Goal: Task Accomplishment & Management: Manage account settings

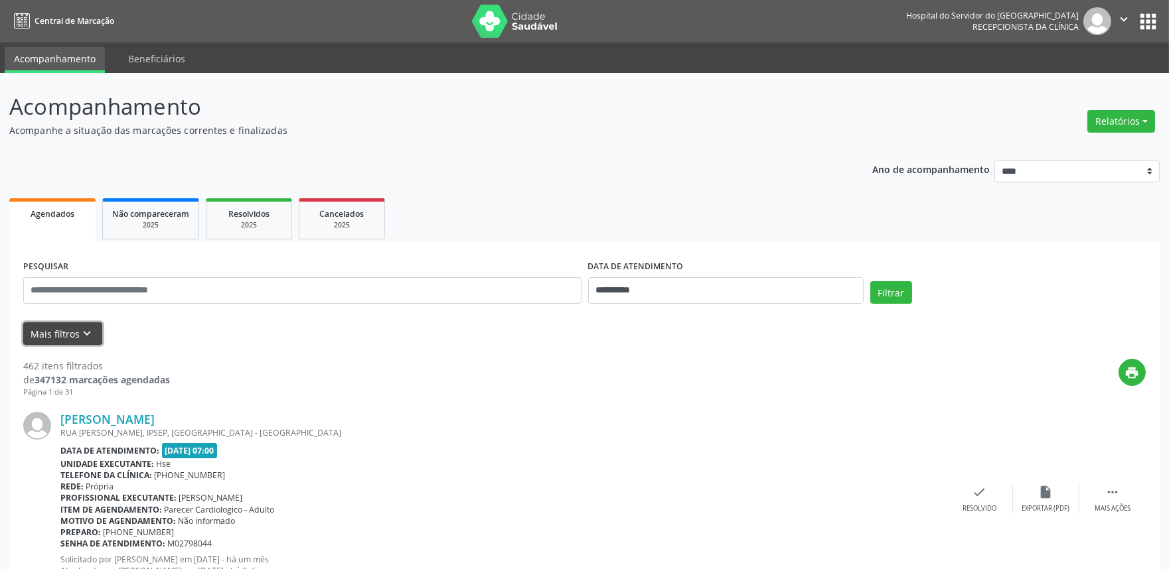
click at [88, 330] on icon "keyboard_arrow_down" at bounding box center [87, 333] width 15 height 15
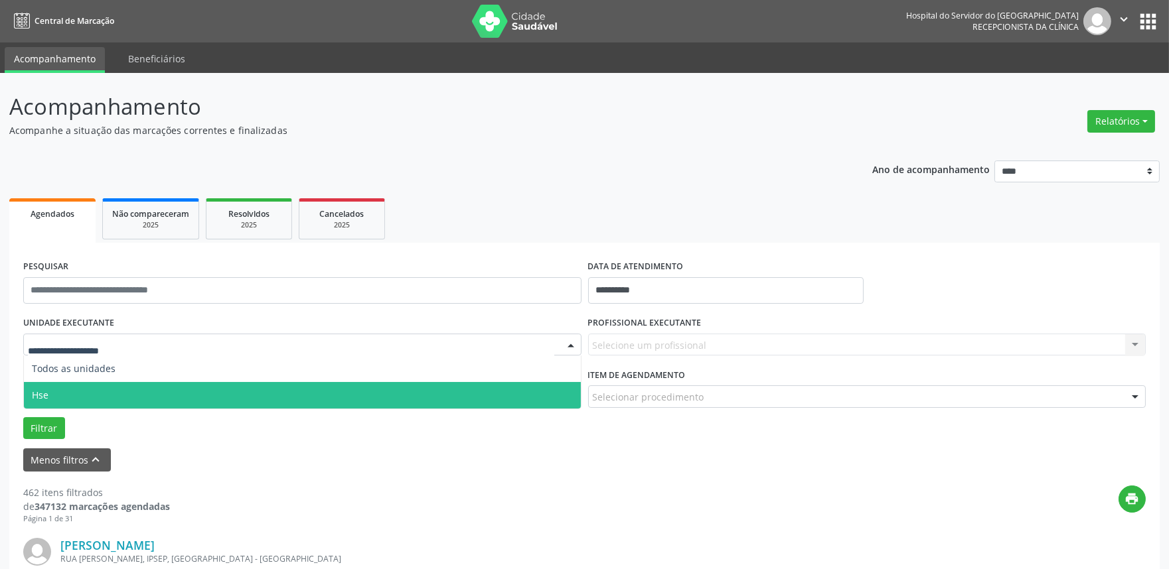
click at [62, 390] on span "Hse" at bounding box center [302, 395] width 557 height 27
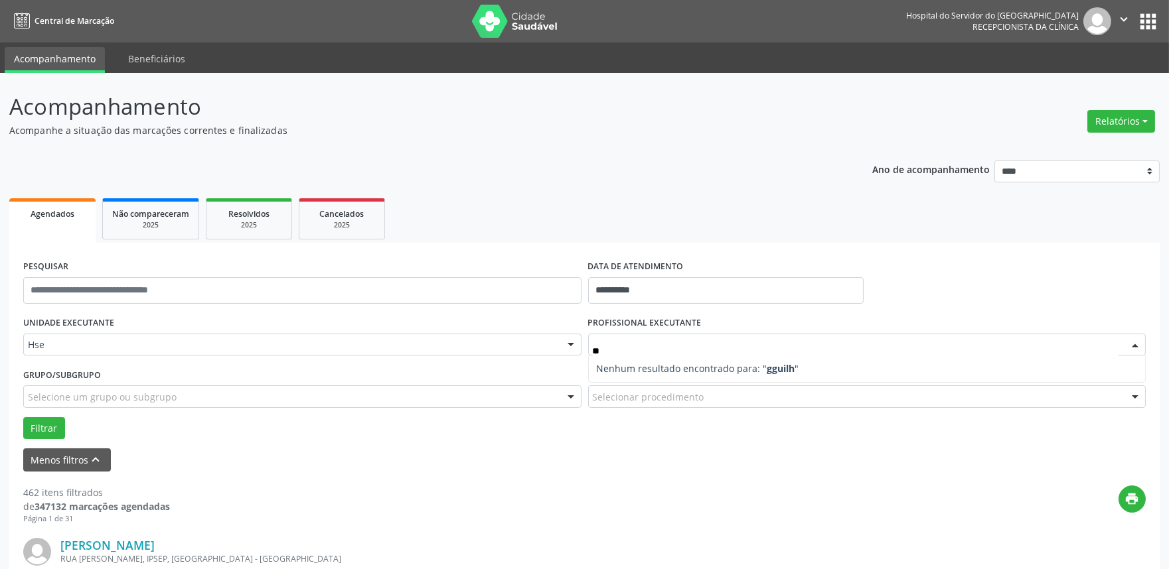
type input "*"
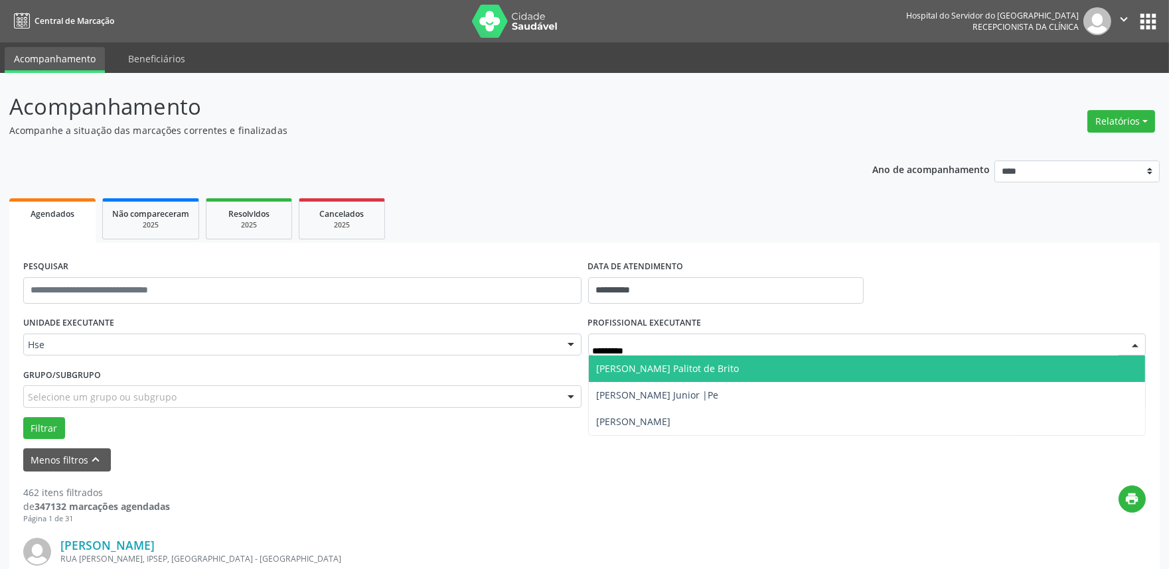
type input "*********"
click at [677, 369] on span "[PERSON_NAME] Palitot de Brito" at bounding box center [668, 368] width 143 height 13
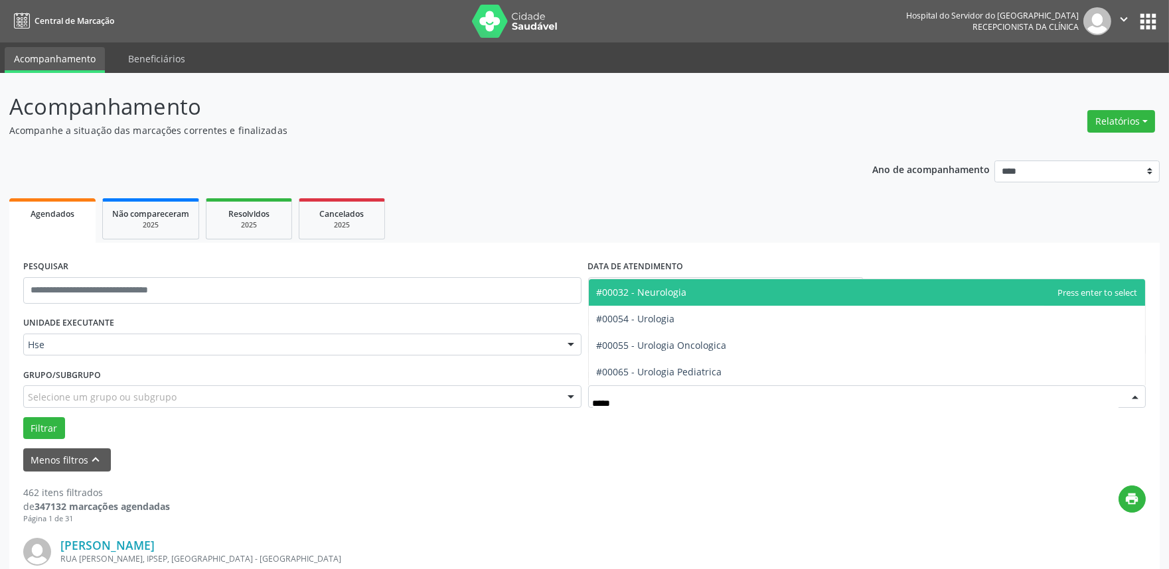
type input "******"
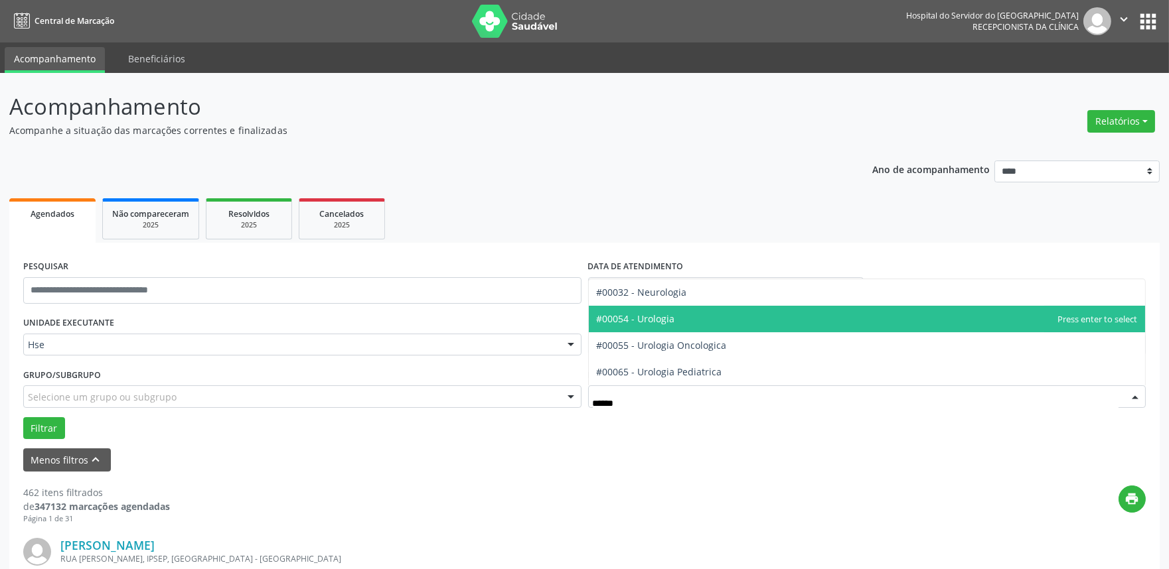
click at [669, 313] on span "#00054 - Urologia" at bounding box center [636, 319] width 78 height 13
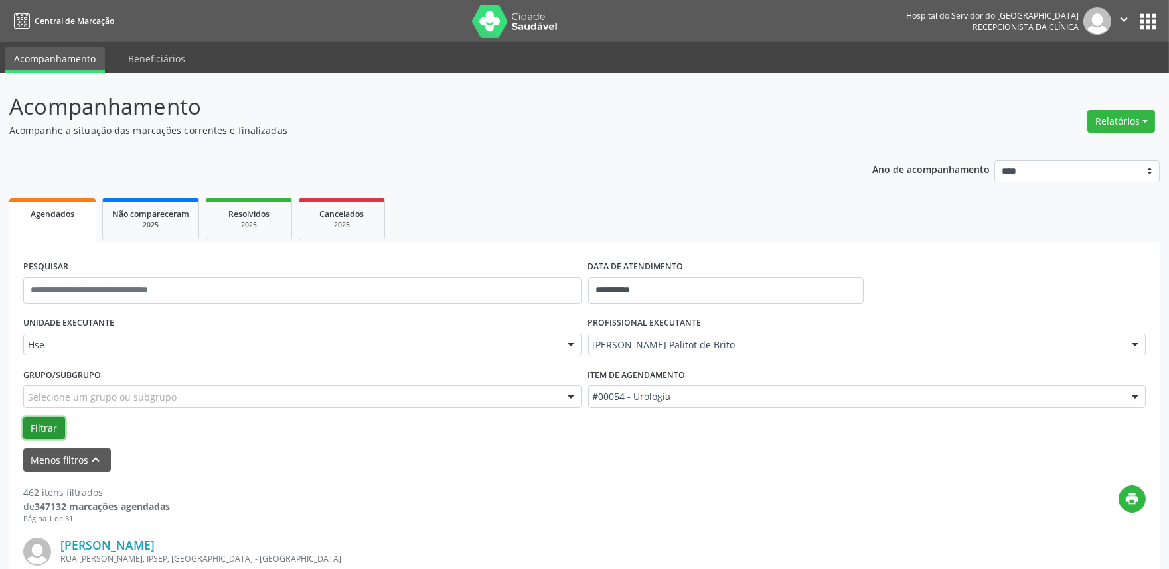
click at [42, 419] on button "Filtrar" at bounding box center [44, 428] width 42 height 23
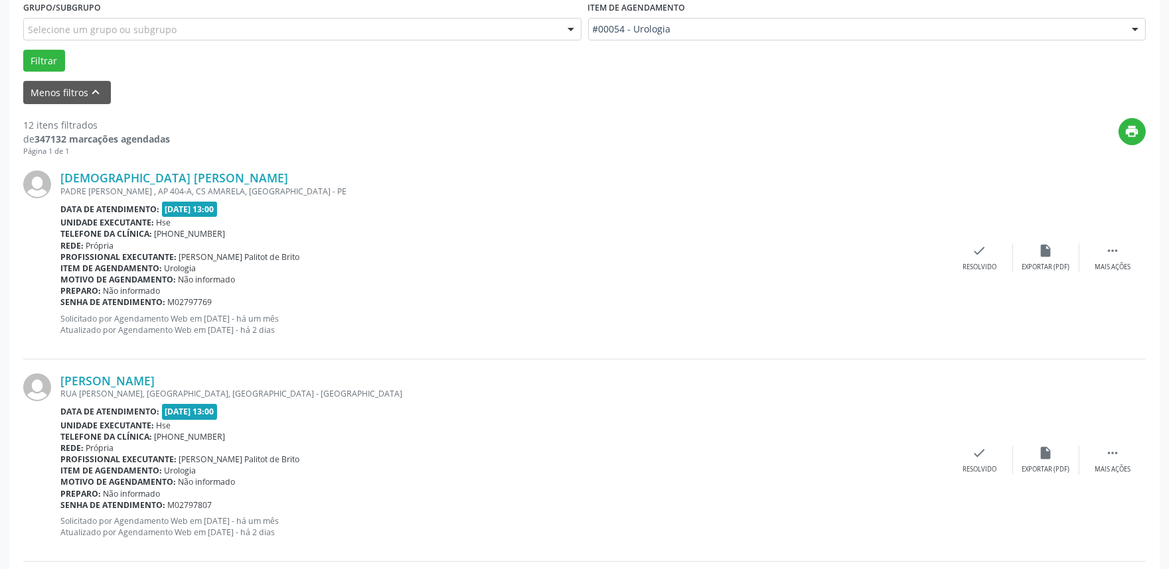
scroll to position [368, 0]
click at [1115, 249] on icon "" at bounding box center [1112, 250] width 15 height 15
click at [1043, 248] on icon "alarm_off" at bounding box center [1045, 250] width 15 height 15
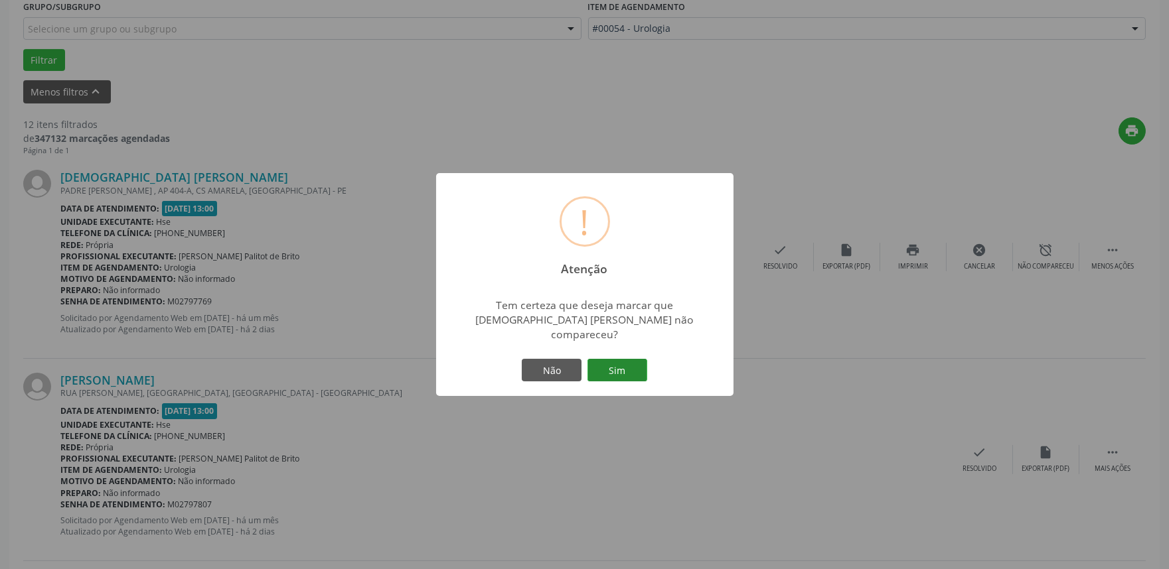
click at [616, 359] on button "Sim" at bounding box center [617, 370] width 60 height 23
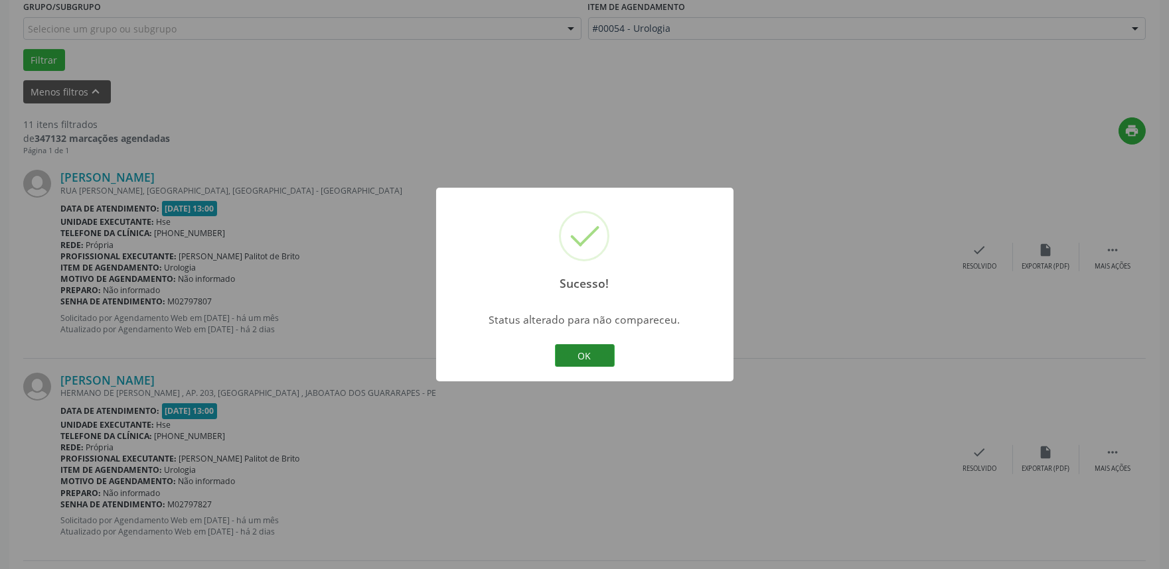
click at [584, 354] on button "OK" at bounding box center [585, 355] width 60 height 23
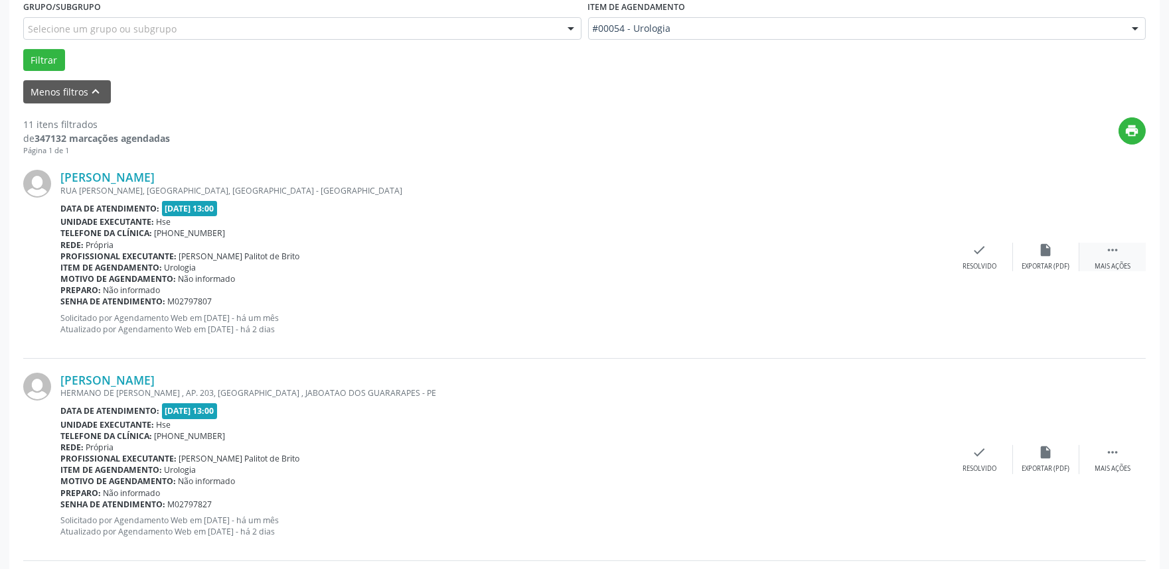
click at [1110, 246] on icon "" at bounding box center [1112, 250] width 15 height 15
click at [1051, 255] on icon "alarm_off" at bounding box center [1045, 250] width 15 height 15
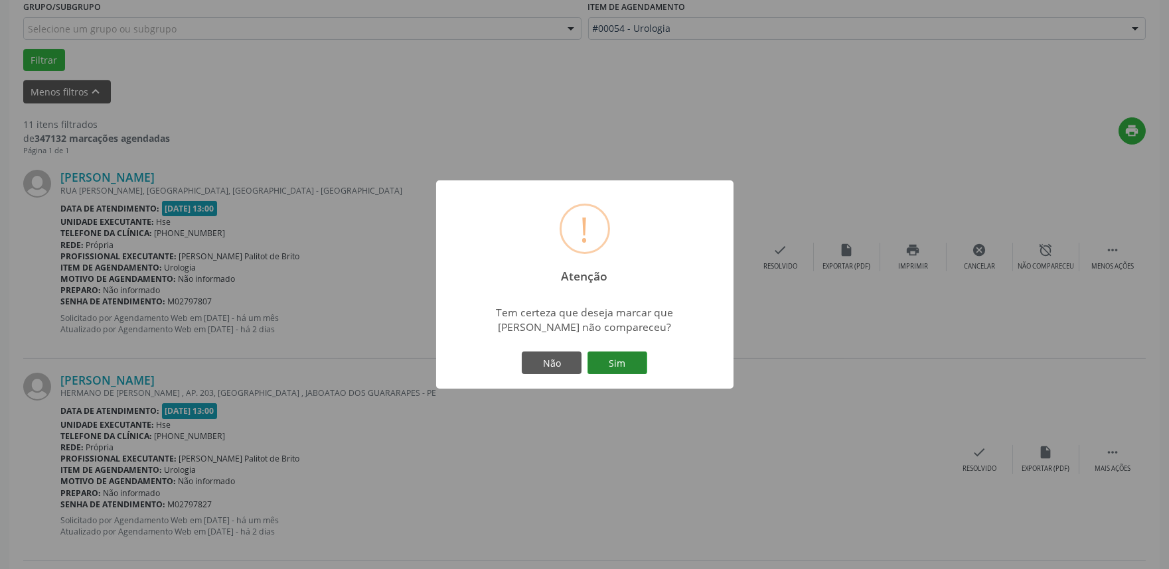
click at [613, 360] on button "Sim" at bounding box center [617, 363] width 60 height 23
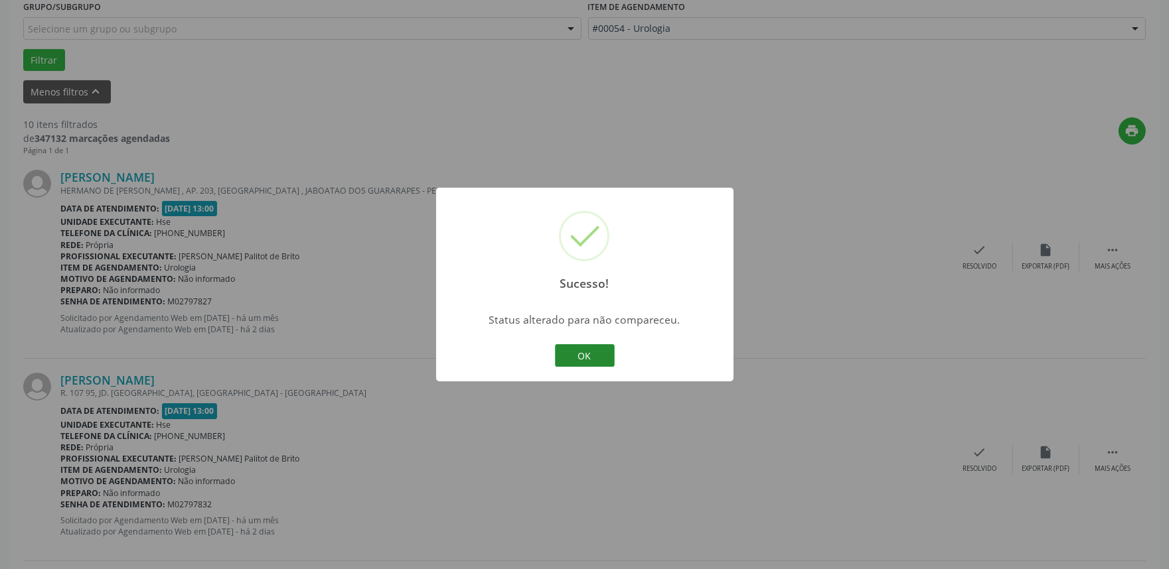
click at [608, 350] on button "OK" at bounding box center [585, 355] width 60 height 23
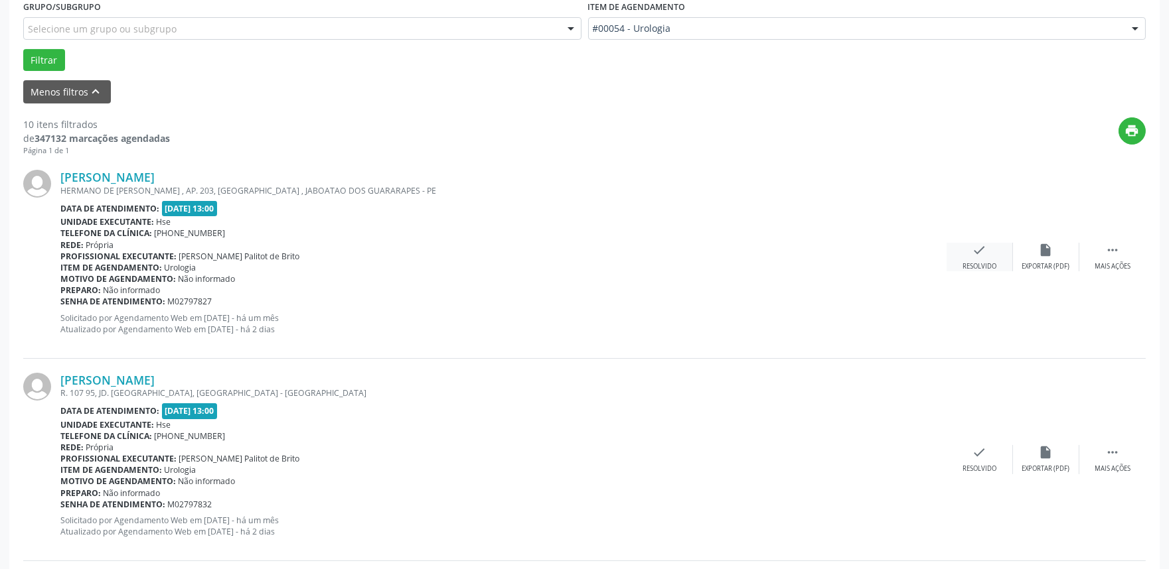
click at [967, 255] on div "check Resolvido" at bounding box center [979, 257] width 66 height 29
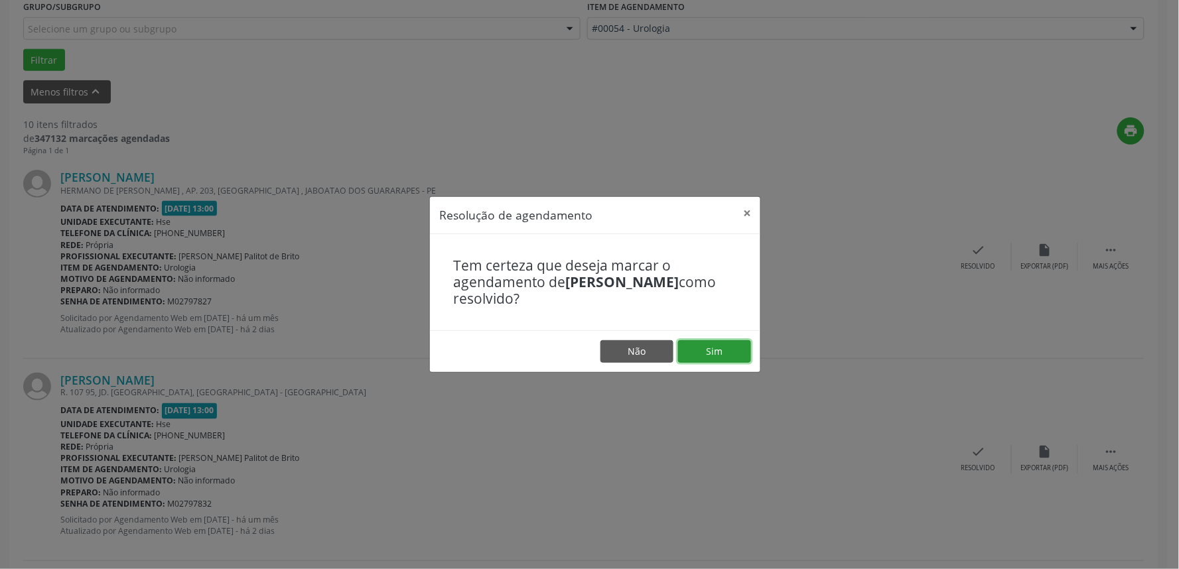
click at [710, 346] on button "Sim" at bounding box center [714, 351] width 73 height 23
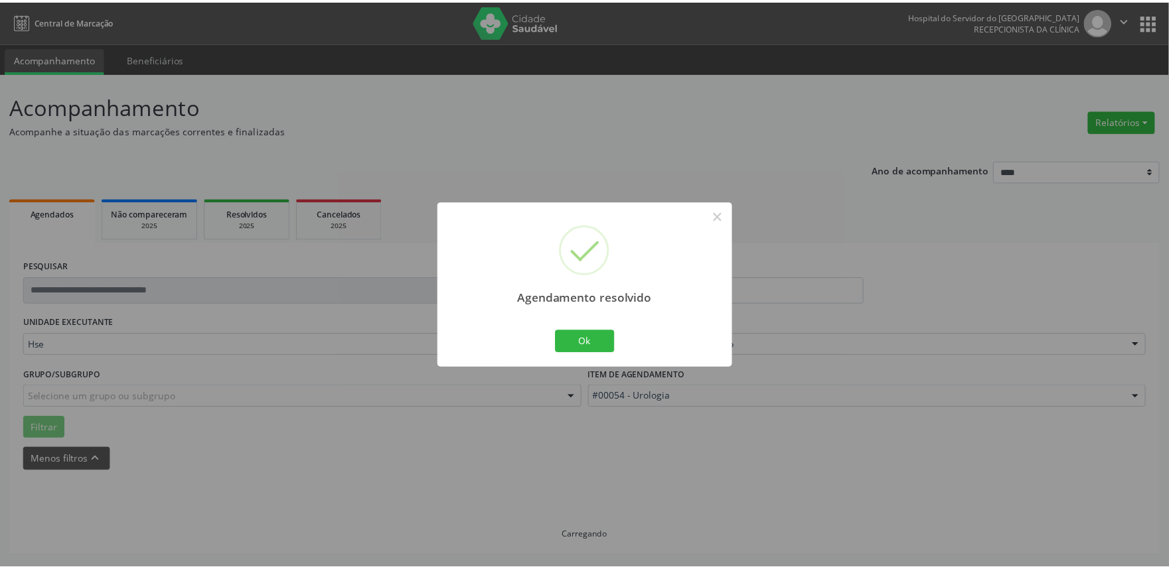
scroll to position [0, 0]
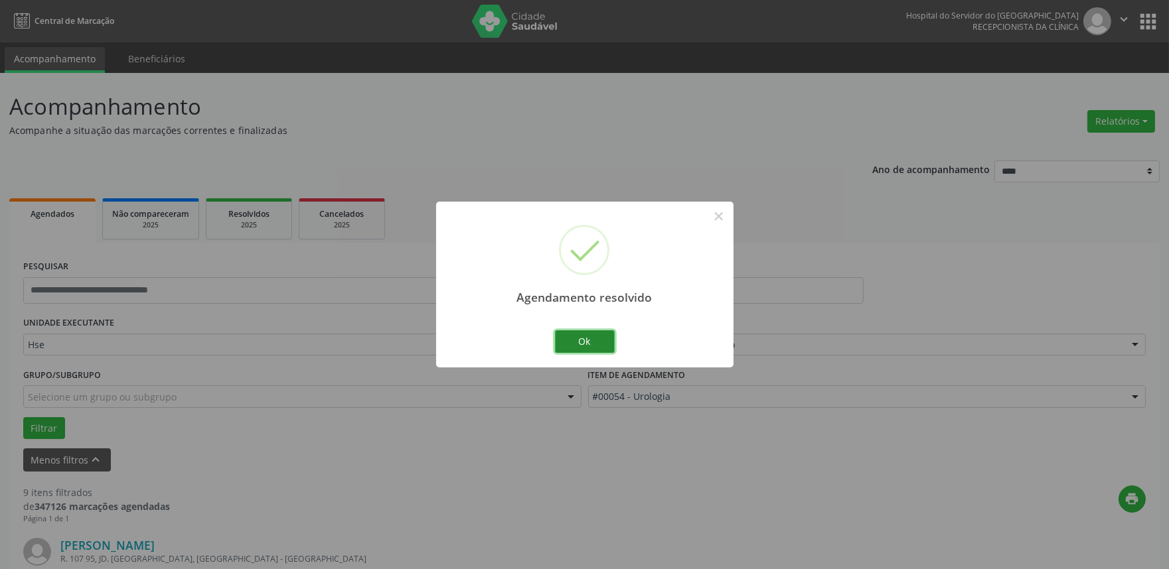
click at [594, 344] on button "Ok" at bounding box center [585, 341] width 60 height 23
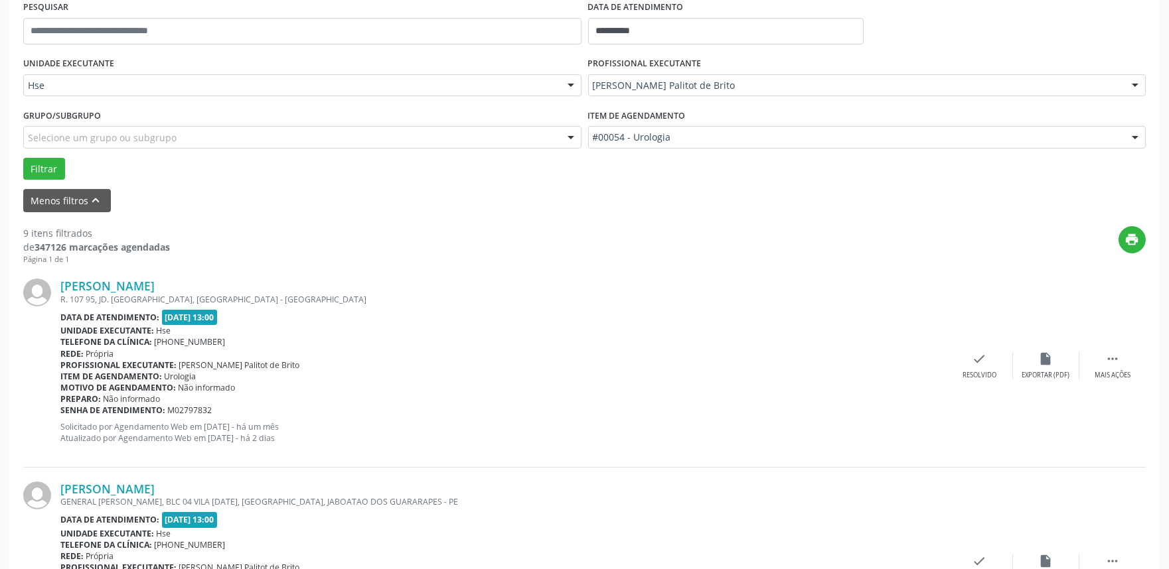
scroll to position [295, 0]
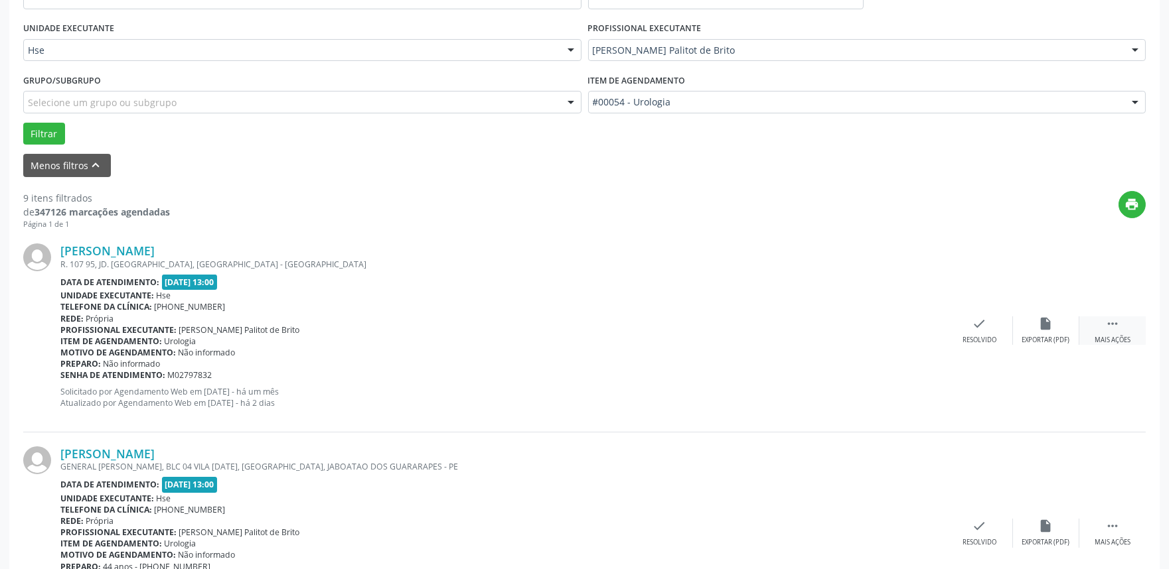
click at [1111, 336] on div "Mais ações" at bounding box center [1112, 340] width 36 height 9
click at [1040, 326] on icon "alarm_off" at bounding box center [1045, 324] width 15 height 15
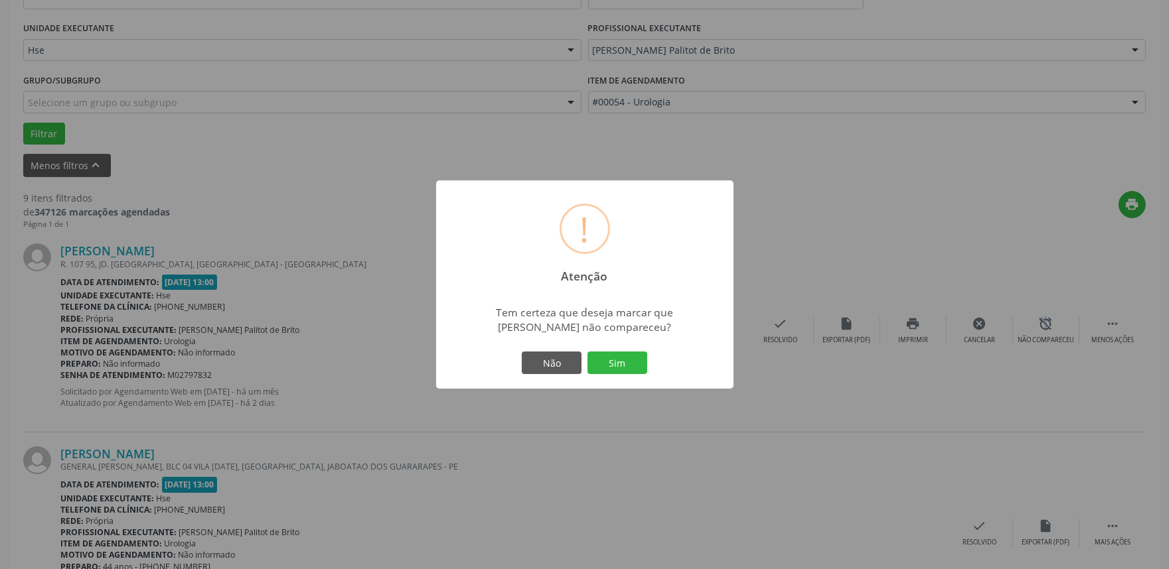
click at [624, 360] on button "Sim" at bounding box center [617, 363] width 60 height 23
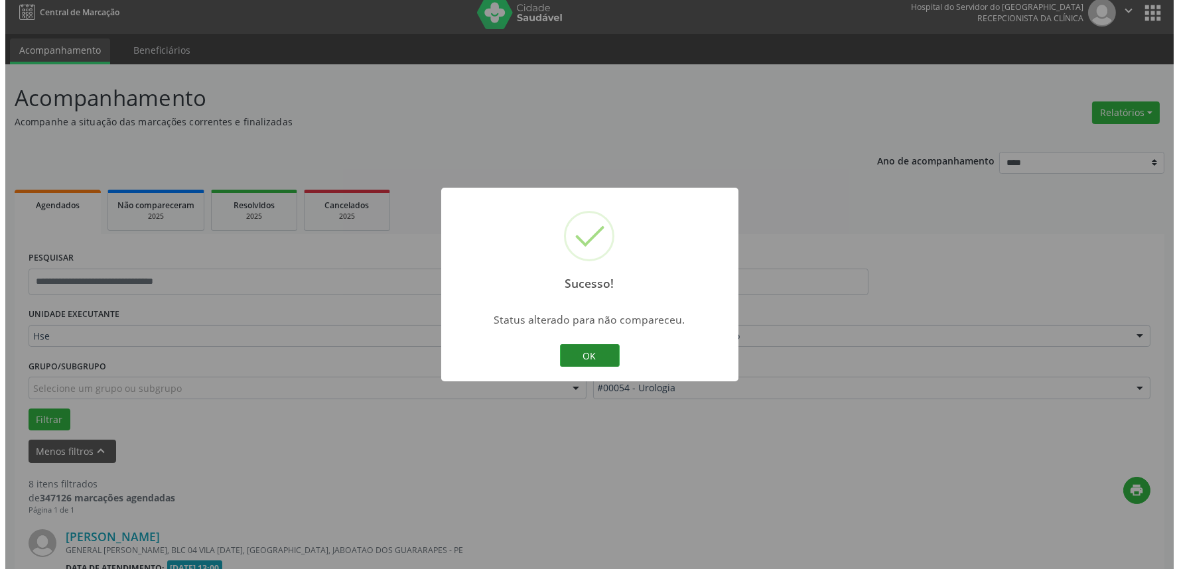
scroll to position [442, 0]
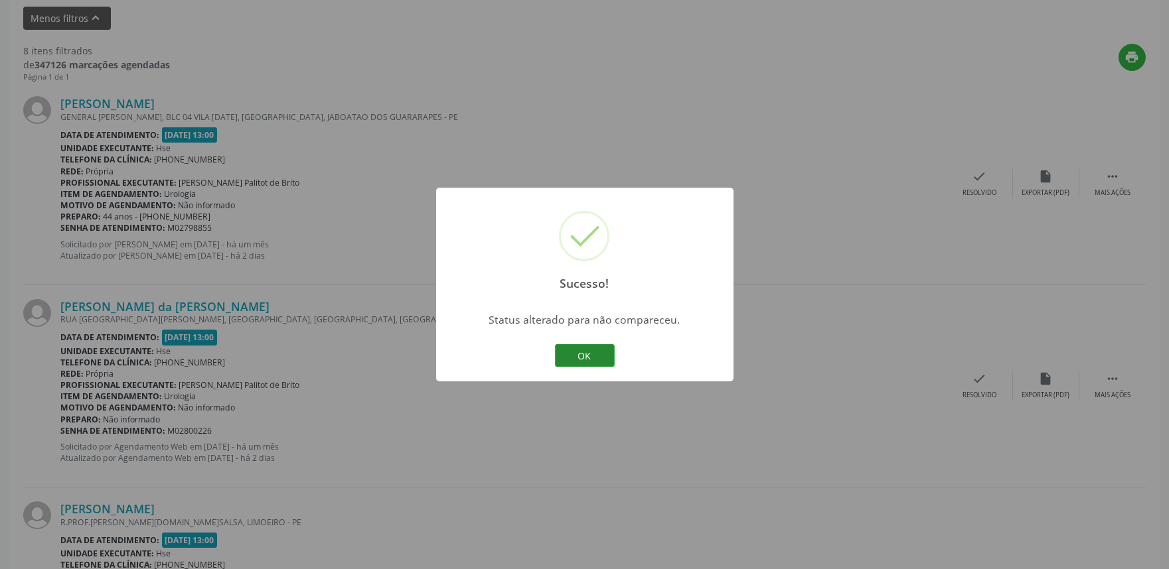
click at [589, 350] on button "OK" at bounding box center [585, 355] width 60 height 23
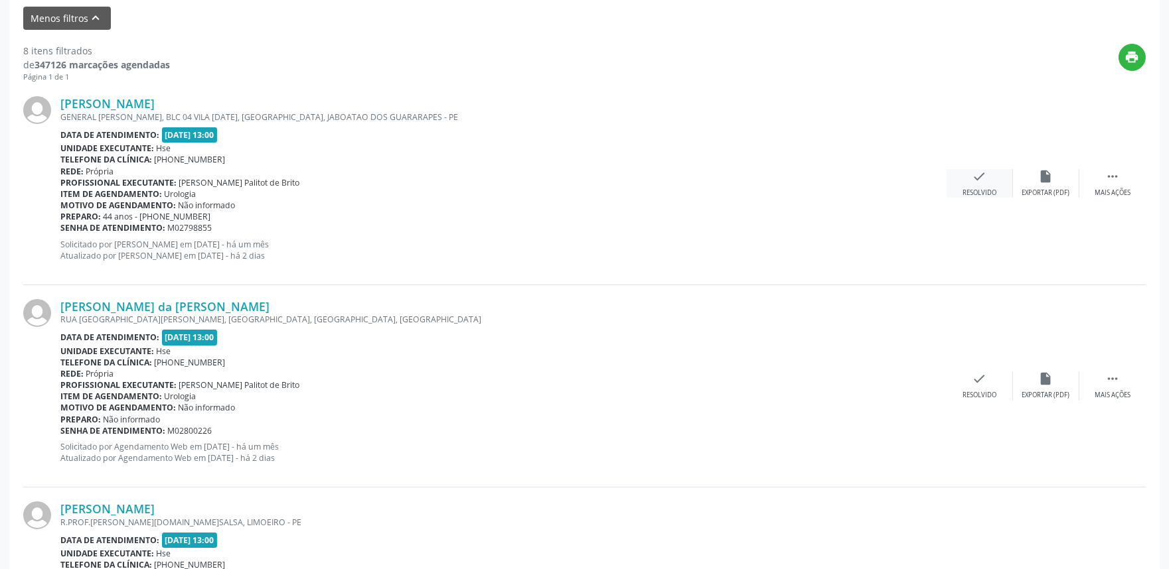
click at [983, 190] on div "Resolvido" at bounding box center [979, 192] width 34 height 9
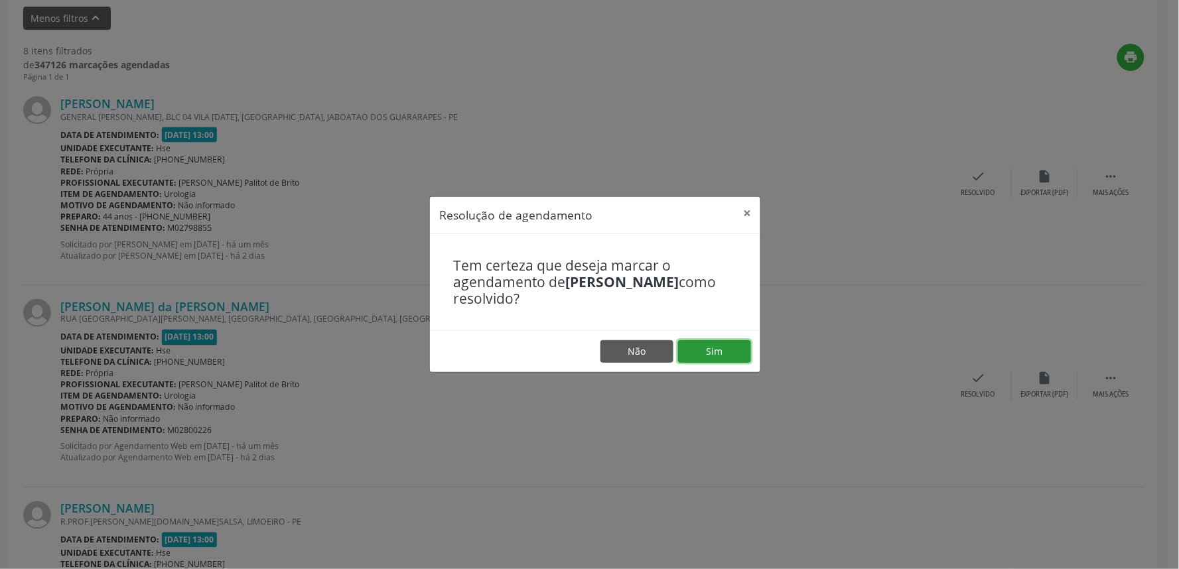
click at [701, 350] on button "Sim" at bounding box center [714, 351] width 73 height 23
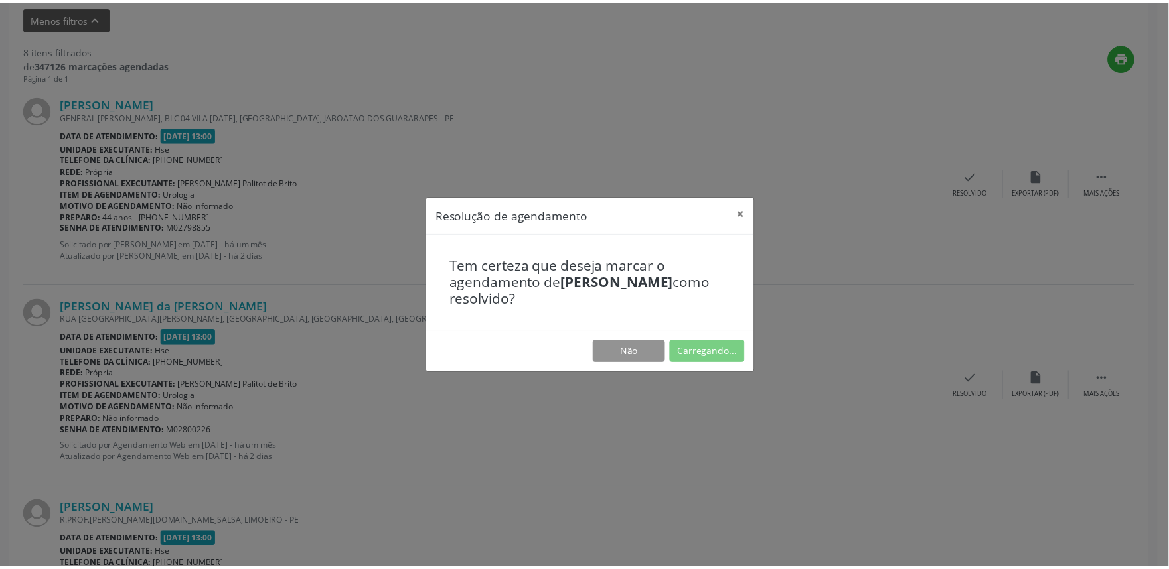
scroll to position [0, 0]
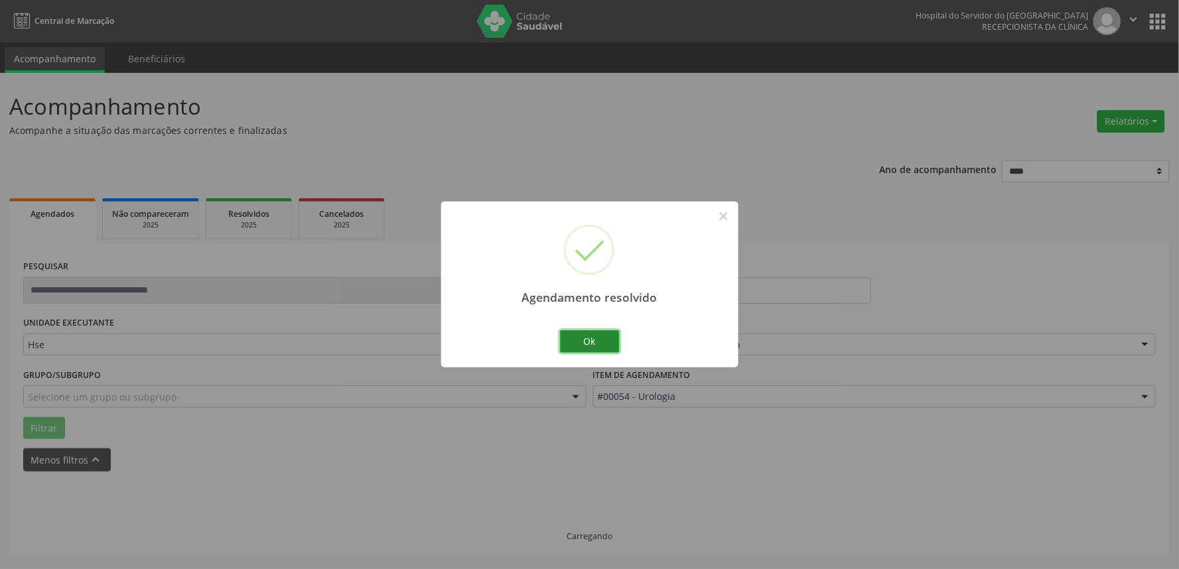
click at [606, 342] on button "Ok" at bounding box center [590, 341] width 60 height 23
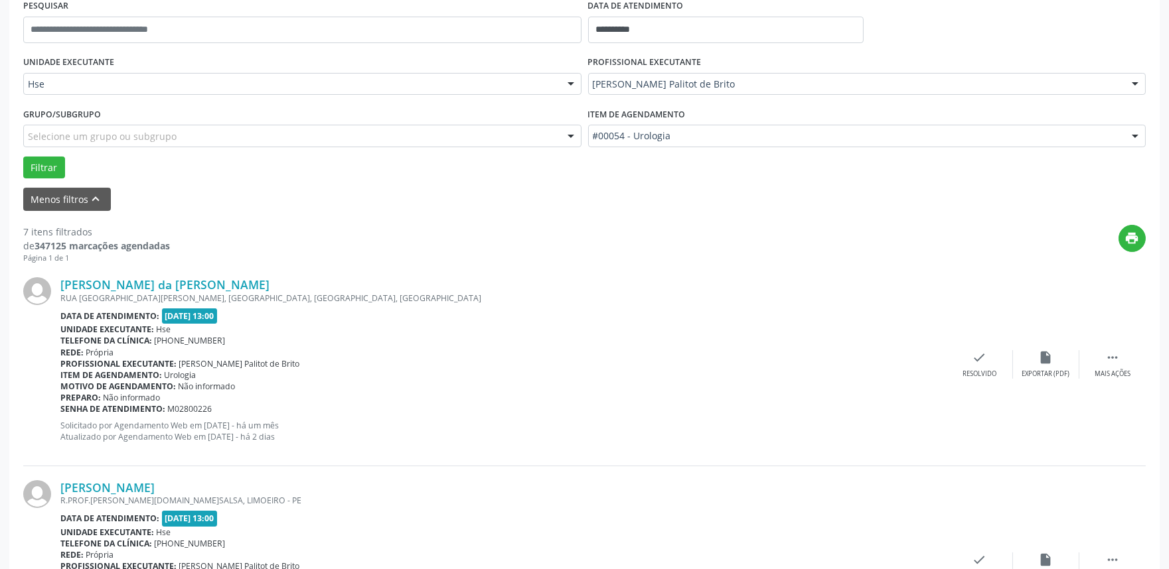
scroll to position [295, 0]
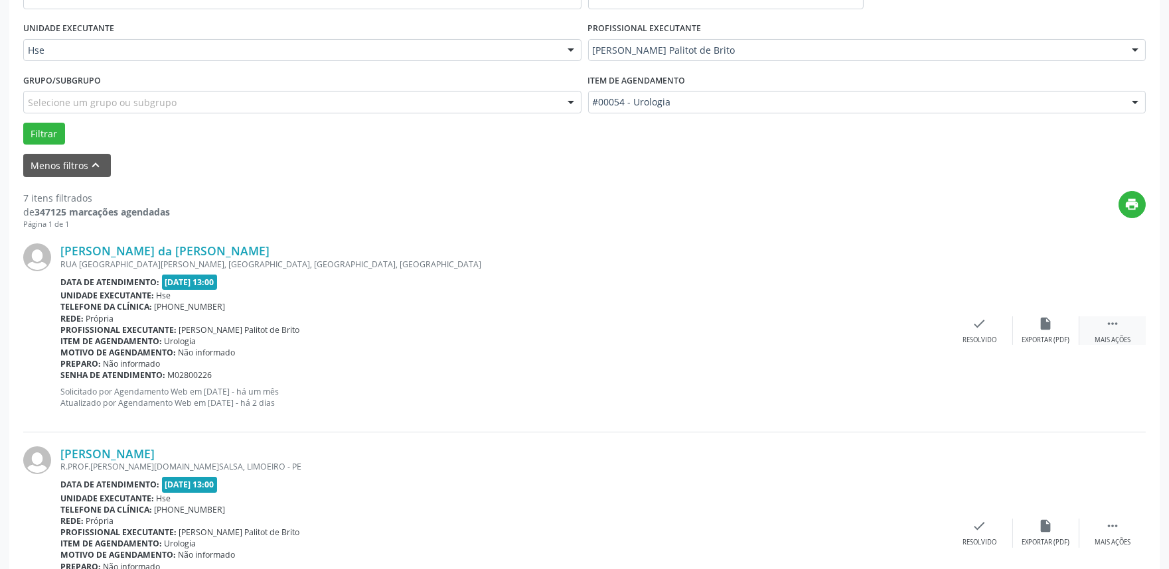
click at [1121, 337] on div "Mais ações" at bounding box center [1112, 340] width 36 height 9
click at [1051, 337] on div "Não compareceu" at bounding box center [1045, 340] width 56 height 9
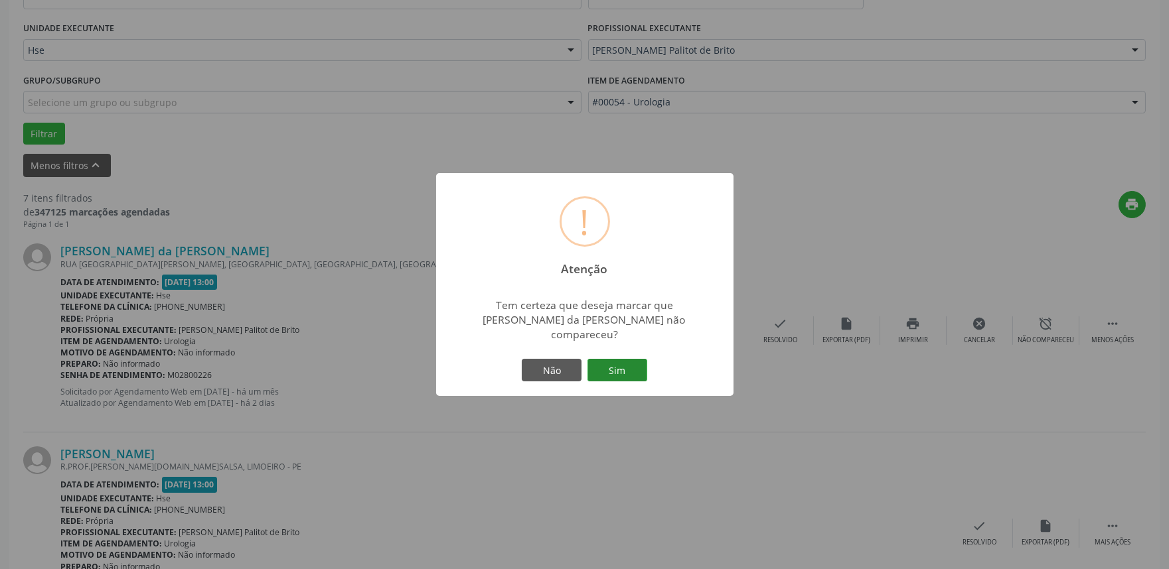
click at [618, 362] on button "Sim" at bounding box center [617, 370] width 60 height 23
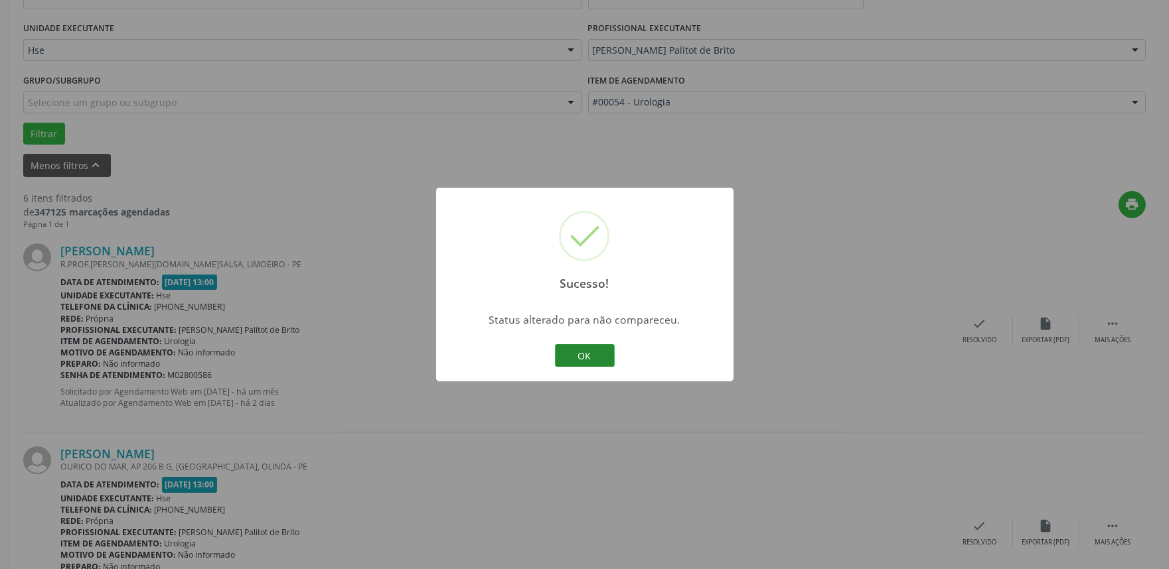
click at [604, 355] on button "OK" at bounding box center [585, 355] width 60 height 23
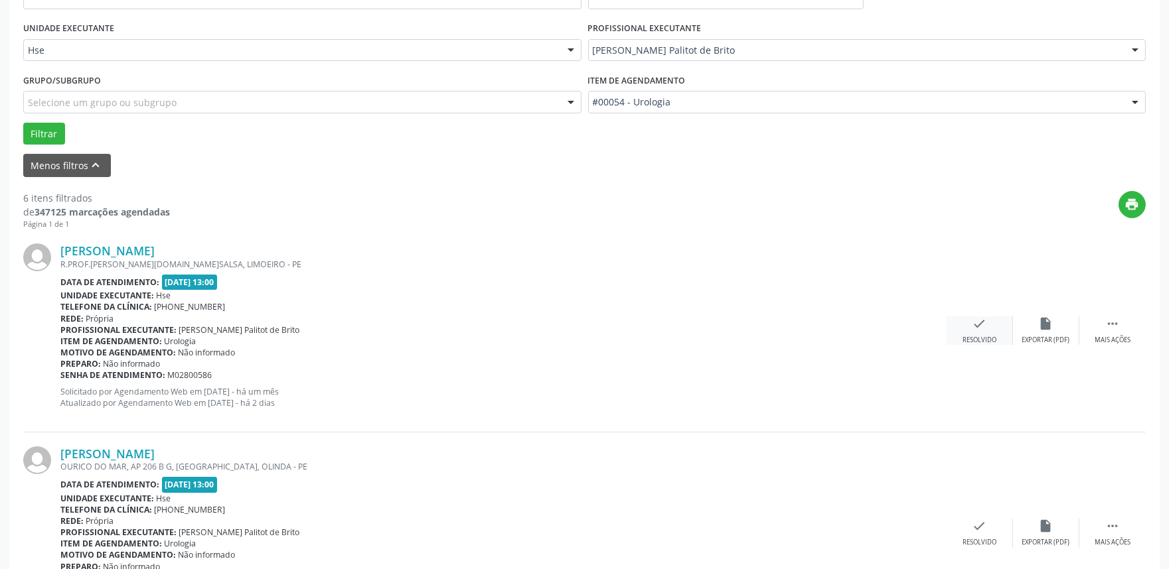
click at [977, 326] on icon "check" at bounding box center [979, 324] width 15 height 15
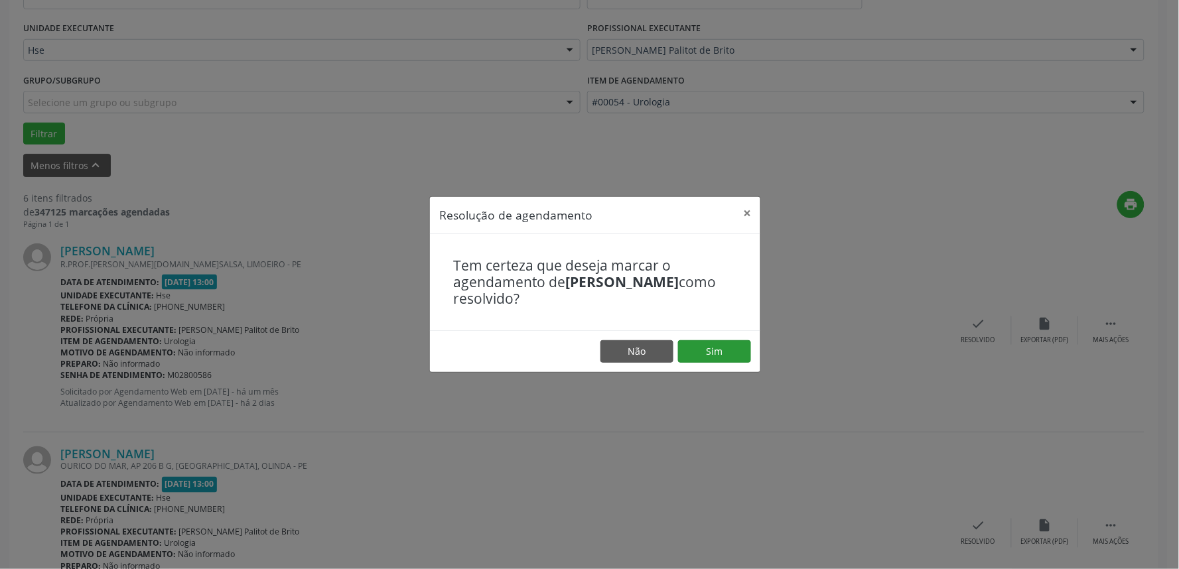
click at [733, 342] on footer "Não Sim" at bounding box center [595, 351] width 330 height 42
click at [715, 354] on button "Sim" at bounding box center [714, 351] width 73 height 23
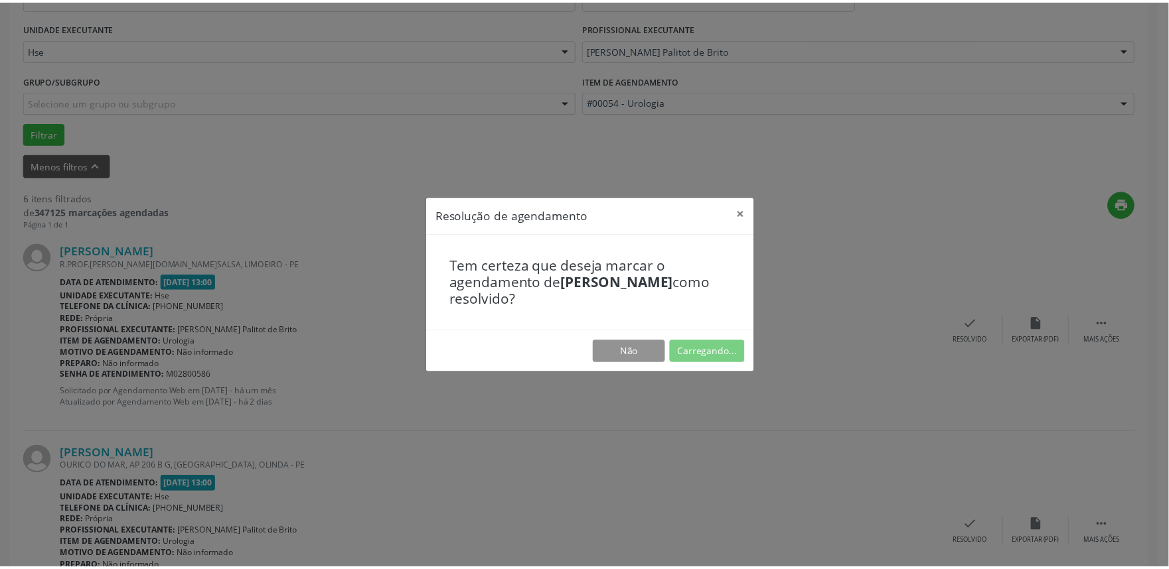
scroll to position [0, 0]
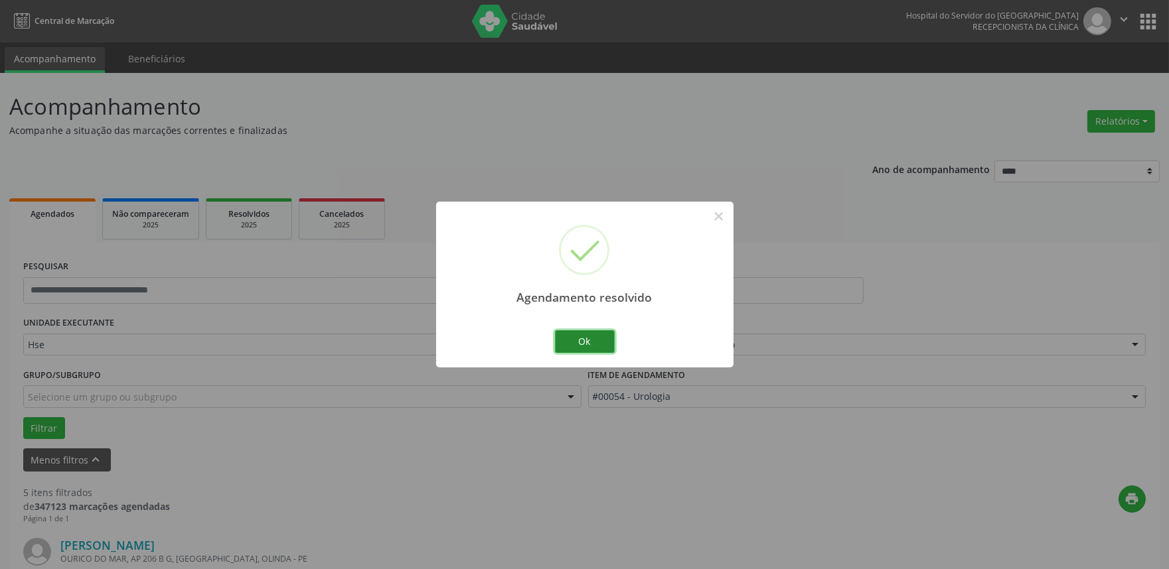
click at [588, 337] on button "Ok" at bounding box center [585, 341] width 60 height 23
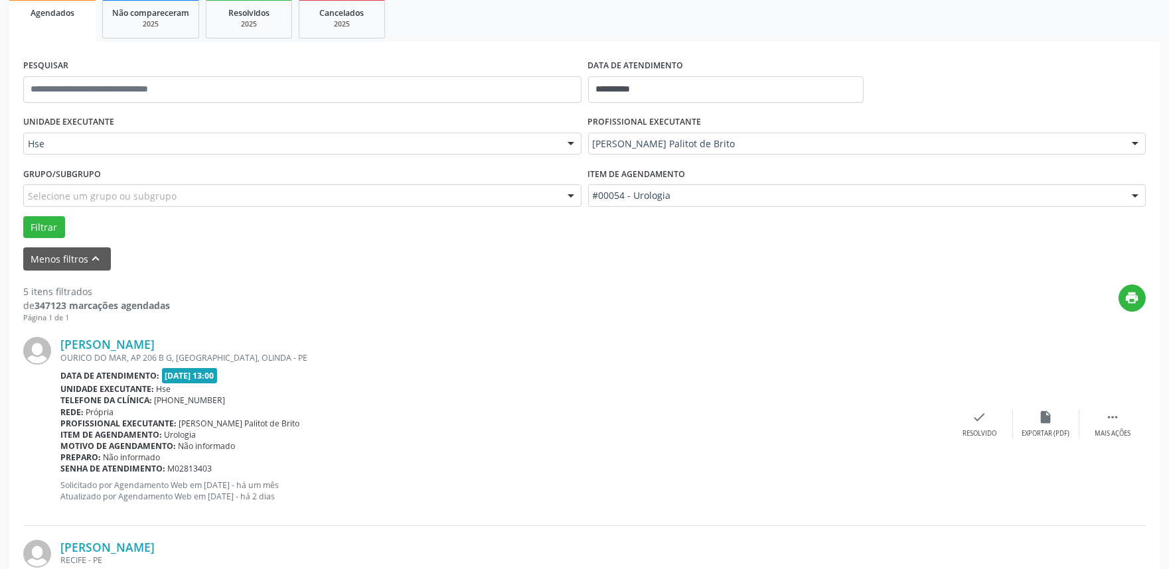
scroll to position [295, 0]
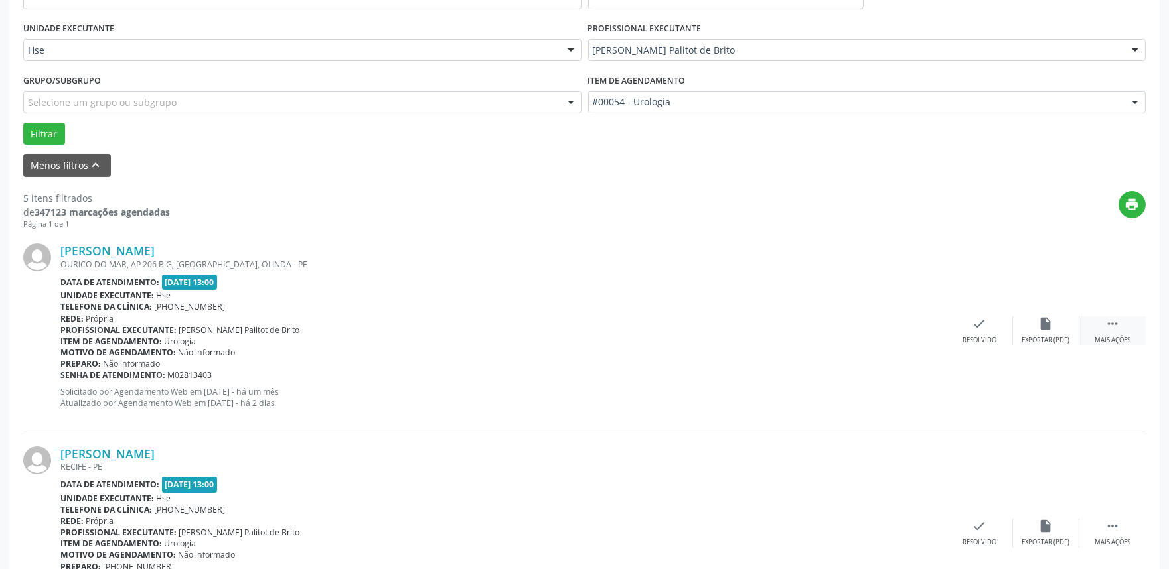
click at [1103, 329] on div " Mais ações" at bounding box center [1112, 331] width 66 height 29
click at [1060, 330] on div "alarm_off Não compareceu" at bounding box center [1046, 331] width 66 height 29
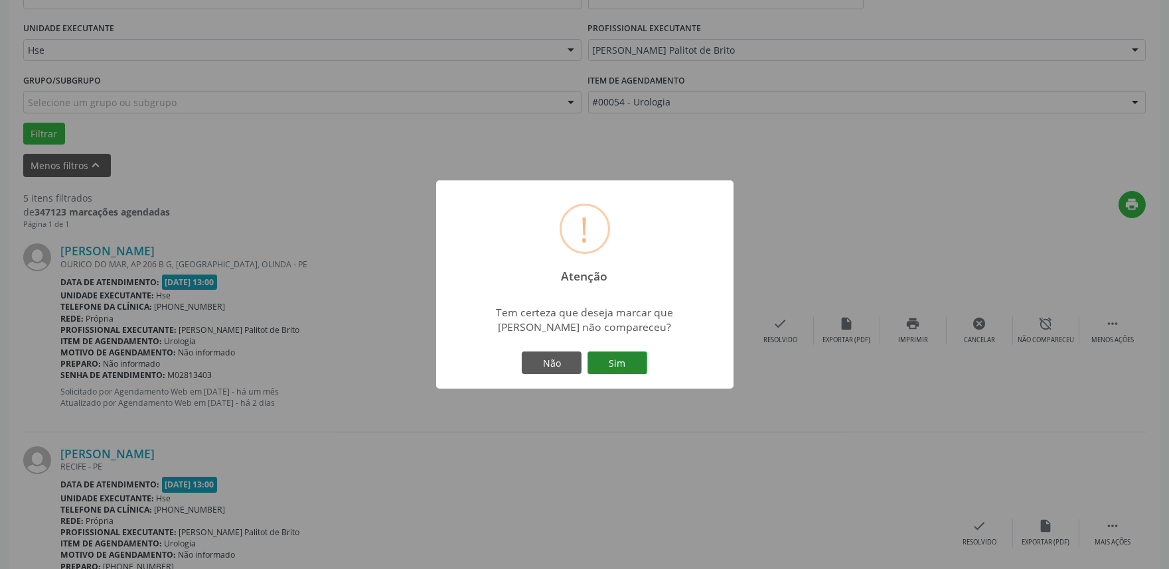
click at [614, 367] on button "Sim" at bounding box center [617, 363] width 60 height 23
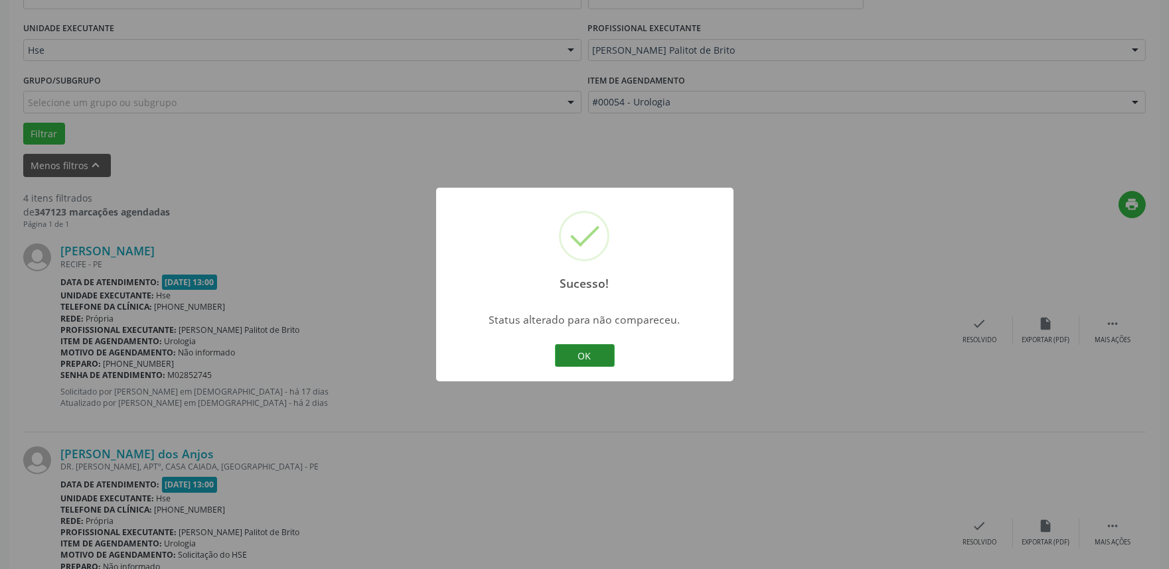
click at [579, 348] on button "OK" at bounding box center [585, 355] width 60 height 23
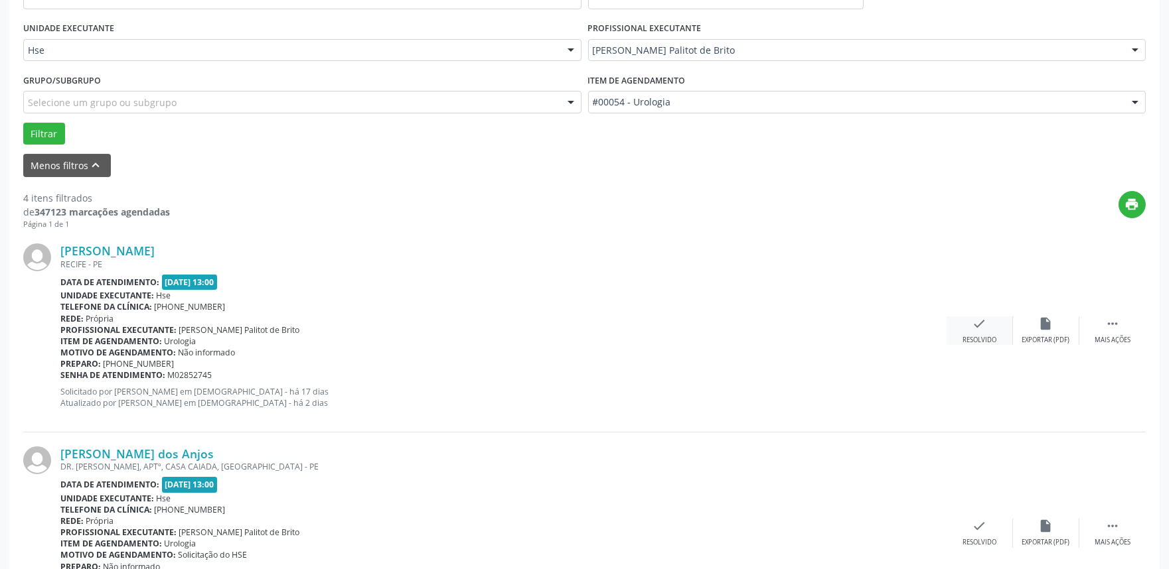
click at [982, 326] on icon "check" at bounding box center [979, 324] width 15 height 15
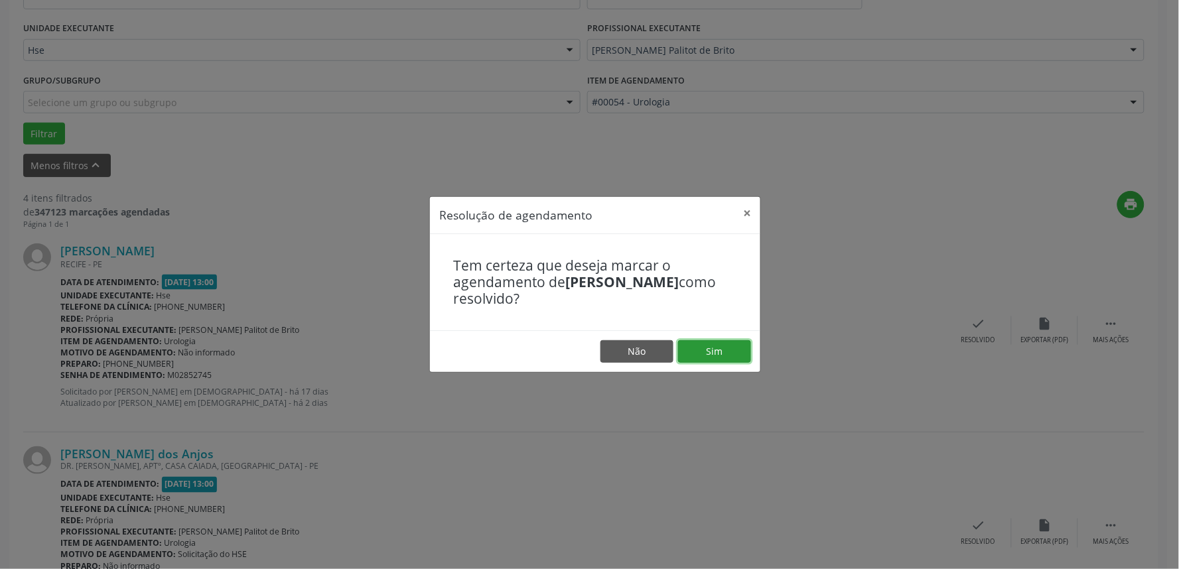
click at [719, 348] on button "Sim" at bounding box center [714, 351] width 73 height 23
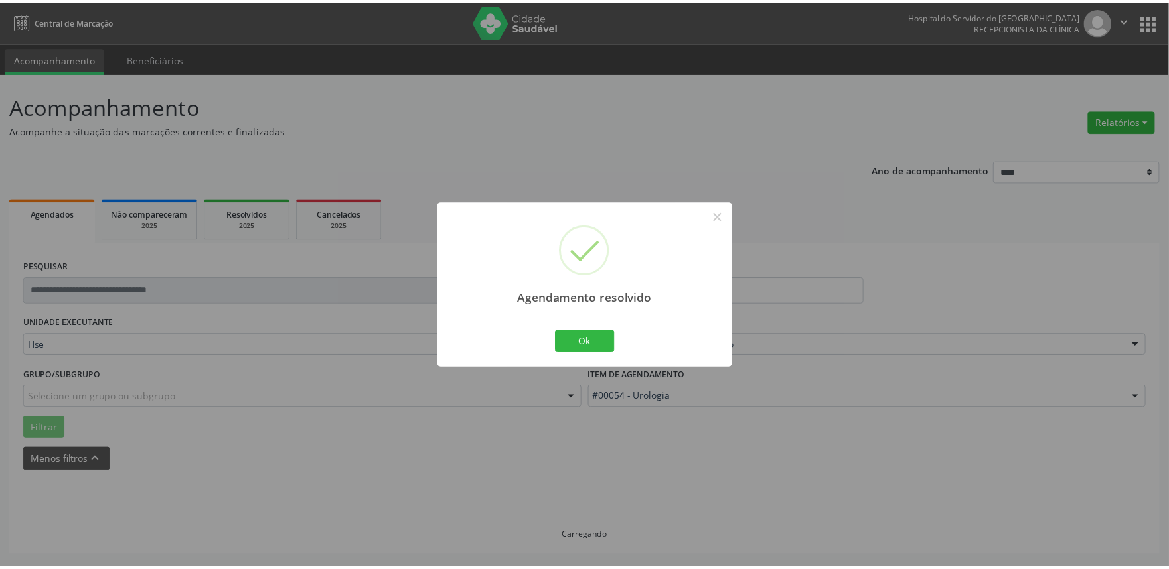
scroll to position [0, 0]
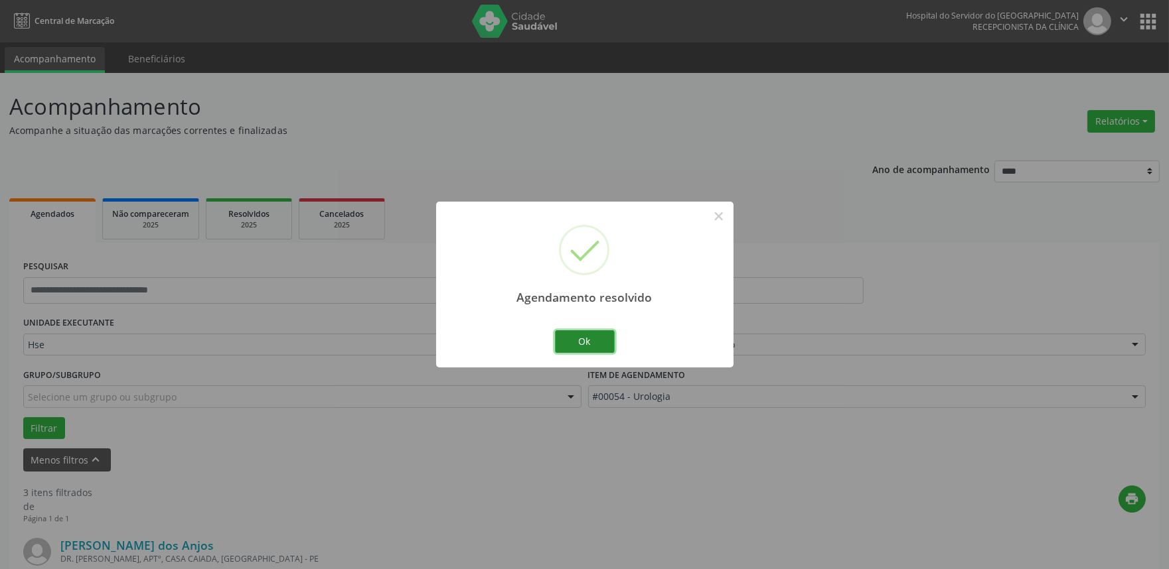
click at [582, 338] on button "Ok" at bounding box center [585, 341] width 60 height 23
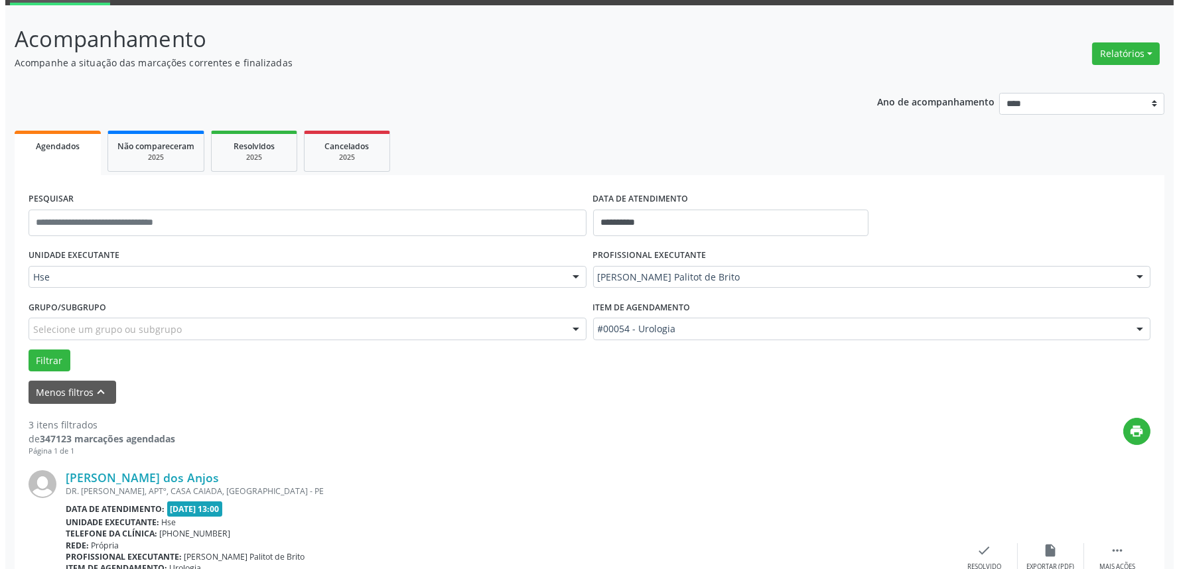
scroll to position [221, 0]
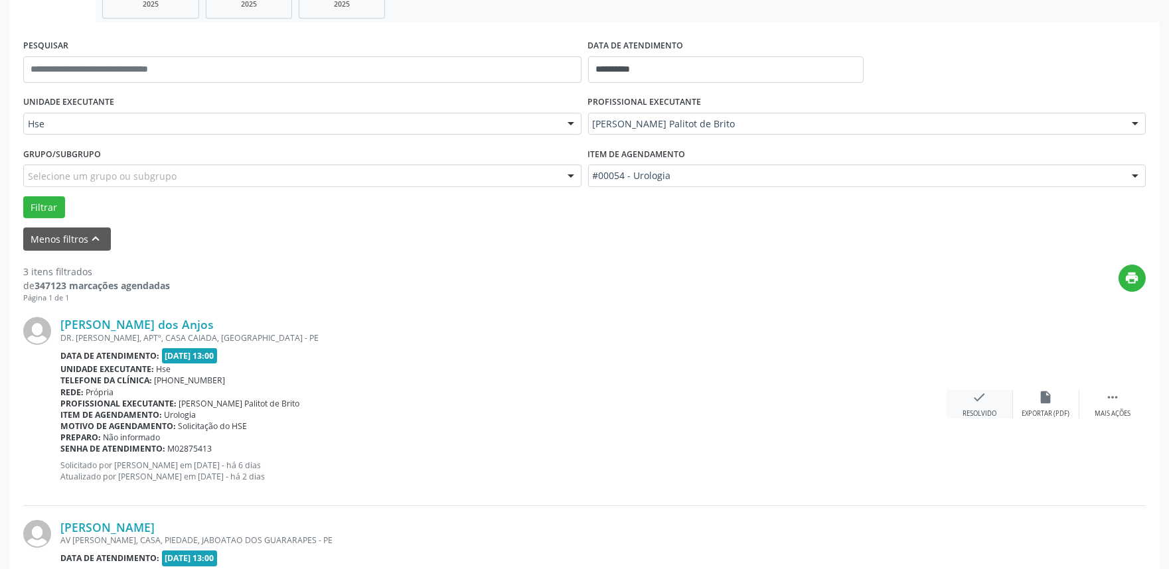
click at [974, 400] on icon "check" at bounding box center [979, 397] width 15 height 15
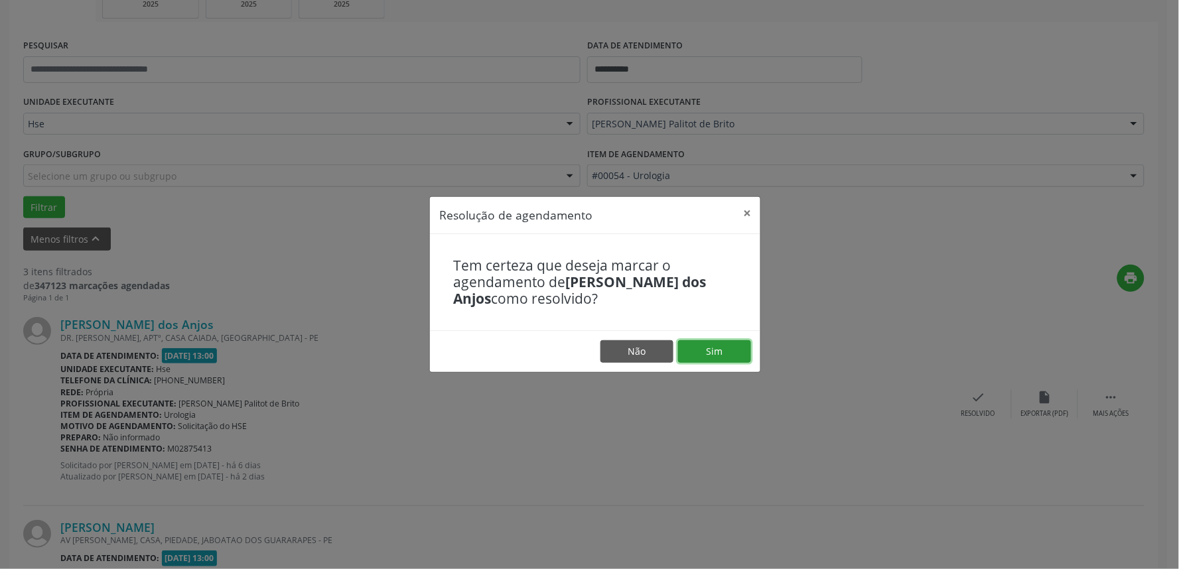
click at [708, 350] on button "Sim" at bounding box center [714, 351] width 73 height 23
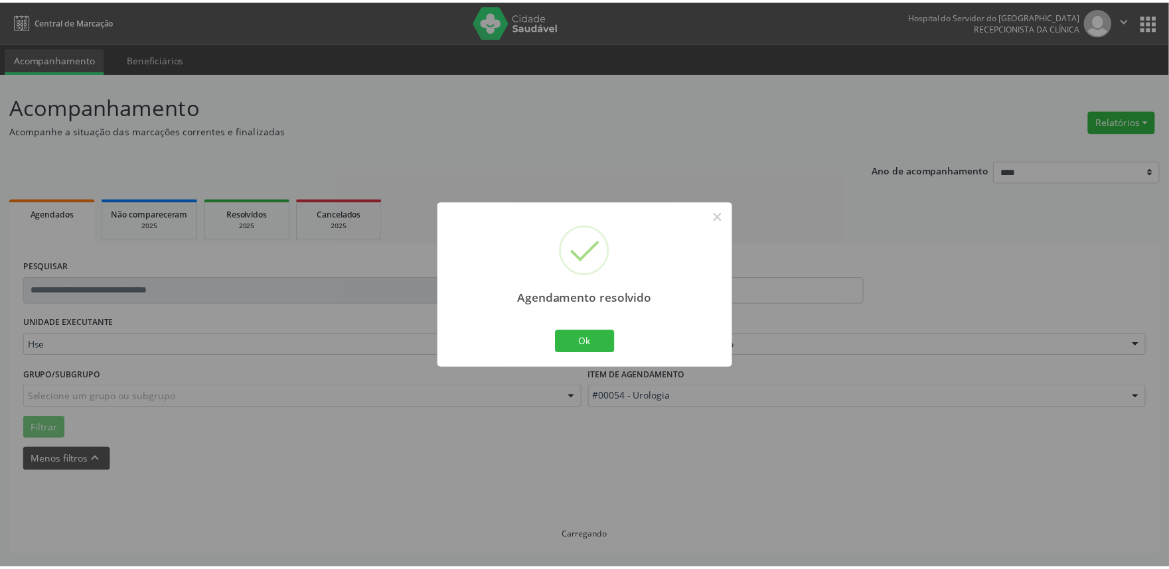
scroll to position [0, 0]
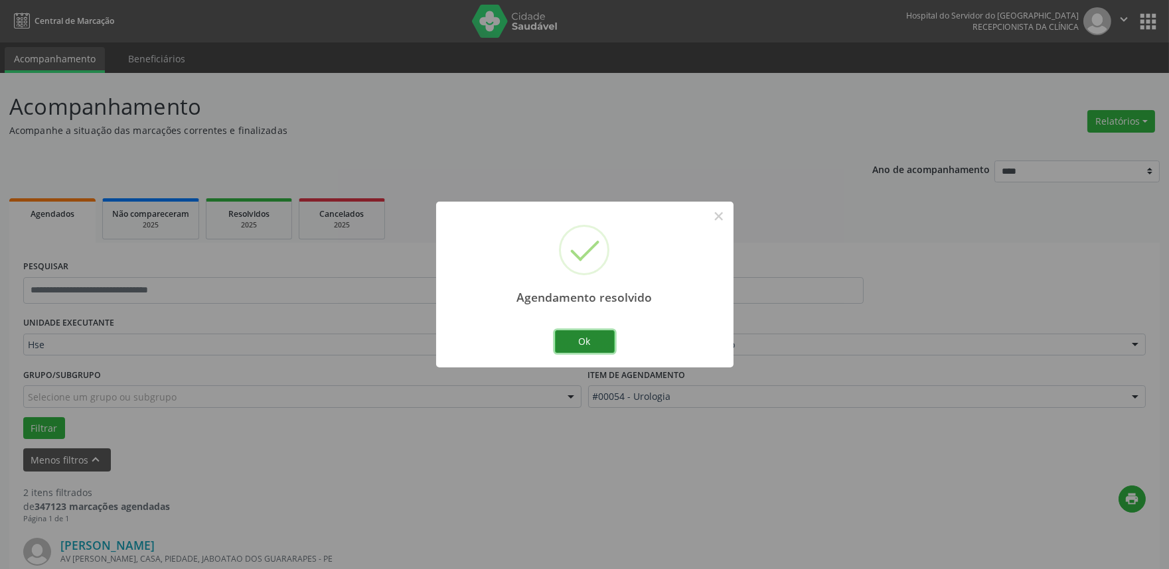
click at [602, 342] on button "Ok" at bounding box center [585, 341] width 60 height 23
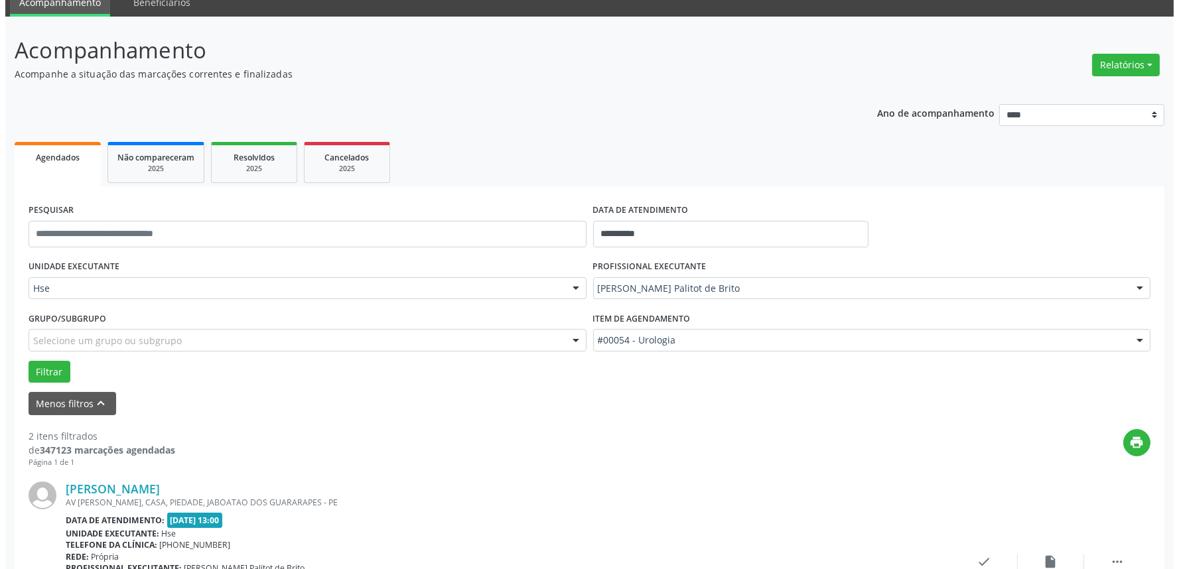
scroll to position [221, 0]
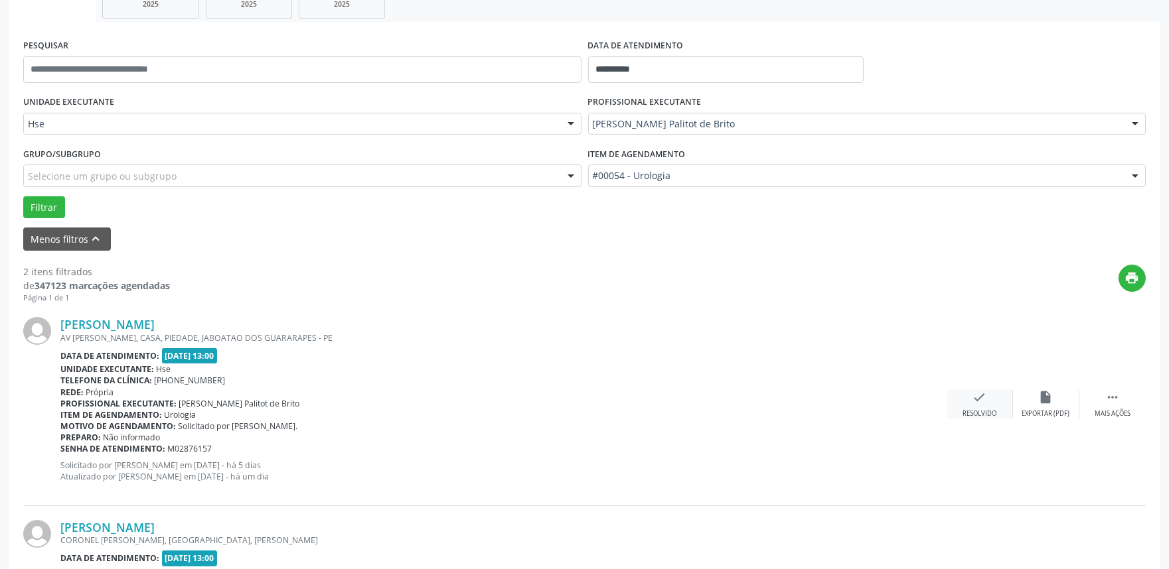
click at [979, 401] on icon "check" at bounding box center [979, 397] width 15 height 15
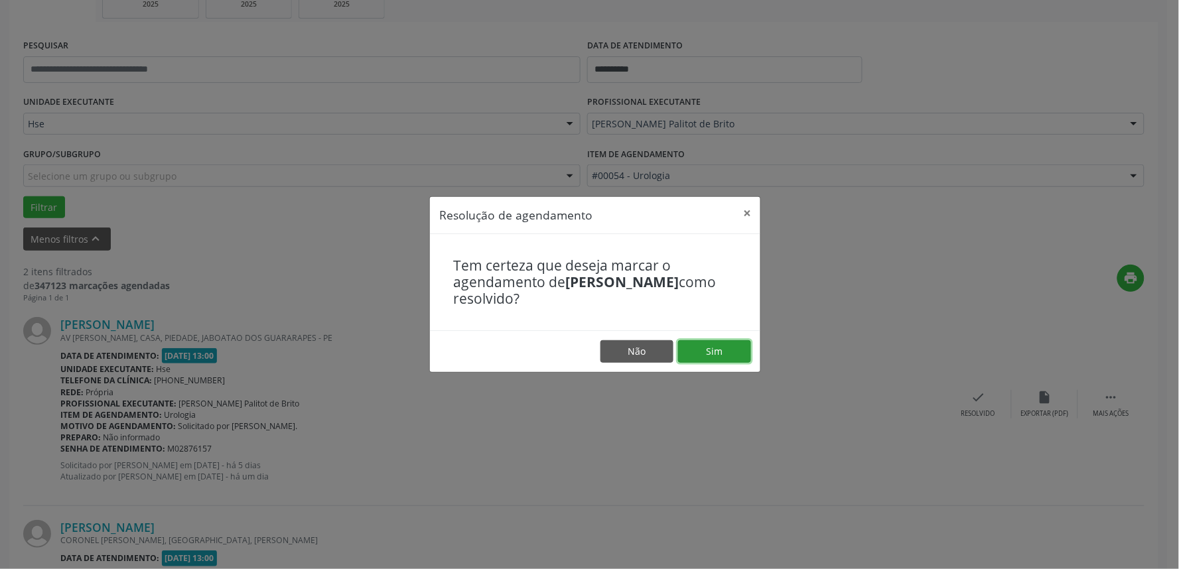
click at [707, 342] on button "Sim" at bounding box center [714, 351] width 73 height 23
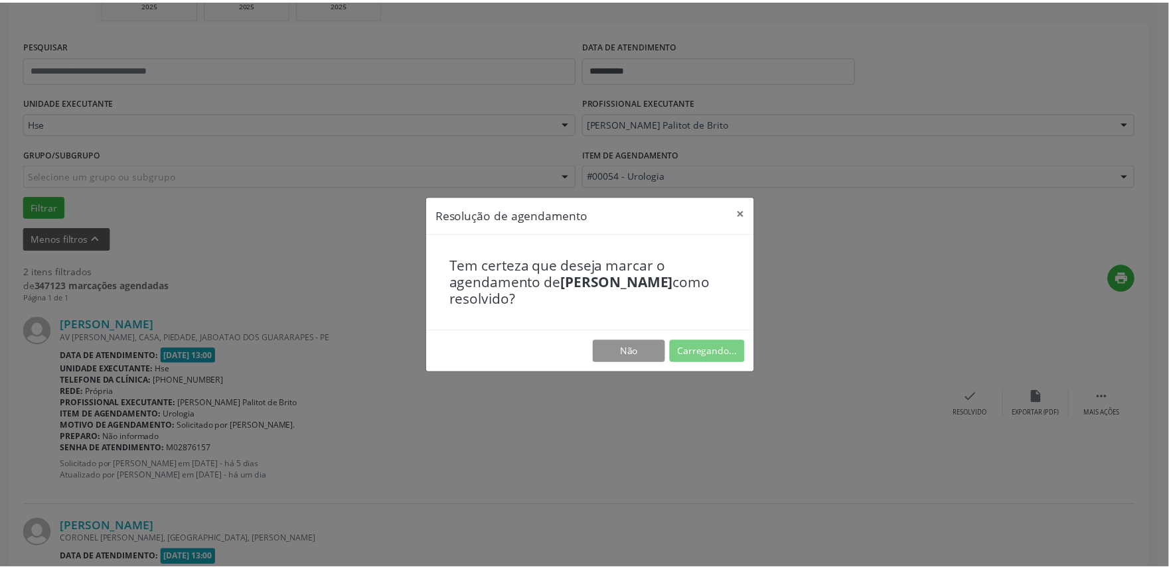
scroll to position [0, 0]
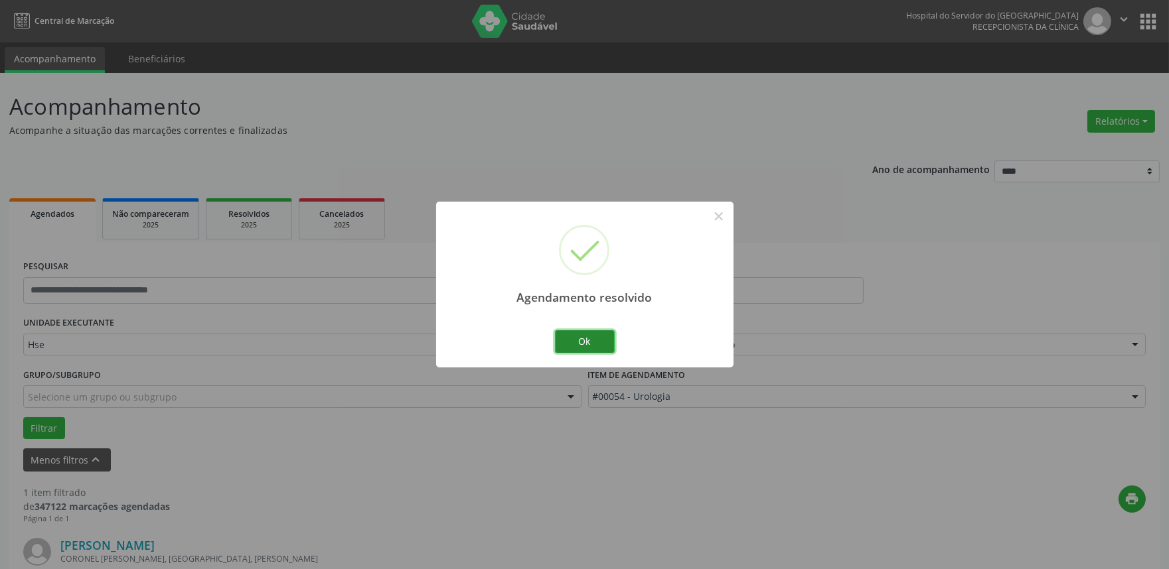
click at [591, 342] on button "Ok" at bounding box center [585, 341] width 60 height 23
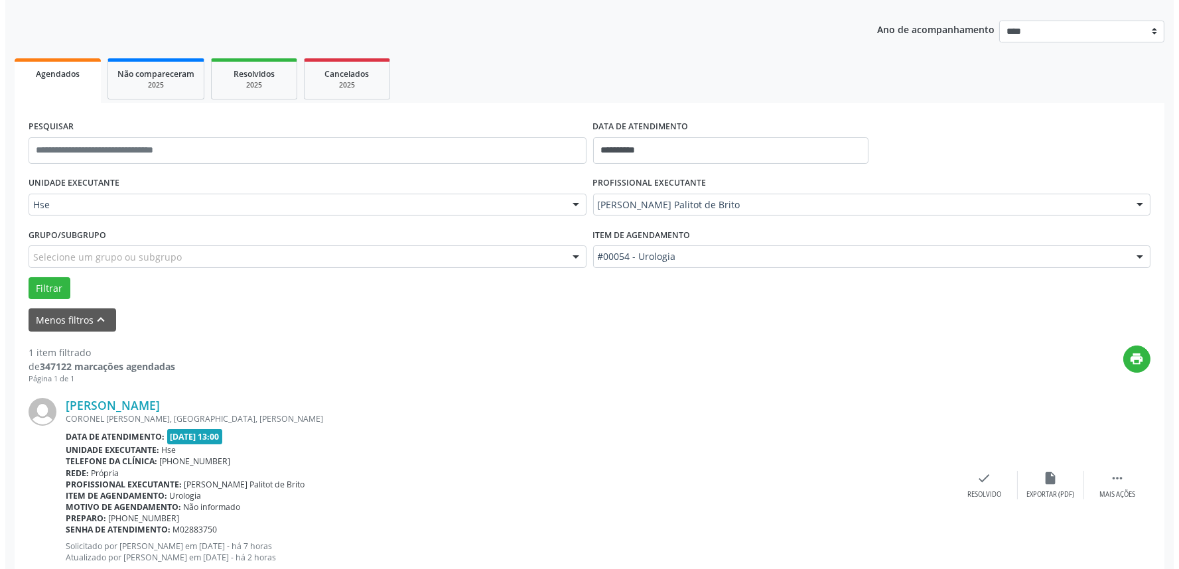
scroll to position [179, 0]
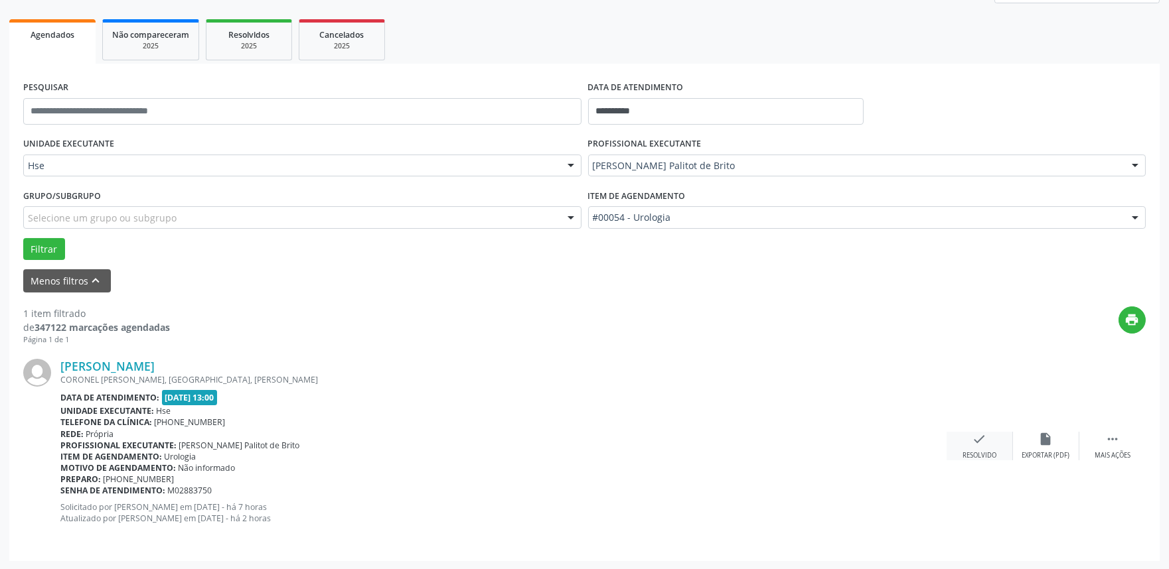
click at [979, 440] on icon "check" at bounding box center [979, 439] width 15 height 15
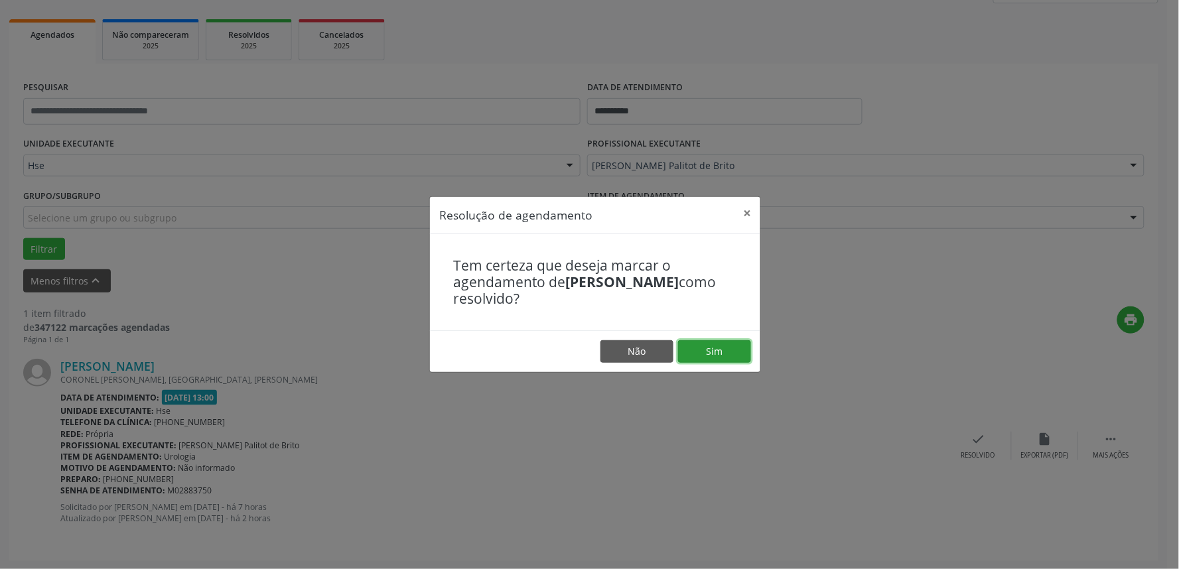
click at [733, 344] on button "Sim" at bounding box center [714, 351] width 73 height 23
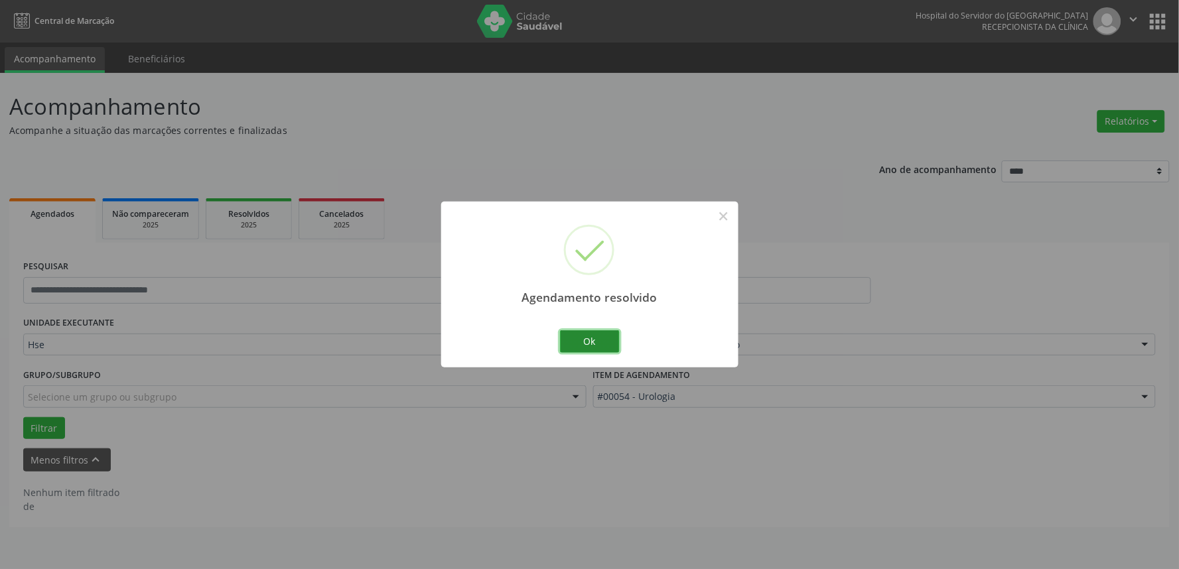
click at [589, 336] on button "Ok" at bounding box center [590, 341] width 60 height 23
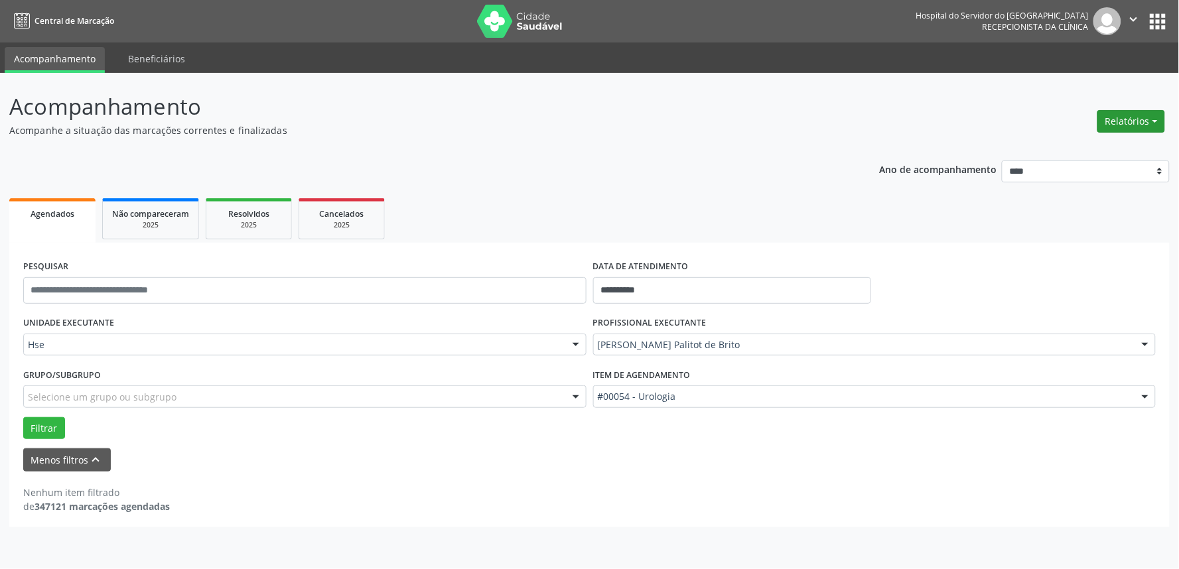
click at [1135, 122] on button "Relatórios" at bounding box center [1132, 121] width 68 height 23
click at [1074, 153] on link "Agendamentos" at bounding box center [1094, 149] width 143 height 19
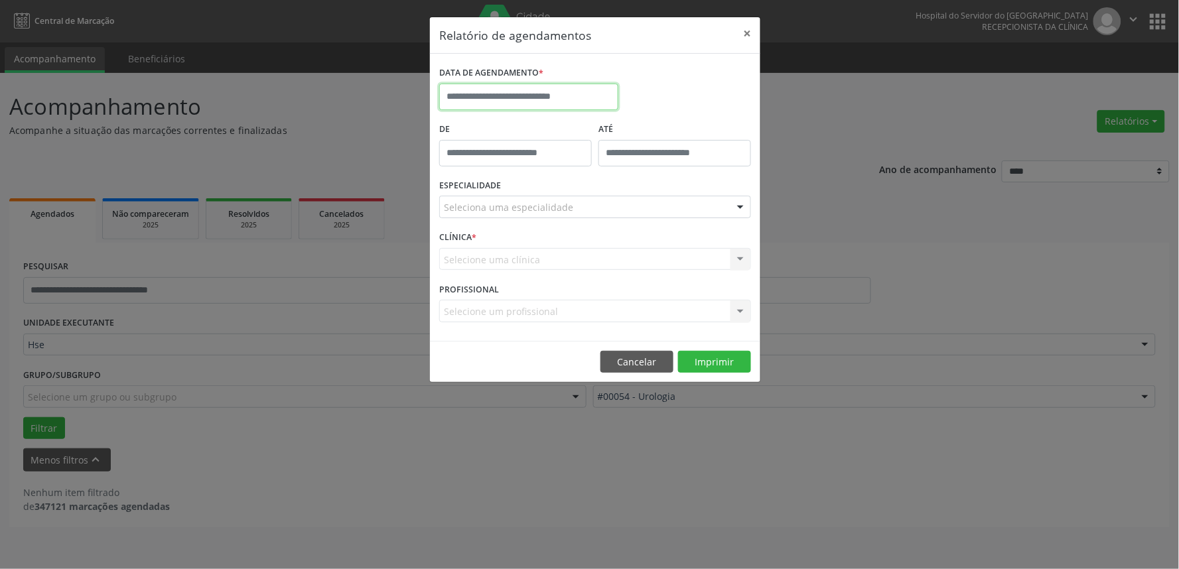
click at [472, 100] on input "text" at bounding box center [528, 97] width 179 height 27
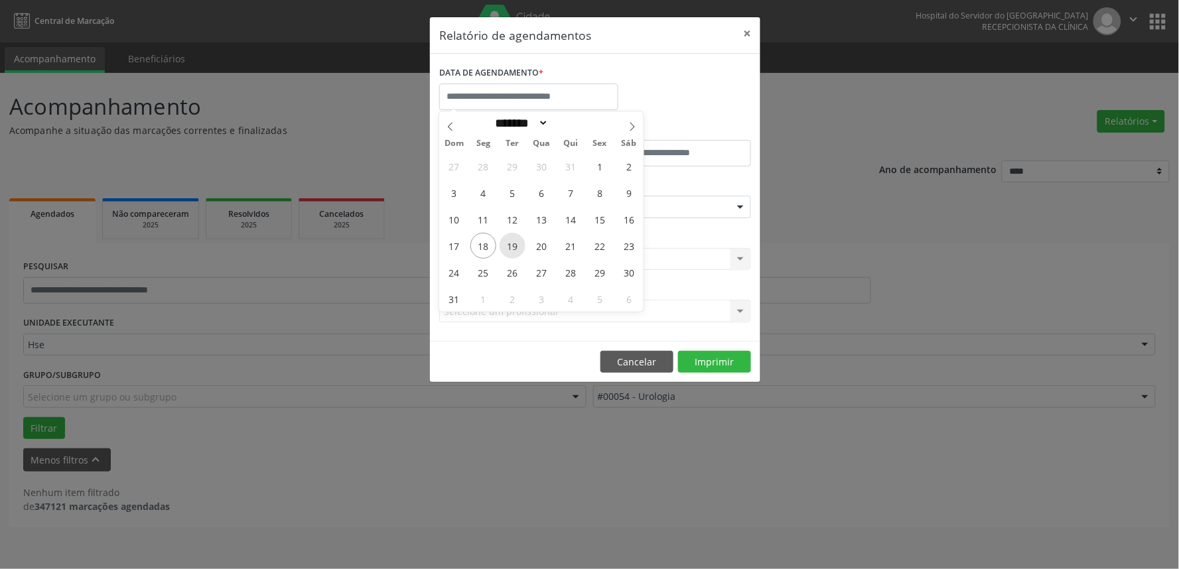
click at [512, 247] on span "19" at bounding box center [513, 246] width 26 height 26
type input "**********"
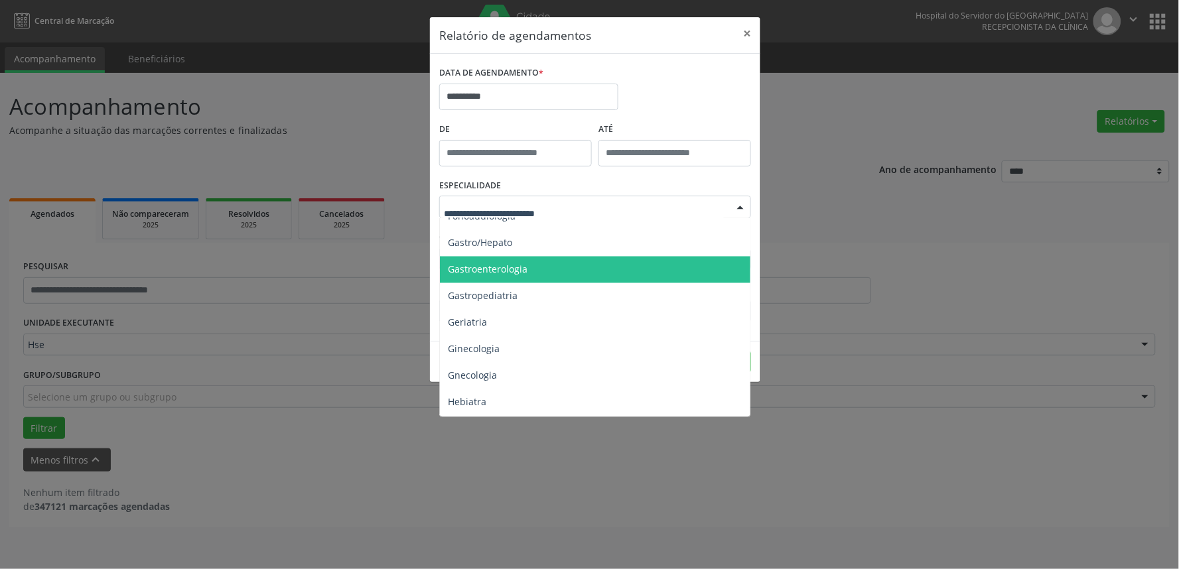
scroll to position [1179, 0]
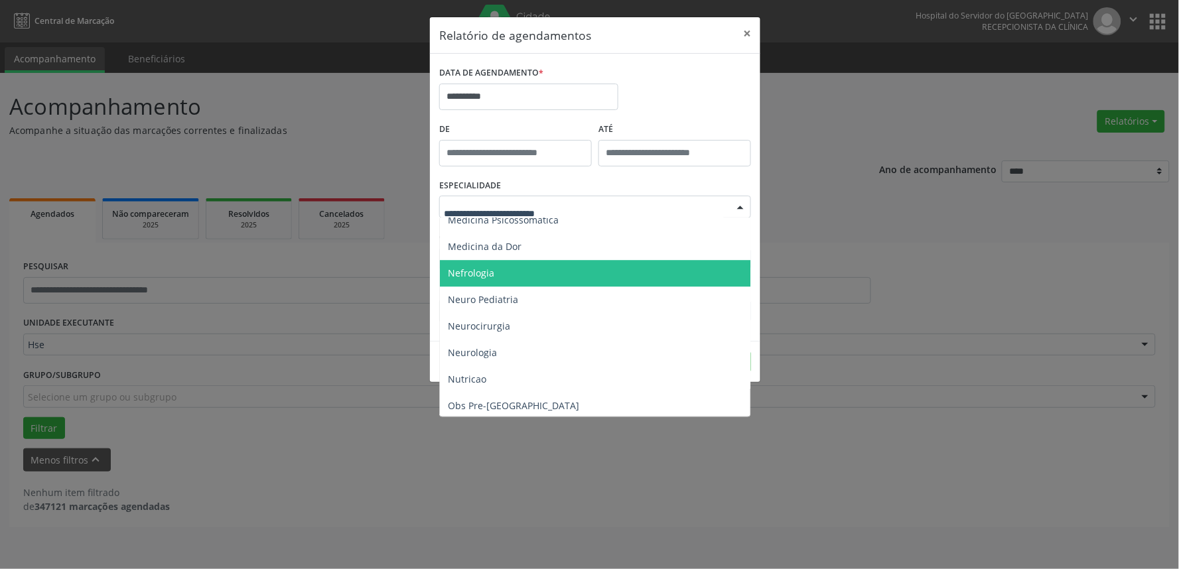
click at [514, 265] on span "Nefrologia" at bounding box center [596, 273] width 313 height 27
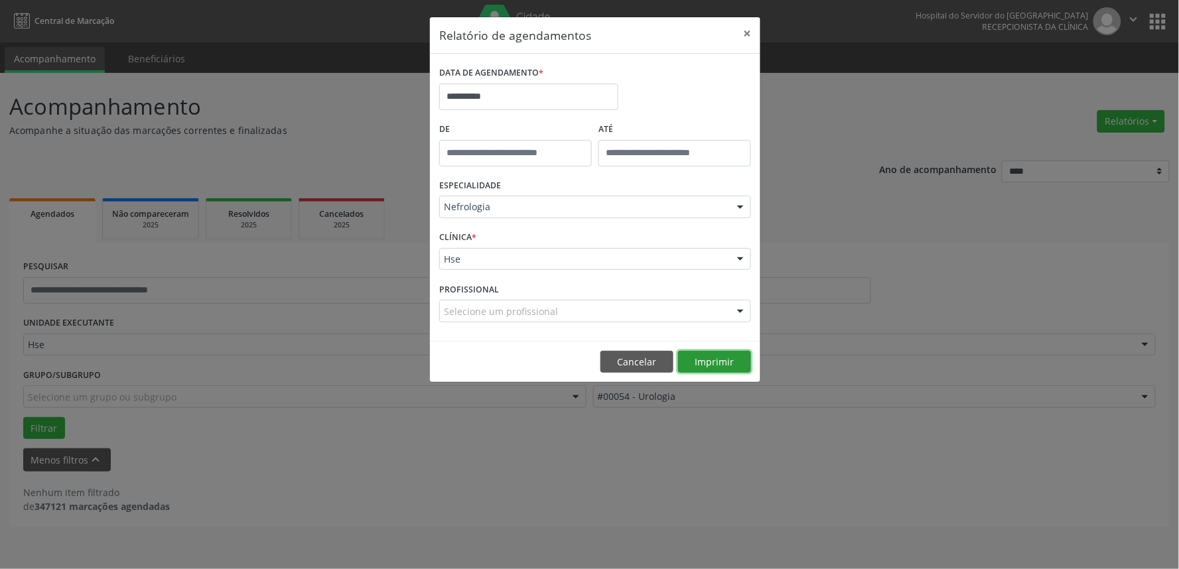
click at [728, 364] on button "Imprimir" at bounding box center [714, 362] width 73 height 23
click at [616, 352] on button "Cancelar" at bounding box center [637, 362] width 73 height 23
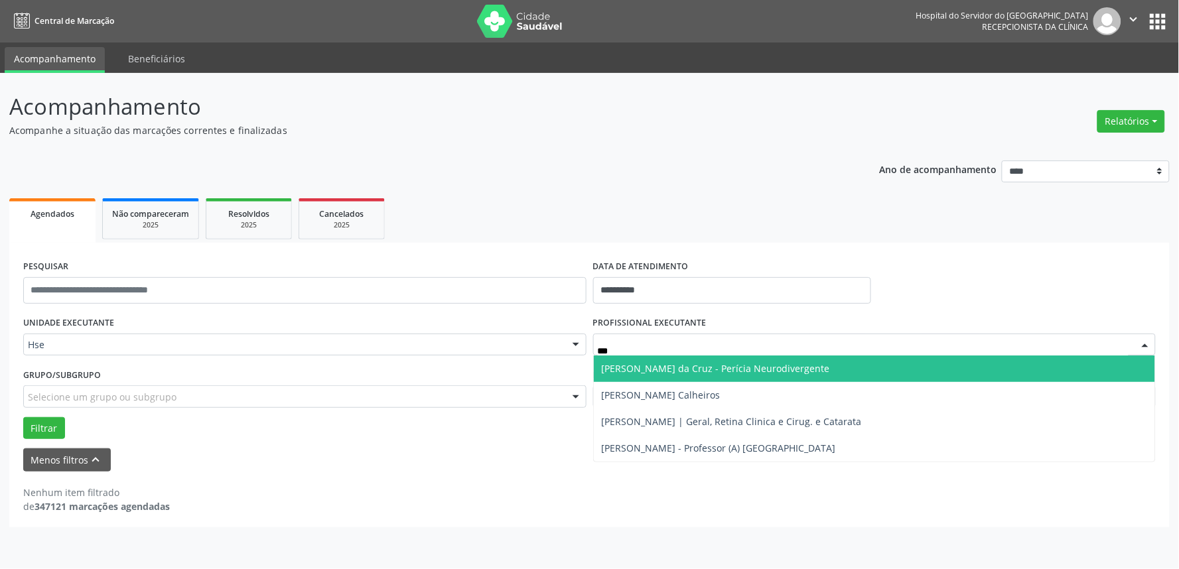
type input "****"
click at [836, 370] on span "[PERSON_NAME] - Professor (A) [GEOGRAPHIC_DATA]" at bounding box center [719, 368] width 234 height 13
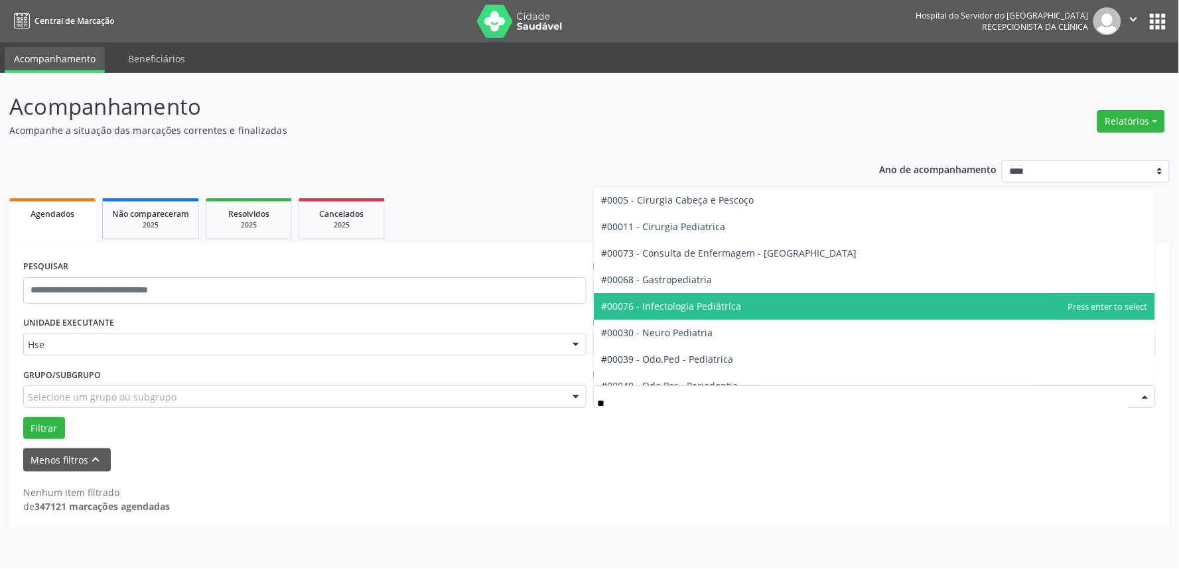
type input "***"
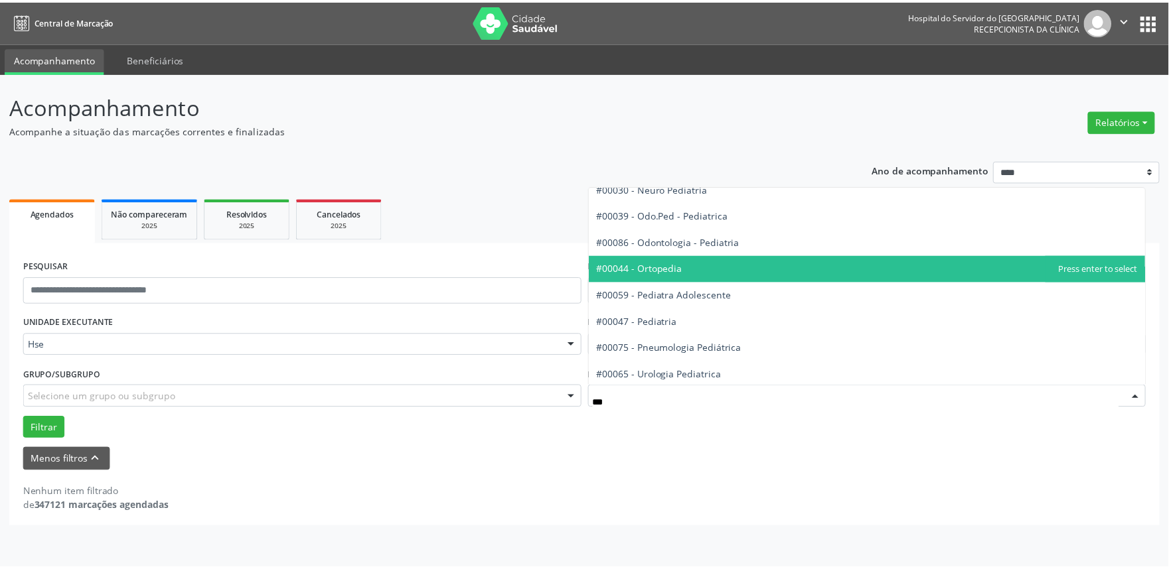
scroll to position [94, 0]
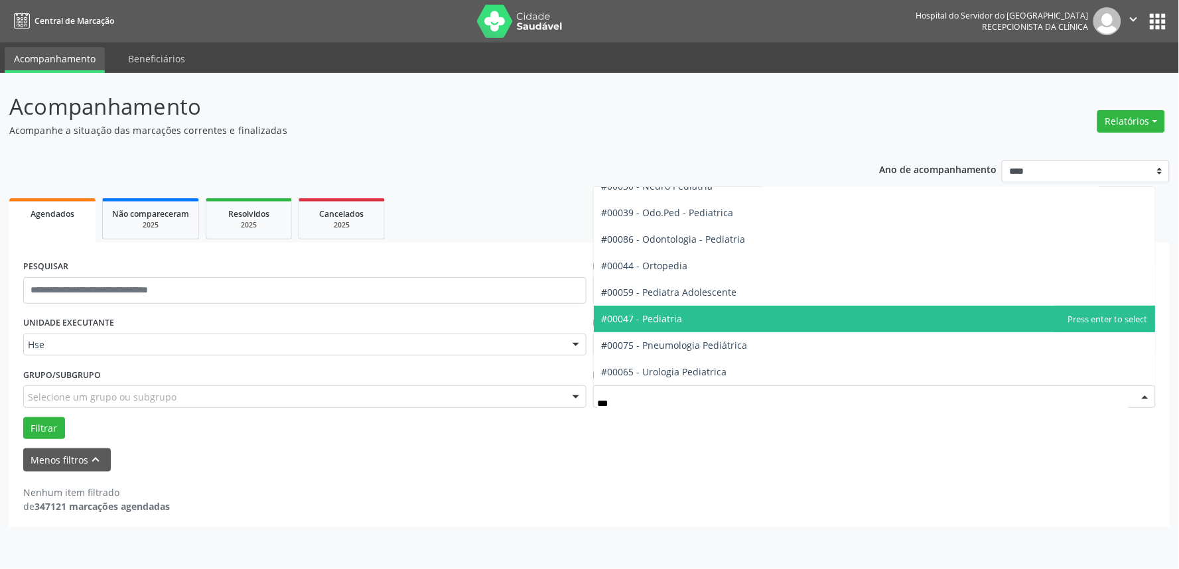
click at [668, 320] on span "#00047 - Pediatria" at bounding box center [642, 319] width 81 height 13
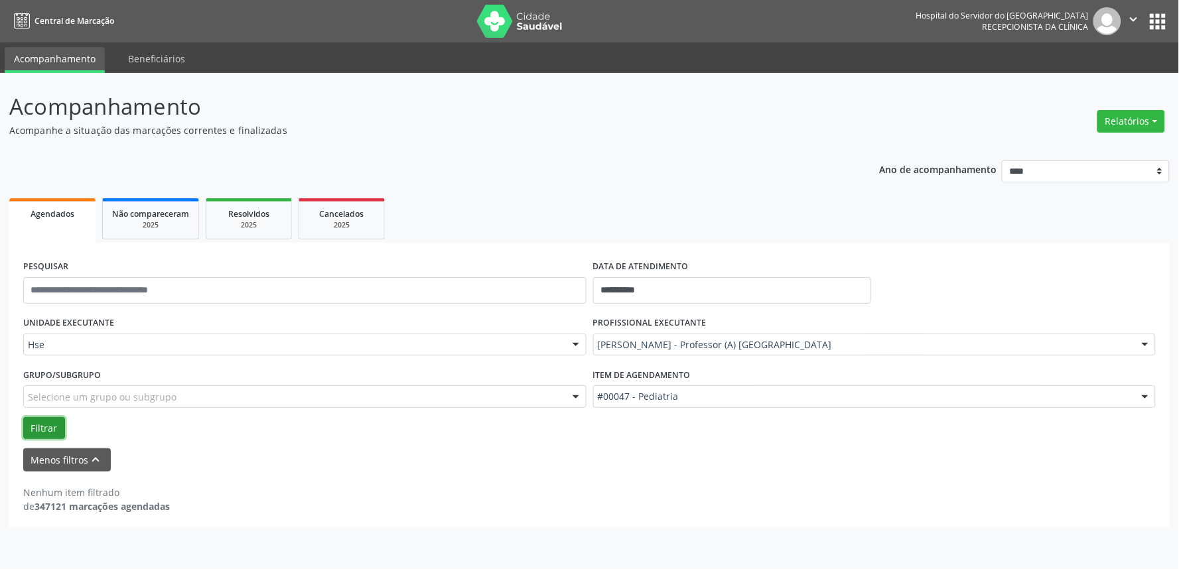
click at [40, 420] on button "Filtrar" at bounding box center [44, 428] width 42 height 23
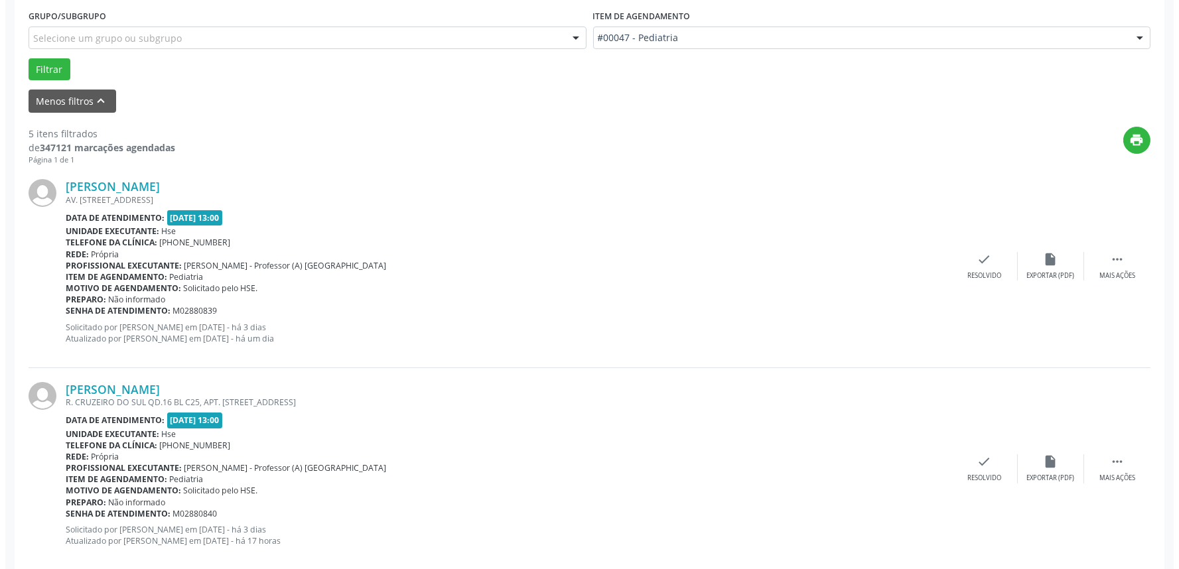
scroll to position [295, 0]
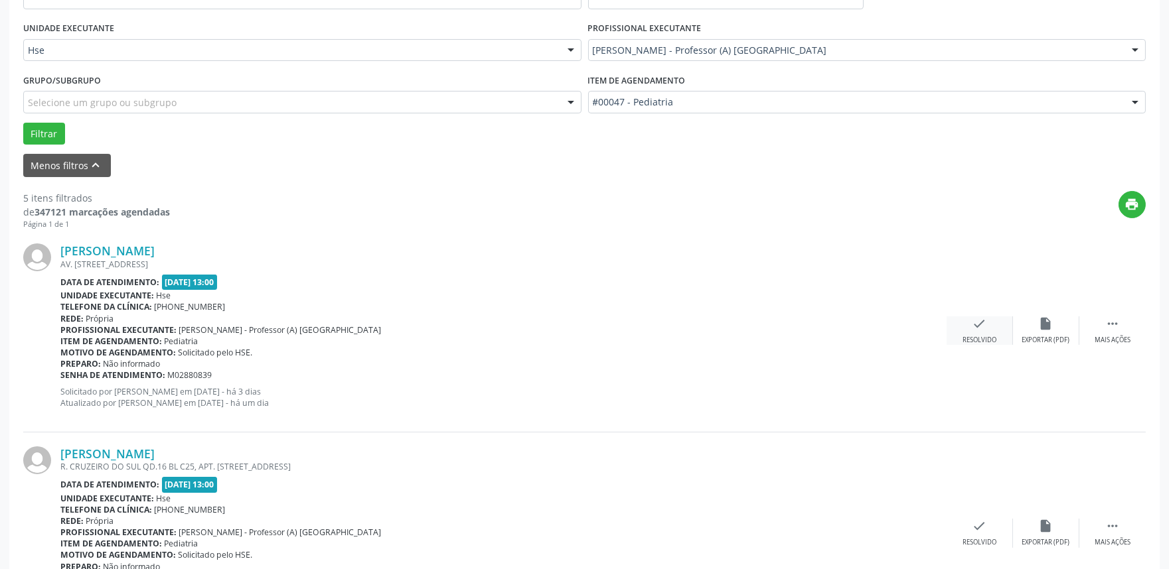
click at [987, 327] on div "check Resolvido" at bounding box center [979, 331] width 66 height 29
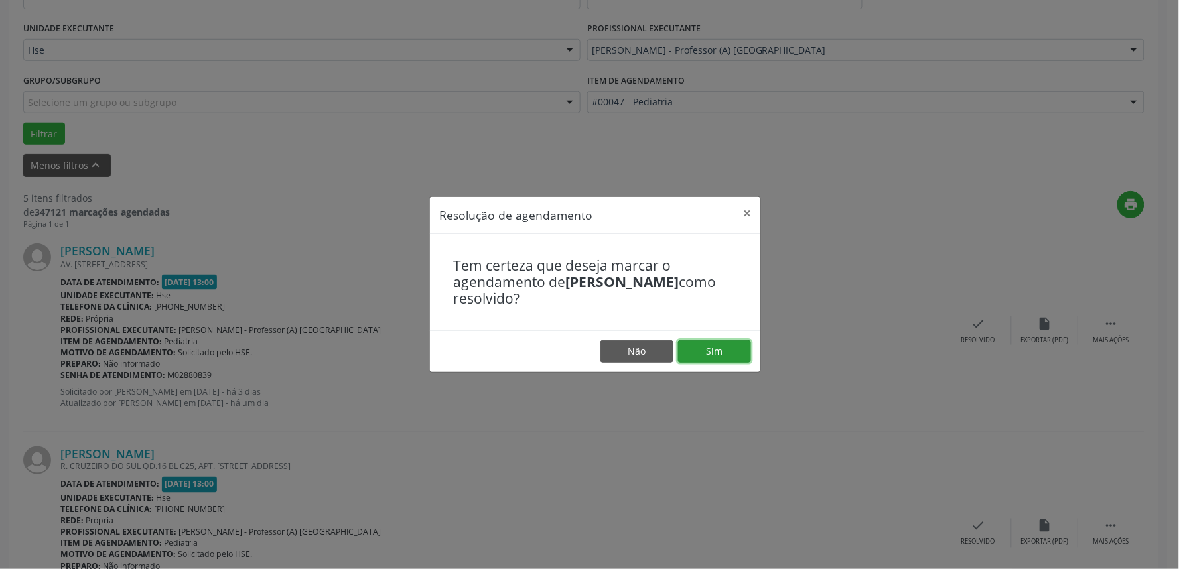
click at [719, 349] on button "Sim" at bounding box center [714, 351] width 73 height 23
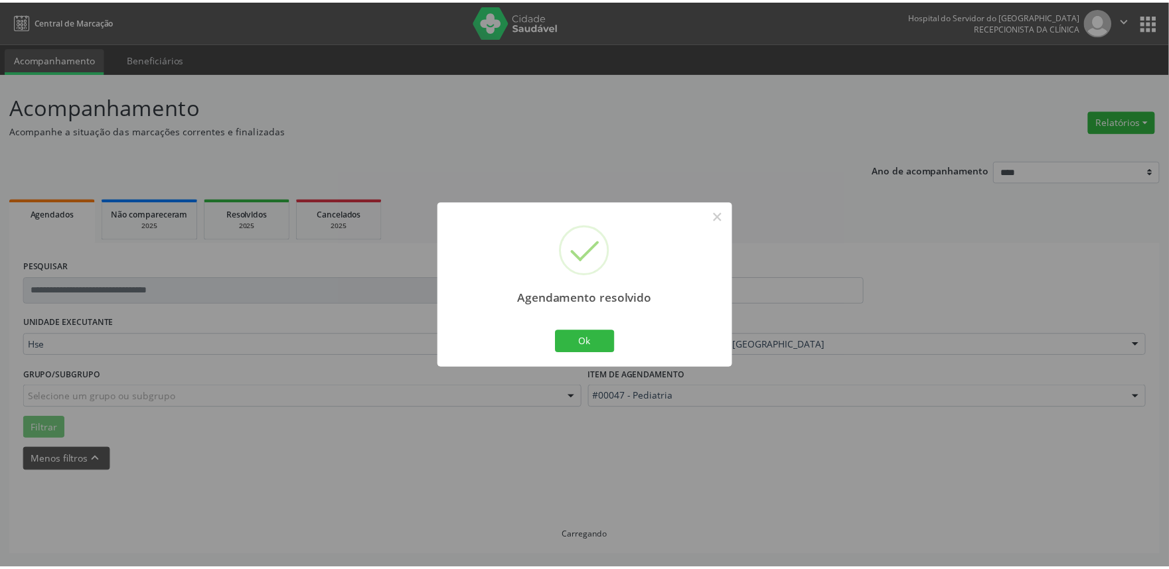
scroll to position [0, 0]
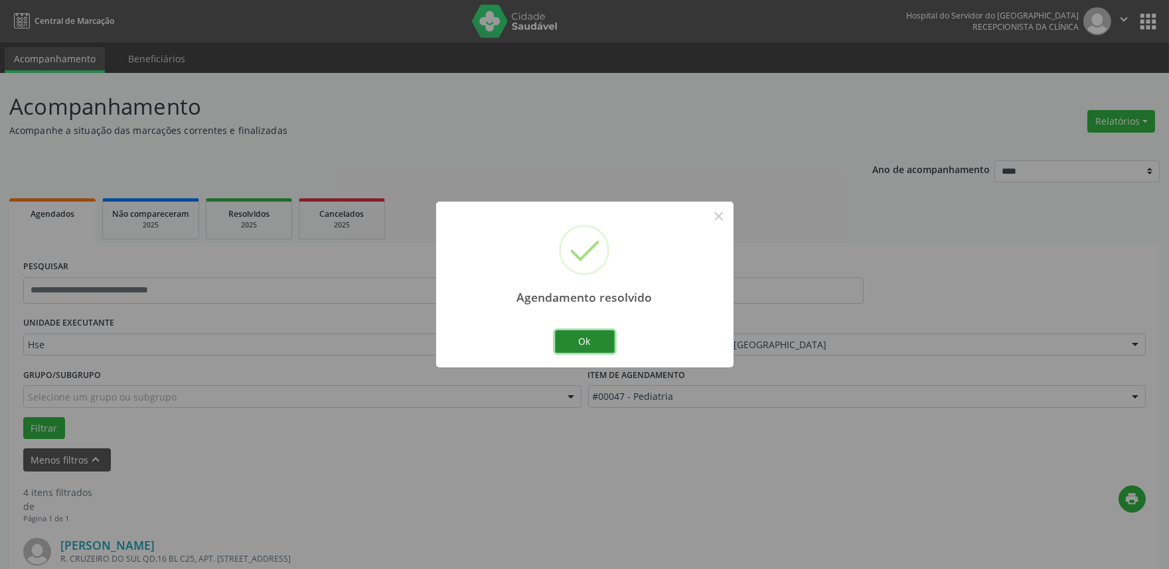
click at [597, 332] on button "Ok" at bounding box center [585, 341] width 60 height 23
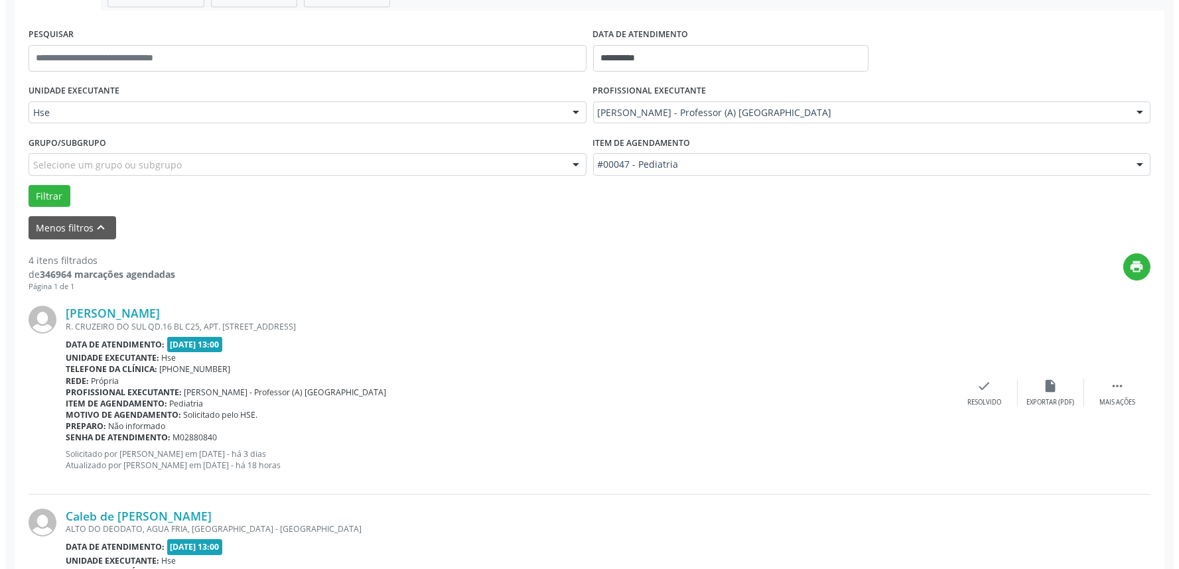
scroll to position [295, 0]
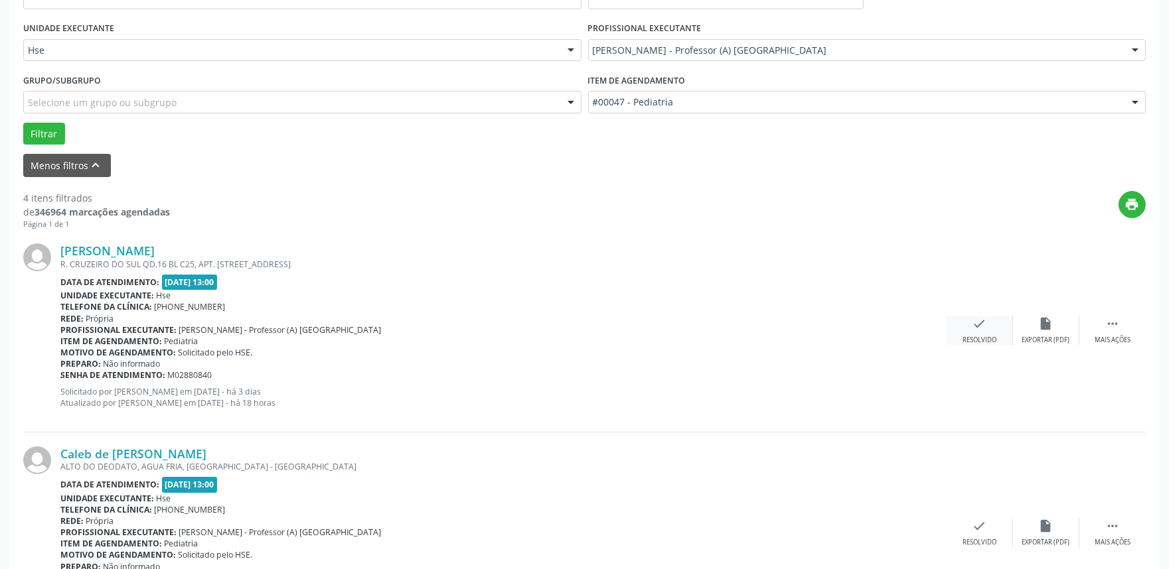
click at [983, 326] on icon "check" at bounding box center [979, 324] width 15 height 15
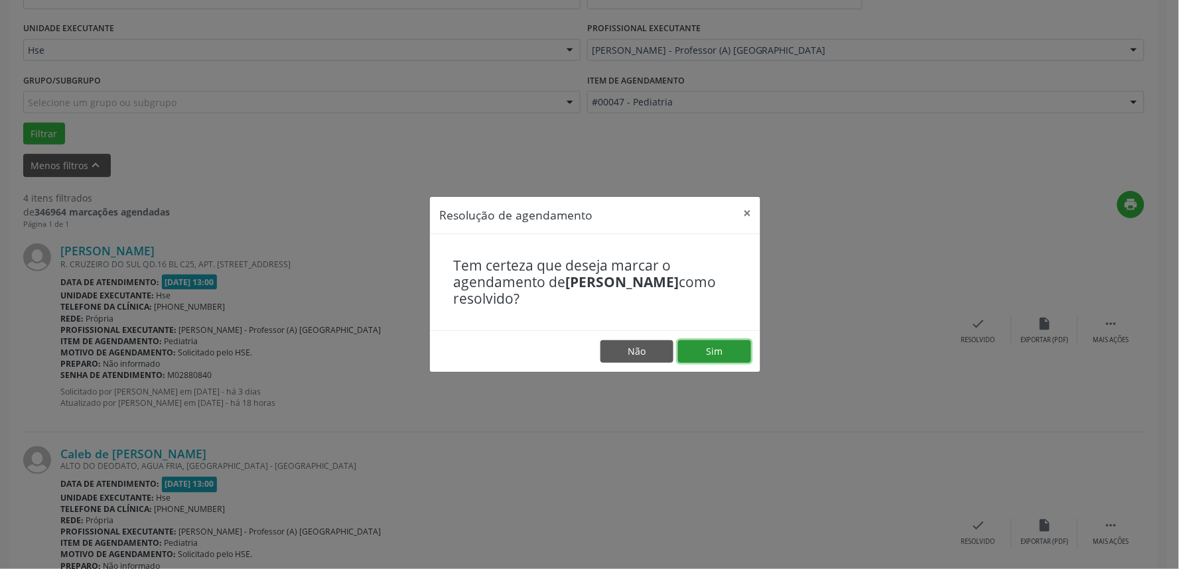
click at [731, 353] on button "Sim" at bounding box center [714, 351] width 73 height 23
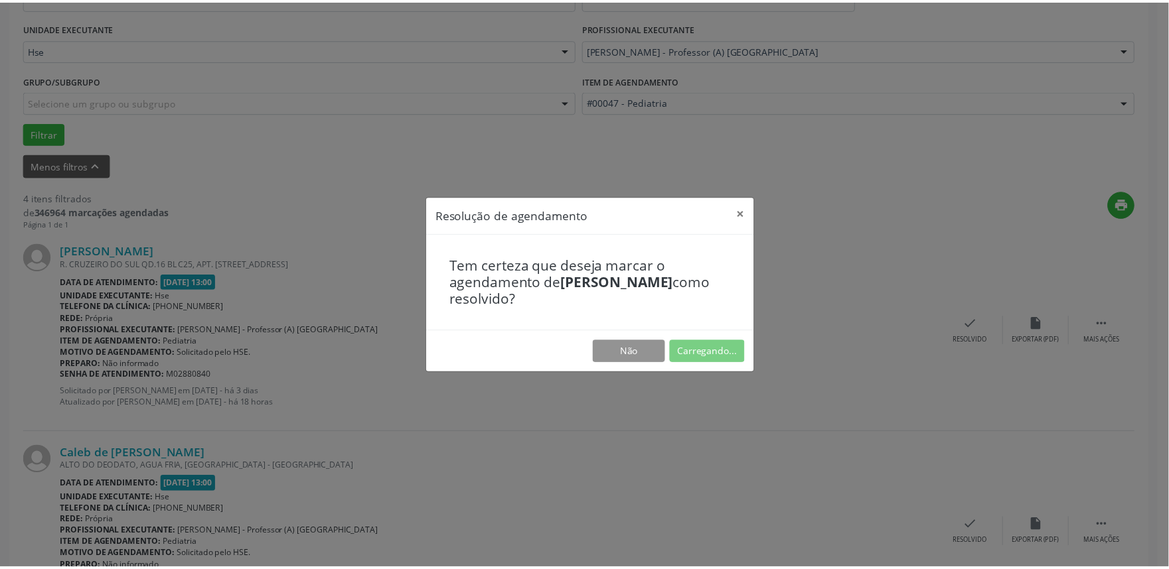
scroll to position [0, 0]
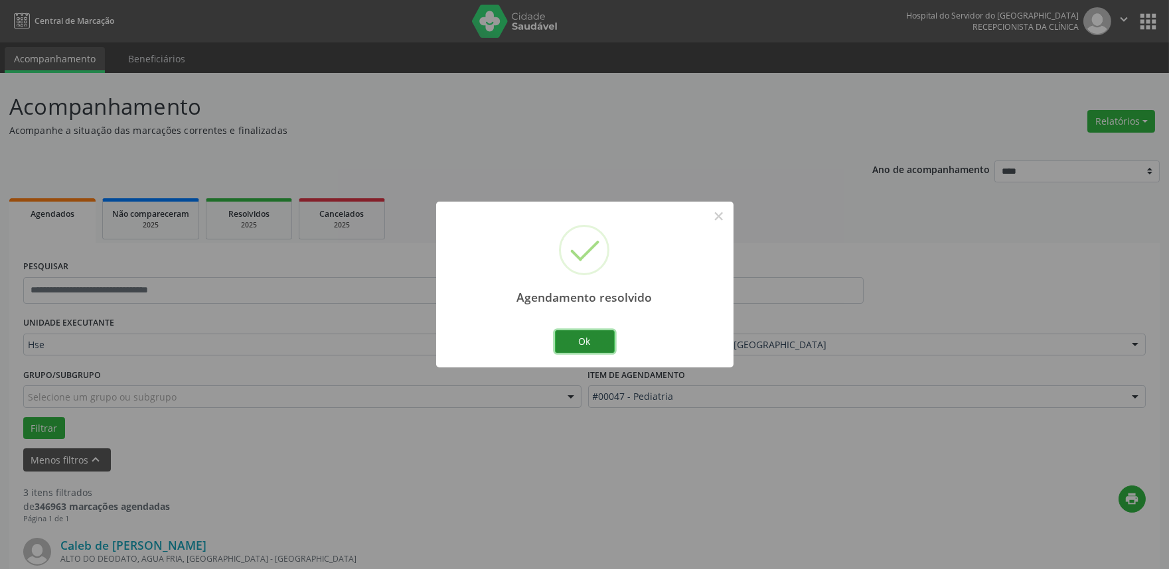
click at [583, 336] on button "Ok" at bounding box center [585, 341] width 60 height 23
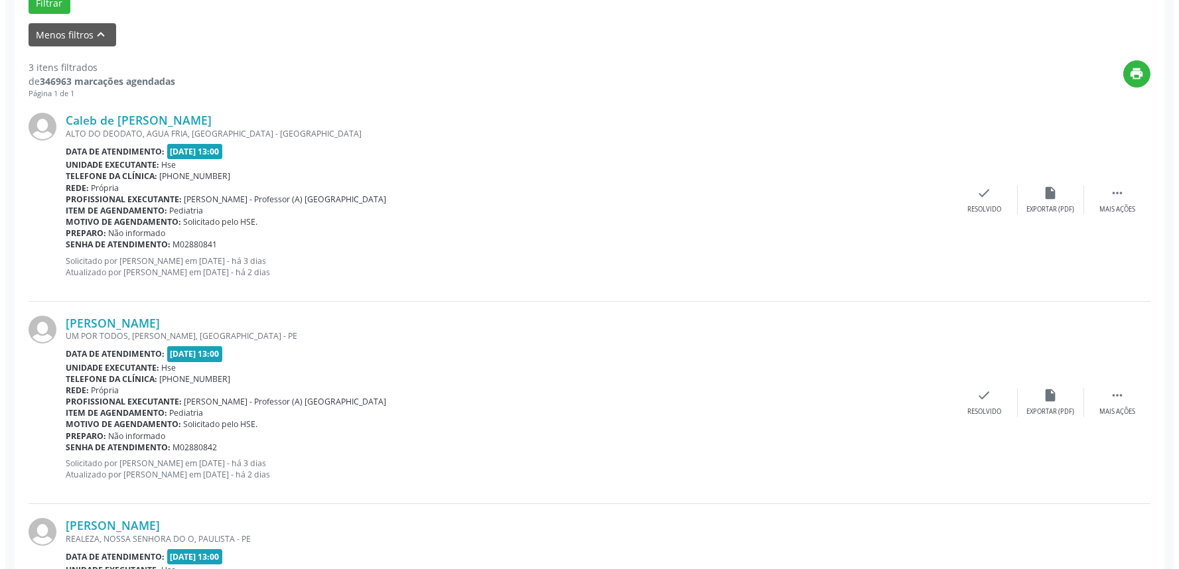
scroll to position [442, 0]
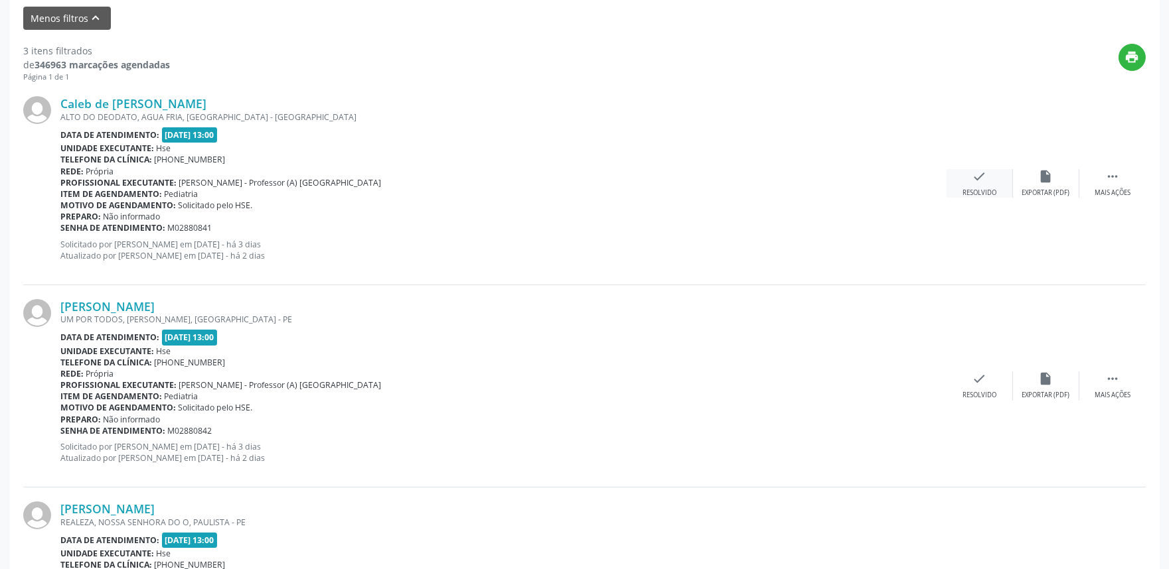
click at [970, 184] on div "check Resolvido" at bounding box center [979, 183] width 66 height 29
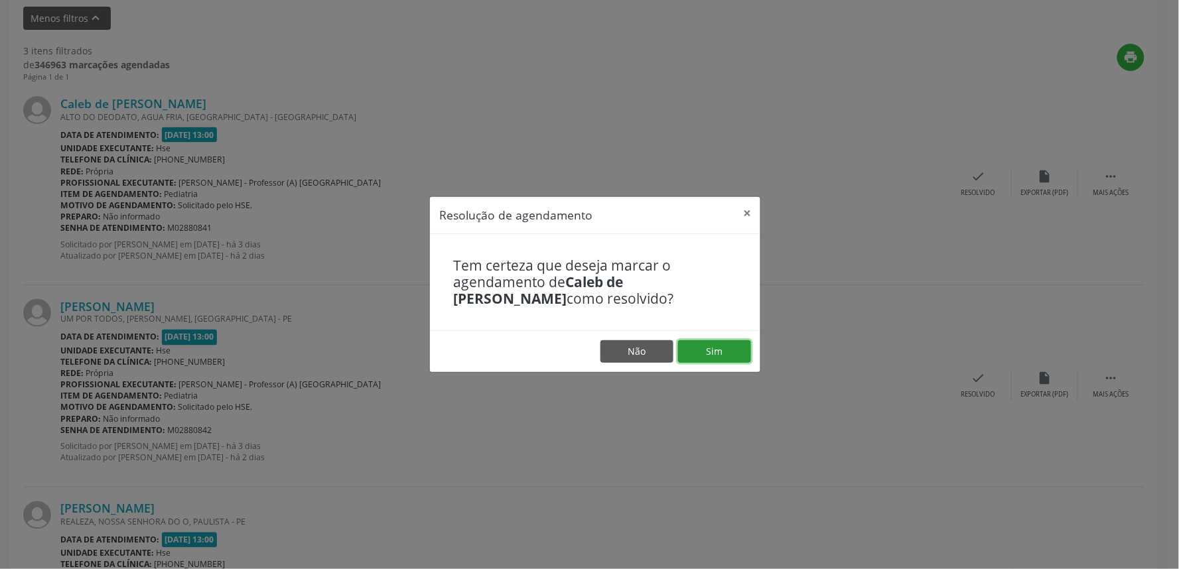
click at [718, 354] on button "Sim" at bounding box center [714, 351] width 73 height 23
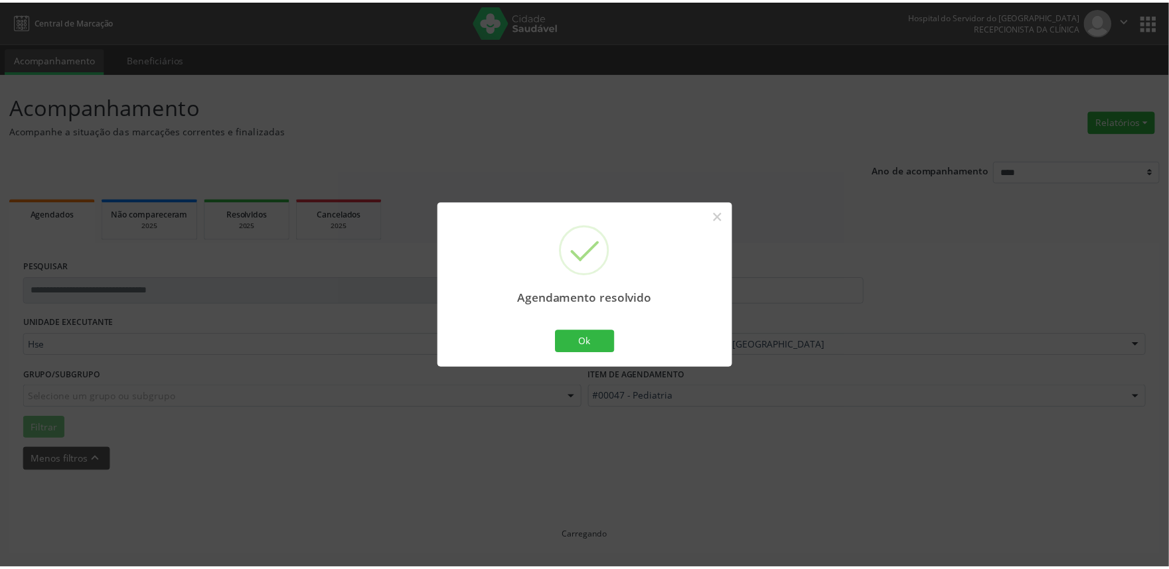
scroll to position [0, 0]
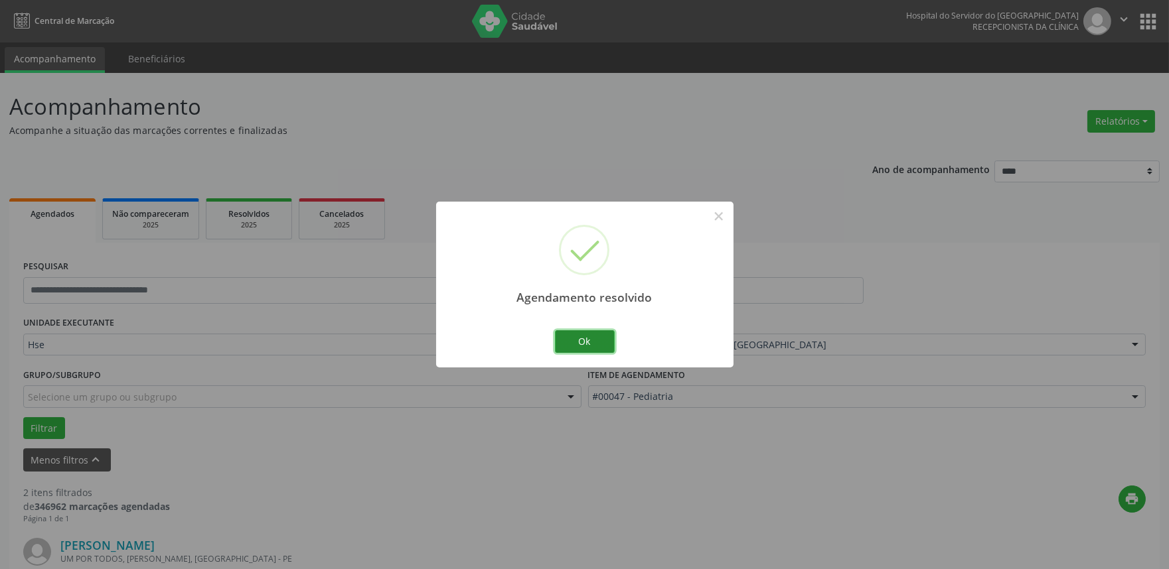
click at [601, 336] on button "Ok" at bounding box center [585, 341] width 60 height 23
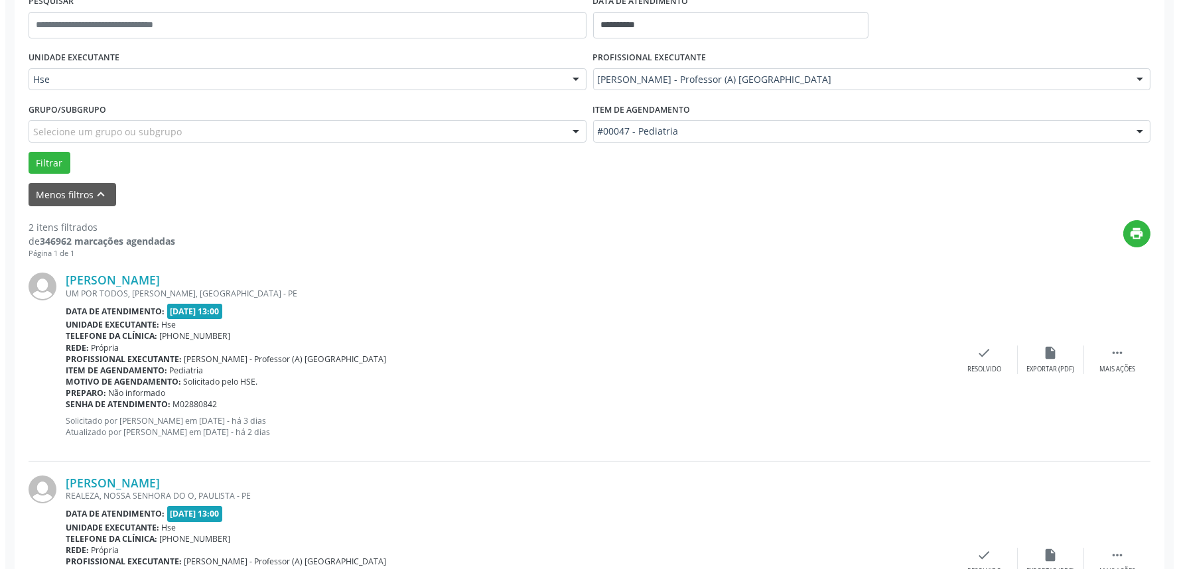
scroll to position [295, 0]
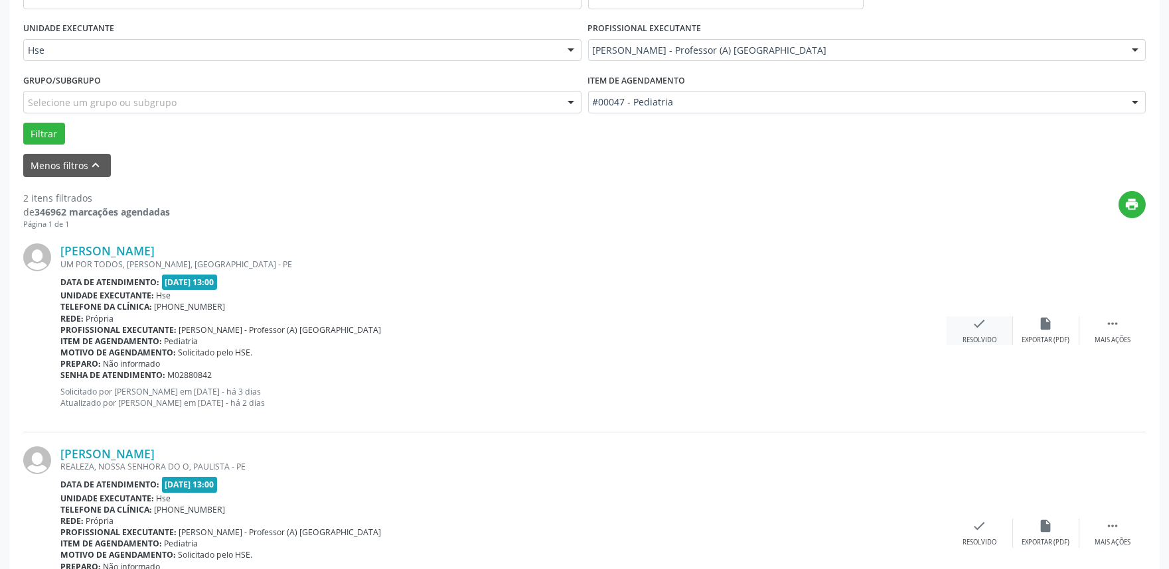
click at [979, 326] on icon "check" at bounding box center [979, 324] width 15 height 15
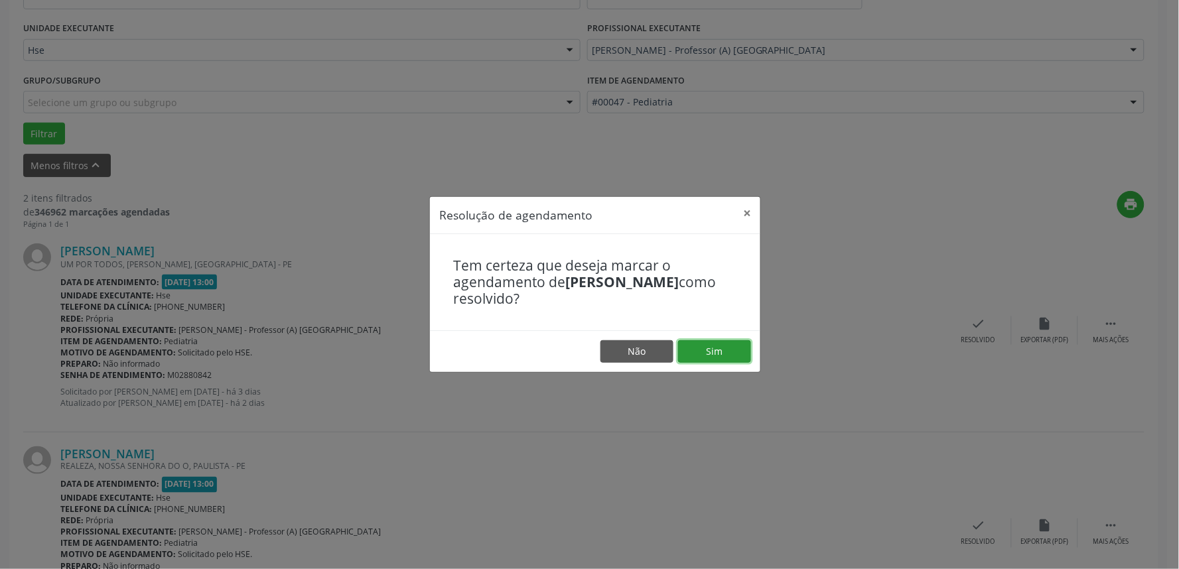
click at [729, 349] on button "Sim" at bounding box center [714, 351] width 73 height 23
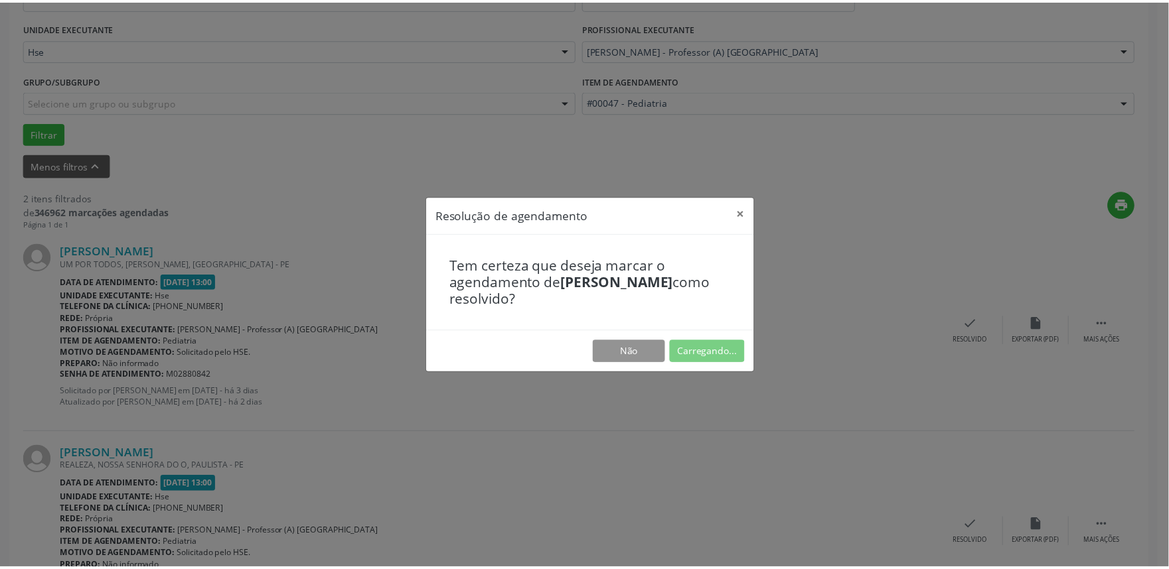
scroll to position [0, 0]
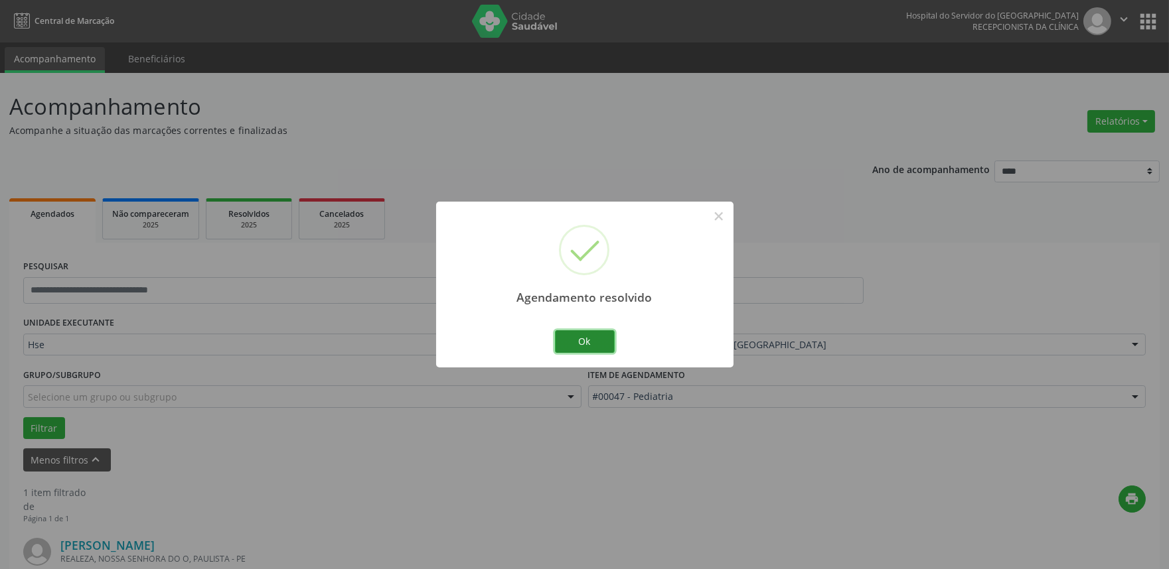
click at [597, 350] on button "Ok" at bounding box center [585, 341] width 60 height 23
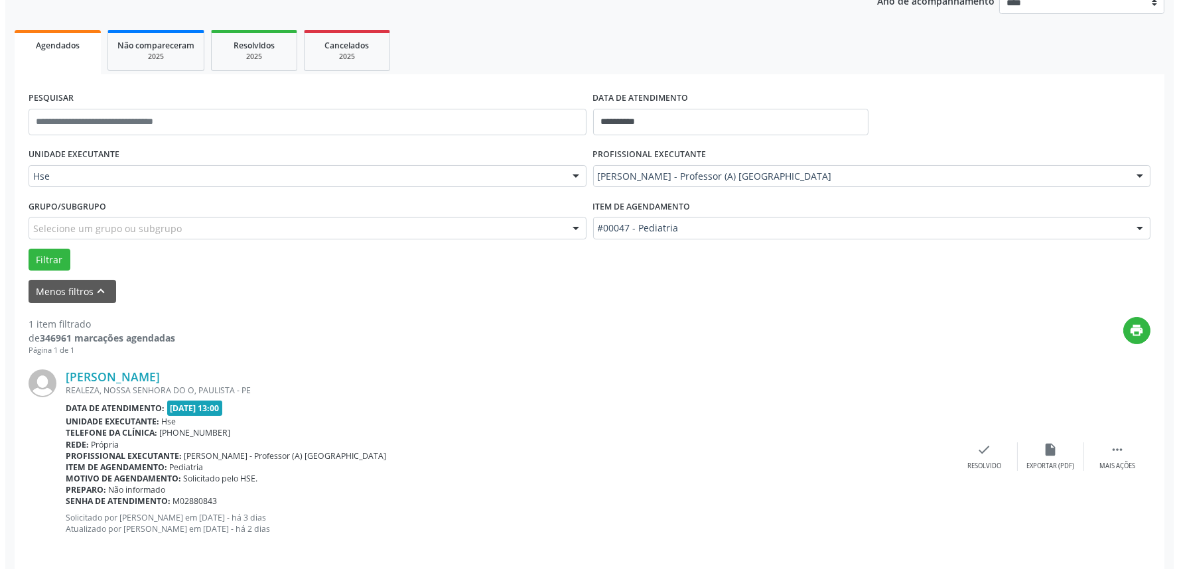
scroll to position [179, 0]
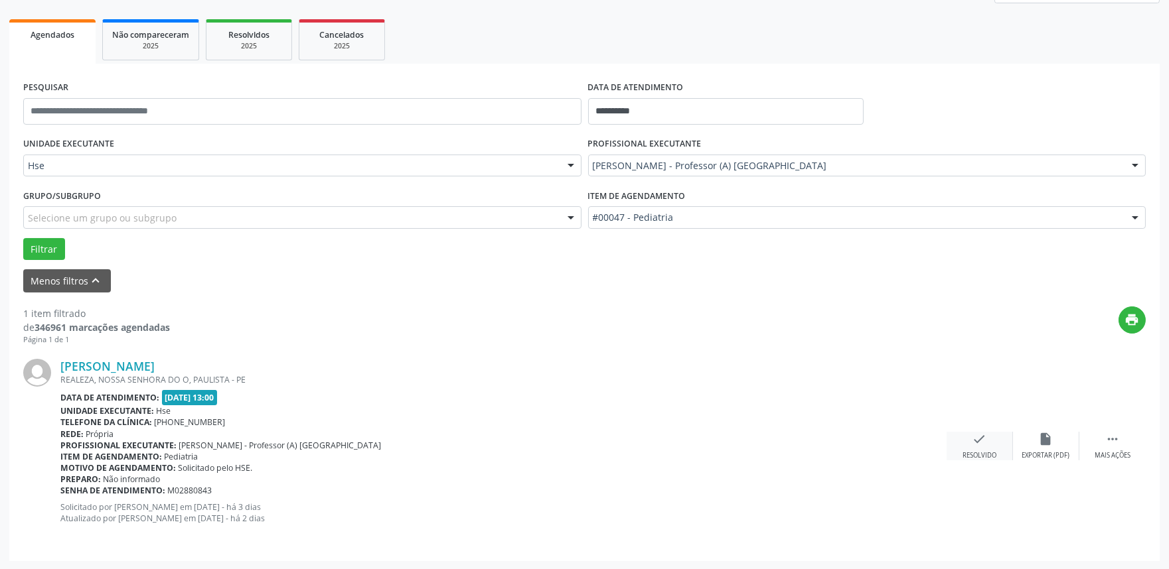
click at [983, 447] on div "check Resolvido" at bounding box center [979, 446] width 66 height 29
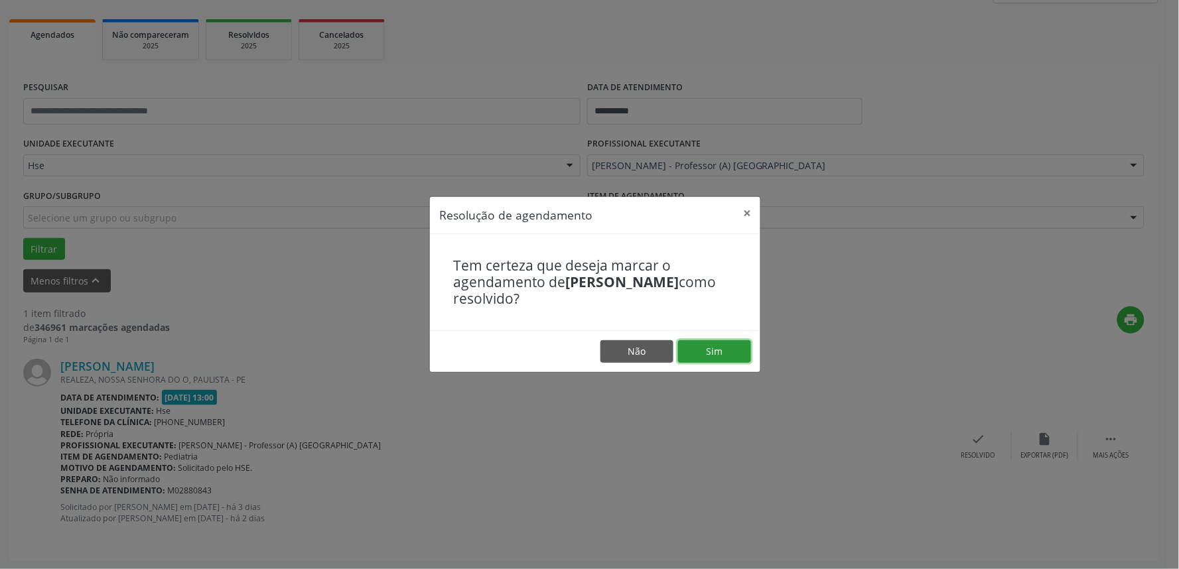
click at [722, 350] on button "Sim" at bounding box center [714, 351] width 73 height 23
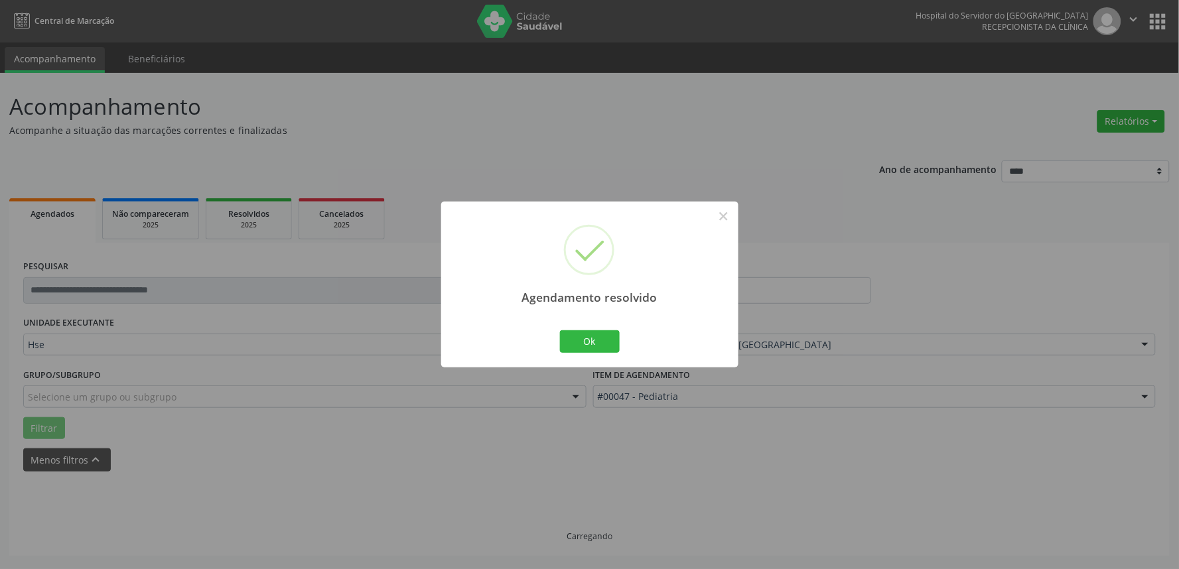
scroll to position [0, 0]
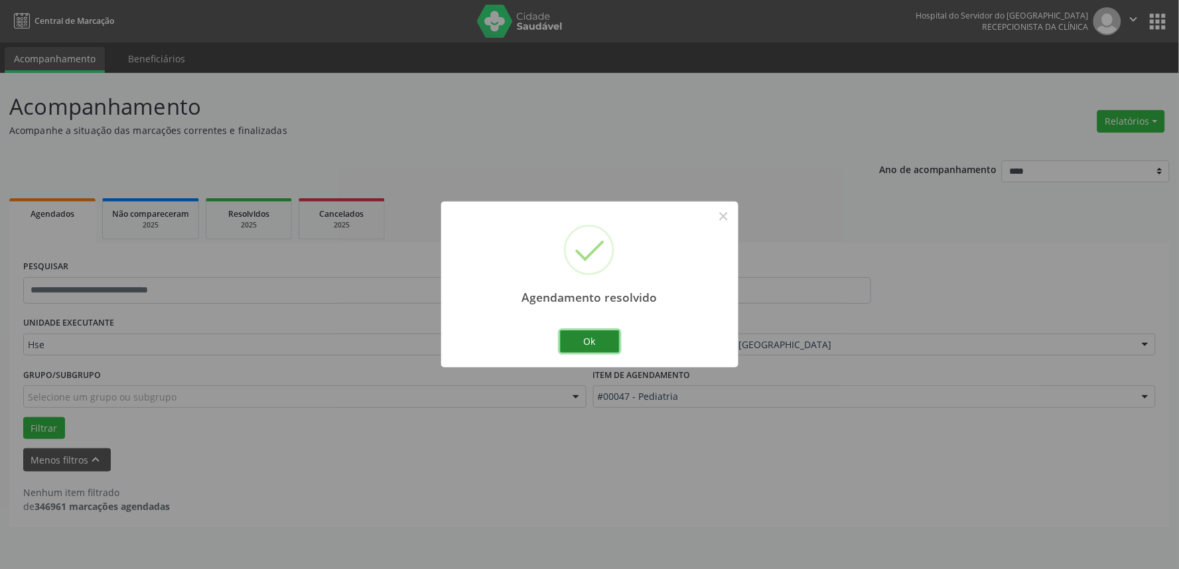
click at [596, 337] on button "Ok" at bounding box center [590, 341] width 60 height 23
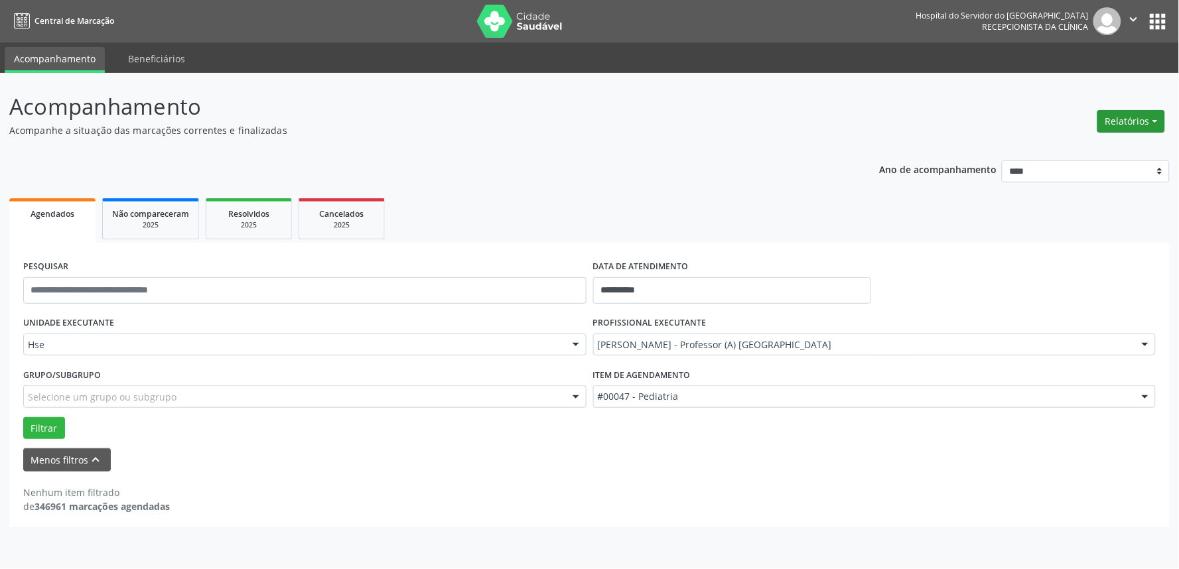
click at [1129, 116] on button "Relatórios" at bounding box center [1132, 121] width 68 height 23
click at [1079, 140] on link "Agendamentos" at bounding box center [1094, 149] width 143 height 19
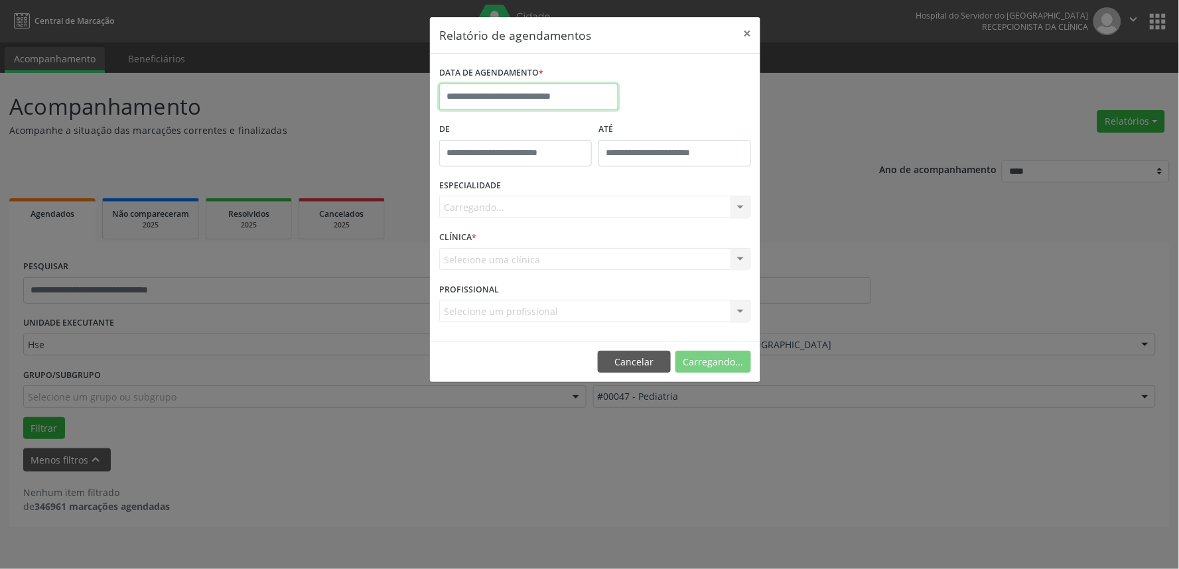
click at [471, 94] on input "text" at bounding box center [528, 97] width 179 height 27
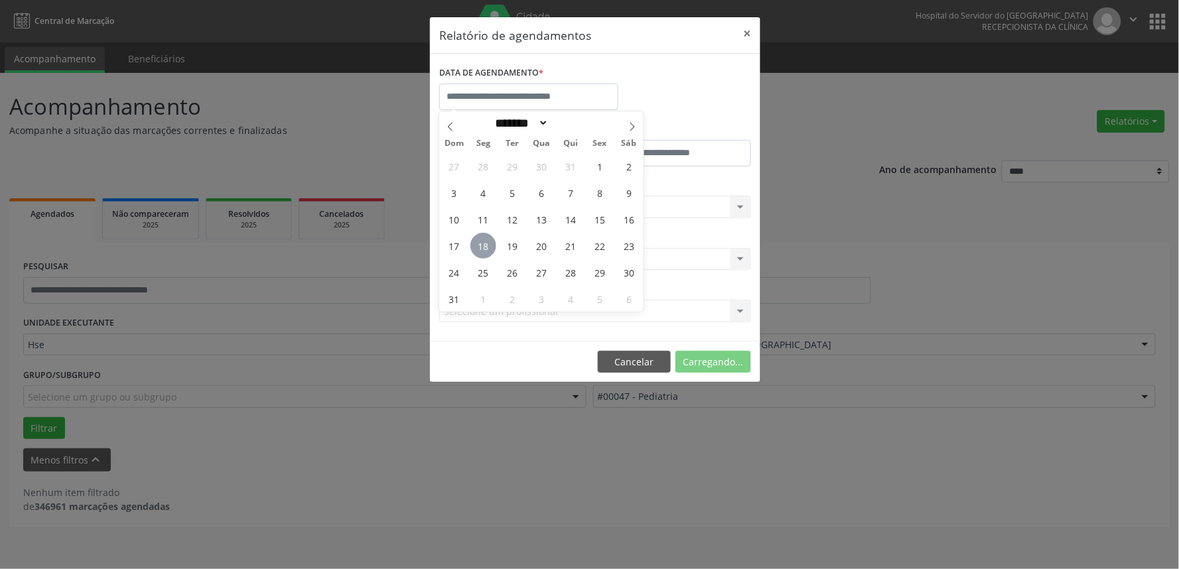
click at [480, 249] on span "18" at bounding box center [483, 246] width 26 height 26
type input "**********"
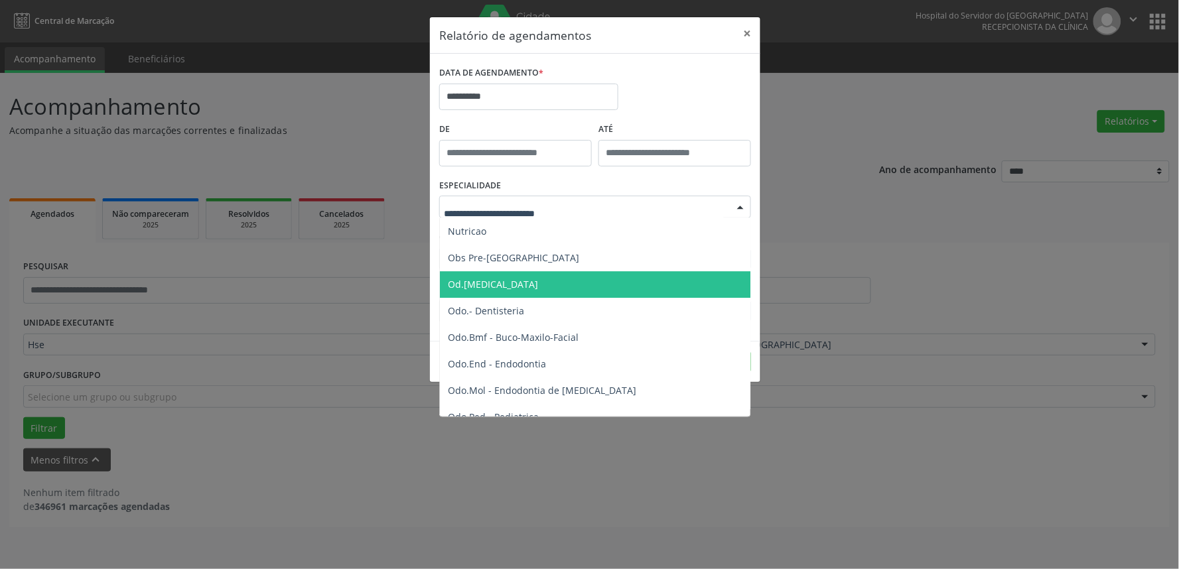
scroll to position [1179, 0]
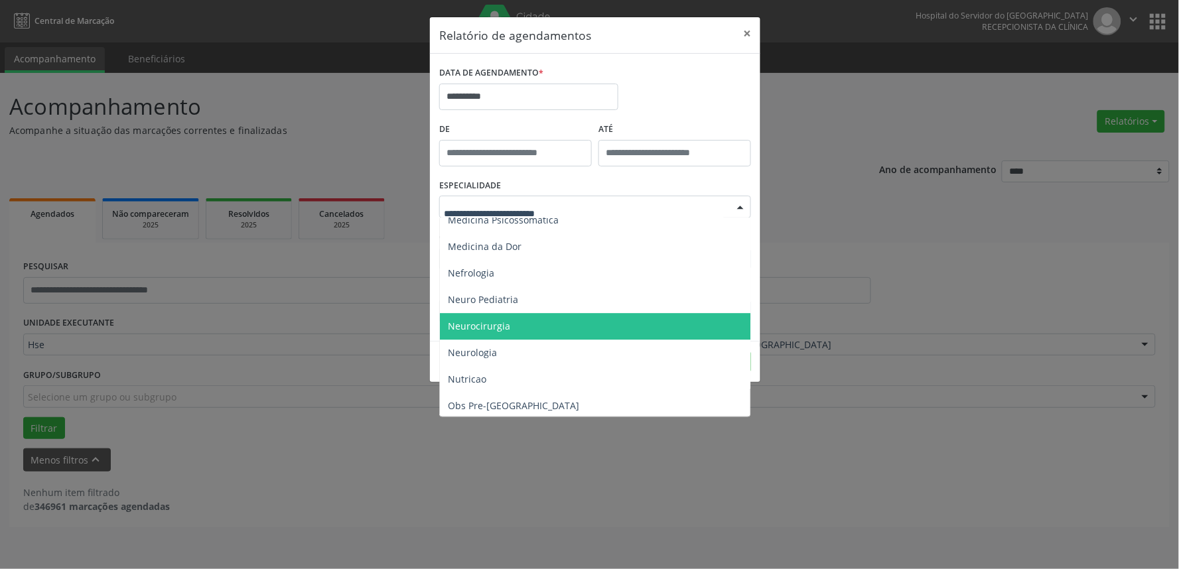
click at [523, 319] on span "Neurocirurgia" at bounding box center [596, 326] width 313 height 27
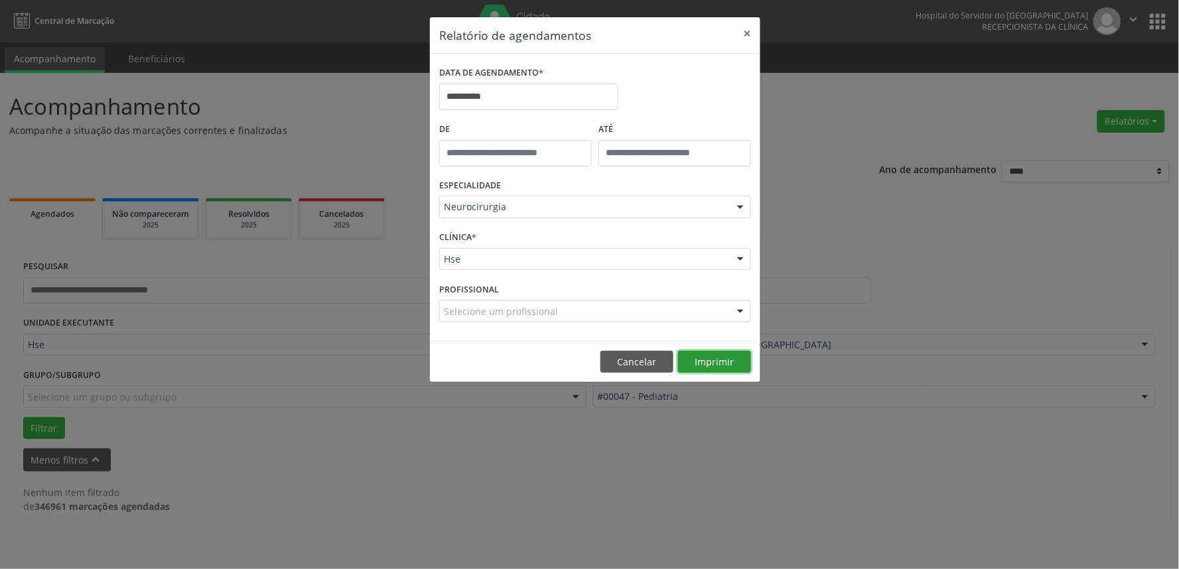
click at [728, 363] on button "Imprimir" at bounding box center [714, 362] width 73 height 23
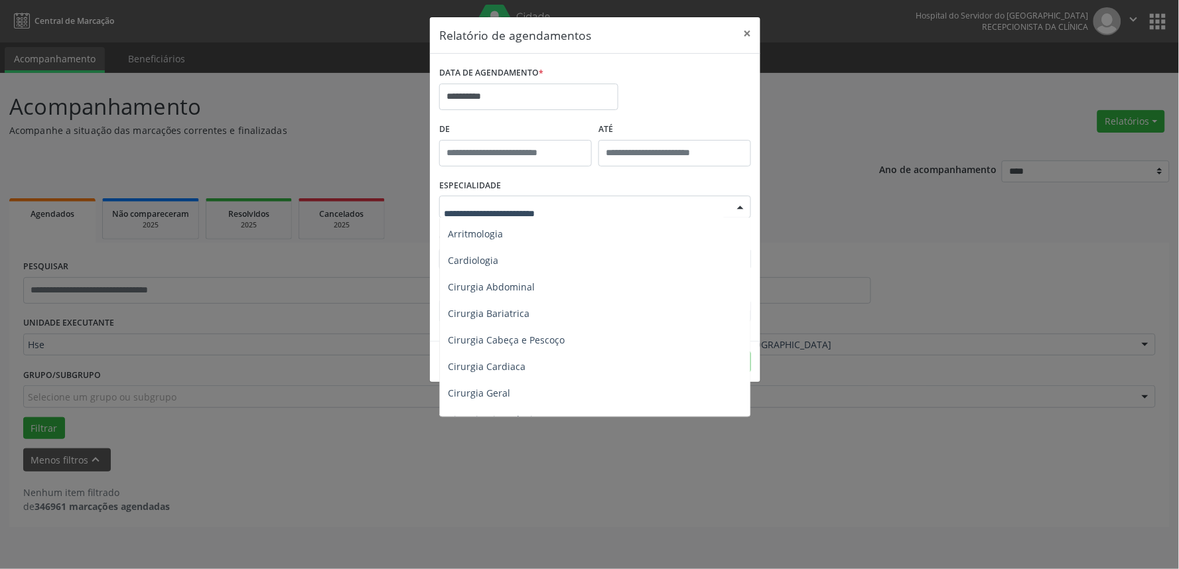
scroll to position [0, 0]
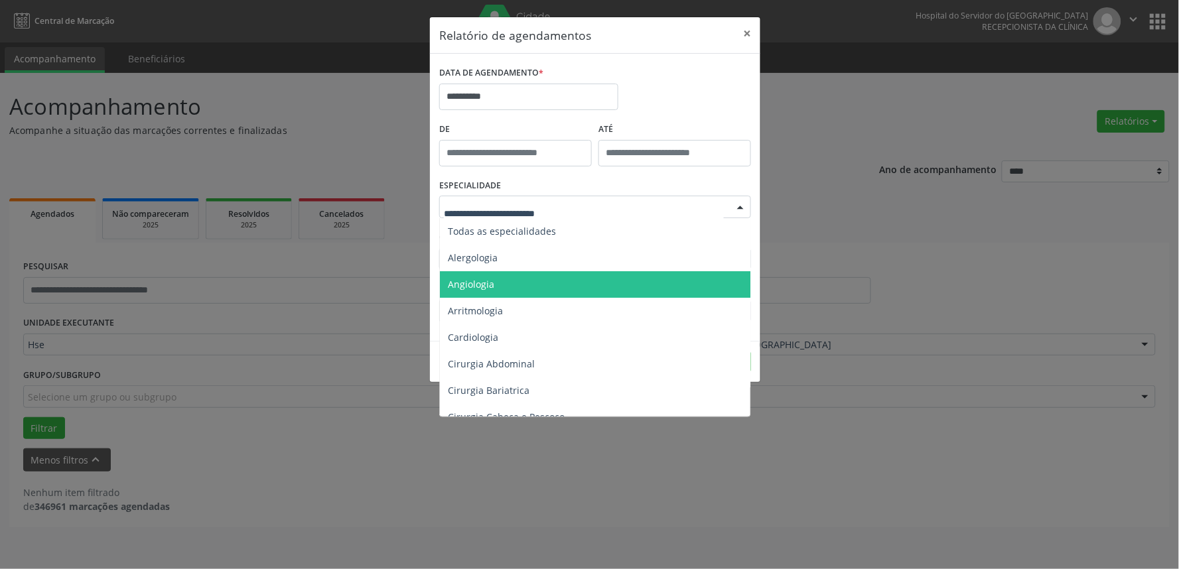
click at [520, 279] on span "Angiologia" at bounding box center [596, 284] width 313 height 27
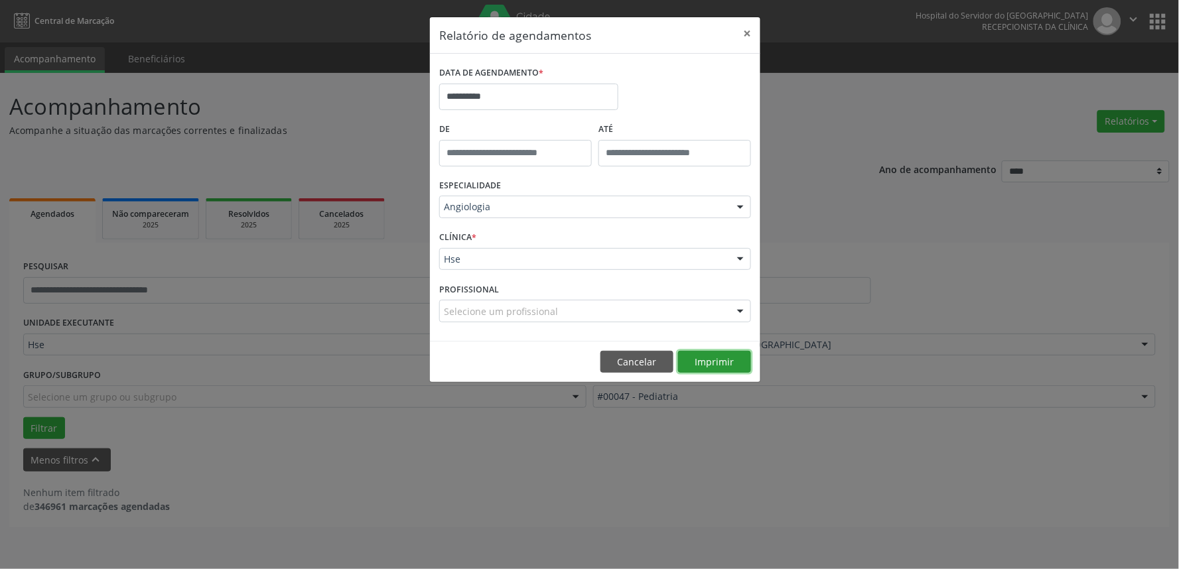
click at [705, 363] on button "Imprimir" at bounding box center [714, 362] width 73 height 23
click at [638, 360] on button "Cancelar" at bounding box center [637, 362] width 73 height 23
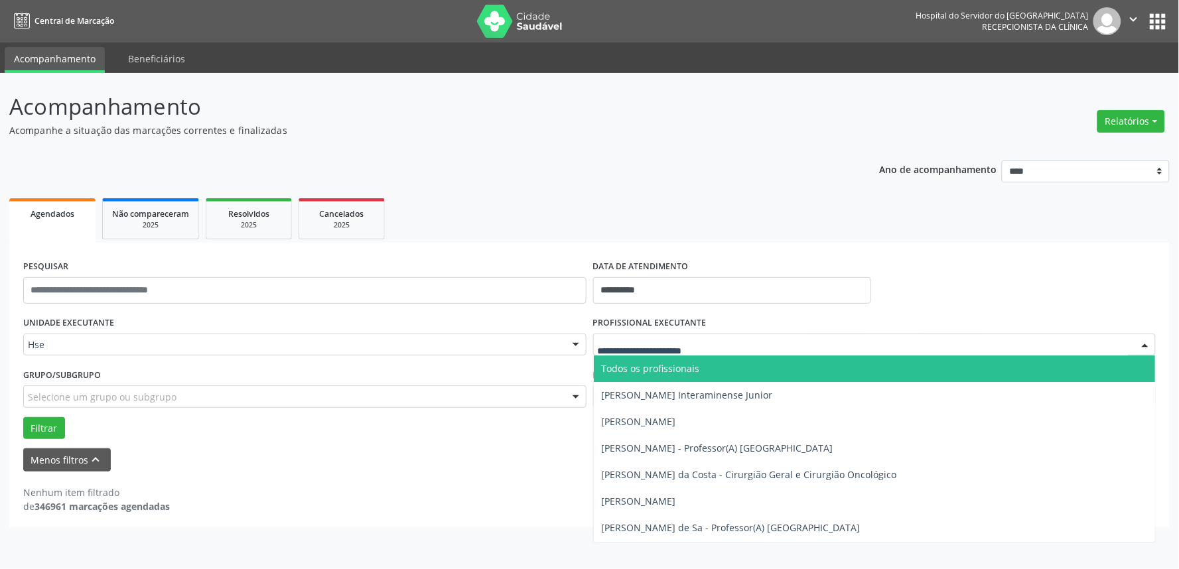
click at [1145, 344] on div at bounding box center [1145, 345] width 20 height 23
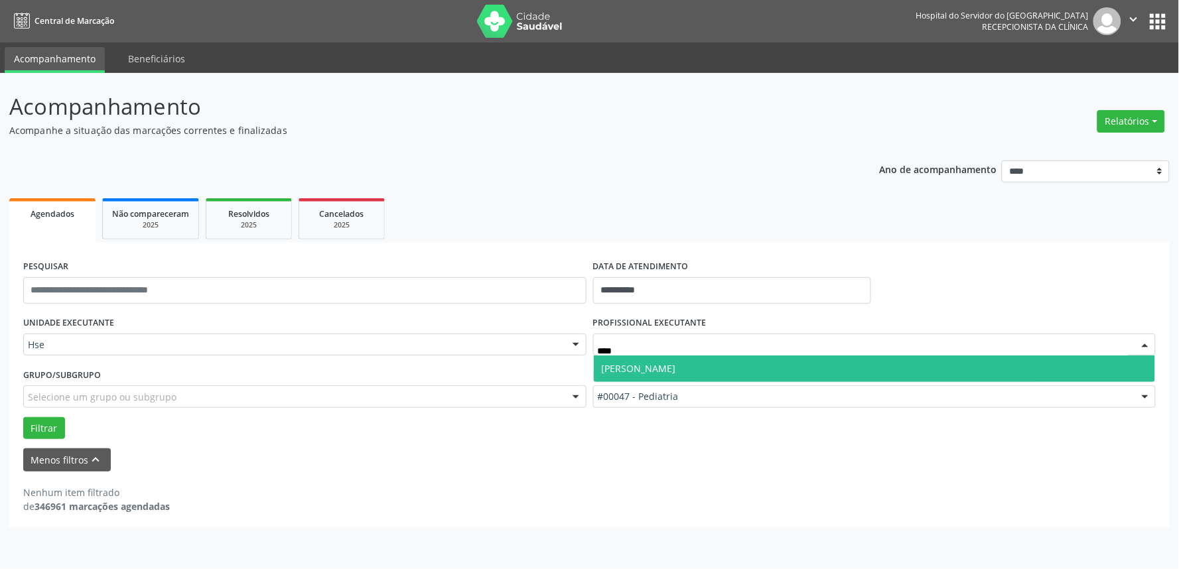
type input "*****"
click at [771, 362] on span "[PERSON_NAME]" at bounding box center [875, 369] width 562 height 27
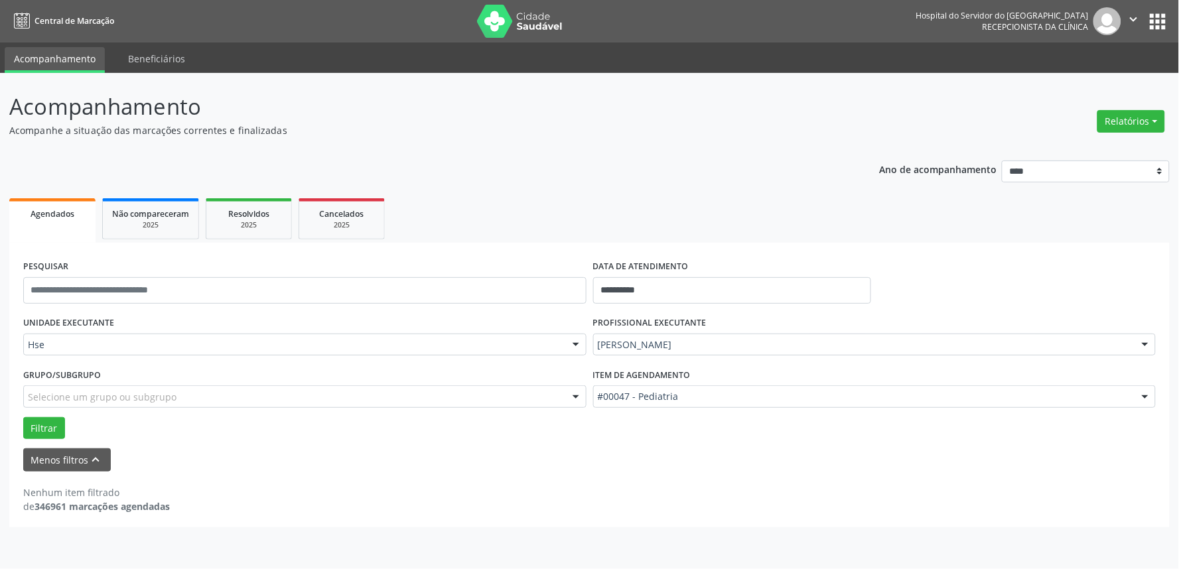
click at [983, 387] on div "#00047 - Pediatria" at bounding box center [874, 397] width 563 height 23
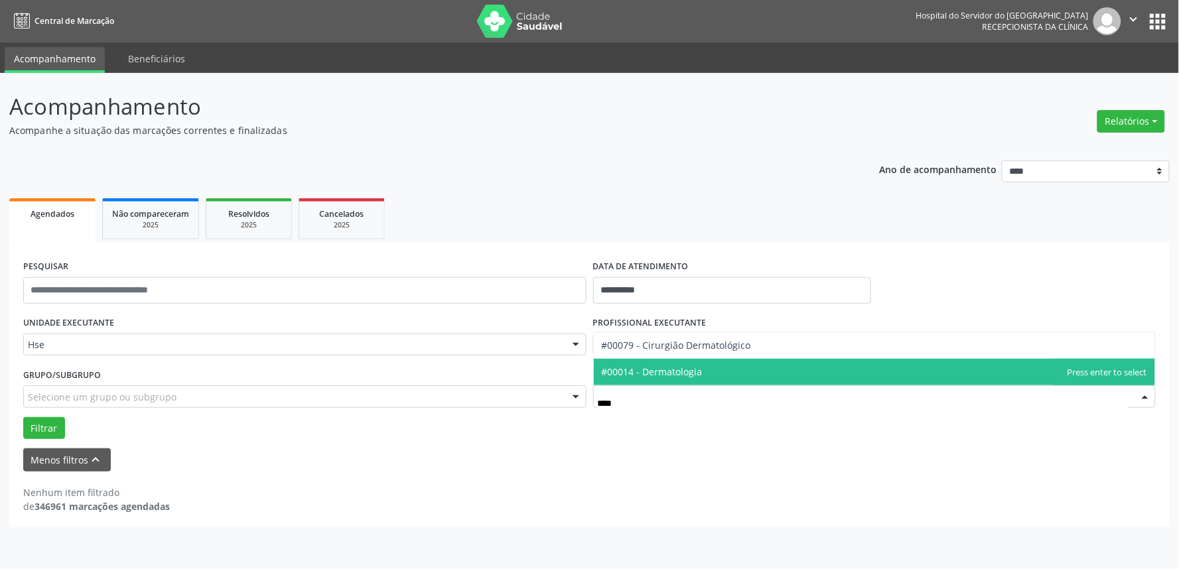
type input "*****"
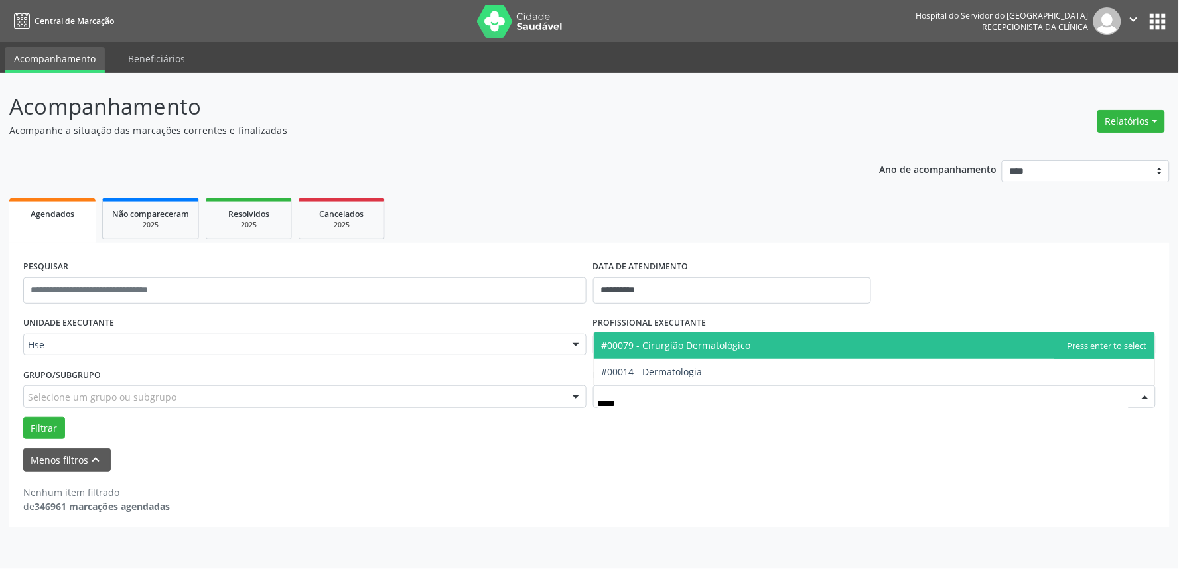
click at [787, 360] on ul "#00079 - Cirurgião Dermatológico #00014 - Dermatologia No elements found. Consi…" at bounding box center [875, 358] width 562 height 53
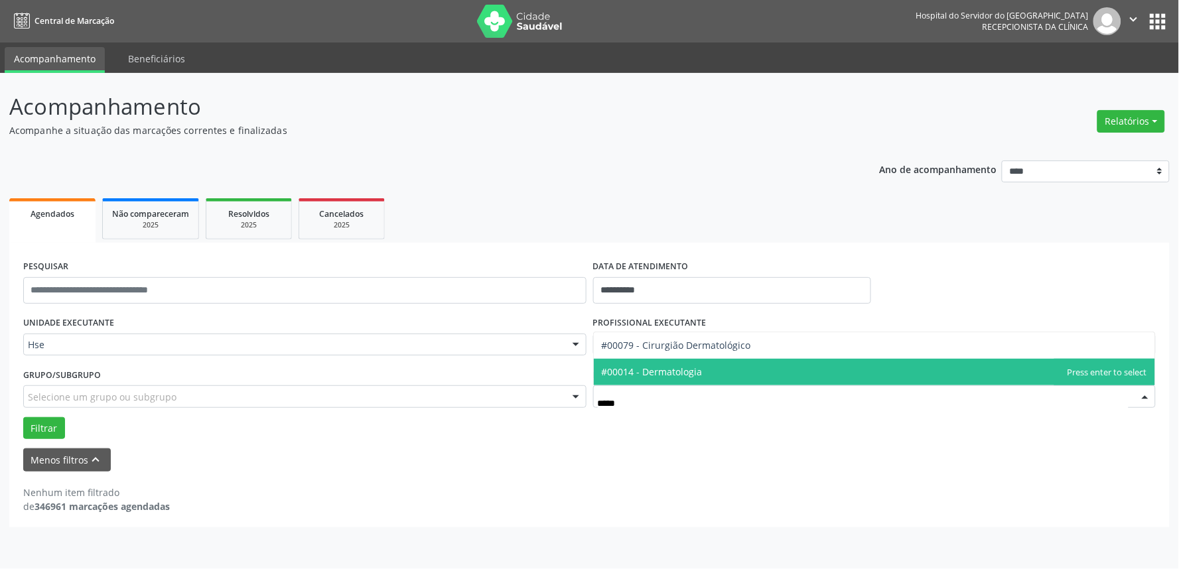
click at [788, 368] on span "#00014 - Dermatologia" at bounding box center [875, 372] width 562 height 27
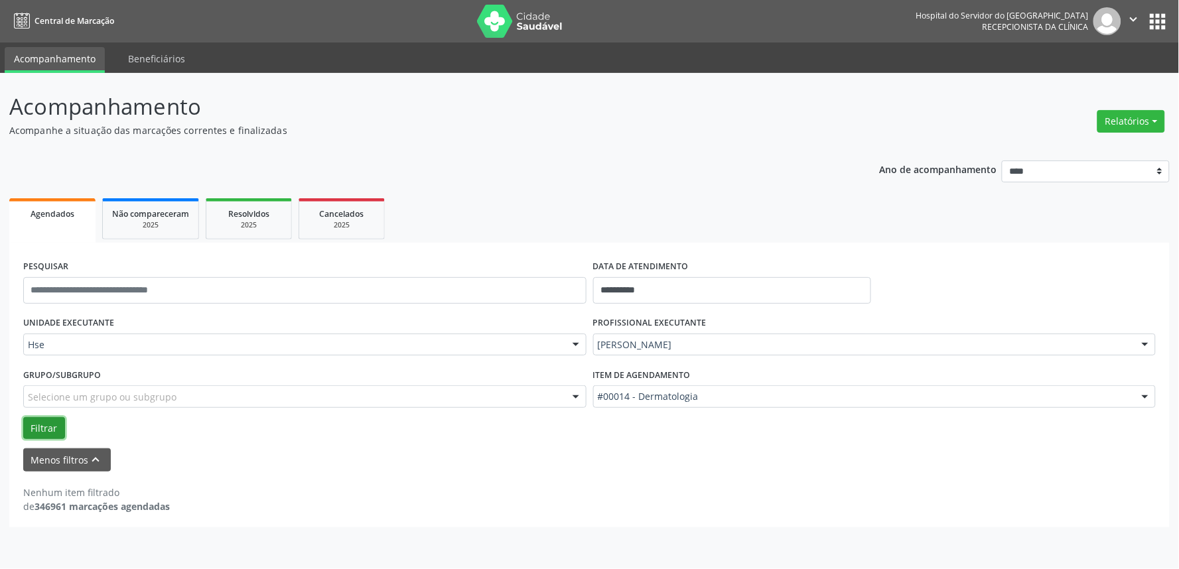
click at [35, 425] on button "Filtrar" at bounding box center [44, 428] width 42 height 23
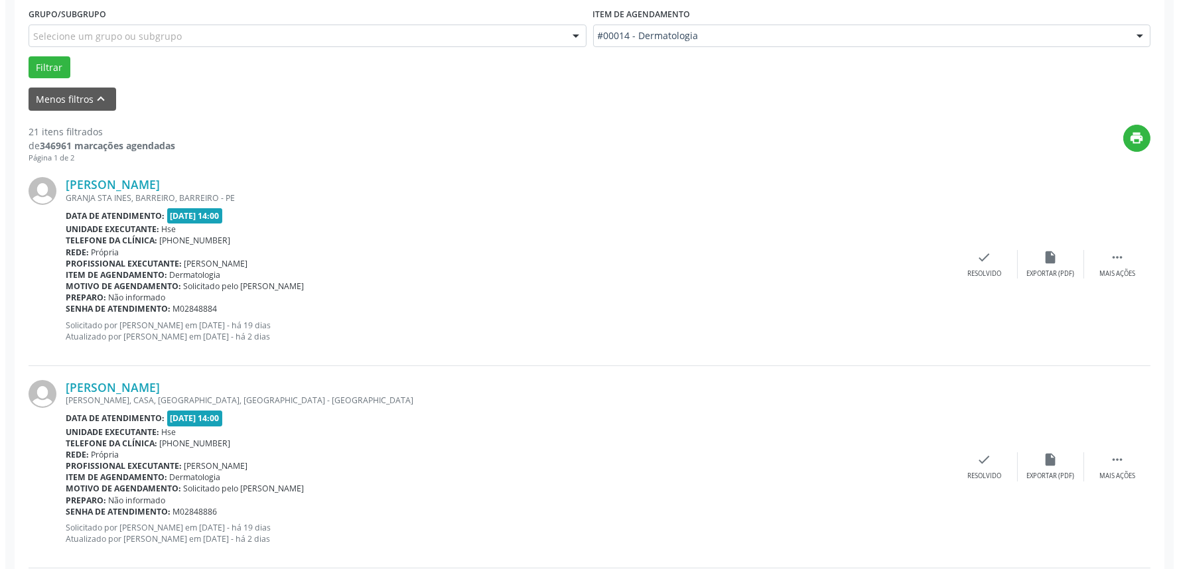
scroll to position [516, 0]
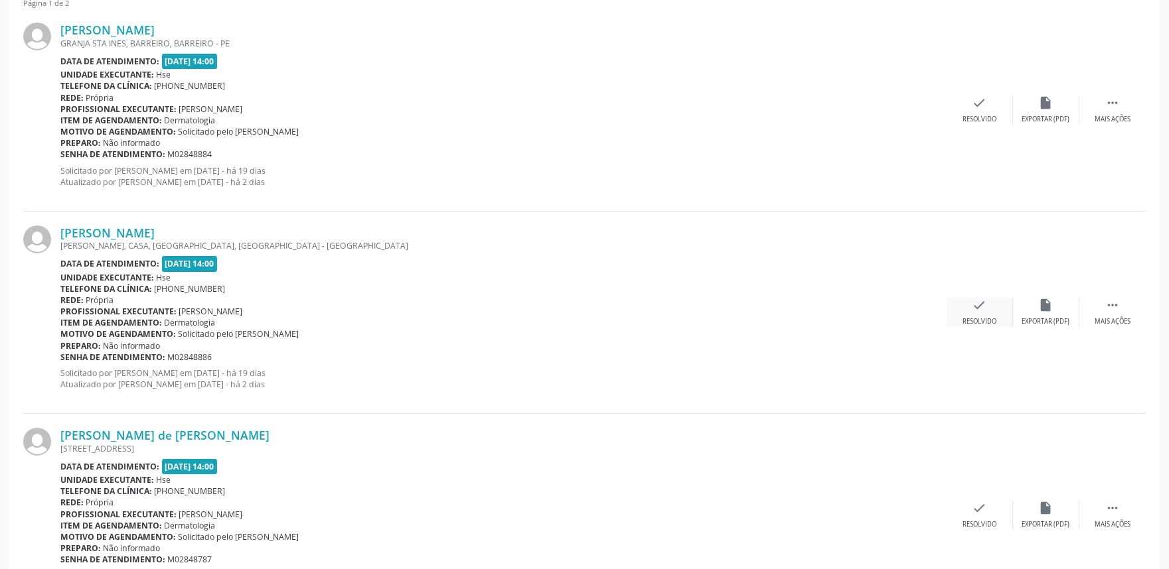
click at [987, 304] on div "check Resolvido" at bounding box center [979, 312] width 66 height 29
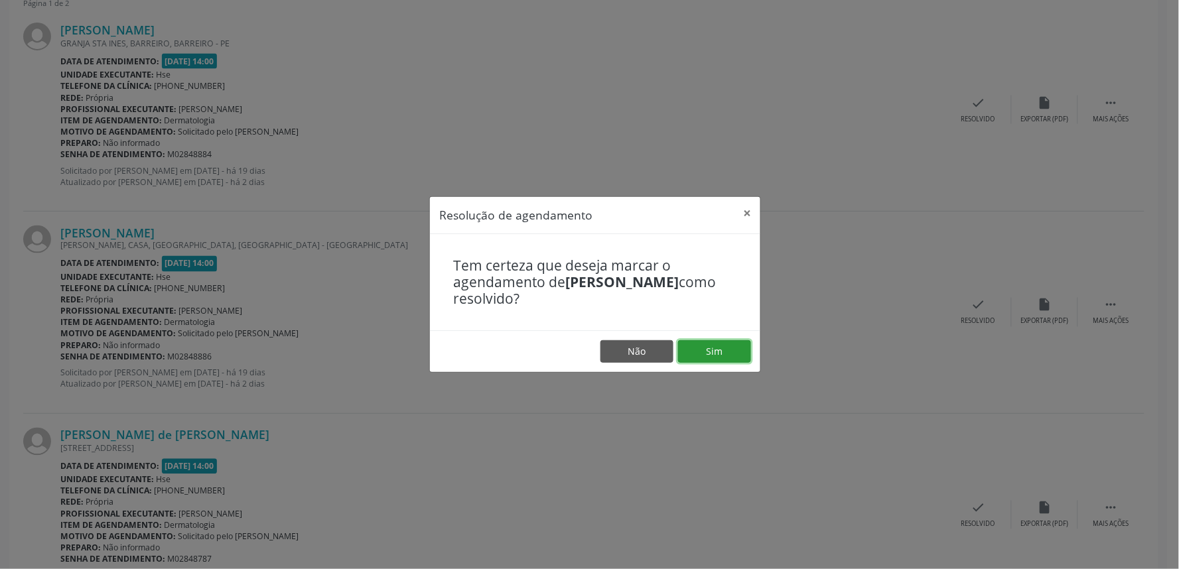
click at [715, 349] on button "Sim" at bounding box center [714, 351] width 73 height 23
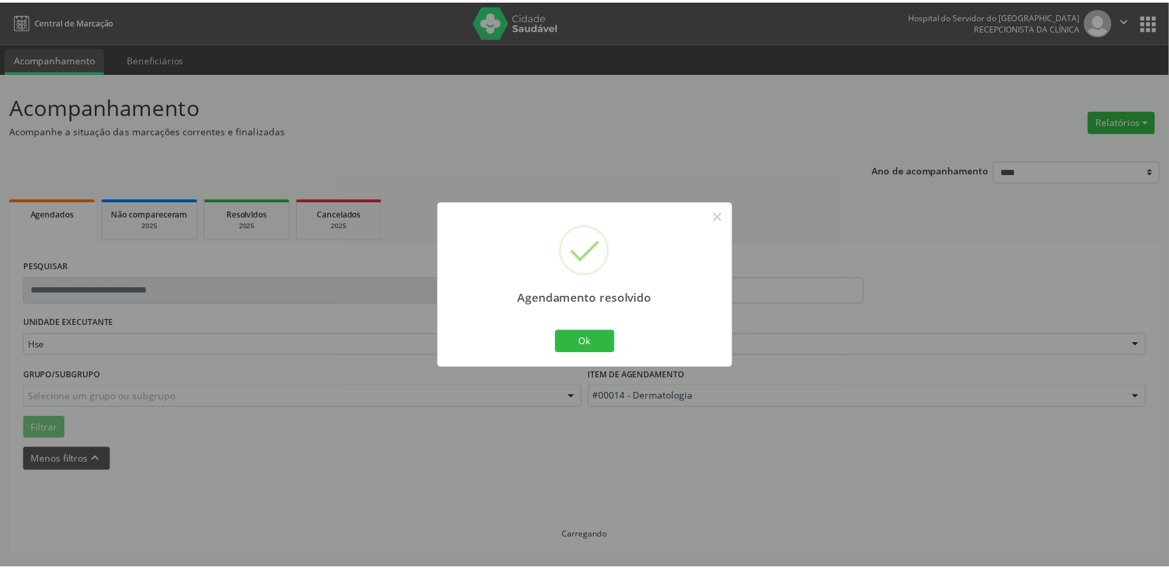
scroll to position [0, 0]
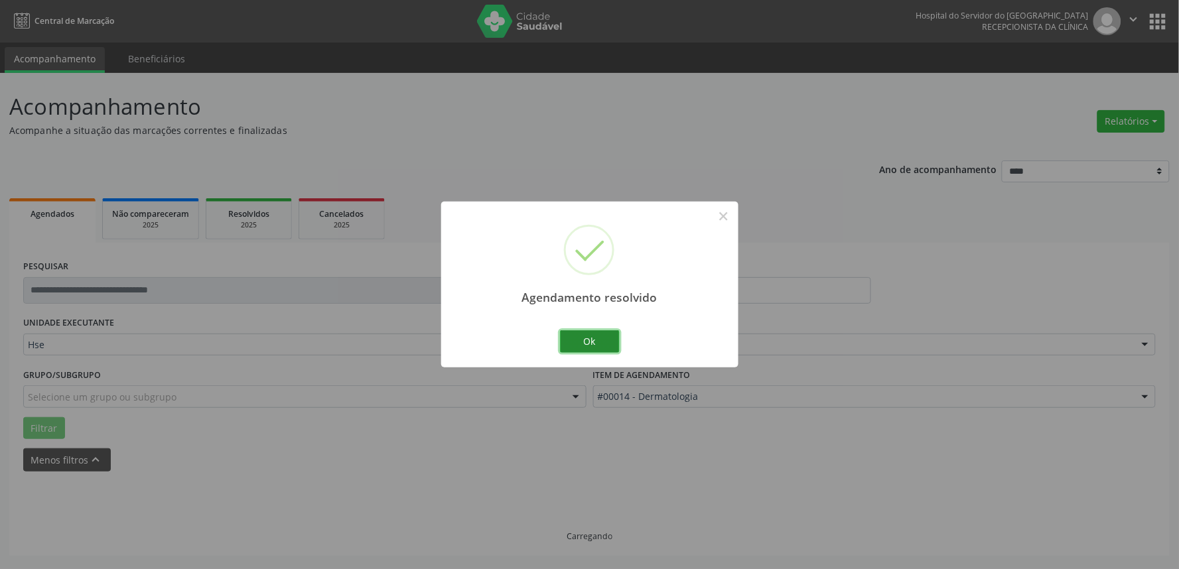
click at [600, 347] on button "Ok" at bounding box center [590, 341] width 60 height 23
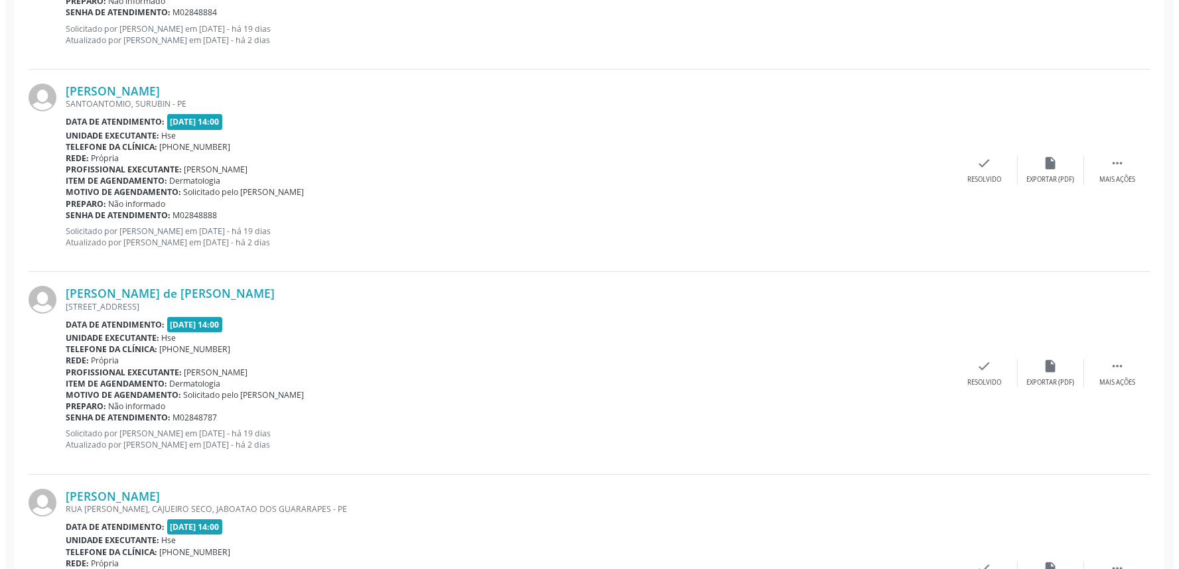
scroll to position [664, 0]
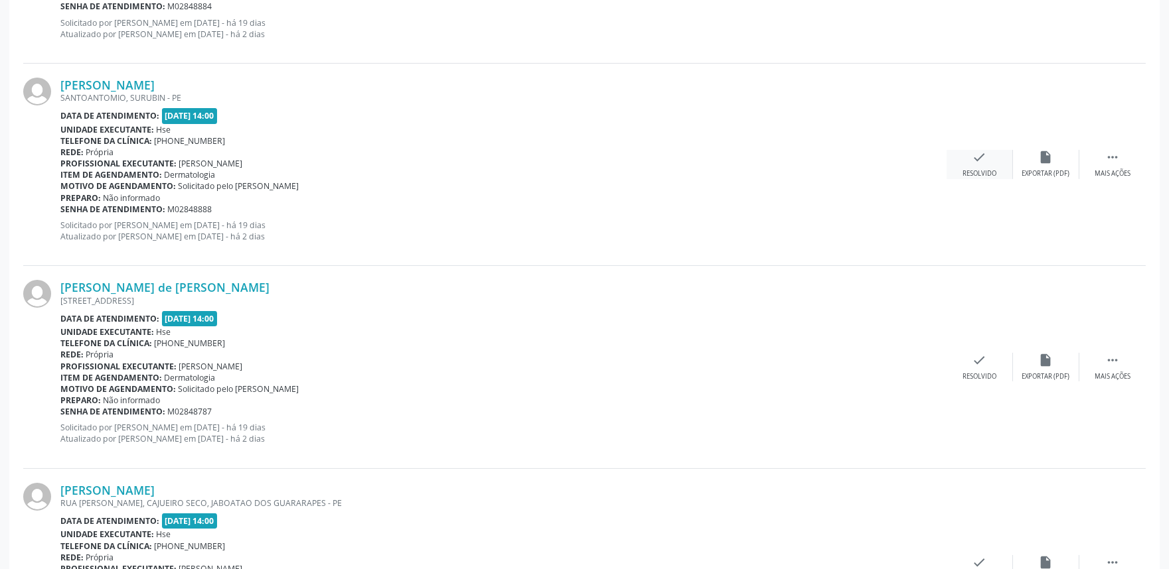
click at [974, 161] on icon "check" at bounding box center [979, 157] width 15 height 15
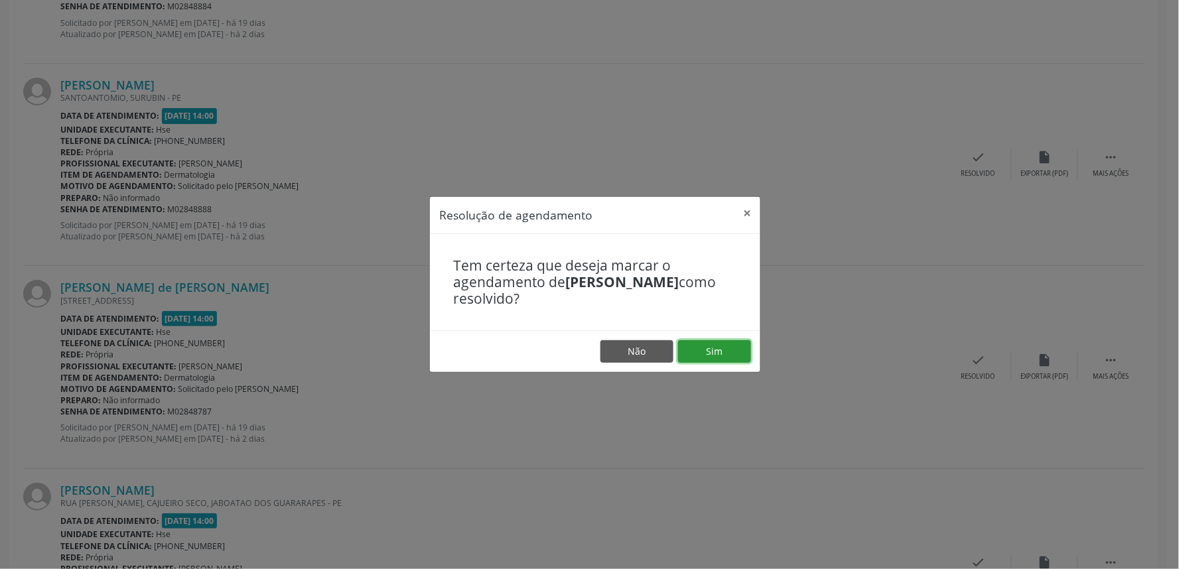
click at [726, 350] on button "Sim" at bounding box center [714, 351] width 73 height 23
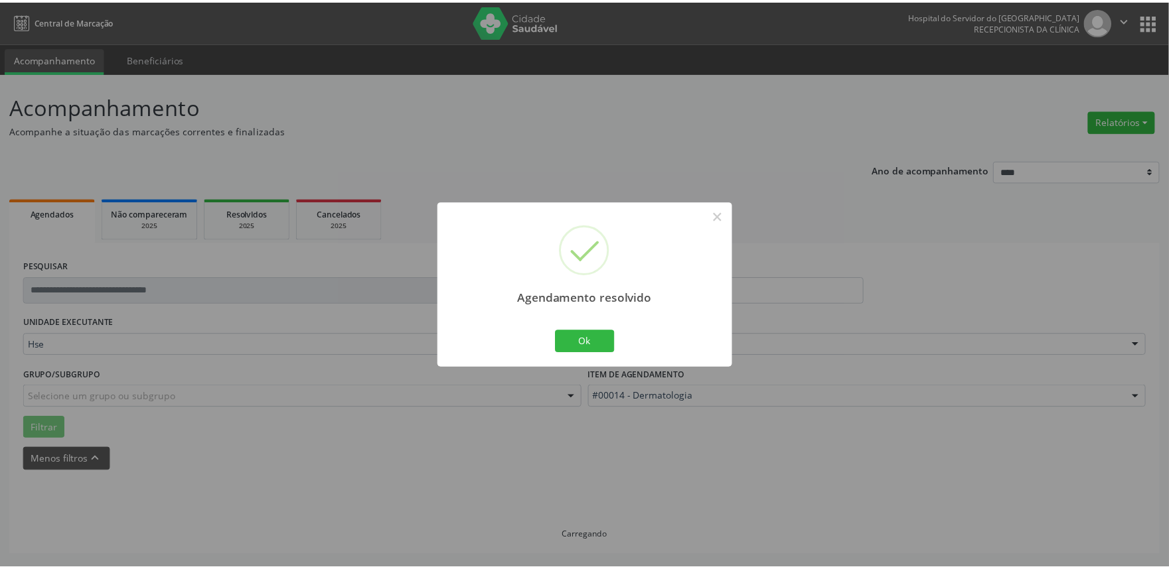
scroll to position [0, 0]
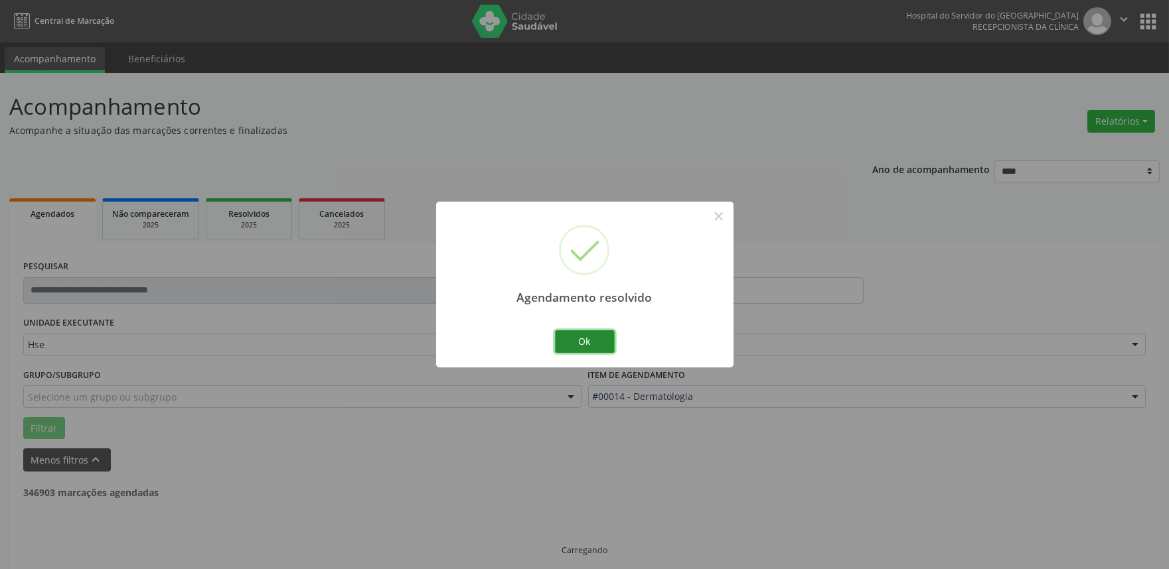
click at [593, 338] on button "Ok" at bounding box center [585, 341] width 60 height 23
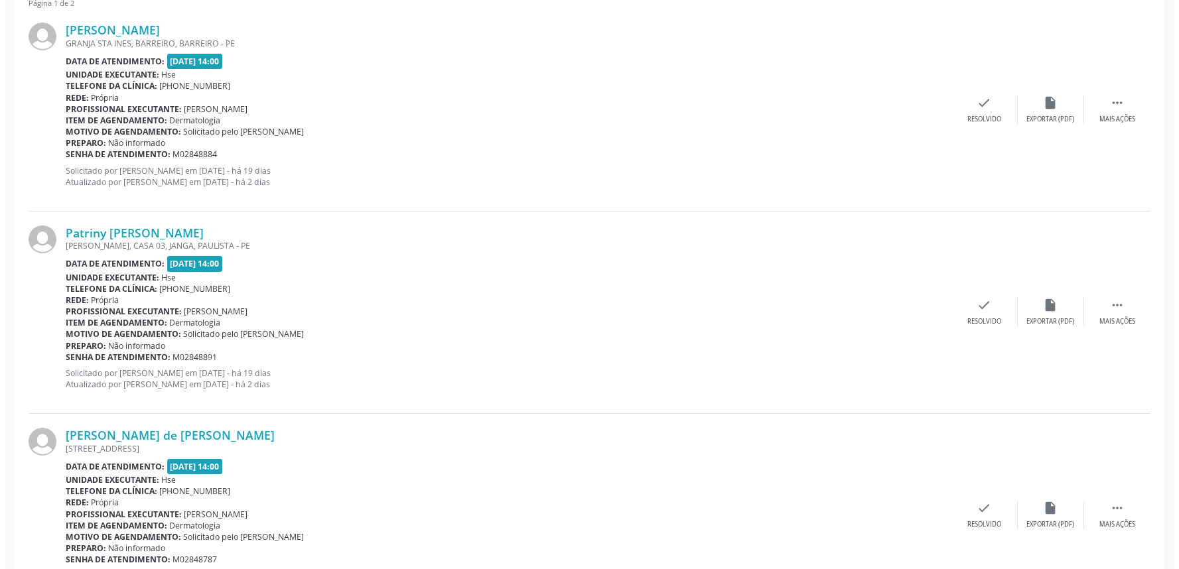
scroll to position [589, 0]
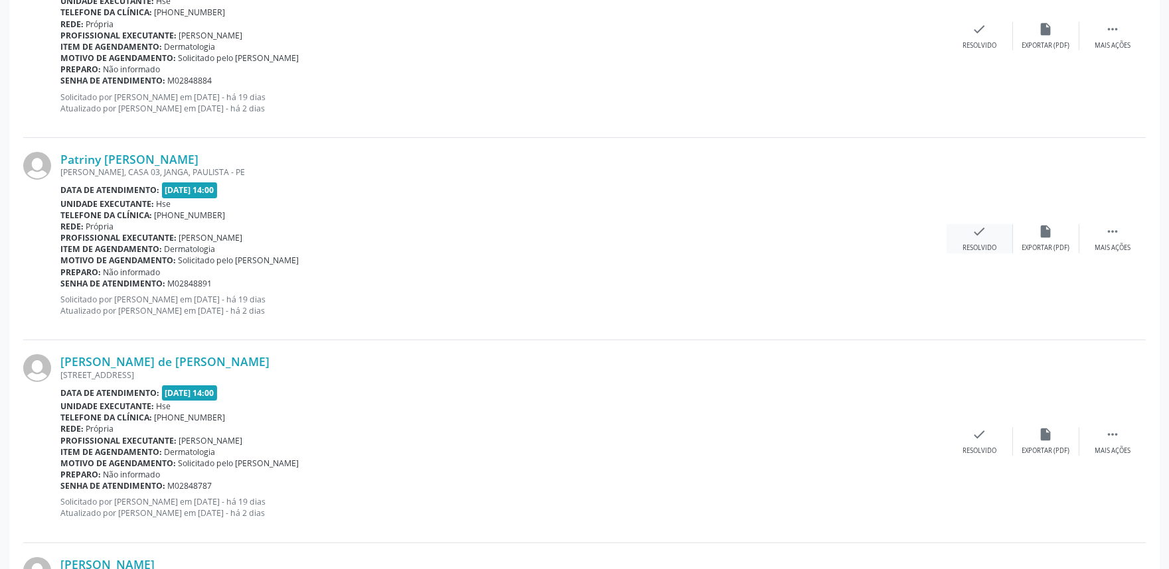
click at [977, 235] on icon "check" at bounding box center [979, 231] width 15 height 15
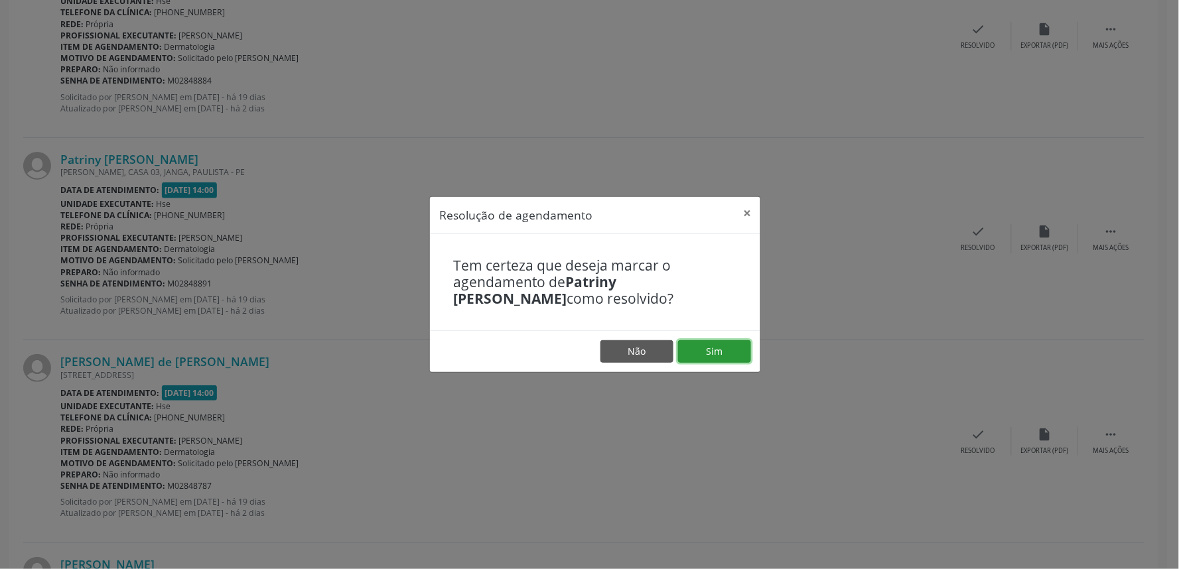
click at [721, 353] on button "Sim" at bounding box center [714, 351] width 73 height 23
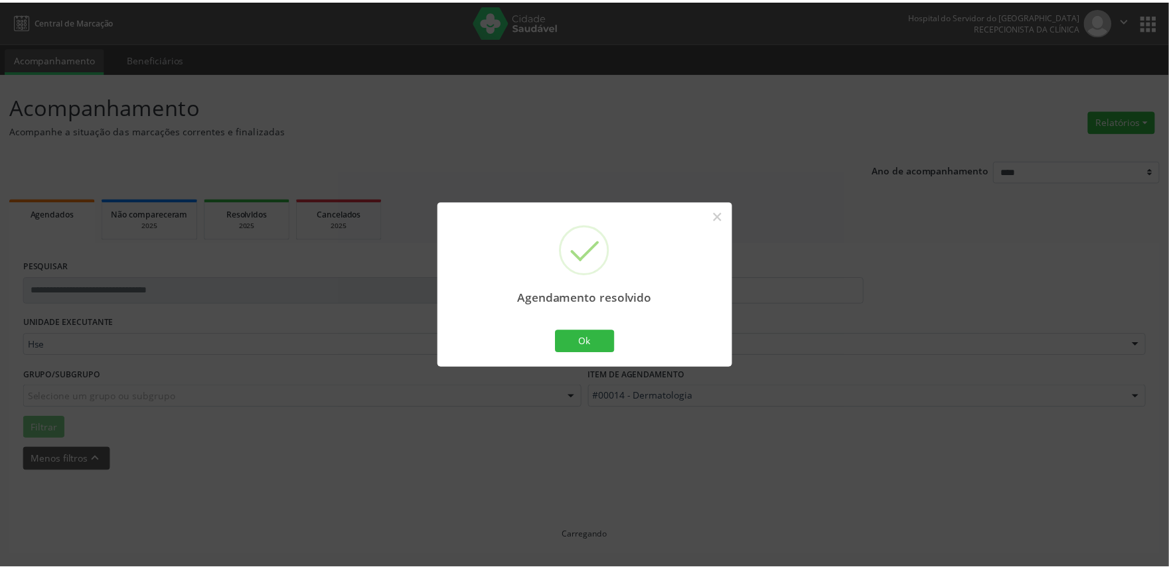
scroll to position [0, 0]
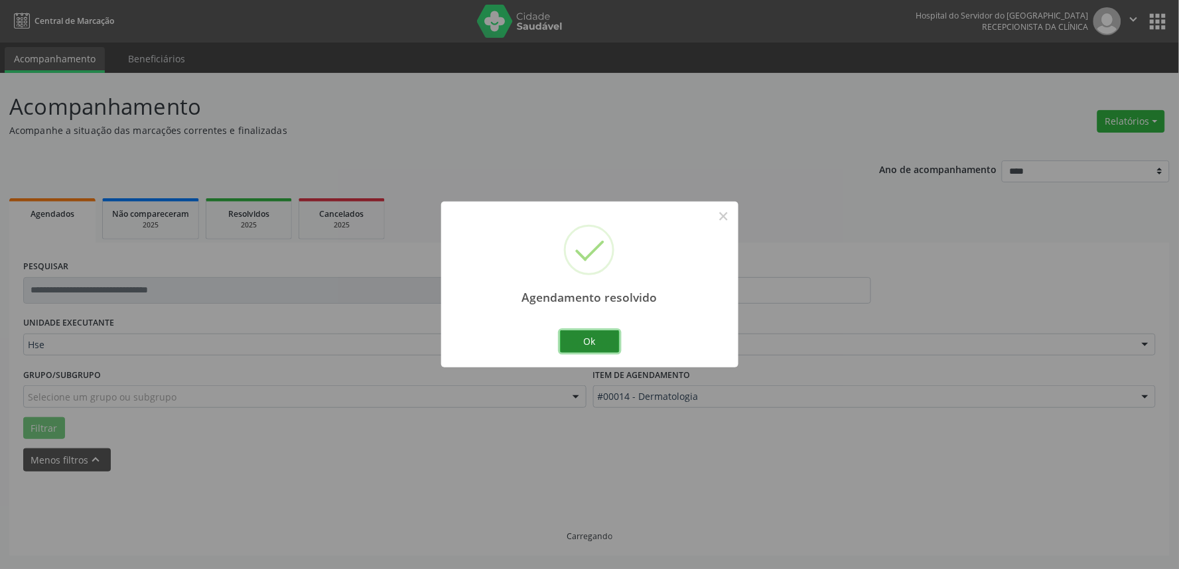
click at [604, 341] on button "Ok" at bounding box center [590, 341] width 60 height 23
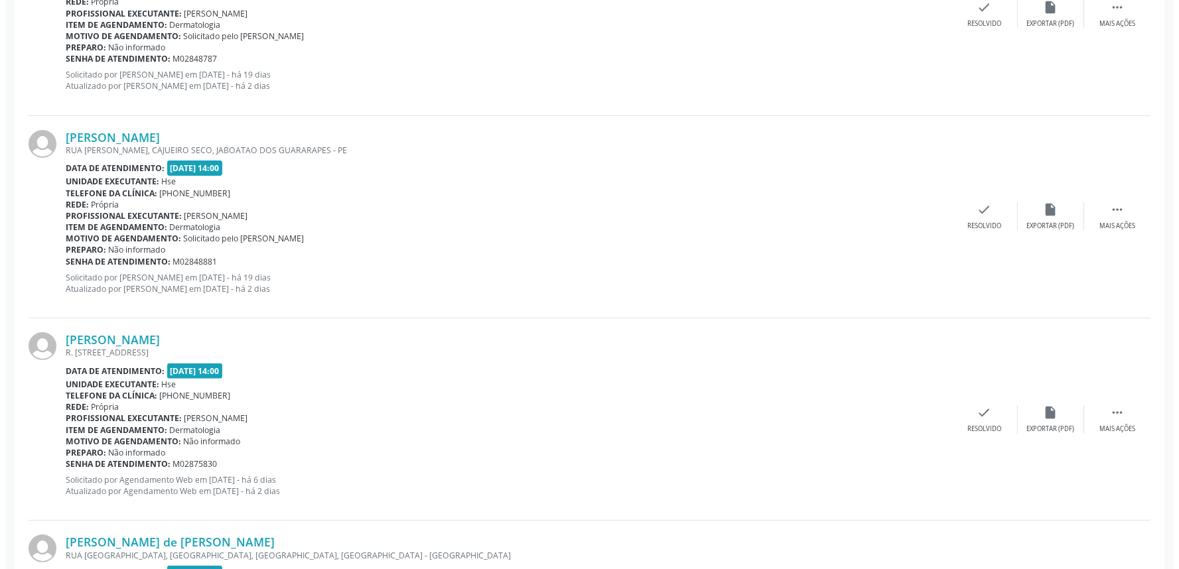
scroll to position [1032, 0]
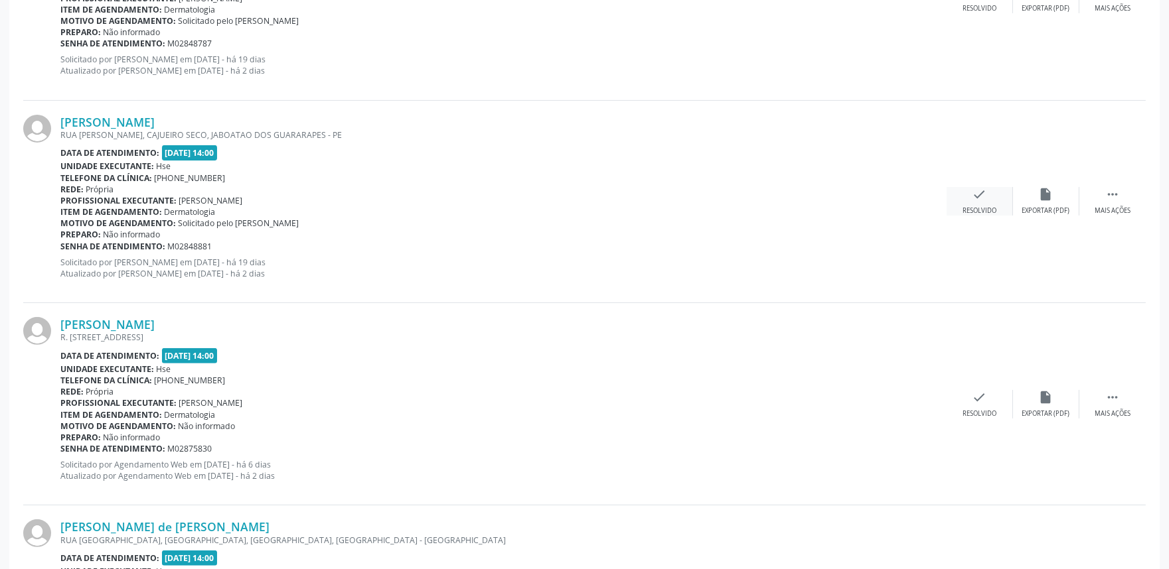
click at [975, 201] on div "check Resolvido" at bounding box center [979, 201] width 66 height 29
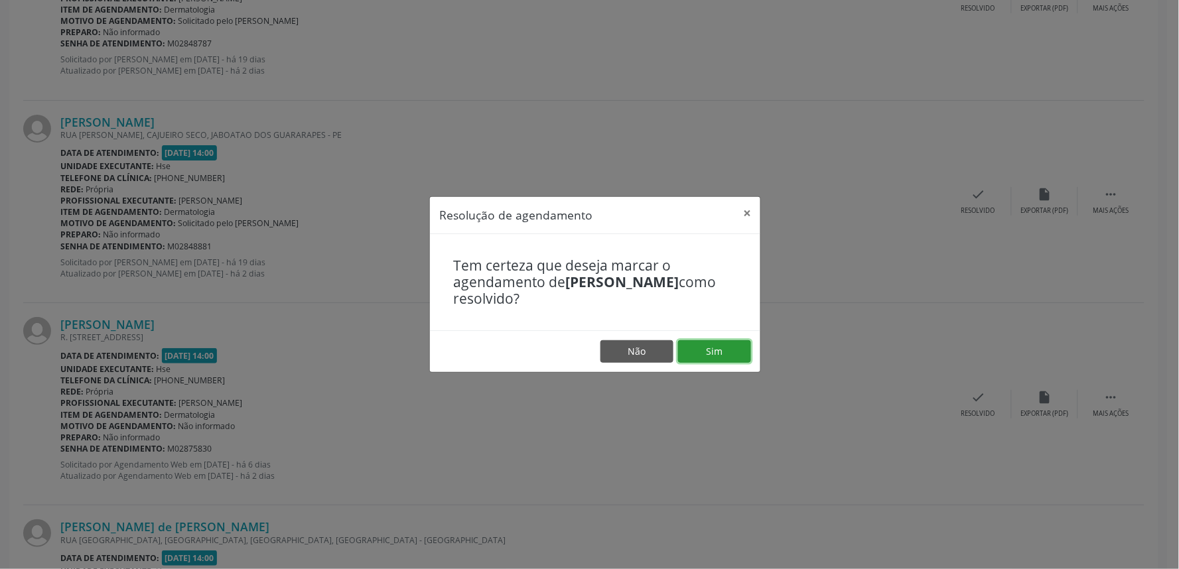
click at [734, 352] on button "Sim" at bounding box center [714, 351] width 73 height 23
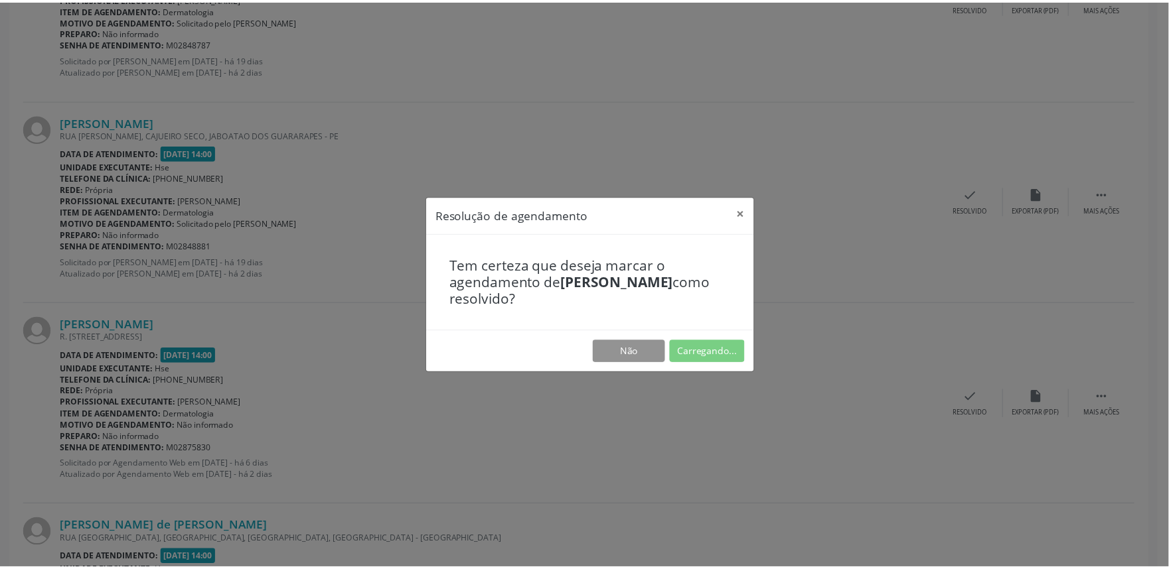
scroll to position [0, 0]
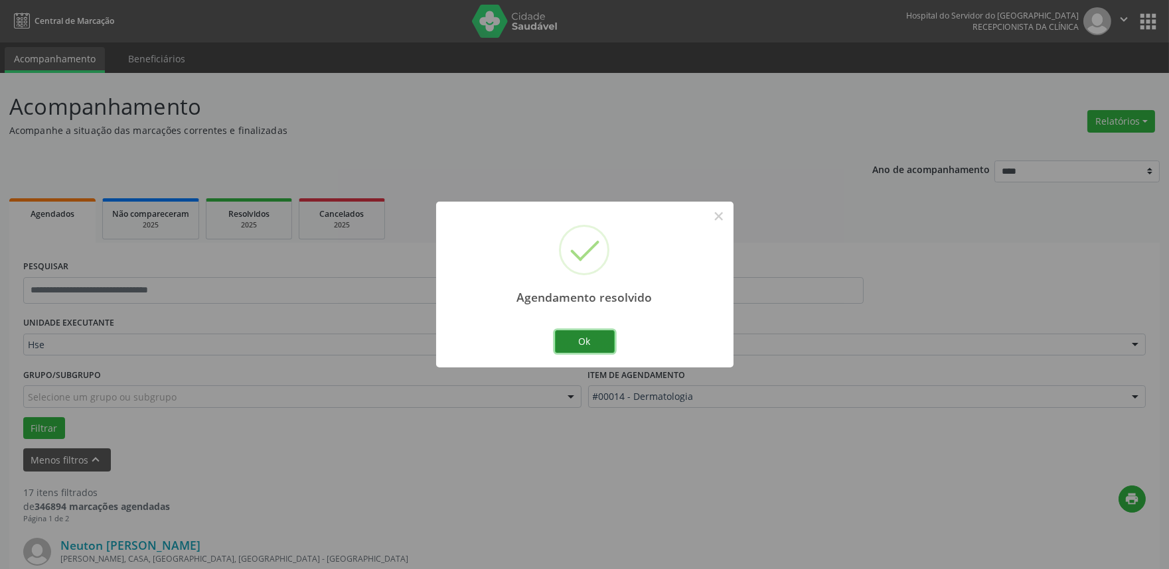
click at [596, 341] on button "Ok" at bounding box center [585, 341] width 60 height 23
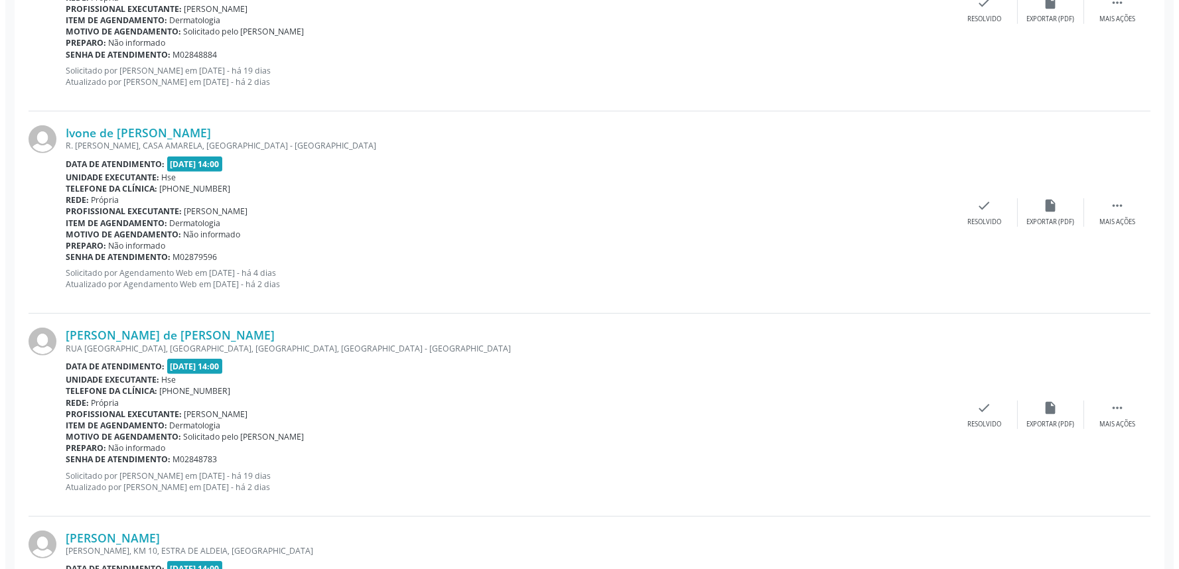
scroll to position [1253, 0]
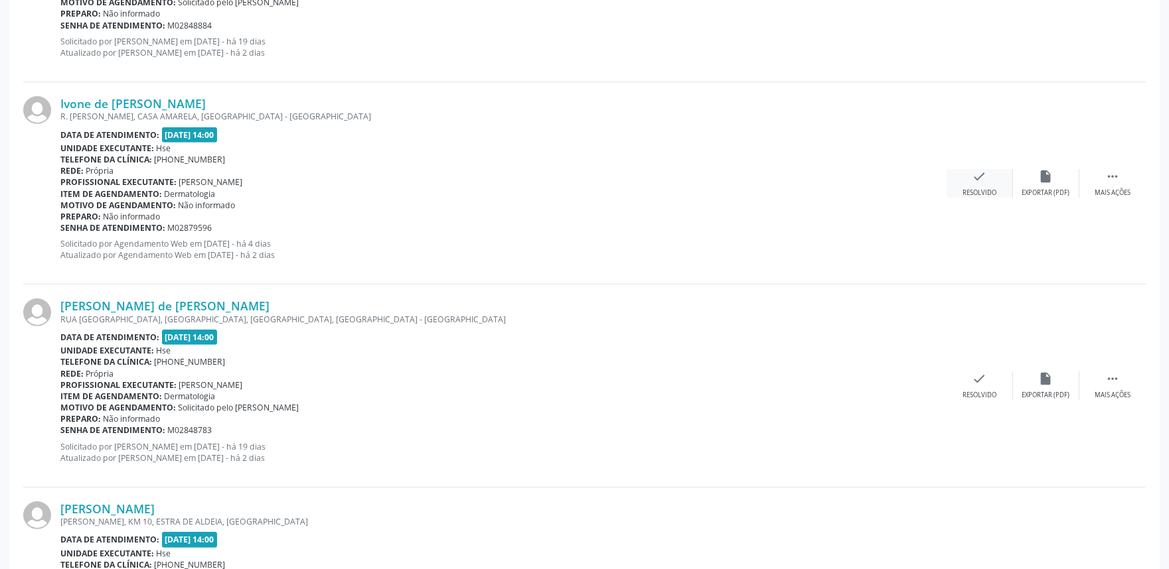
click at [967, 184] on div "check Resolvido" at bounding box center [979, 183] width 66 height 29
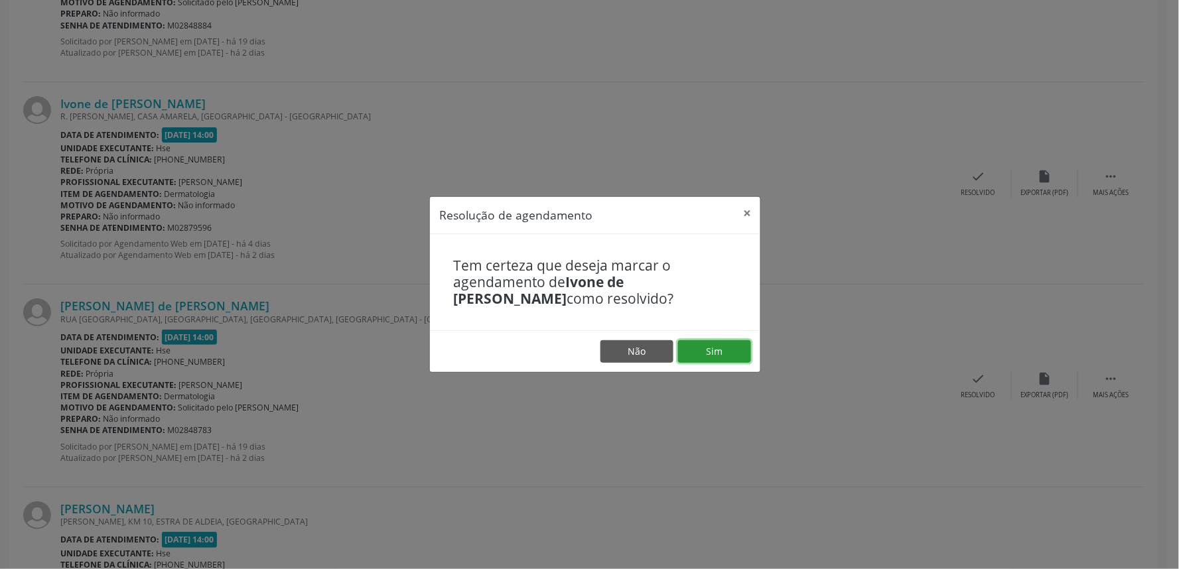
click at [723, 344] on button "Sim" at bounding box center [714, 351] width 73 height 23
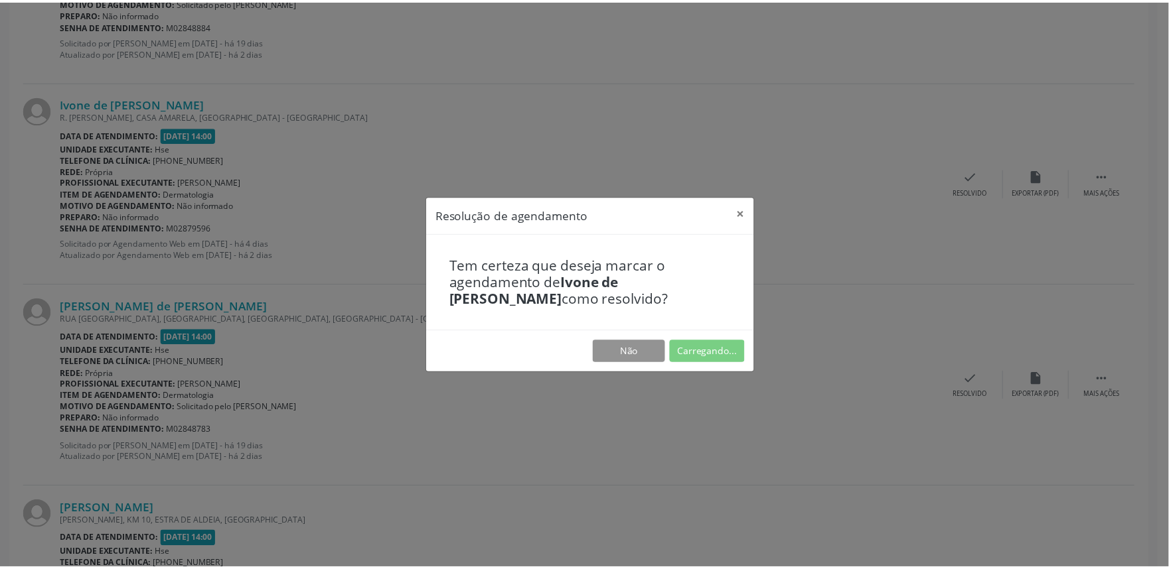
scroll to position [0, 0]
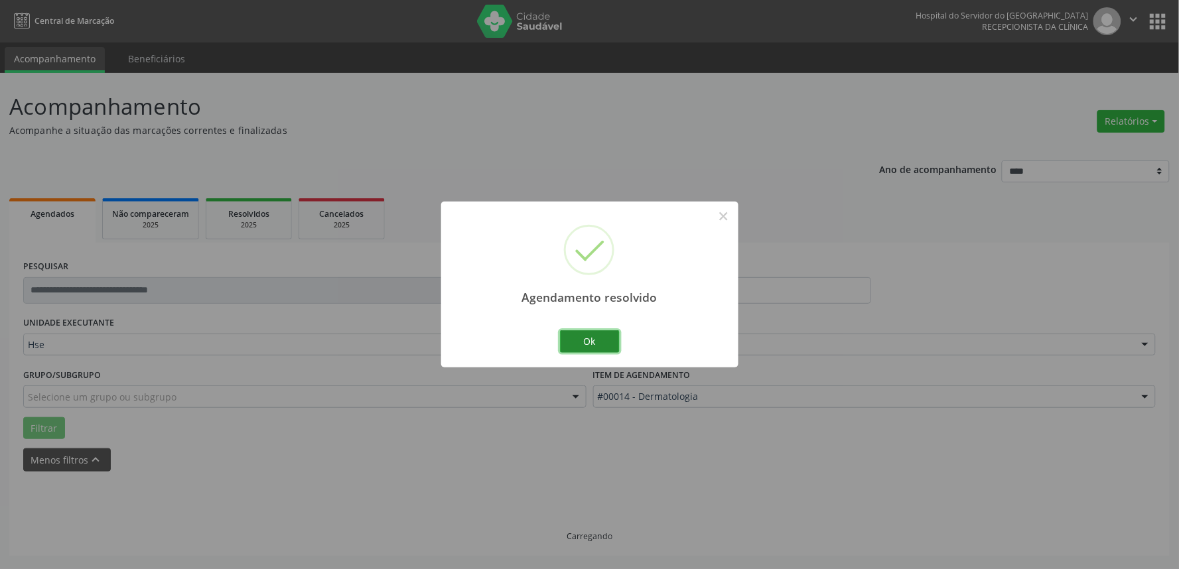
click at [584, 336] on button "Ok" at bounding box center [590, 341] width 60 height 23
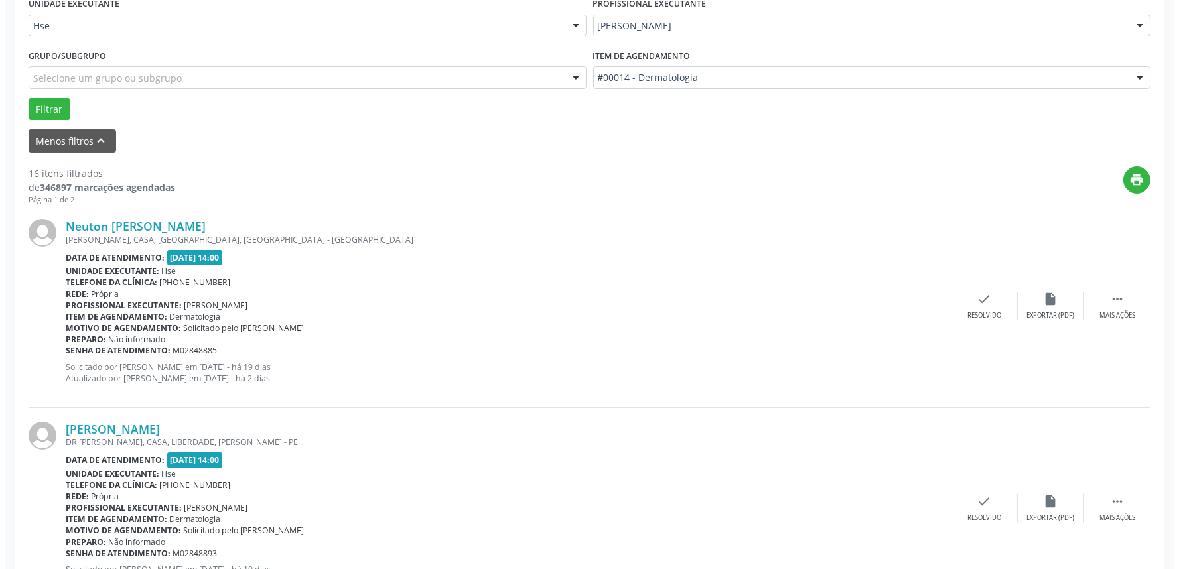
scroll to position [377, 0]
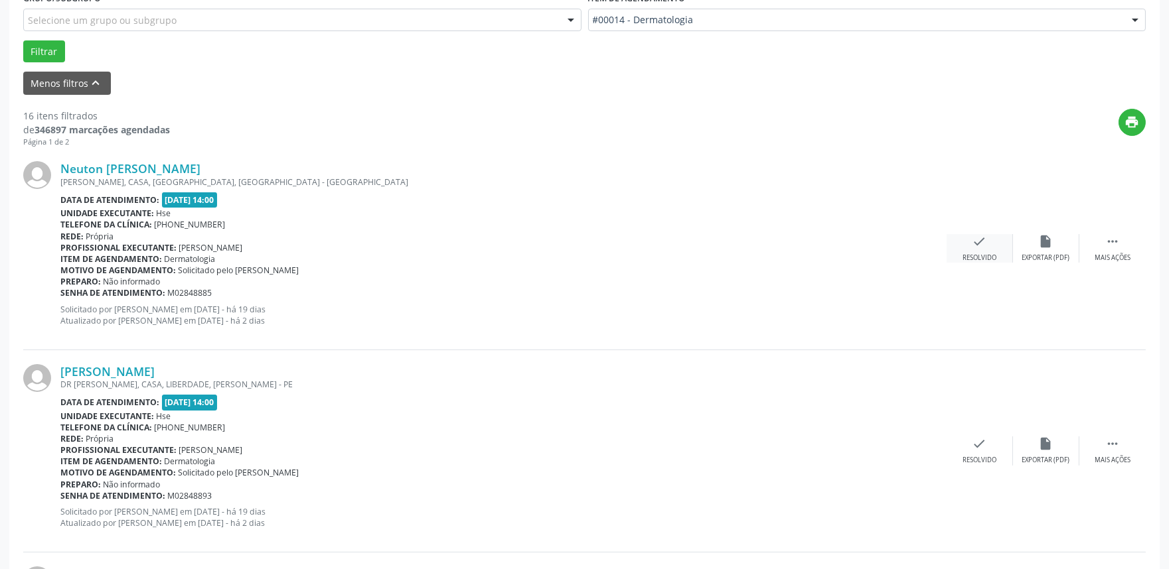
click at [977, 246] on icon "check" at bounding box center [979, 241] width 15 height 15
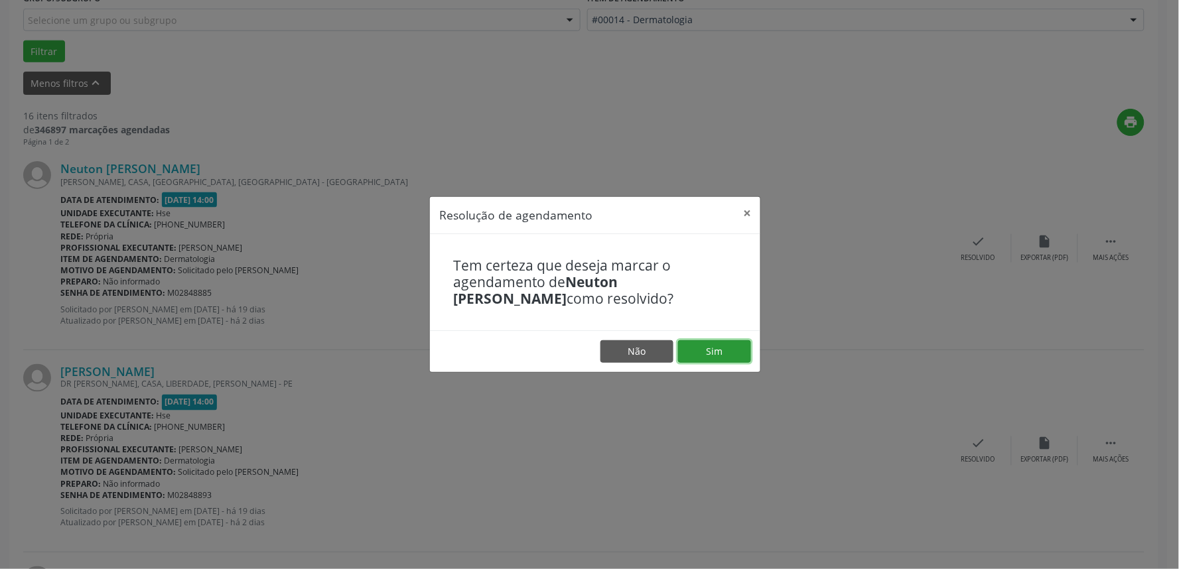
click at [732, 342] on button "Sim" at bounding box center [714, 351] width 73 height 23
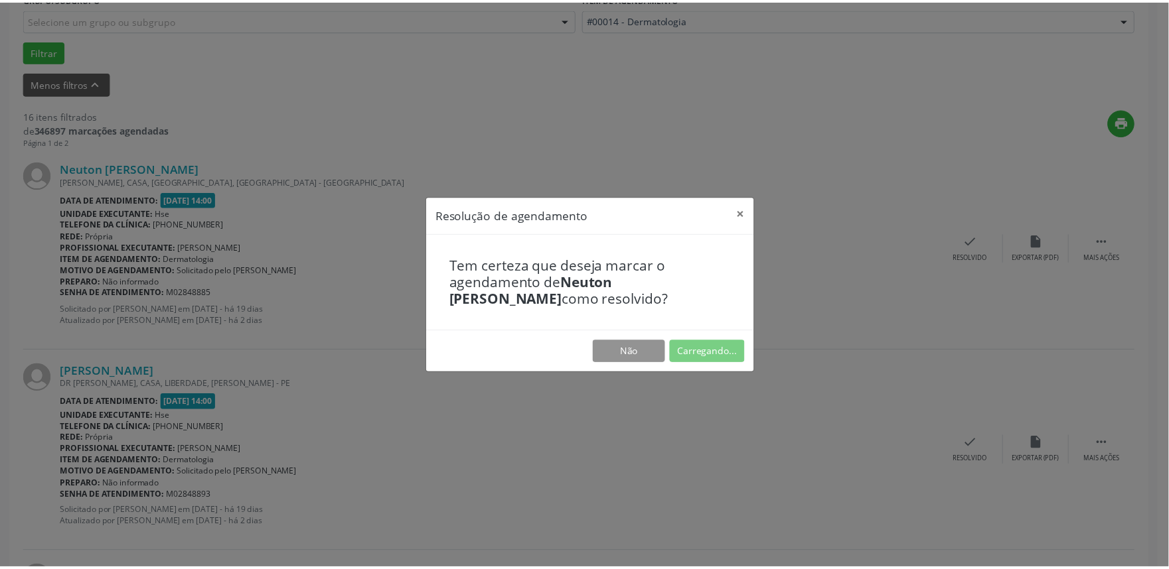
scroll to position [0, 0]
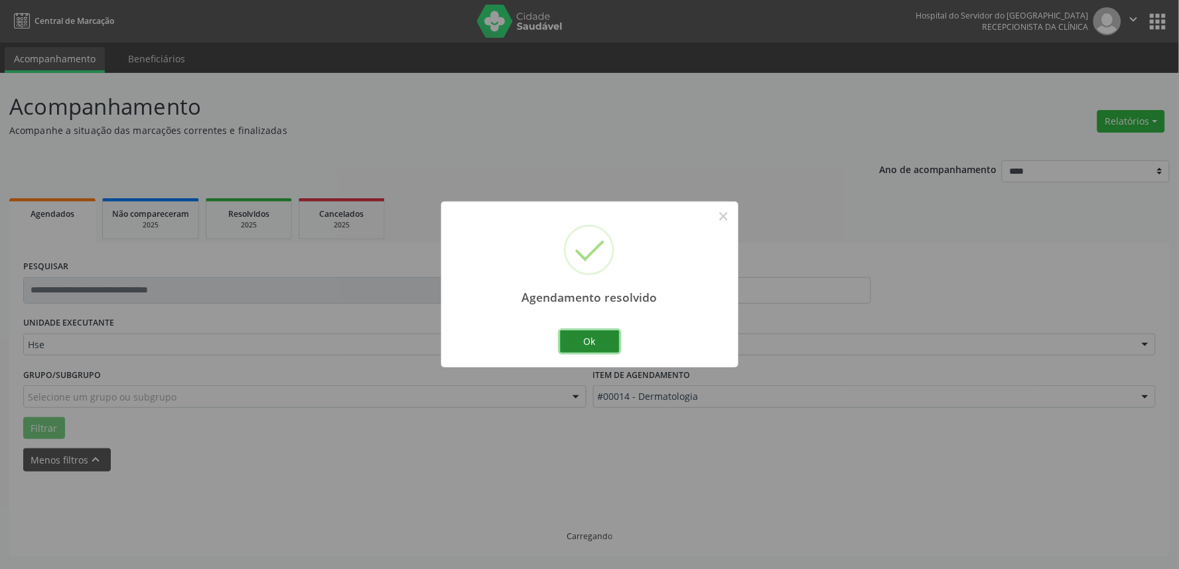
click at [615, 345] on button "Ok" at bounding box center [590, 341] width 60 height 23
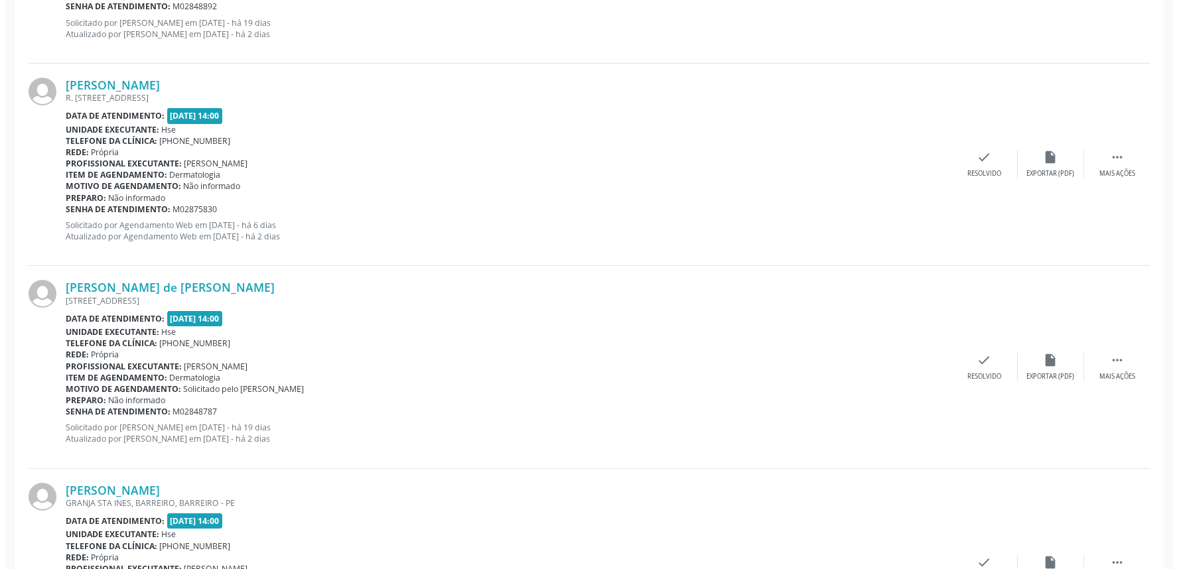
scroll to position [589, 0]
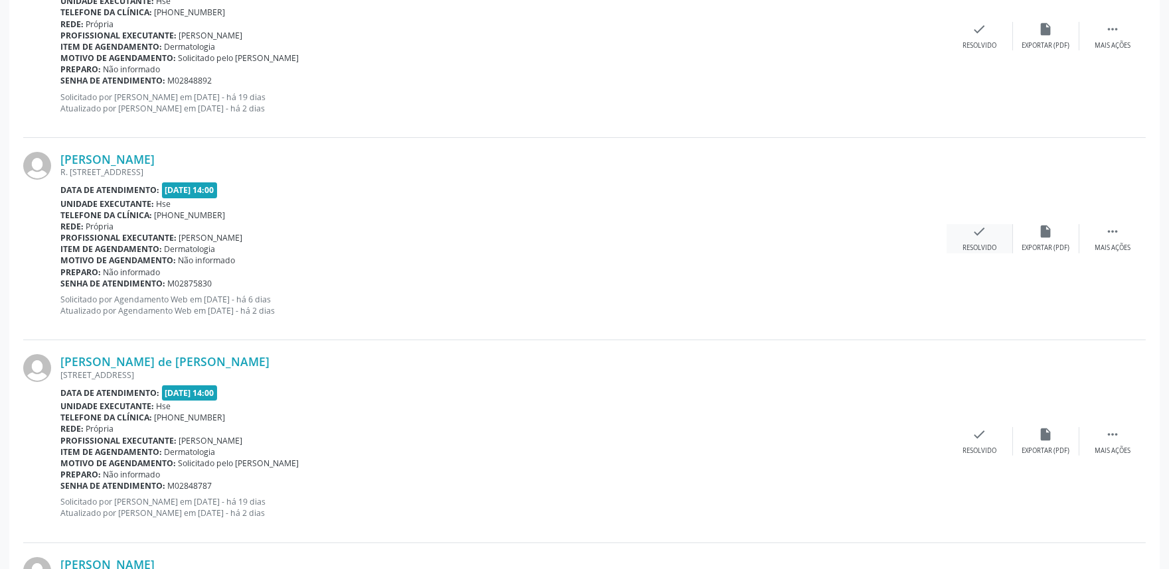
click at [977, 244] on div "Resolvido" at bounding box center [979, 248] width 34 height 9
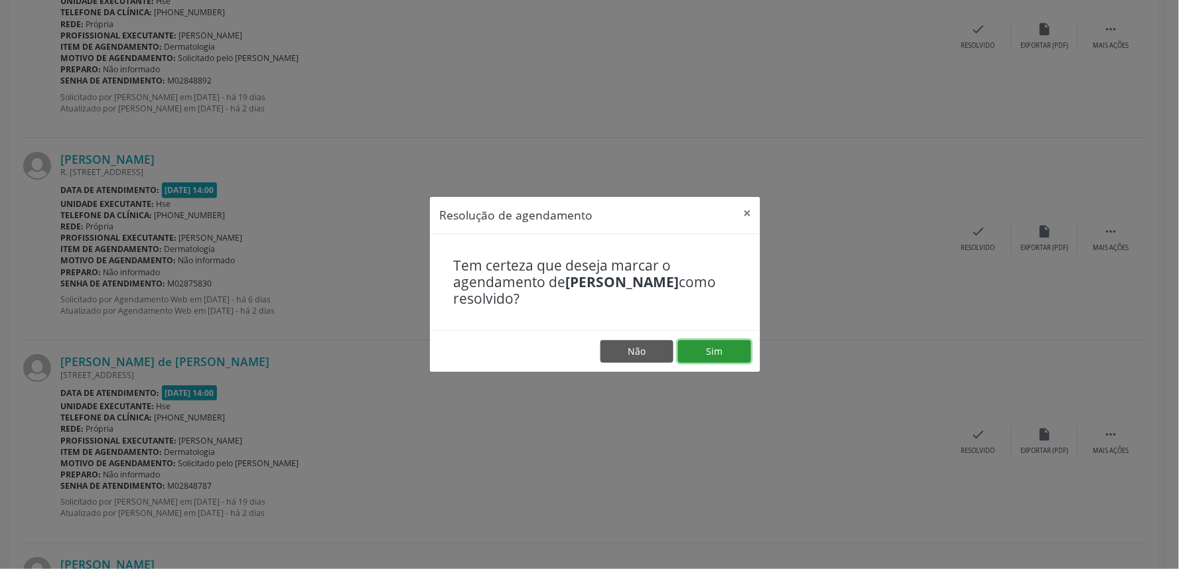
click at [700, 353] on button "Sim" at bounding box center [714, 351] width 73 height 23
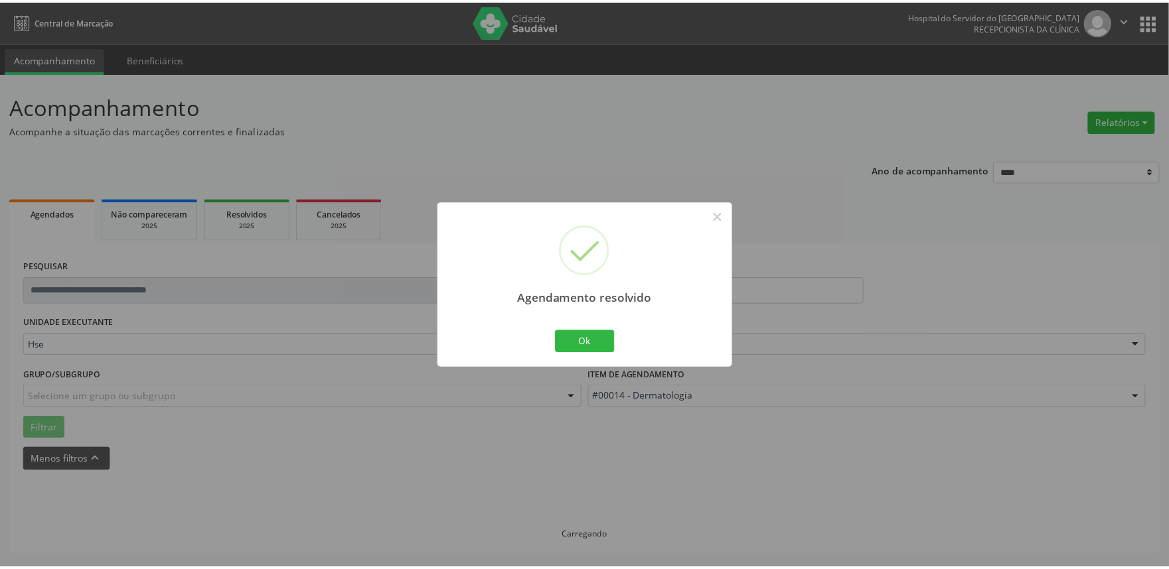
scroll to position [0, 0]
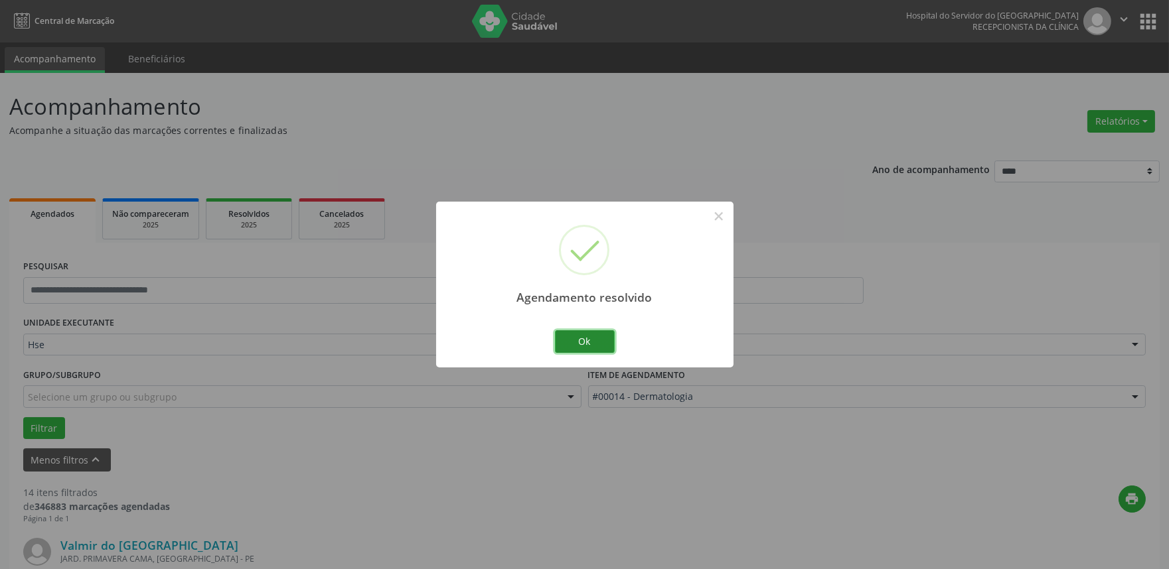
click at [599, 332] on button "Ok" at bounding box center [585, 341] width 60 height 23
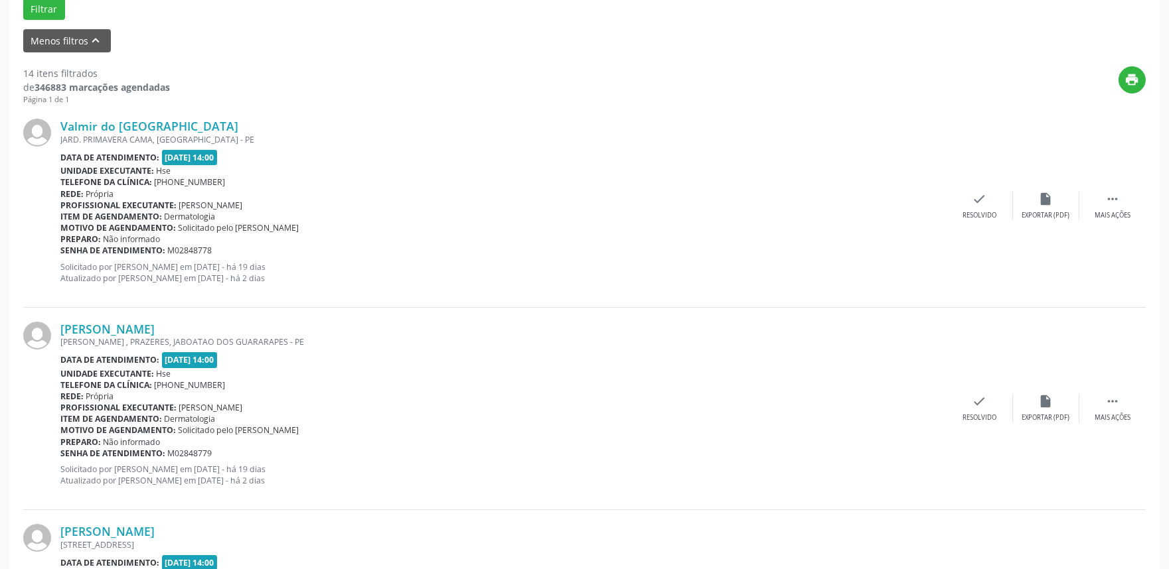
scroll to position [442, 0]
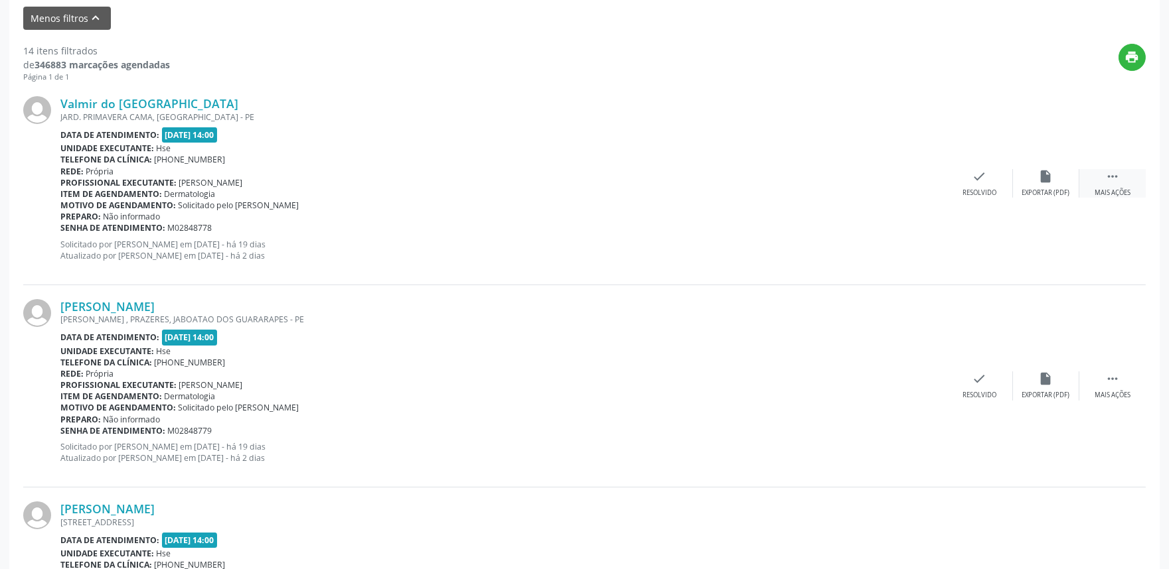
click at [1111, 170] on icon "" at bounding box center [1112, 176] width 15 height 15
click at [1055, 181] on div "alarm_off Não compareceu" at bounding box center [1046, 183] width 66 height 29
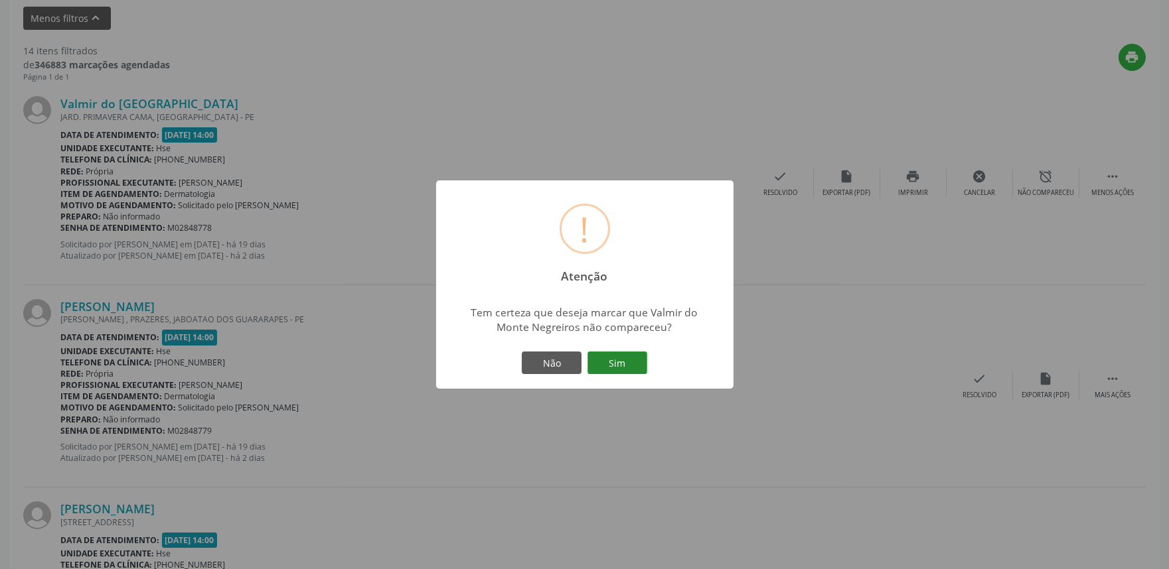
click at [605, 366] on button "Sim" at bounding box center [617, 363] width 60 height 23
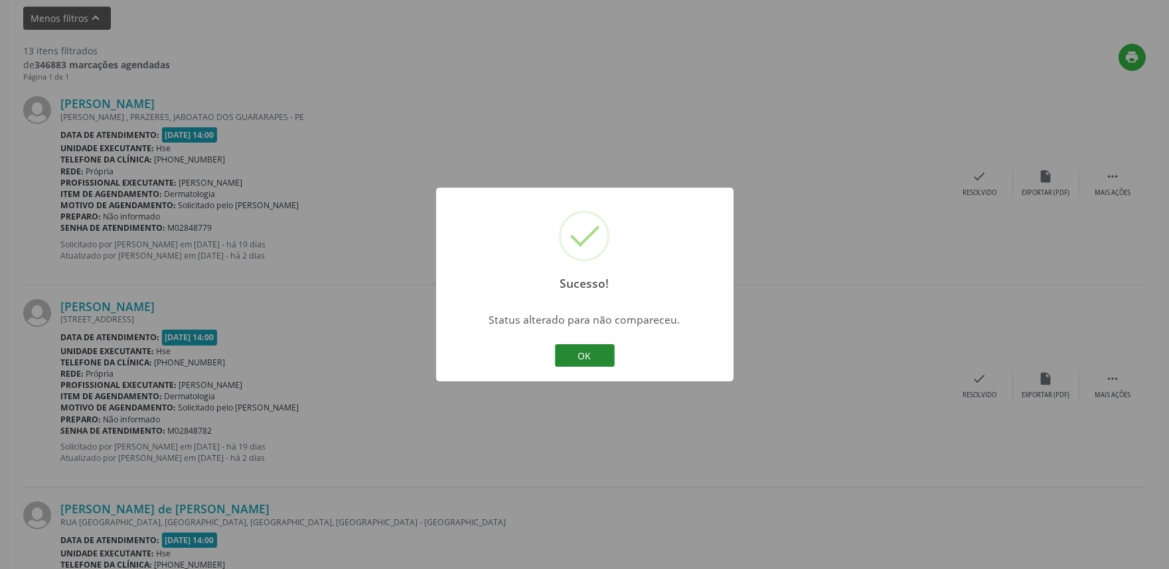
click at [585, 354] on button "OK" at bounding box center [585, 355] width 60 height 23
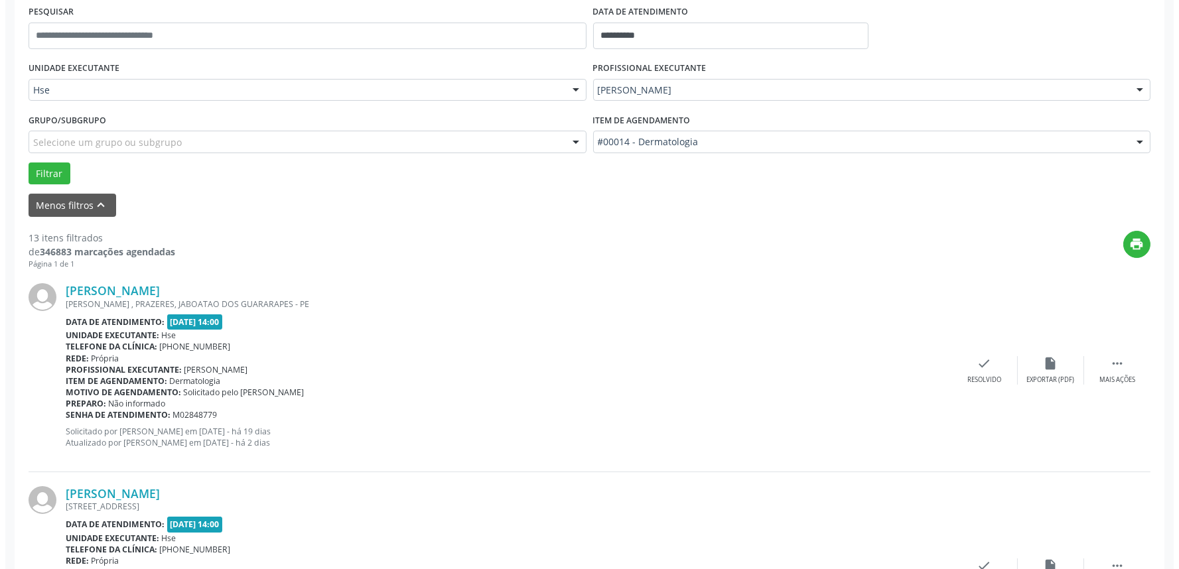
scroll to position [221, 0]
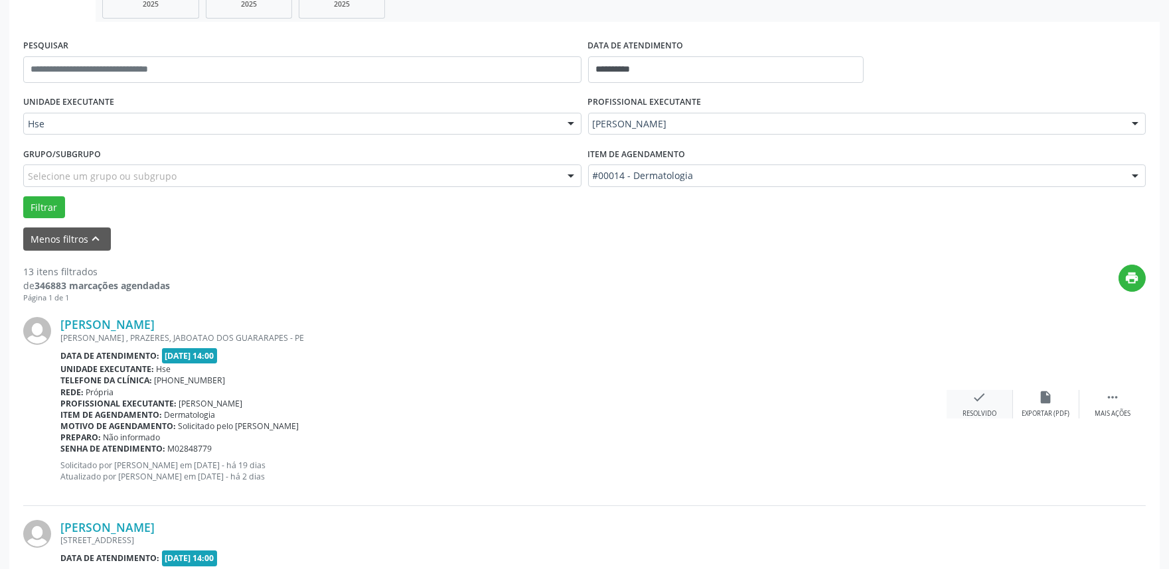
click at [979, 405] on div "check Resolvido" at bounding box center [979, 404] width 66 height 29
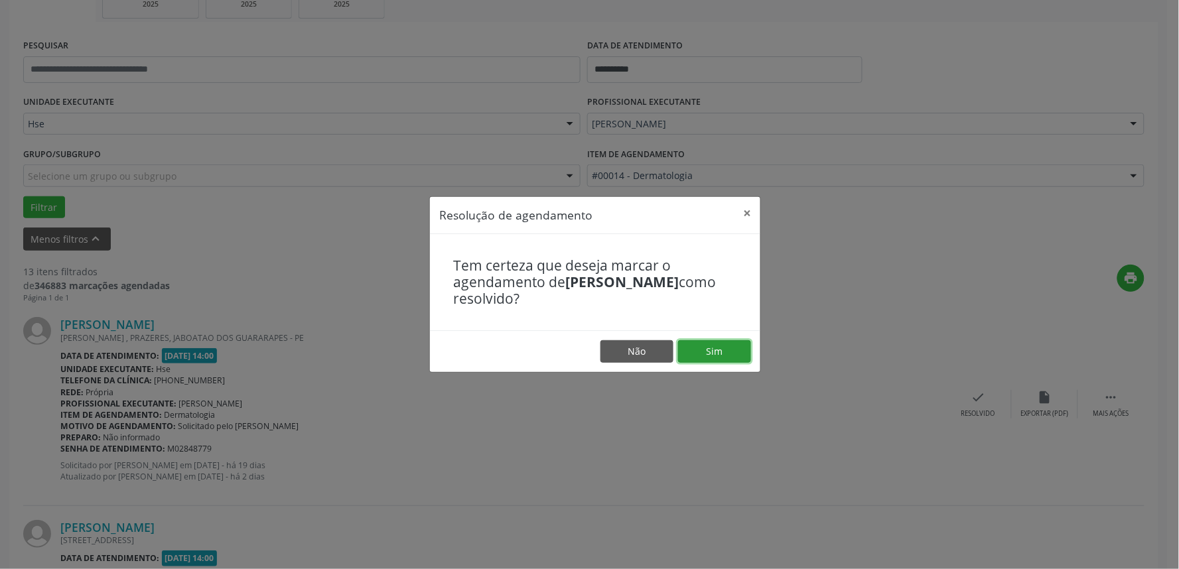
click at [702, 346] on button "Sim" at bounding box center [714, 351] width 73 height 23
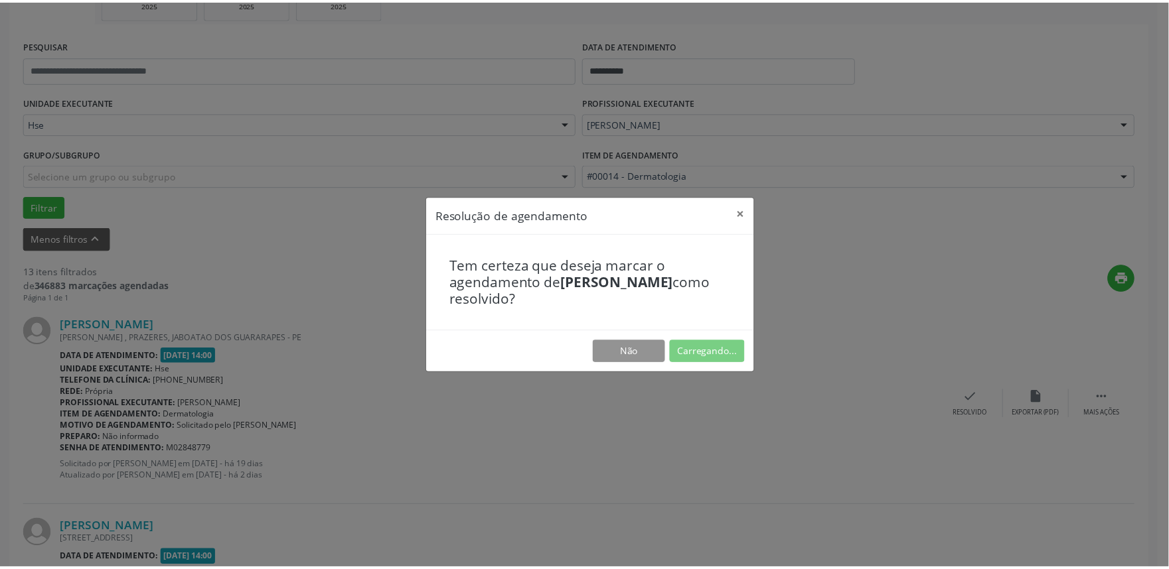
scroll to position [0, 0]
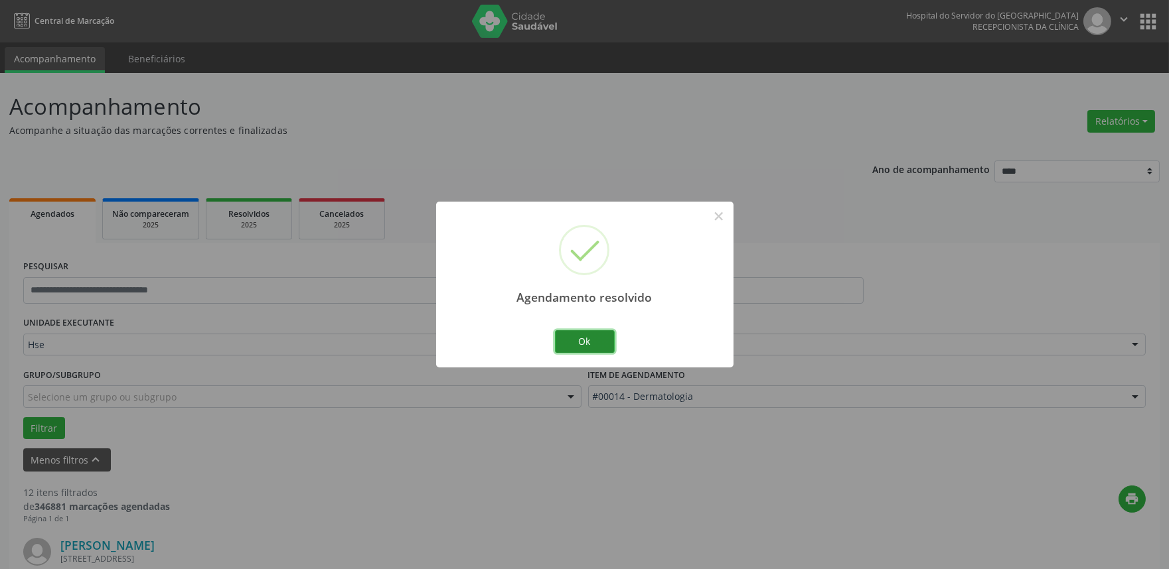
click at [595, 340] on button "Ok" at bounding box center [585, 341] width 60 height 23
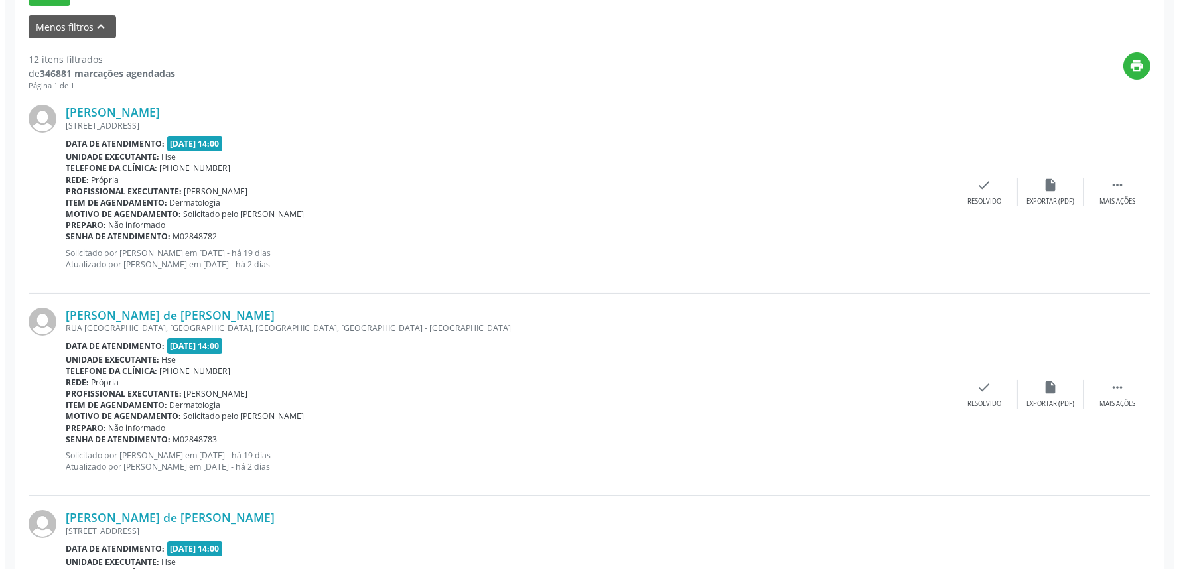
scroll to position [442, 0]
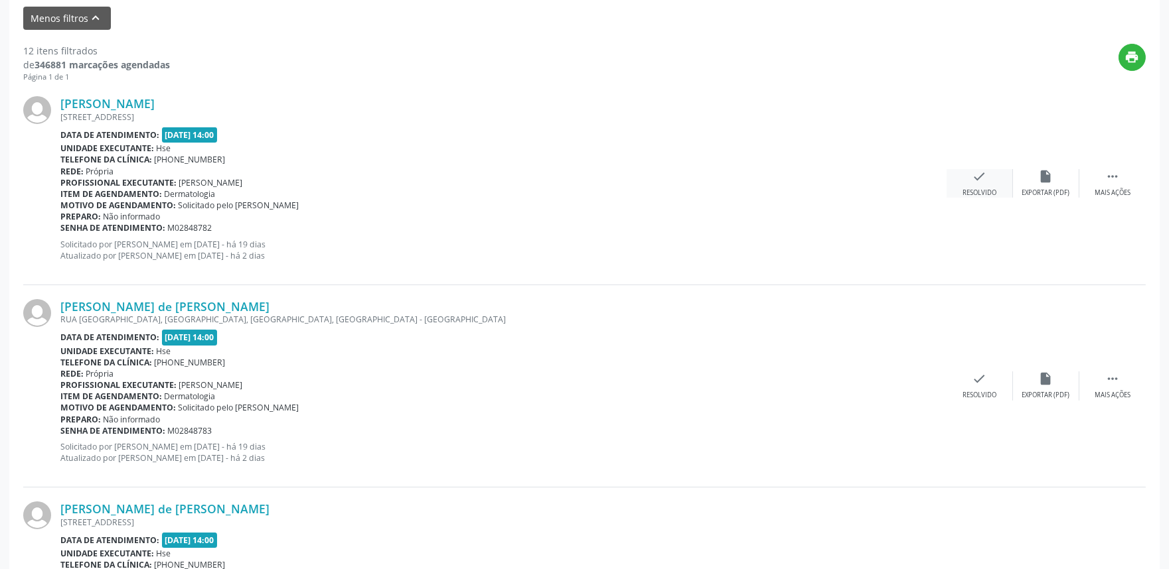
click at [982, 190] on div "Resolvido" at bounding box center [979, 192] width 34 height 9
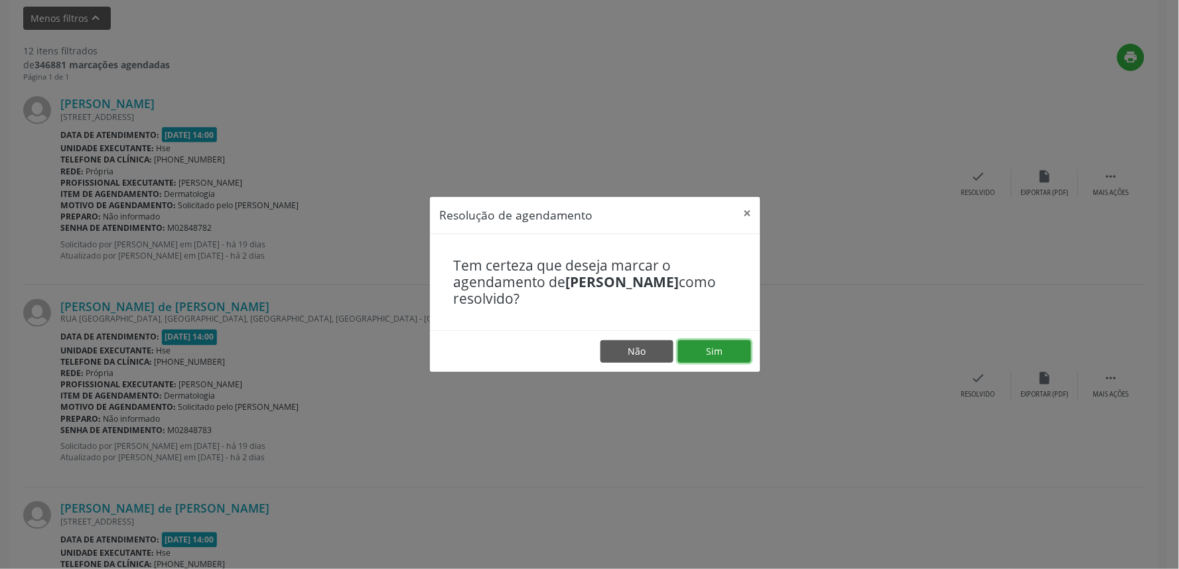
click at [700, 347] on button "Sim" at bounding box center [714, 351] width 73 height 23
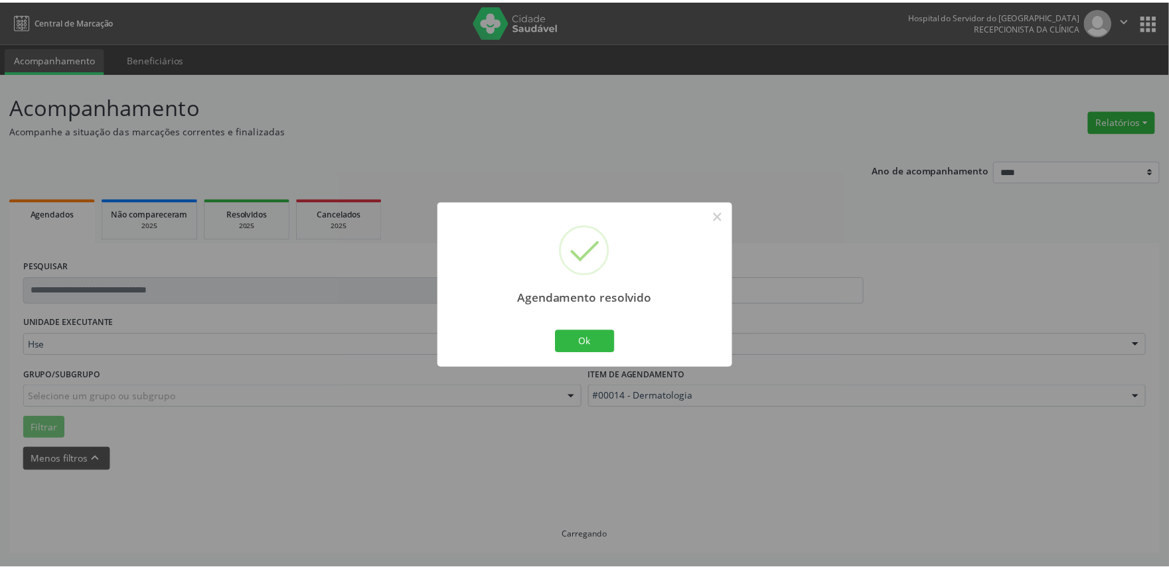
scroll to position [0, 0]
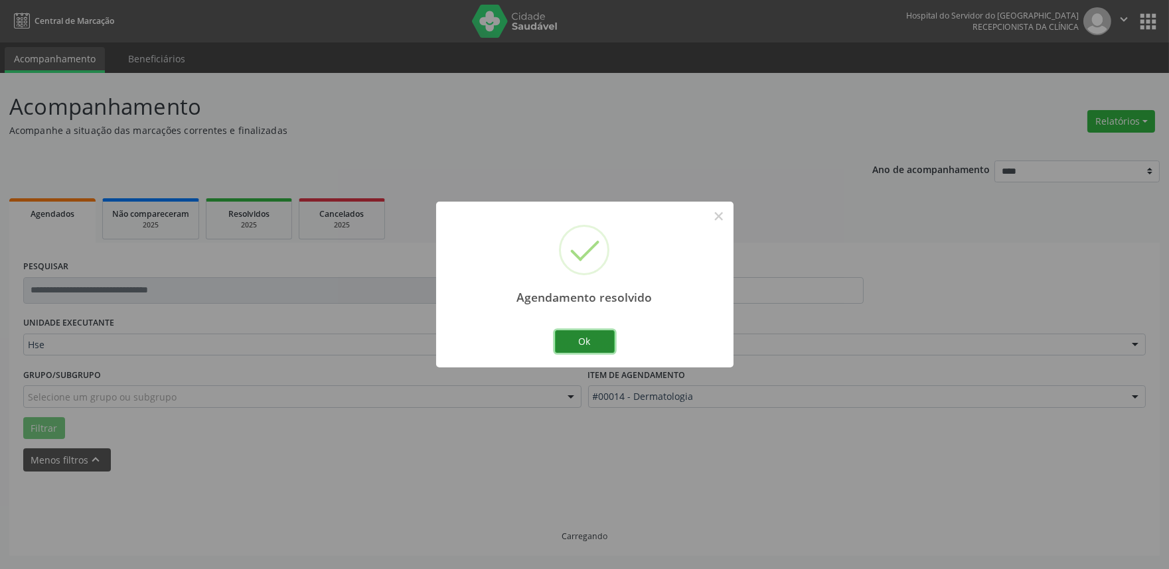
click at [601, 349] on button "Ok" at bounding box center [585, 341] width 60 height 23
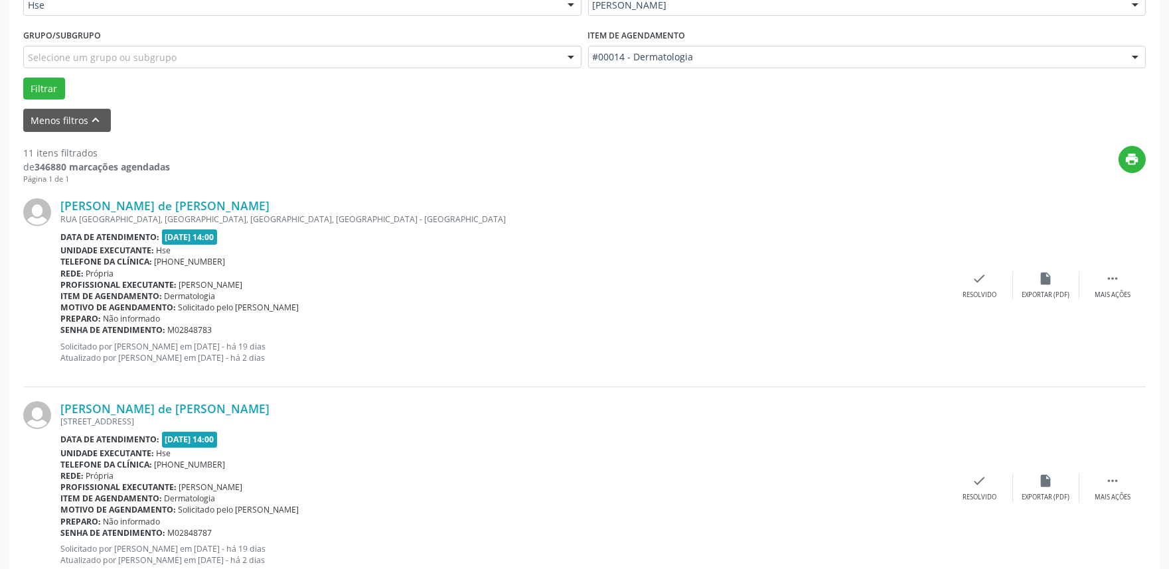
scroll to position [368, 0]
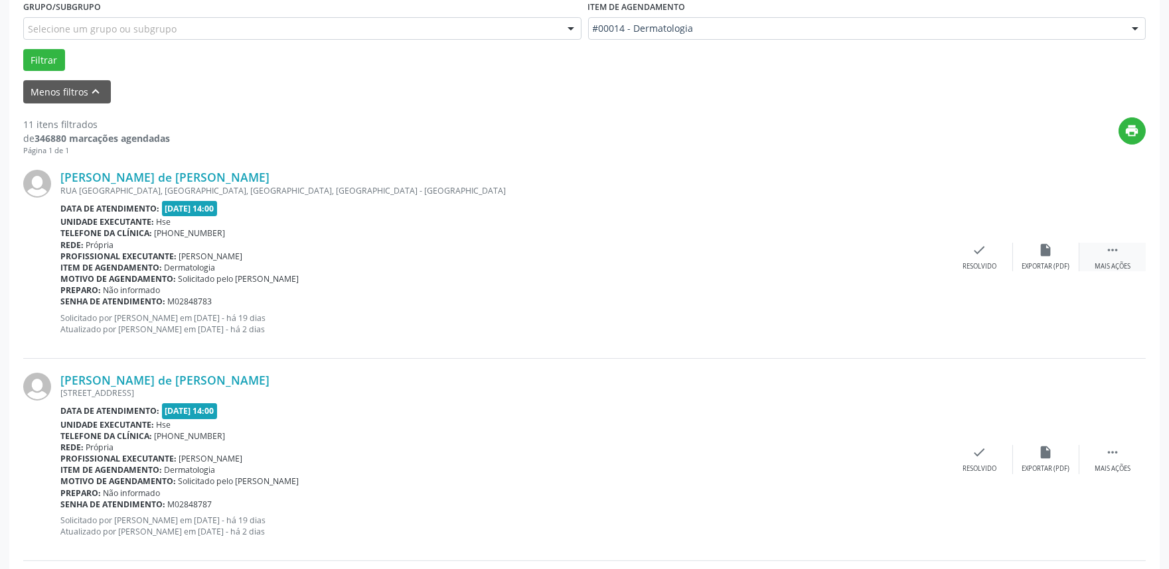
click at [1110, 248] on icon "" at bounding box center [1112, 250] width 15 height 15
click at [1100, 250] on div " Menos ações" at bounding box center [1112, 257] width 66 height 29
click at [1113, 259] on div " Mais ações" at bounding box center [1112, 257] width 66 height 29
click at [1038, 260] on div "alarm_off Não compareceu" at bounding box center [1046, 257] width 66 height 29
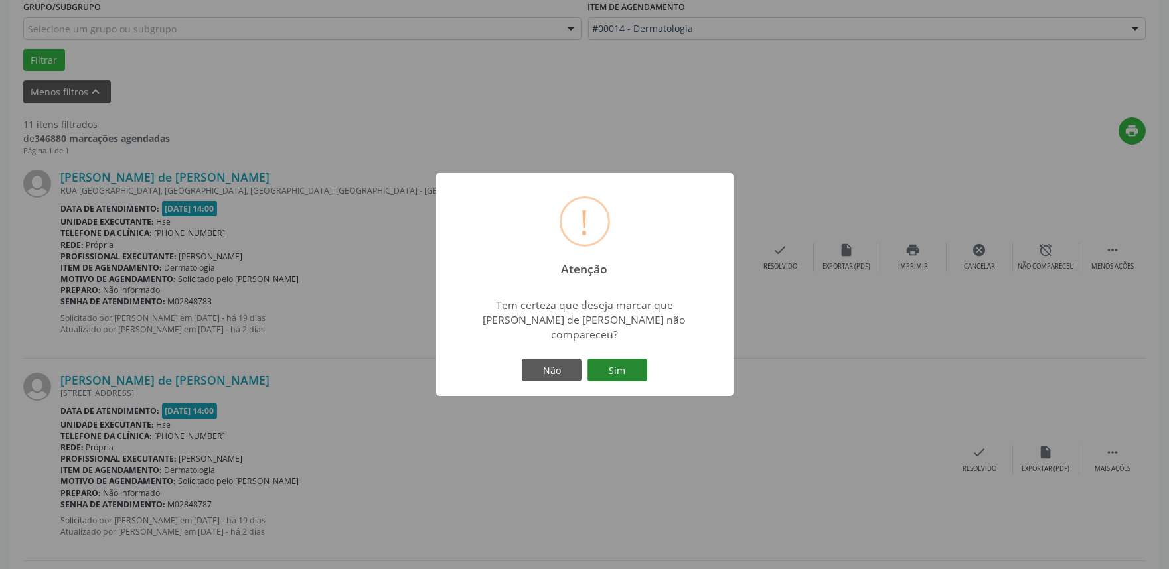
click at [624, 362] on button "Sim" at bounding box center [617, 370] width 60 height 23
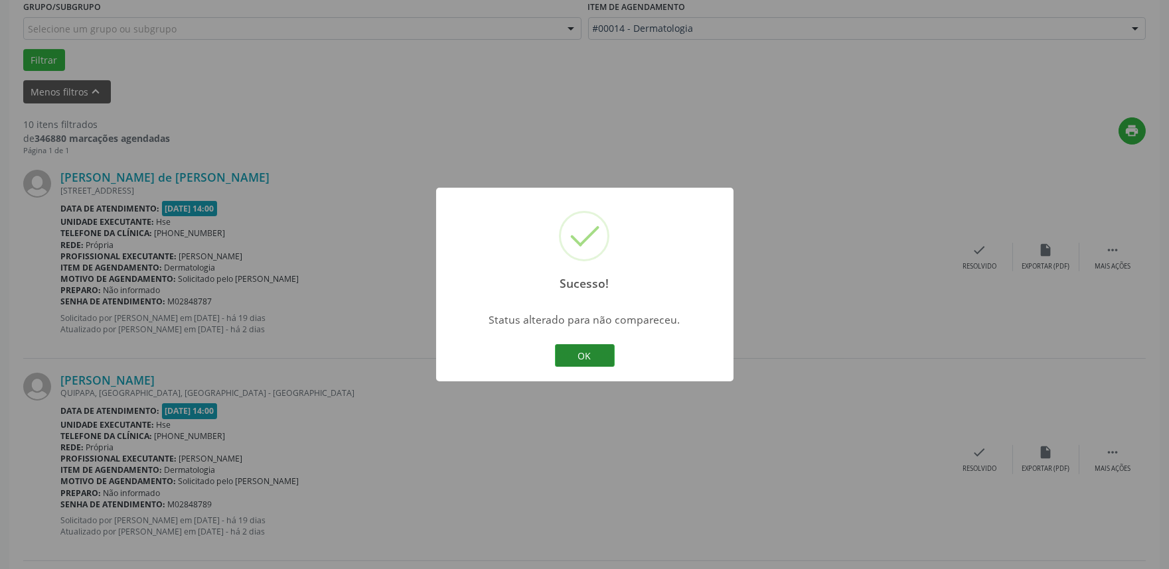
click at [596, 352] on button "OK" at bounding box center [585, 355] width 60 height 23
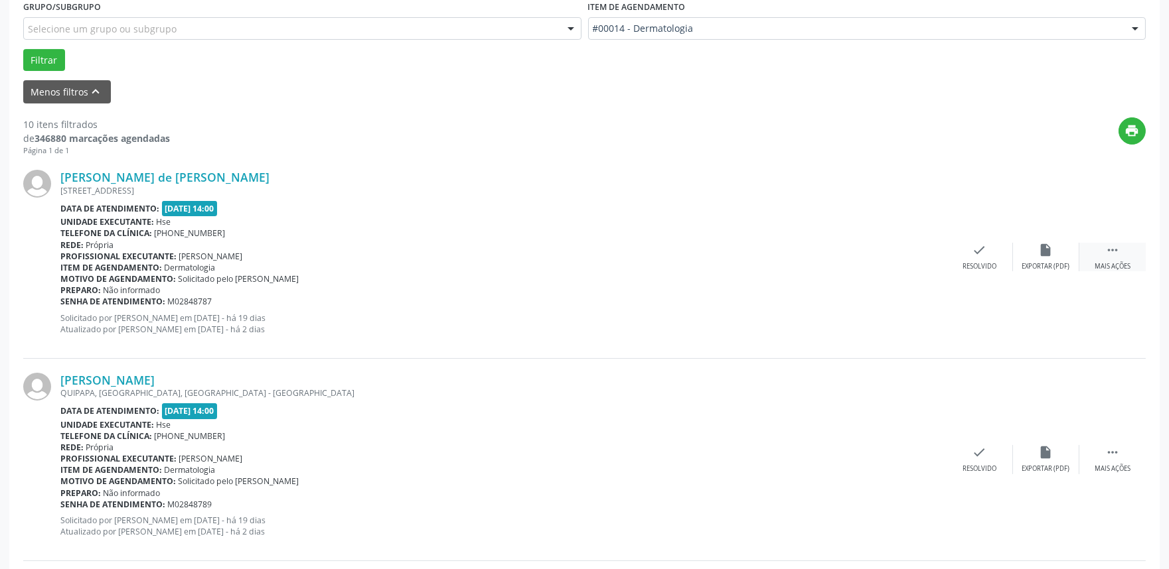
click at [1115, 253] on icon "" at bounding box center [1112, 250] width 15 height 15
drag, startPoint x: 768, startPoint y: 253, endPoint x: 1005, endPoint y: 326, distance: 247.9
click at [1004, 326] on div "[PERSON_NAME] de [PERSON_NAME] [STREET_ADDRESS] Data de atendimento: [DATE] 14:…" at bounding box center [584, 257] width 1122 height 202
click at [1040, 257] on div "alarm_off Não compareceu" at bounding box center [1046, 257] width 66 height 29
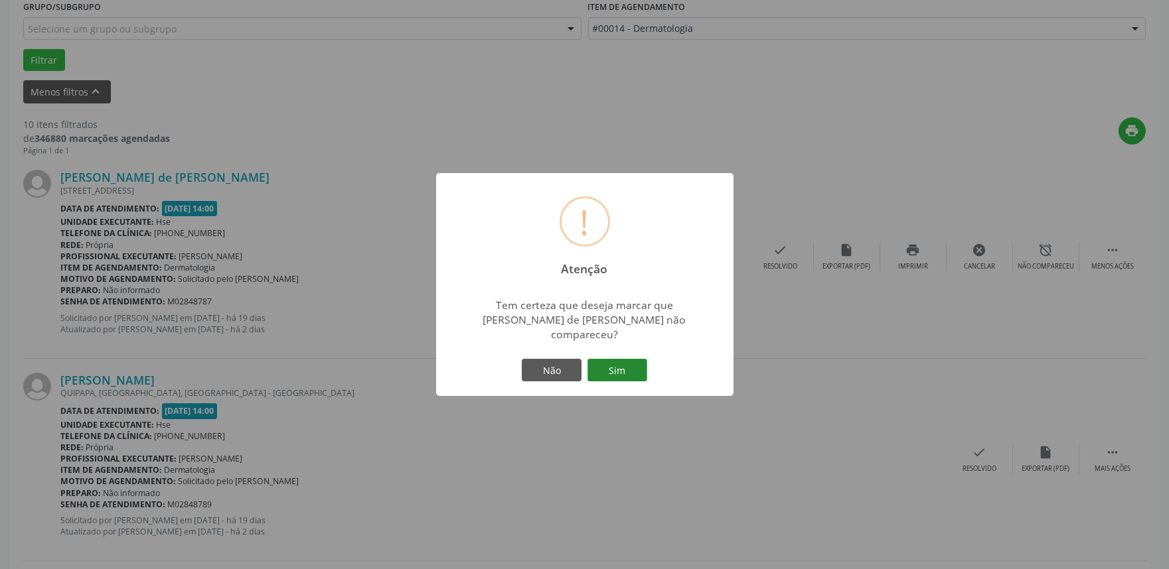
click at [622, 366] on button "Sim" at bounding box center [617, 370] width 60 height 23
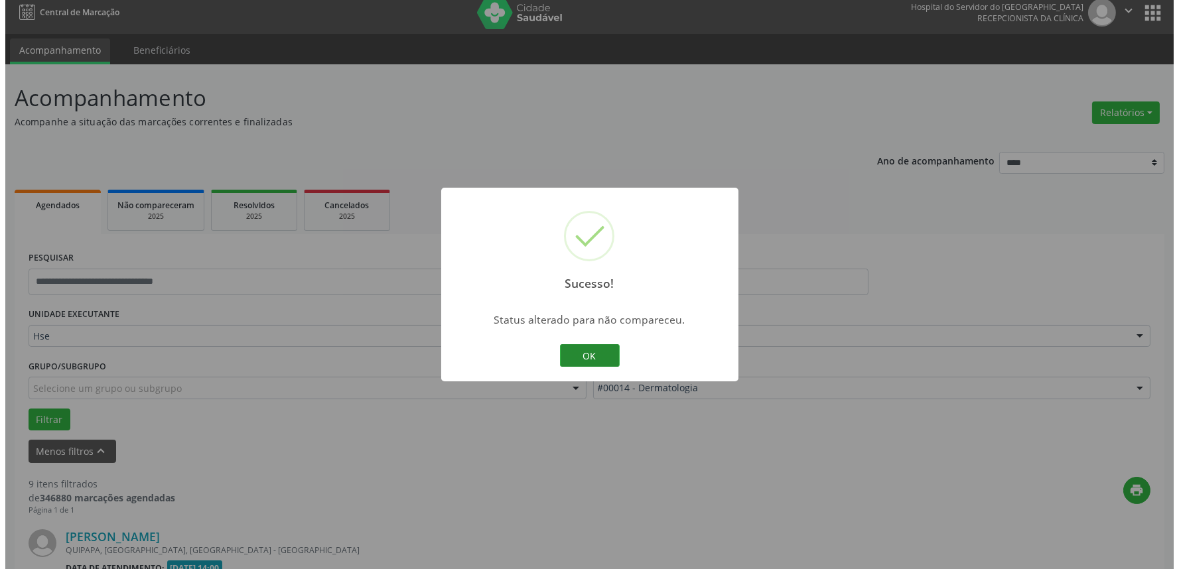
scroll to position [442, 0]
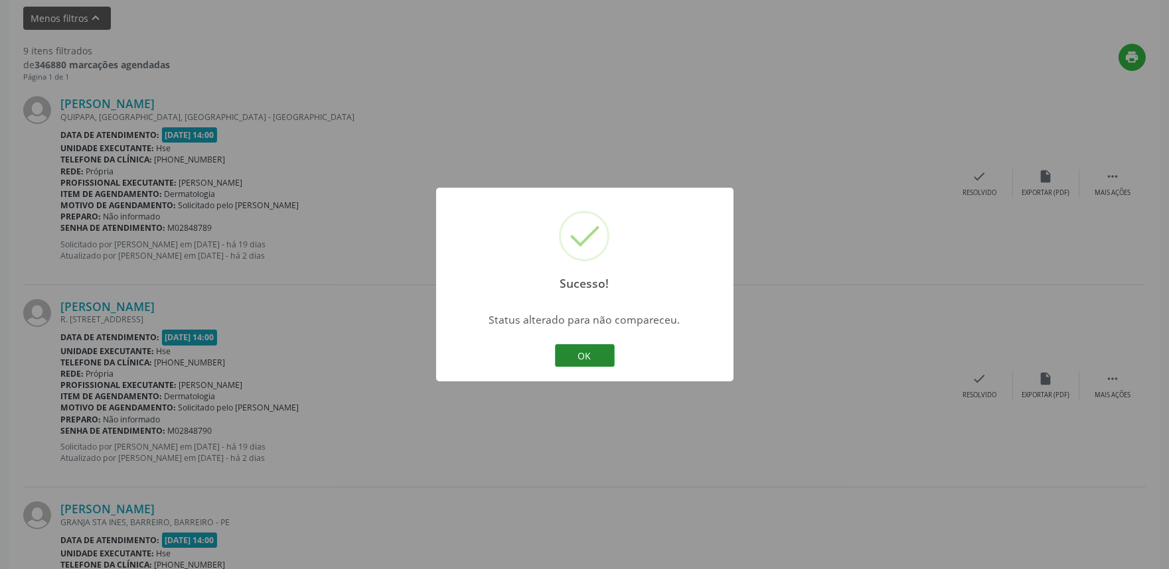
click at [566, 366] on button "OK" at bounding box center [585, 355] width 60 height 23
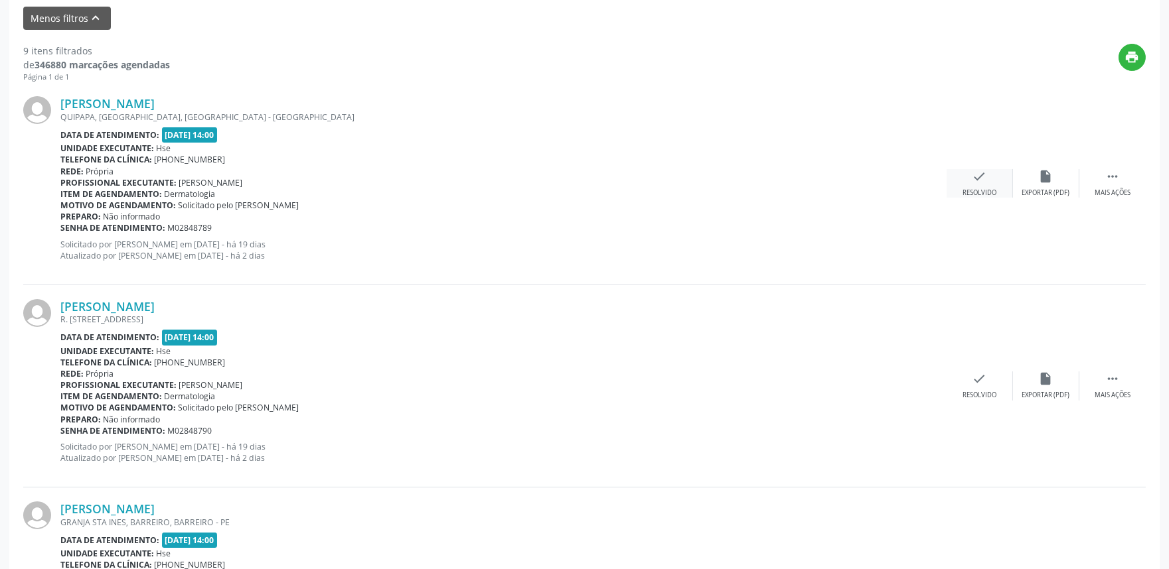
click at [973, 180] on icon "check" at bounding box center [979, 176] width 15 height 15
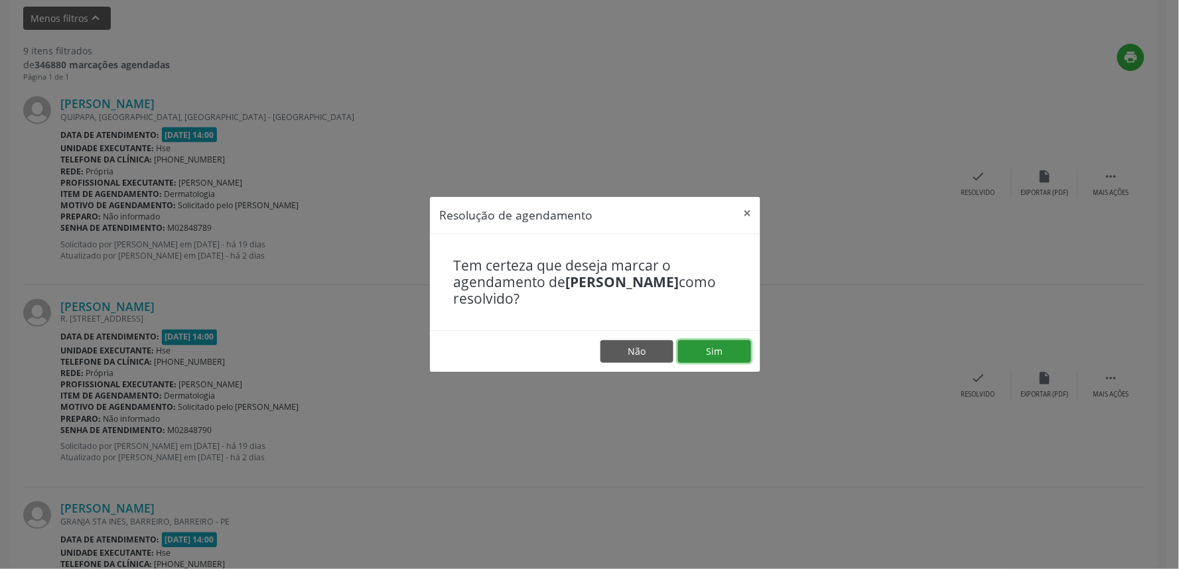
click at [713, 354] on button "Sim" at bounding box center [714, 351] width 73 height 23
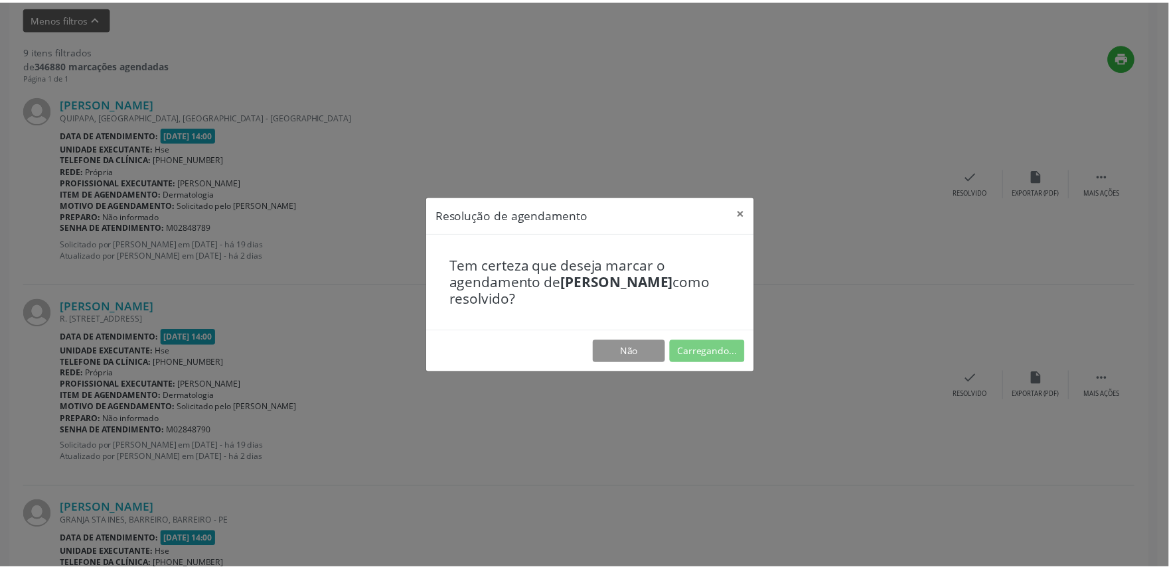
scroll to position [0, 0]
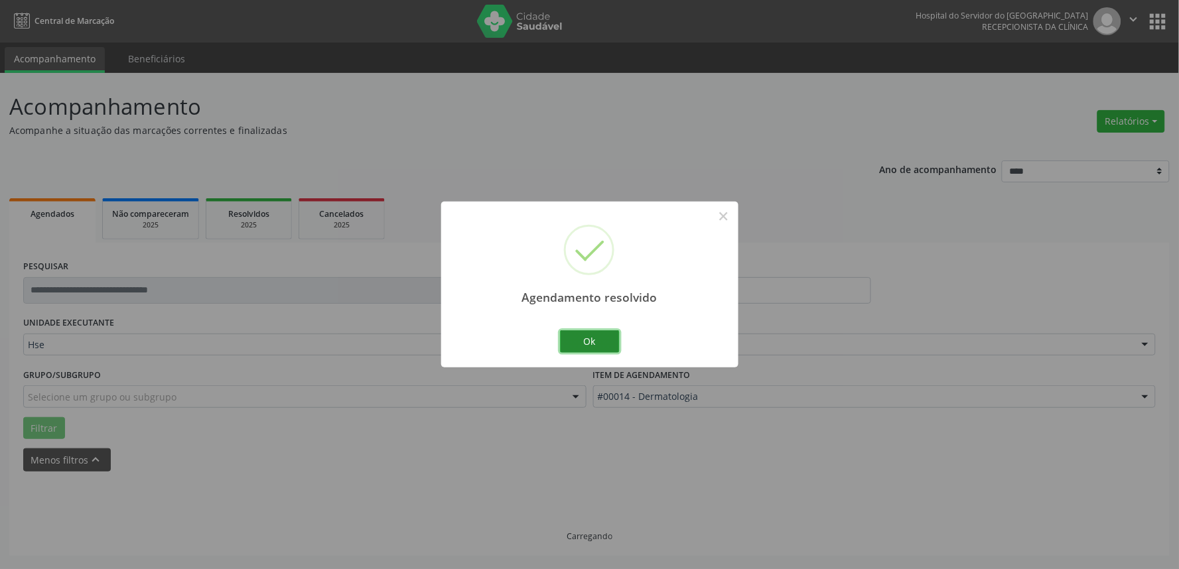
click at [595, 337] on button "Ok" at bounding box center [590, 341] width 60 height 23
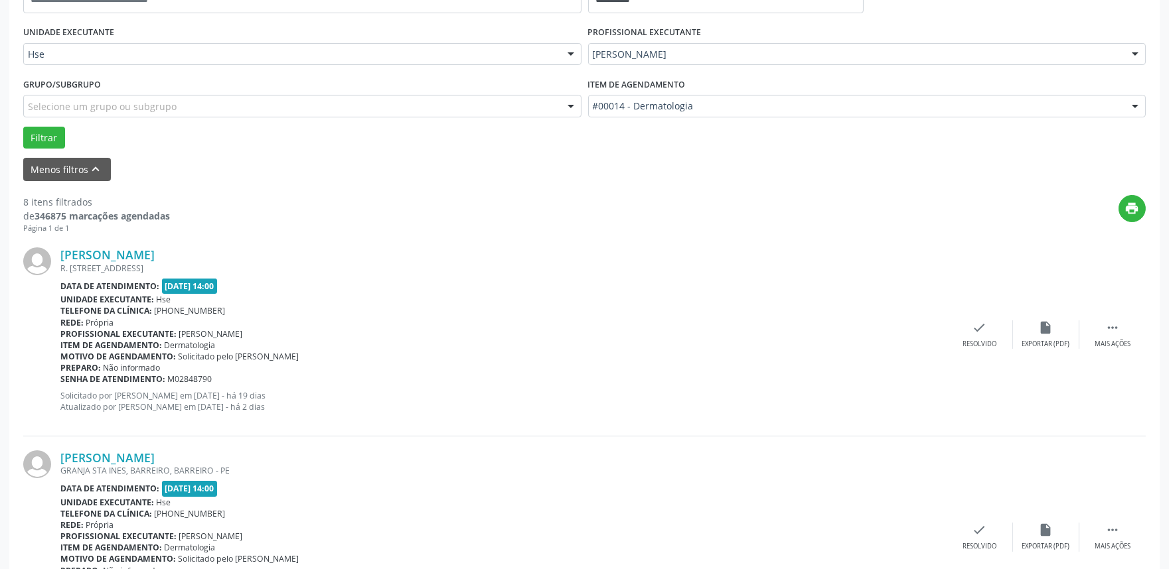
scroll to position [295, 0]
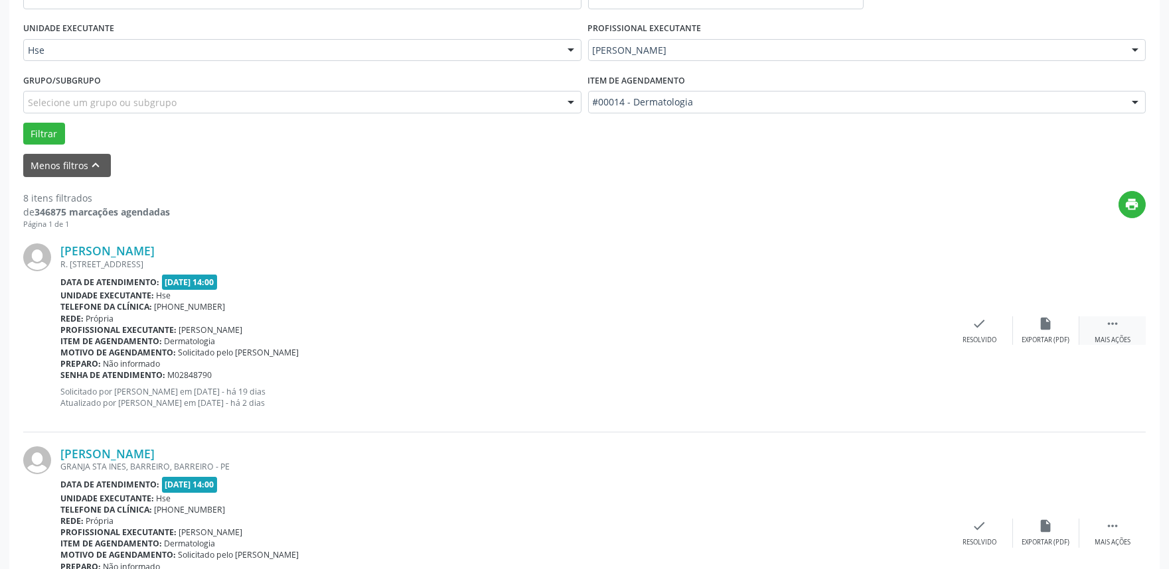
click at [1118, 328] on icon "" at bounding box center [1112, 324] width 15 height 15
click at [1040, 330] on div "alarm_off Não compareceu" at bounding box center [1046, 331] width 66 height 29
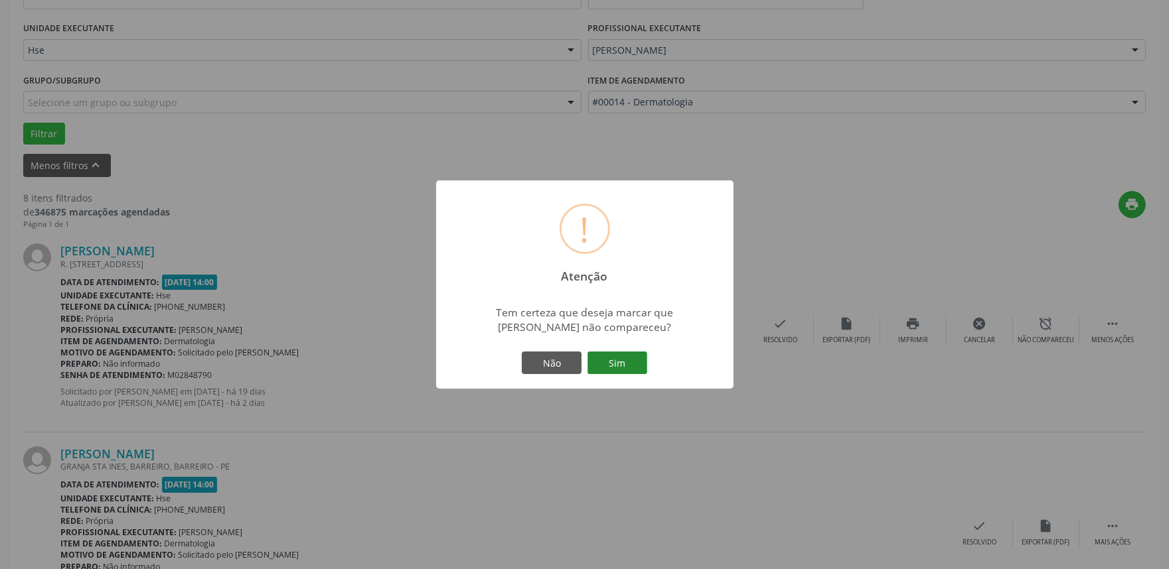
click at [632, 362] on button "Sim" at bounding box center [617, 363] width 60 height 23
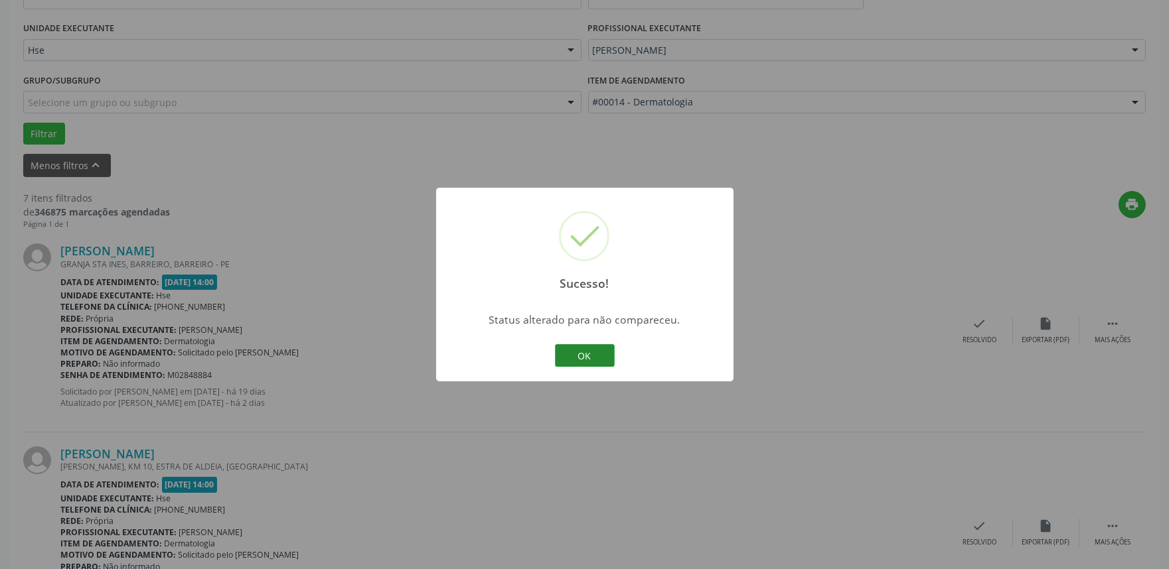
click at [594, 364] on button "OK" at bounding box center [585, 355] width 60 height 23
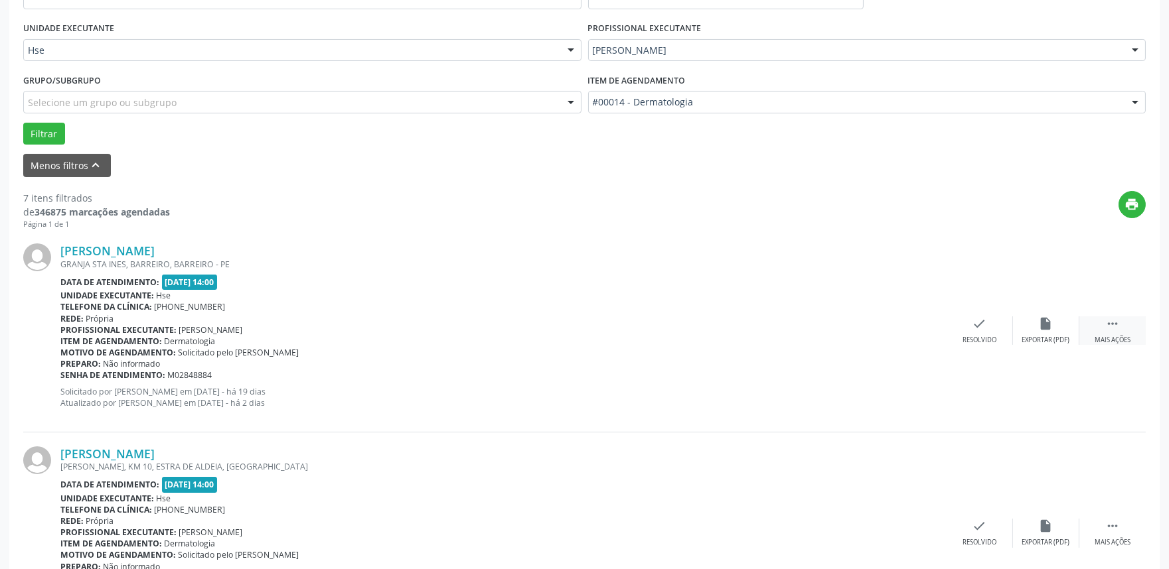
click at [1115, 320] on icon "" at bounding box center [1112, 324] width 15 height 15
click at [1044, 319] on icon "alarm_off" at bounding box center [1045, 324] width 15 height 15
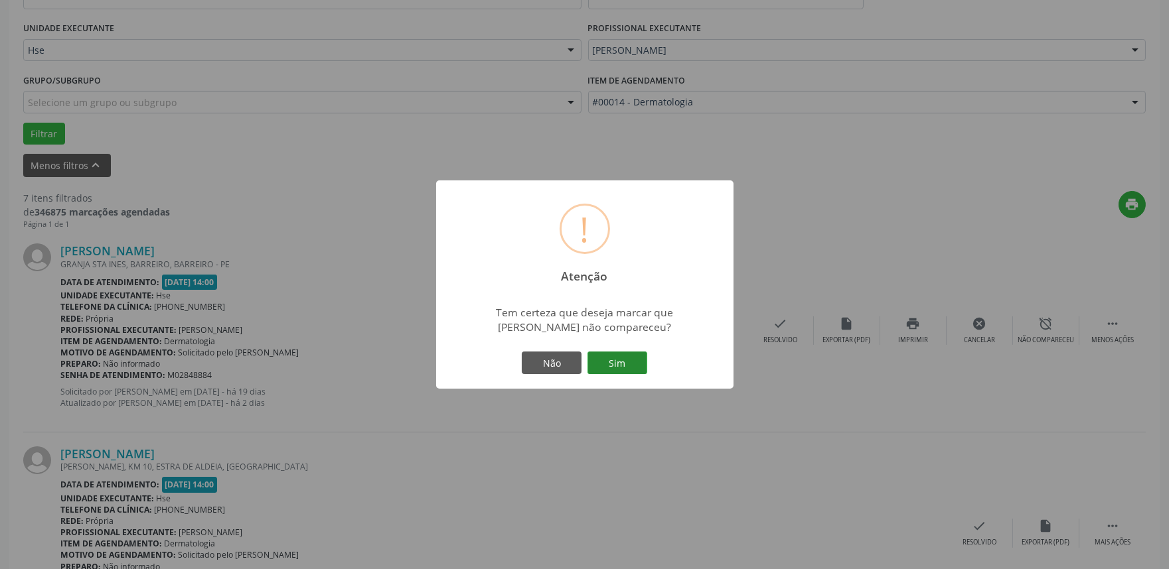
click at [617, 359] on button "Sim" at bounding box center [617, 363] width 60 height 23
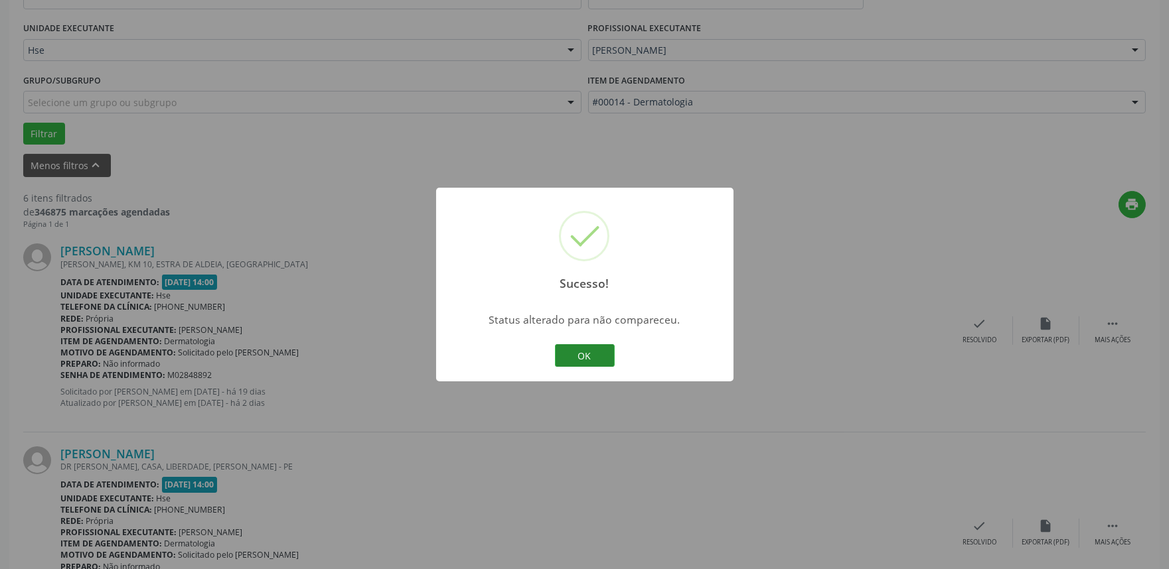
click at [592, 352] on button "OK" at bounding box center [585, 355] width 60 height 23
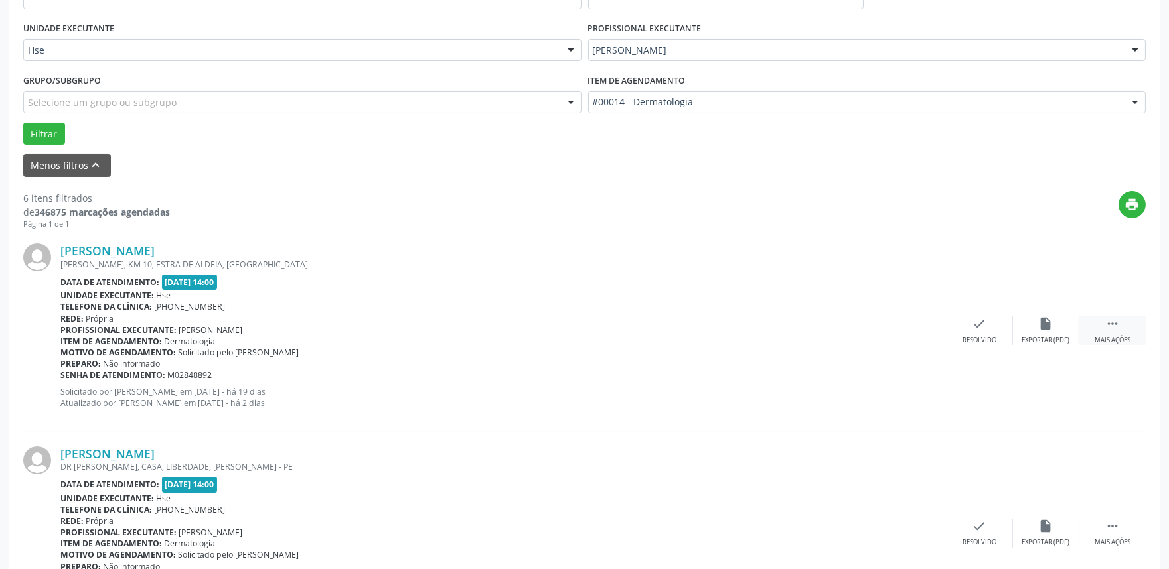
click at [1121, 330] on div " Mais ações" at bounding box center [1112, 331] width 66 height 29
click at [1035, 333] on div "alarm_off Não compareceu" at bounding box center [1046, 331] width 66 height 29
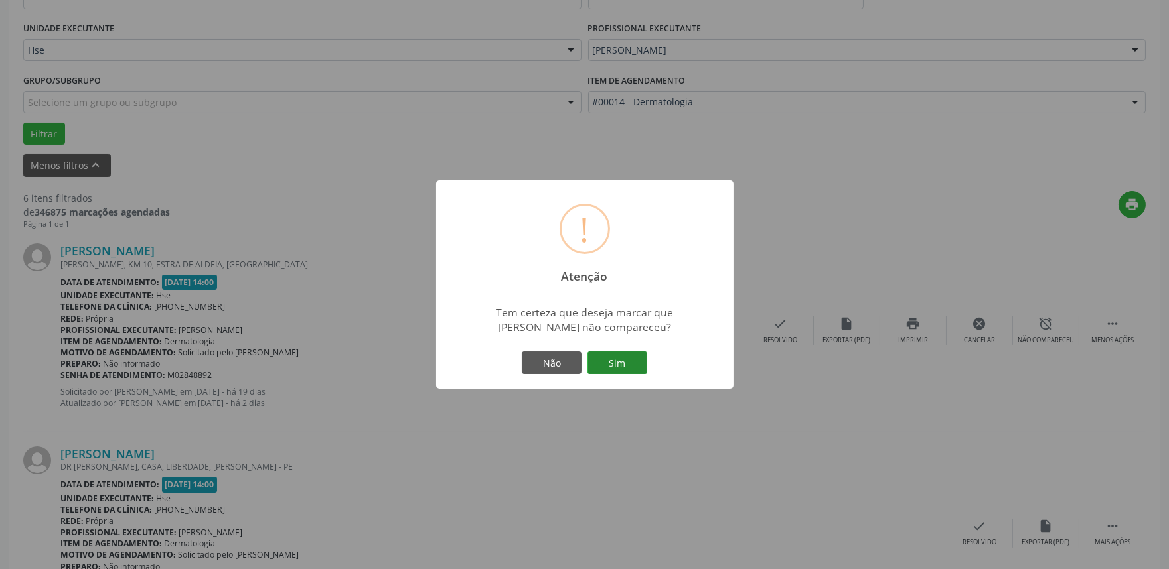
click at [634, 360] on button "Sim" at bounding box center [617, 363] width 60 height 23
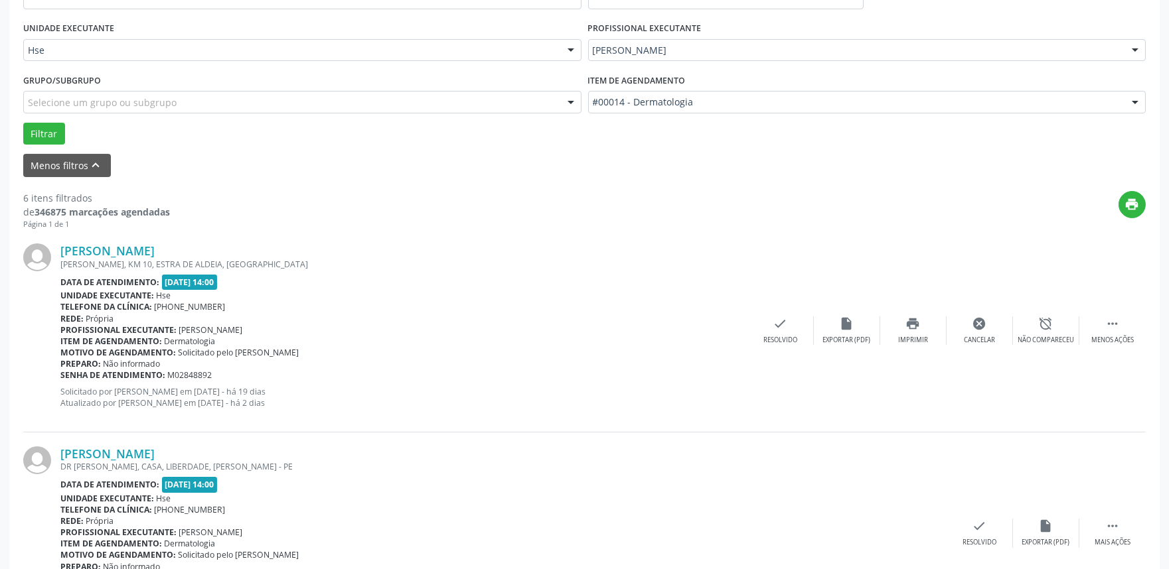
scroll to position [9, 0]
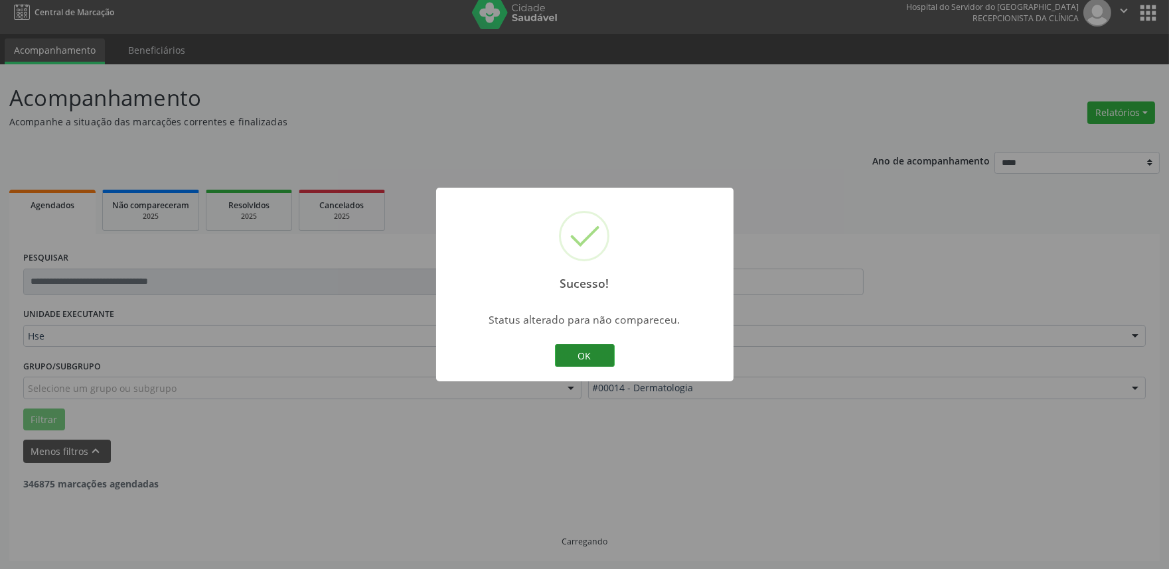
click at [569, 361] on button "OK" at bounding box center [585, 355] width 60 height 23
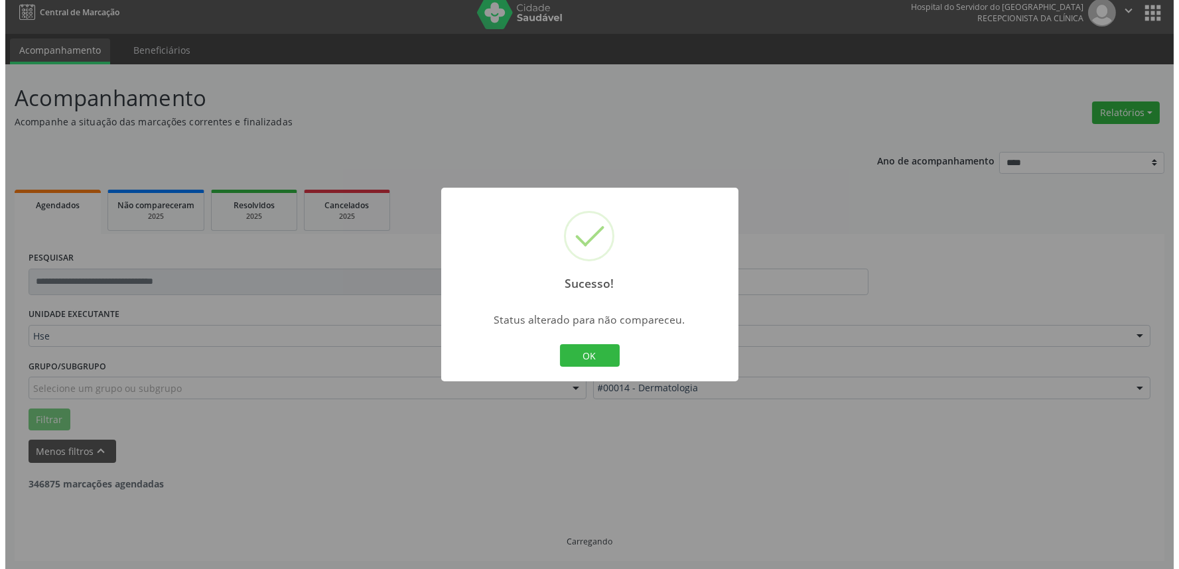
scroll to position [295, 0]
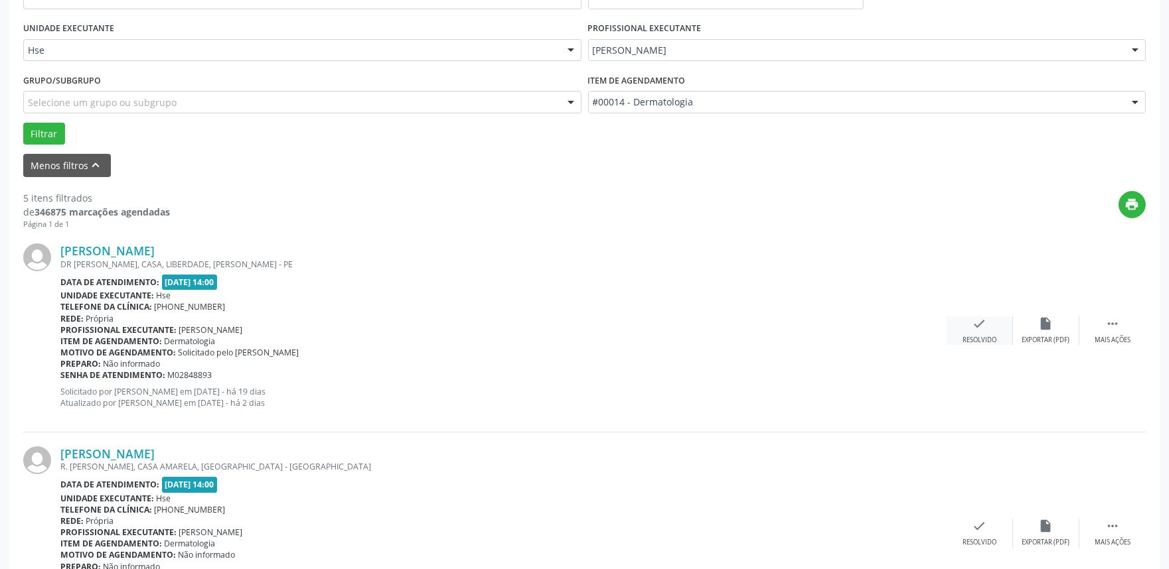
click at [966, 330] on div "check Resolvido" at bounding box center [979, 331] width 66 height 29
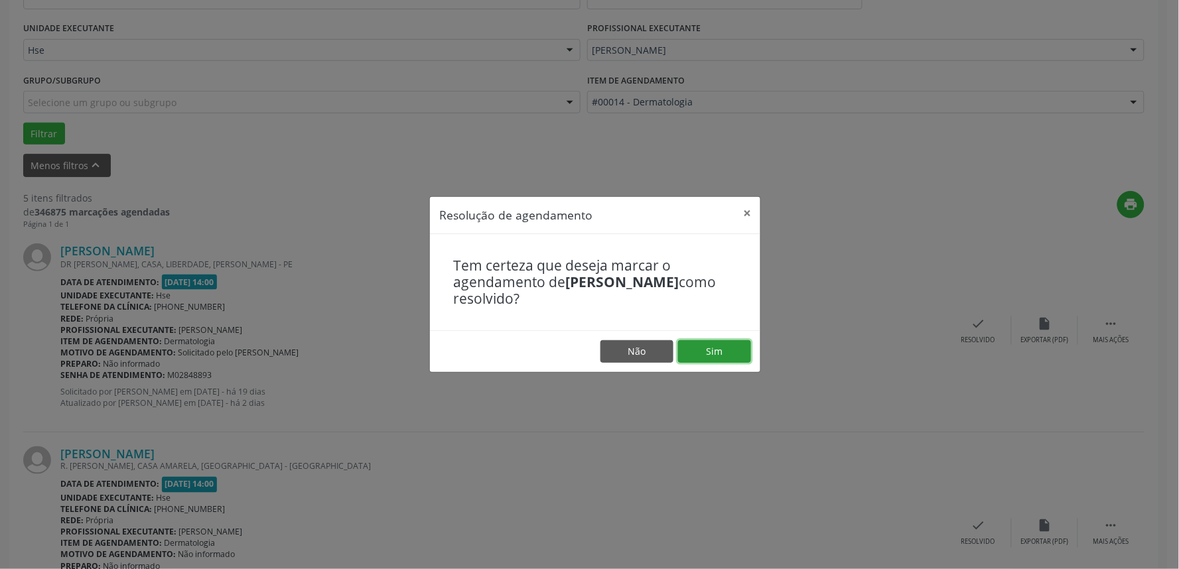
click at [730, 350] on button "Sim" at bounding box center [714, 351] width 73 height 23
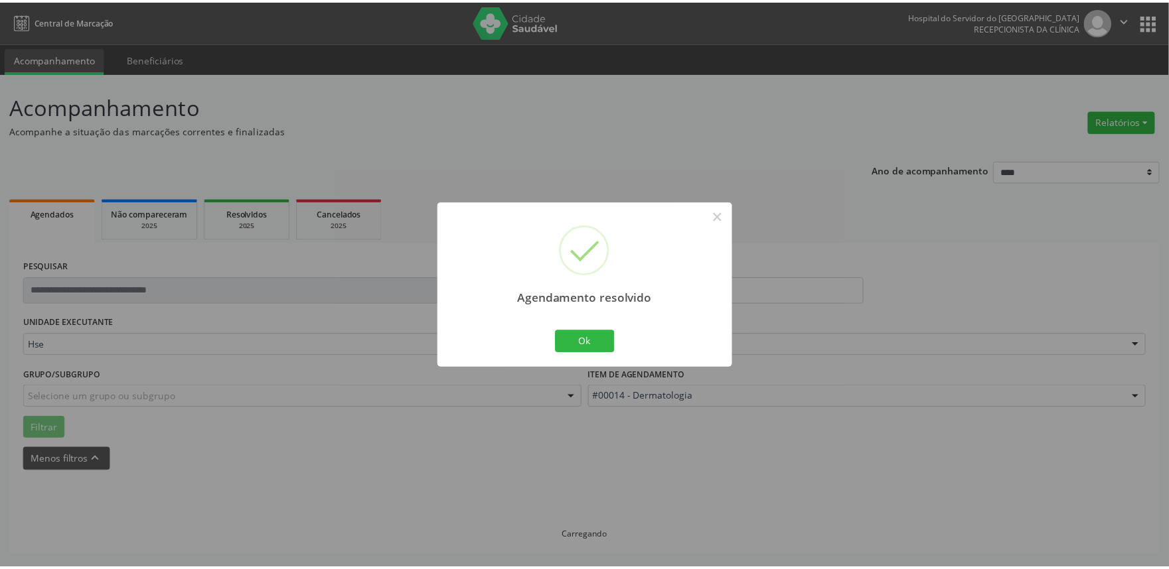
scroll to position [0, 0]
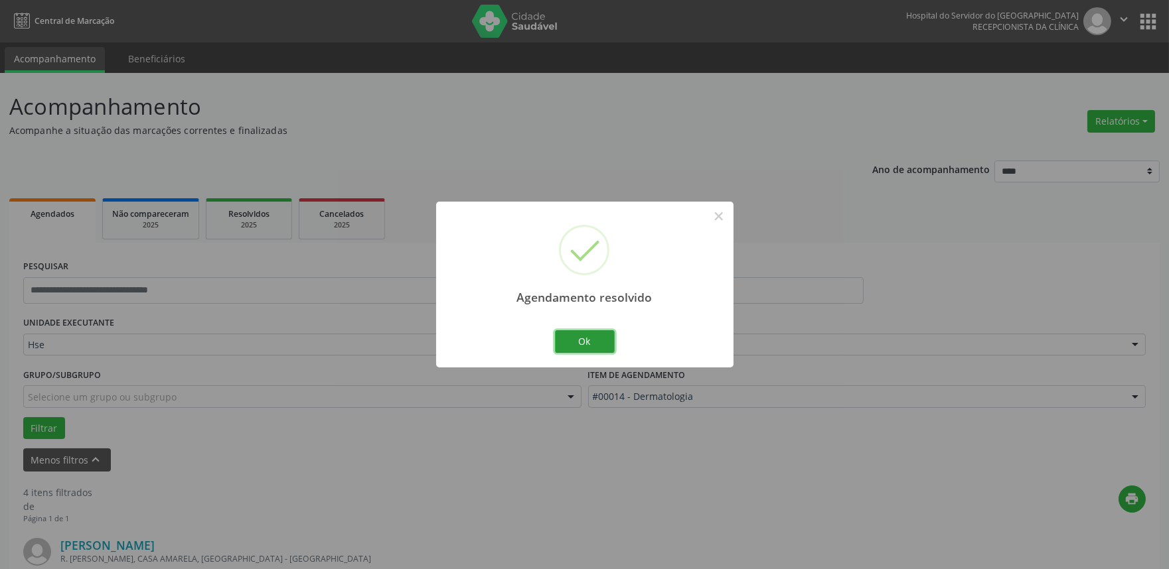
click at [604, 344] on button "Ok" at bounding box center [585, 341] width 60 height 23
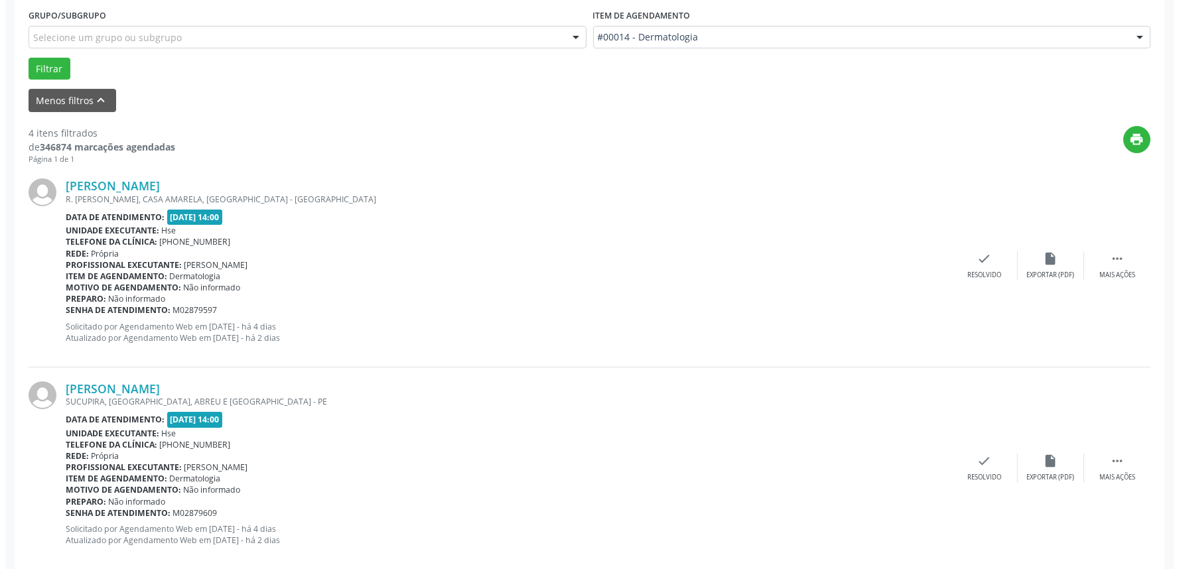
scroll to position [368, 0]
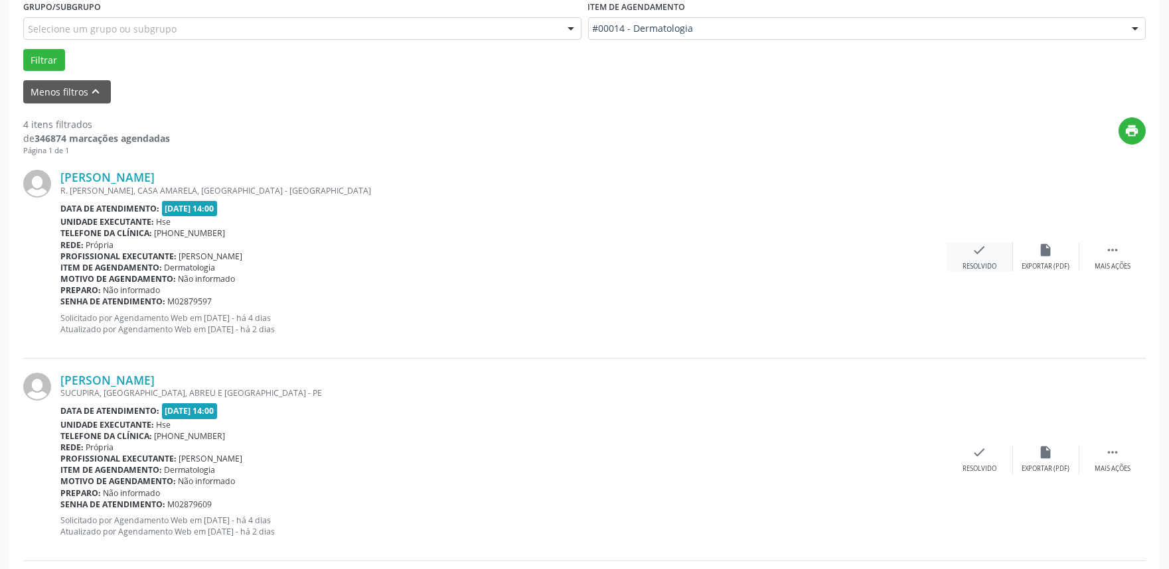
click at [972, 250] on icon "check" at bounding box center [979, 250] width 15 height 15
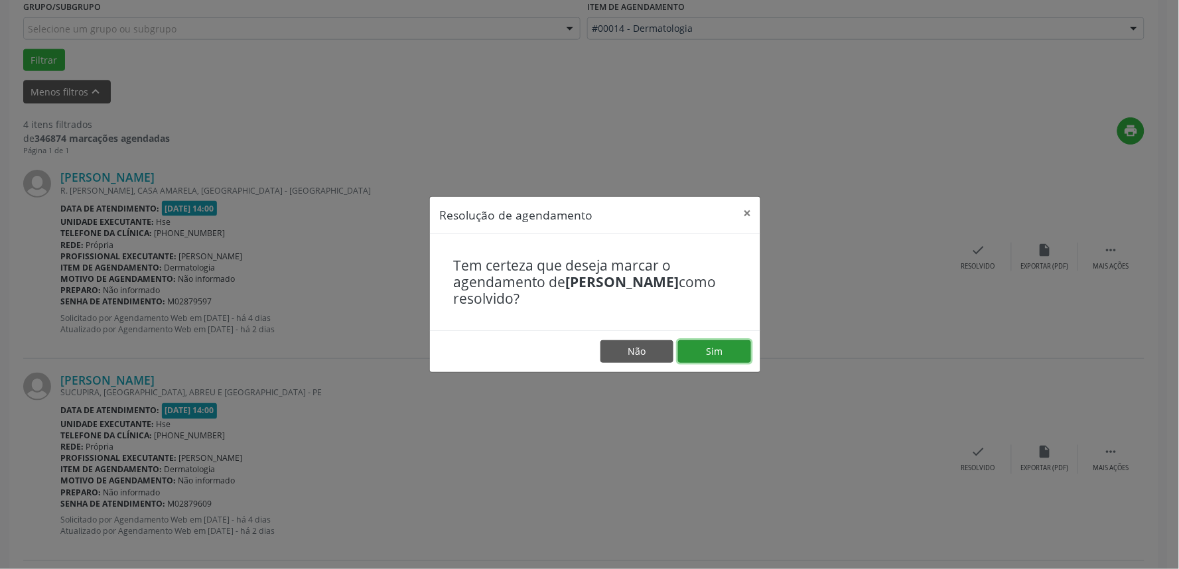
click at [735, 348] on button "Sim" at bounding box center [714, 351] width 73 height 23
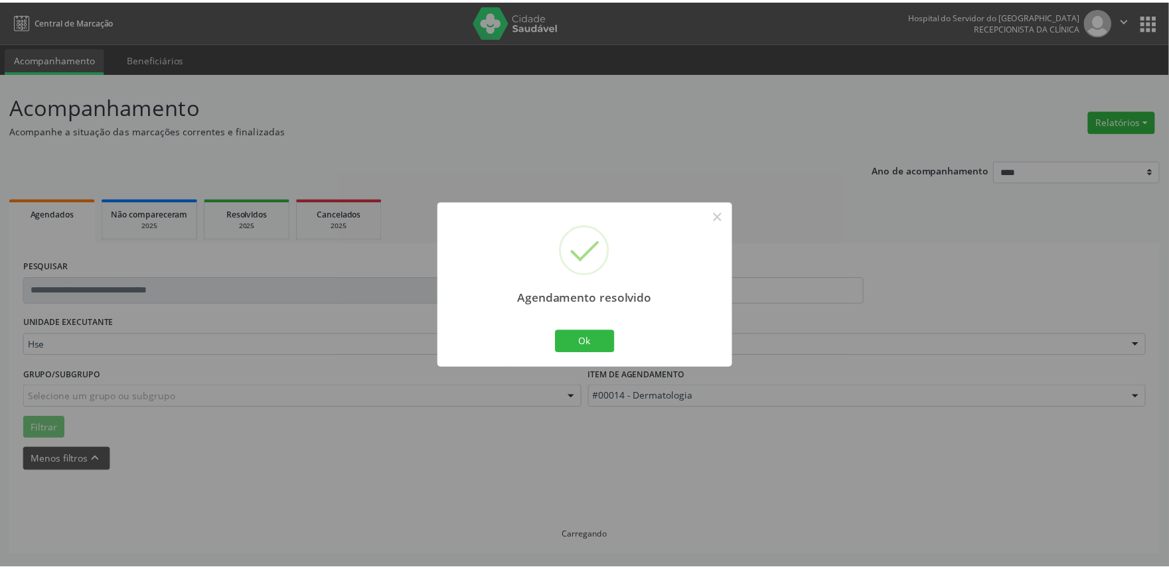
scroll to position [0, 0]
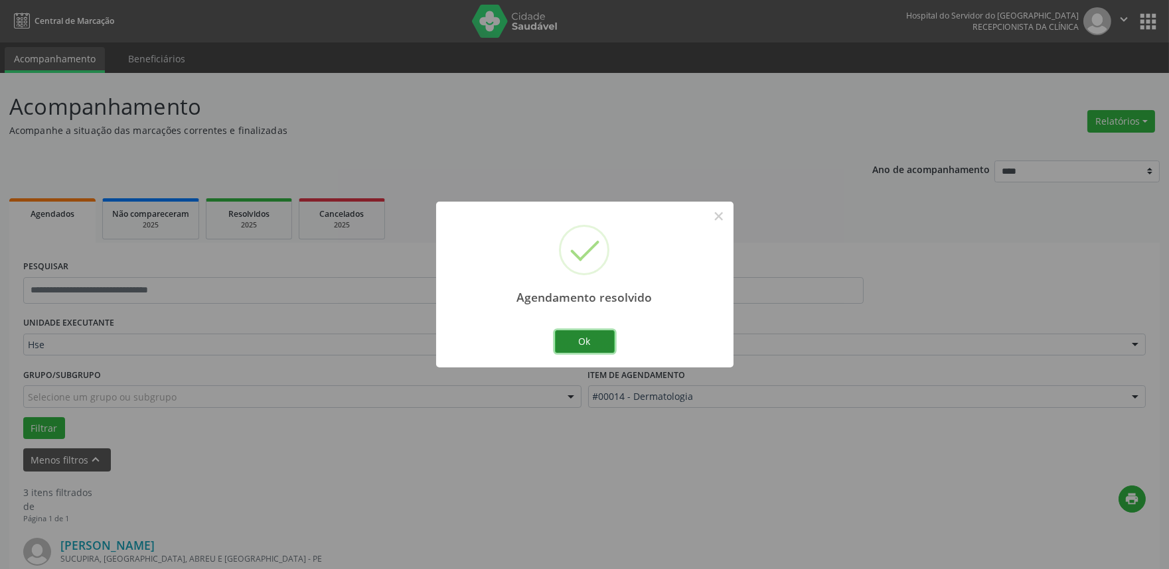
click at [582, 349] on button "Ok" at bounding box center [585, 341] width 60 height 23
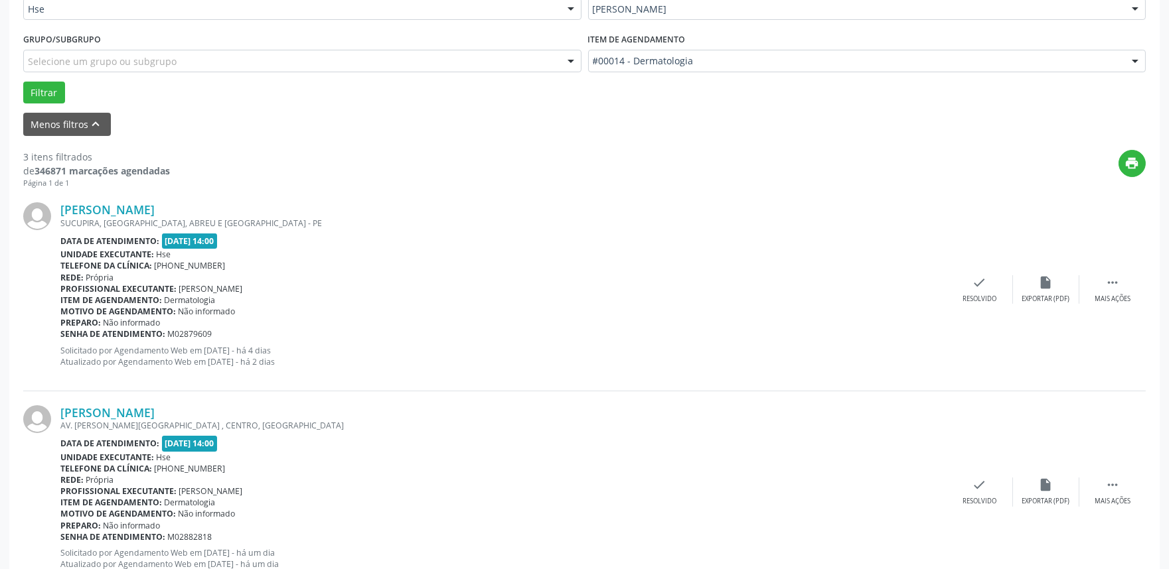
scroll to position [368, 0]
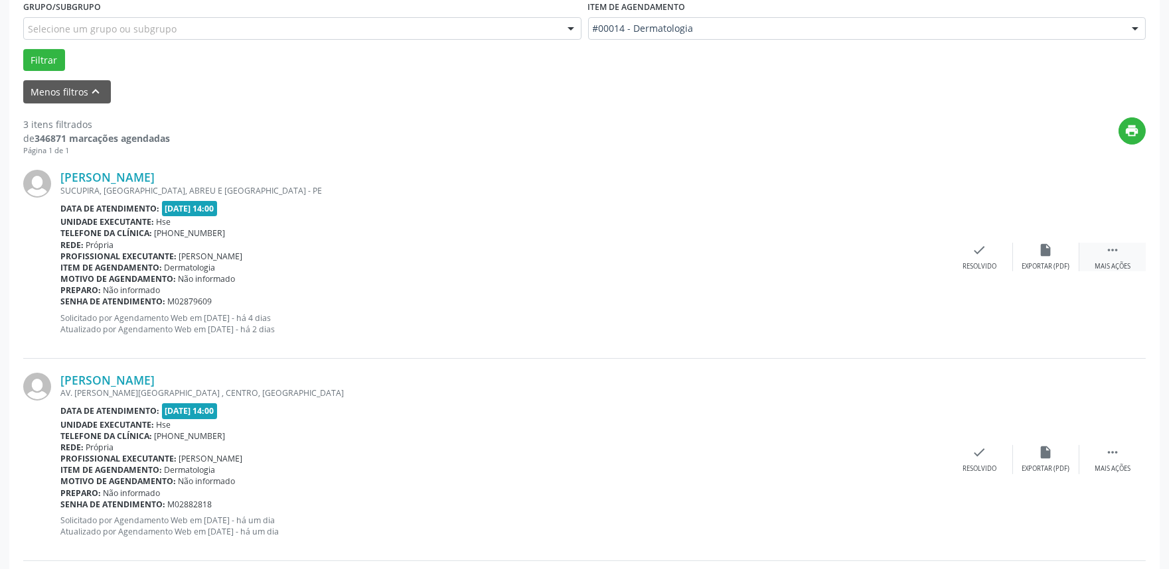
click at [1113, 250] on icon "" at bounding box center [1112, 250] width 15 height 15
click at [1059, 255] on div "alarm_off Não compareceu" at bounding box center [1046, 257] width 66 height 29
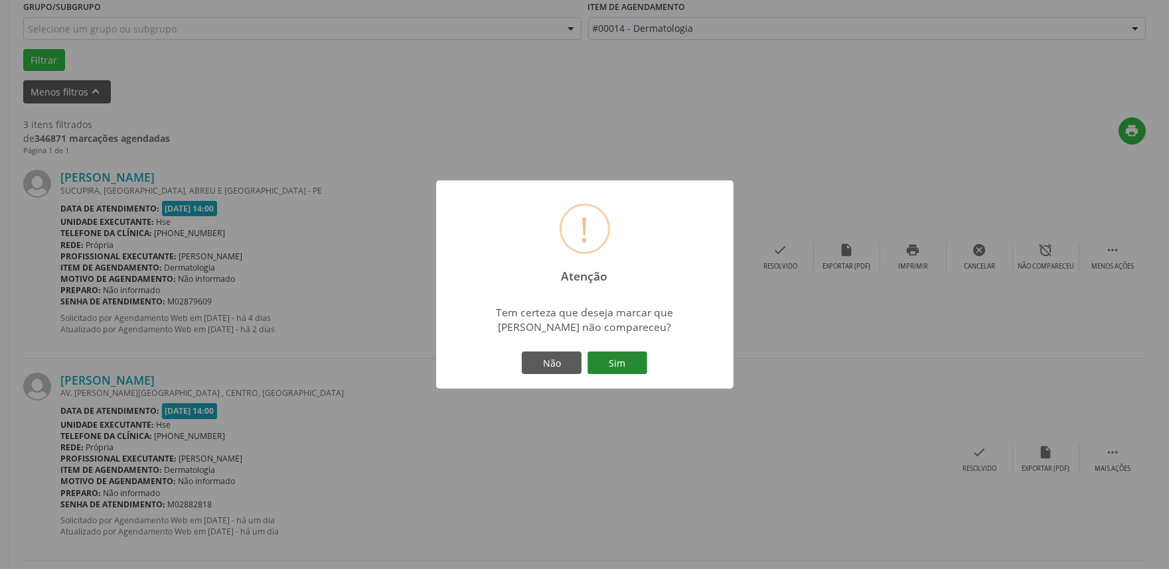
click at [631, 357] on button "Sim" at bounding box center [617, 363] width 60 height 23
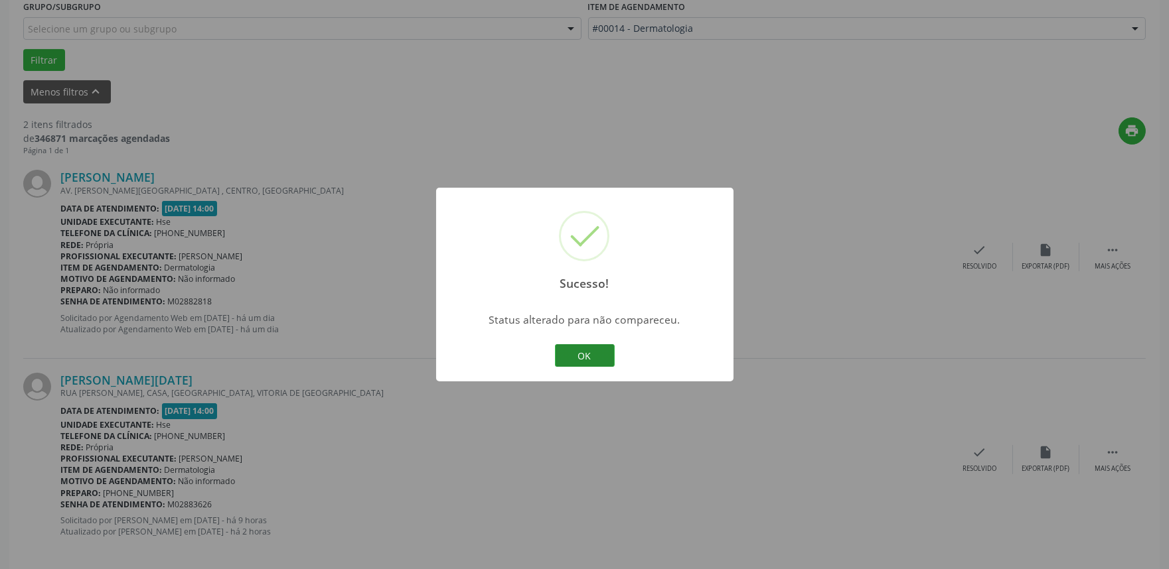
click at [578, 360] on button "OK" at bounding box center [585, 355] width 60 height 23
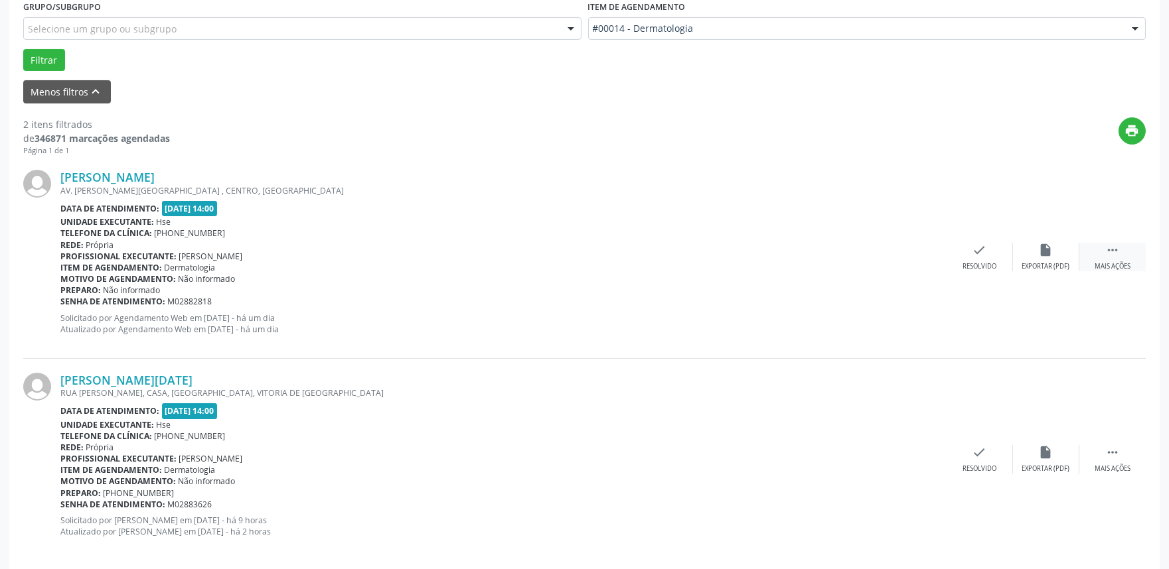
click at [1109, 262] on div "Mais ações" at bounding box center [1112, 266] width 36 height 9
click at [1034, 256] on div "alarm_off Não compareceu" at bounding box center [1046, 257] width 66 height 29
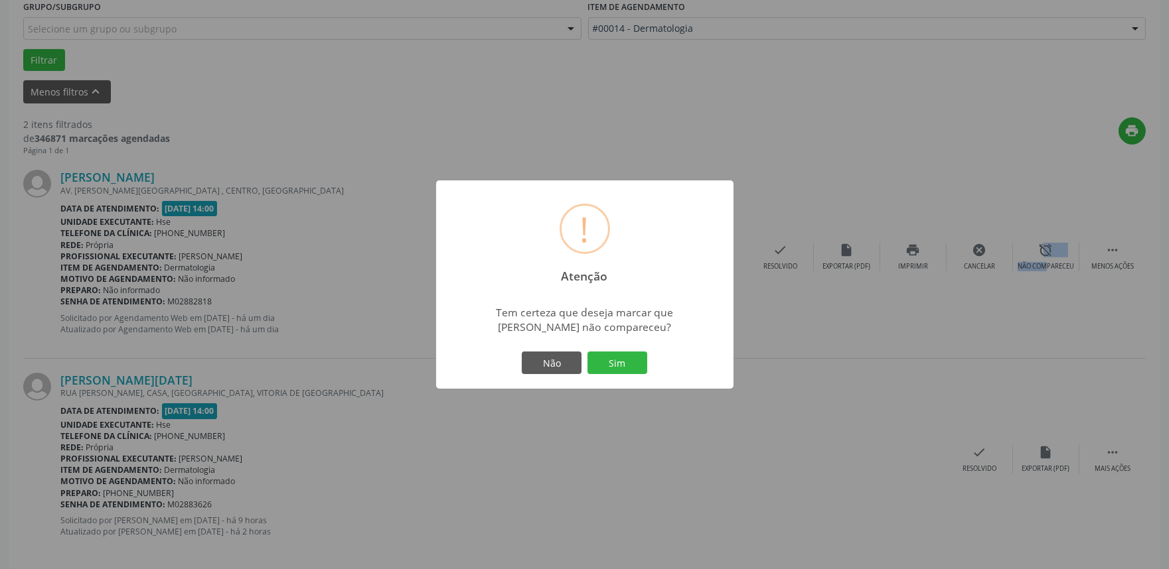
click at [611, 366] on button "Sim" at bounding box center [617, 363] width 60 height 23
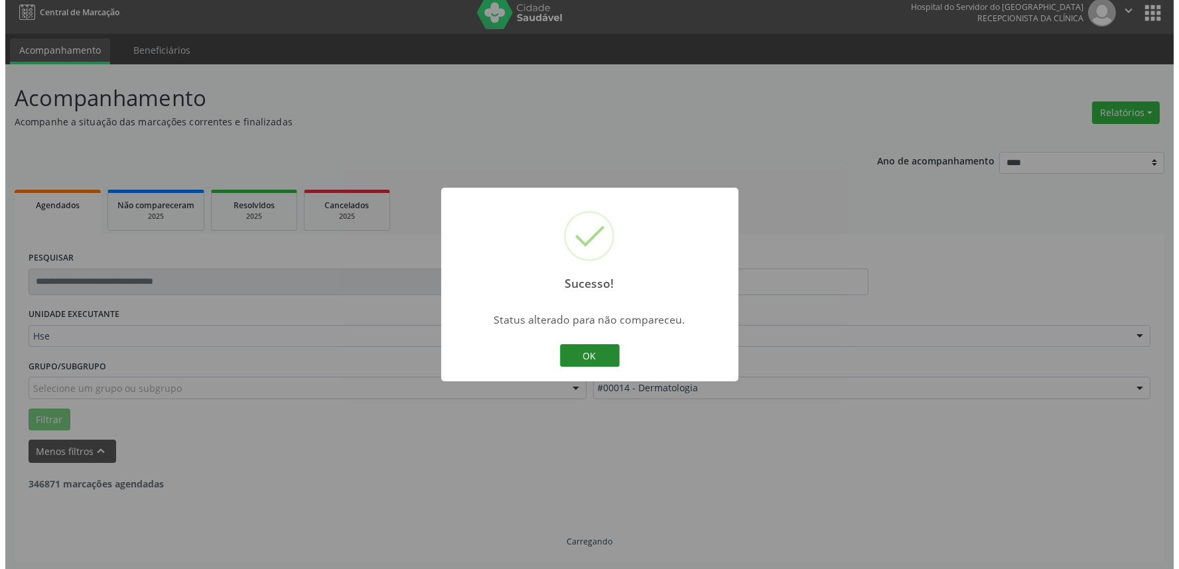
scroll to position [179, 0]
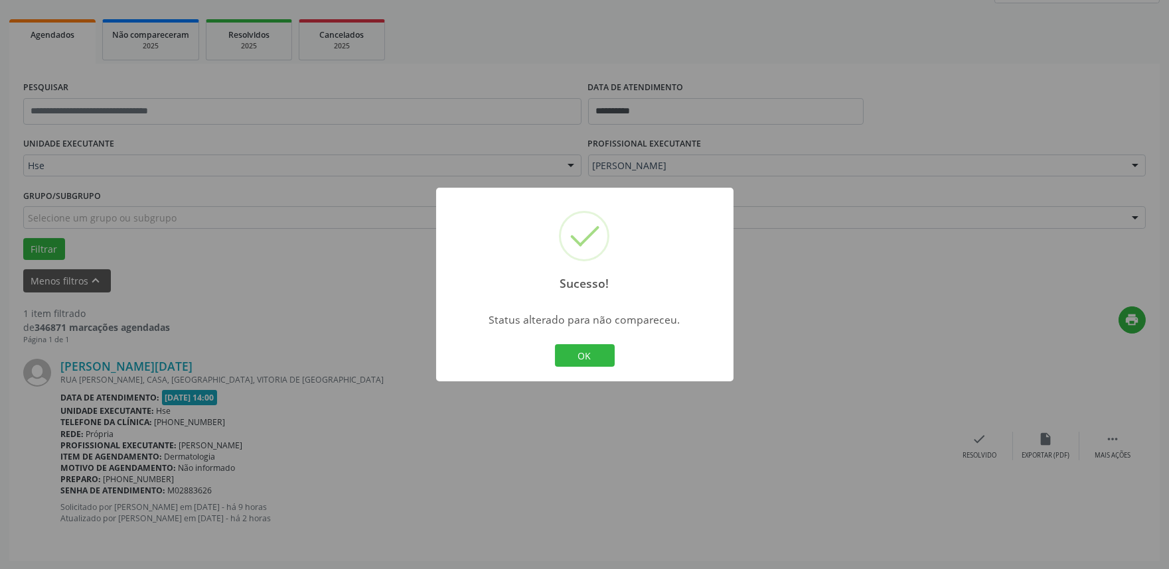
click at [584, 353] on button "OK" at bounding box center [585, 355] width 60 height 23
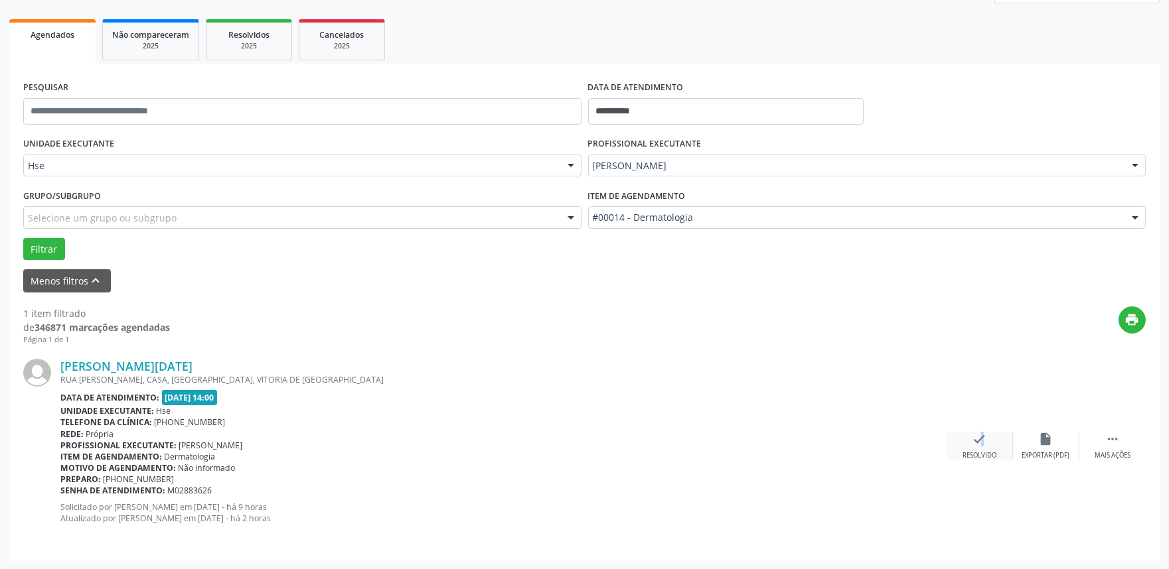
click at [971, 448] on div "check Resolvido" at bounding box center [979, 446] width 66 height 29
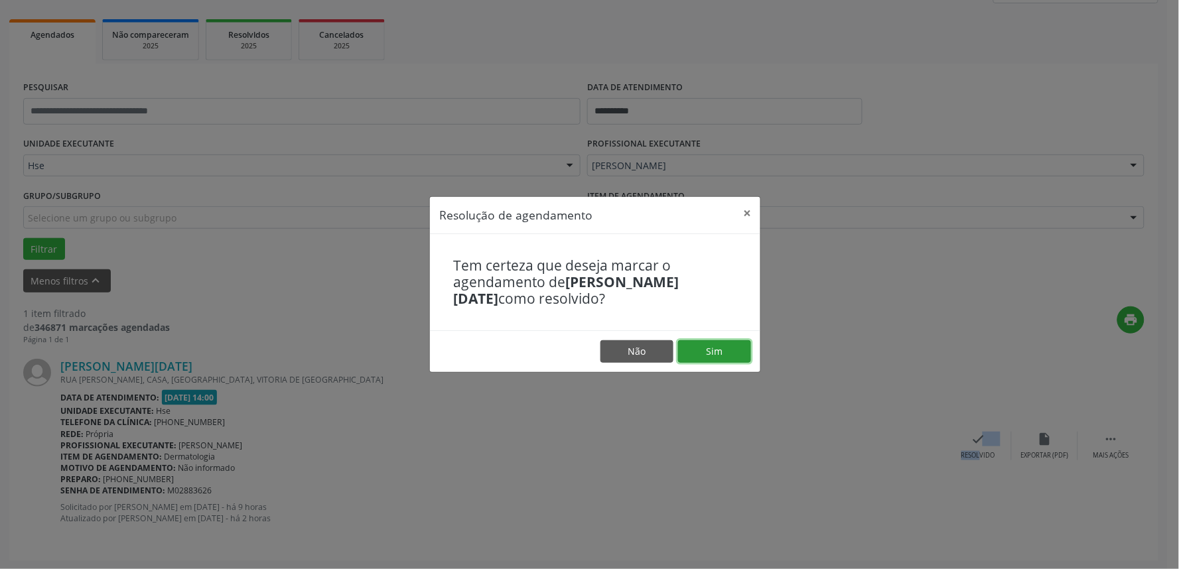
click at [694, 356] on button "Sim" at bounding box center [714, 351] width 73 height 23
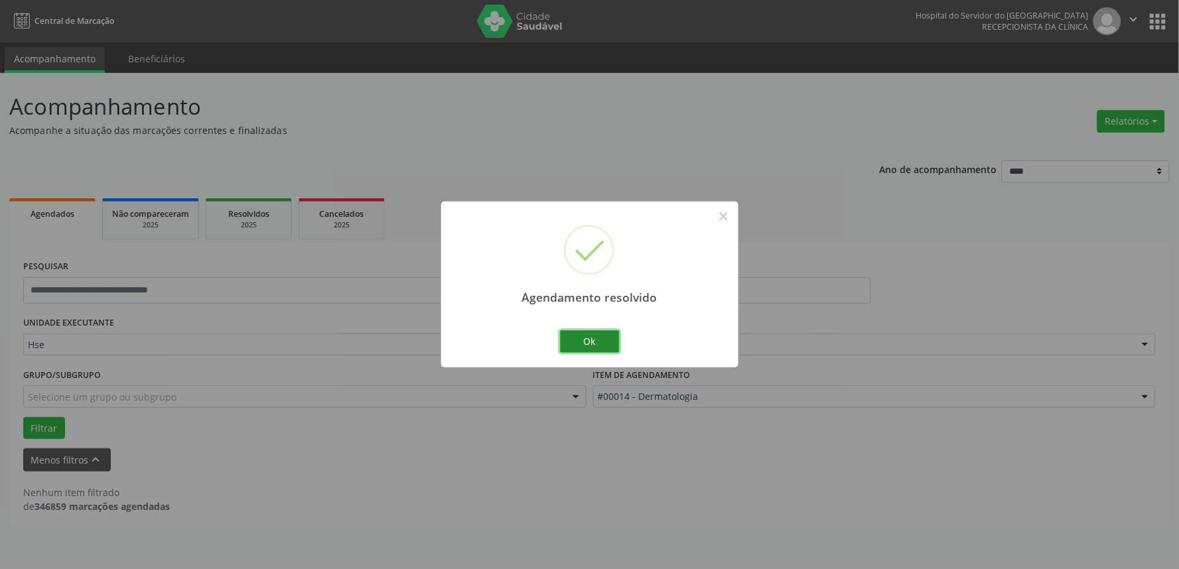
click at [585, 335] on button "Ok" at bounding box center [590, 341] width 60 height 23
